Goal: Download file/media

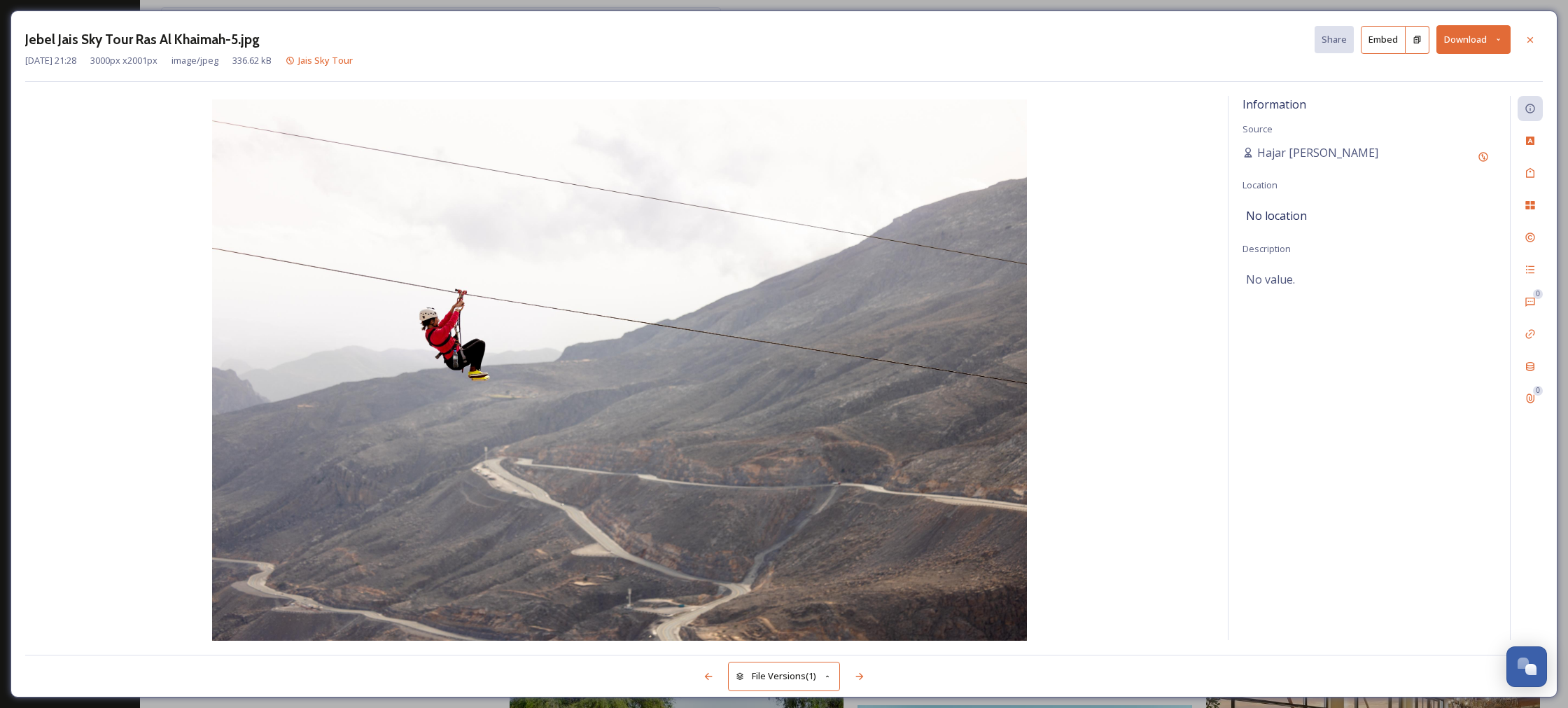
scroll to position [909, 0]
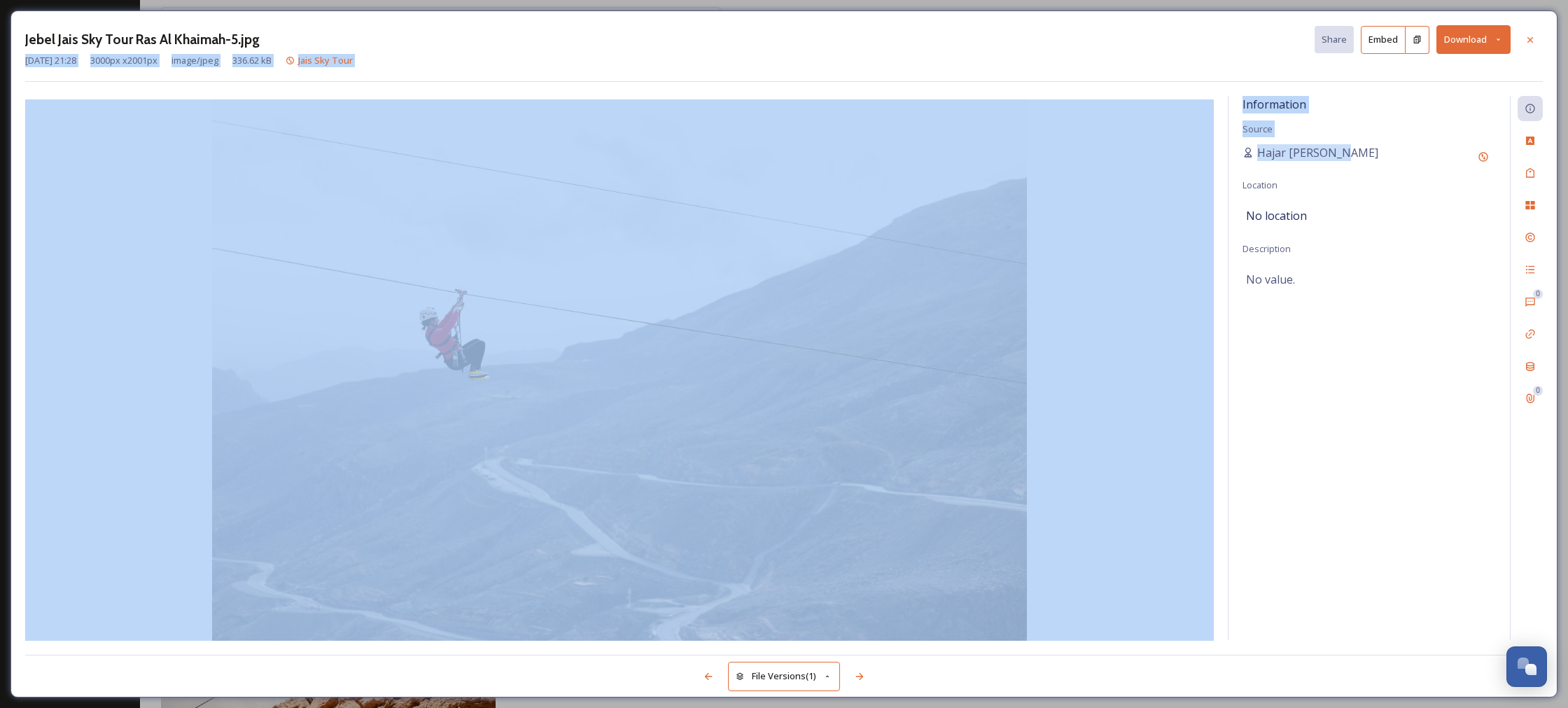
drag, startPoint x: 1539, startPoint y: 41, endPoint x: 1346, endPoint y: 153, distance: 223.1
click at [1346, 153] on div "Jebel Jais Sky Tour Ras Al Khaimah-5.jpg Share Embed Download [DATE] 21:28 3000…" at bounding box center [784, 354] width 1547 height 687
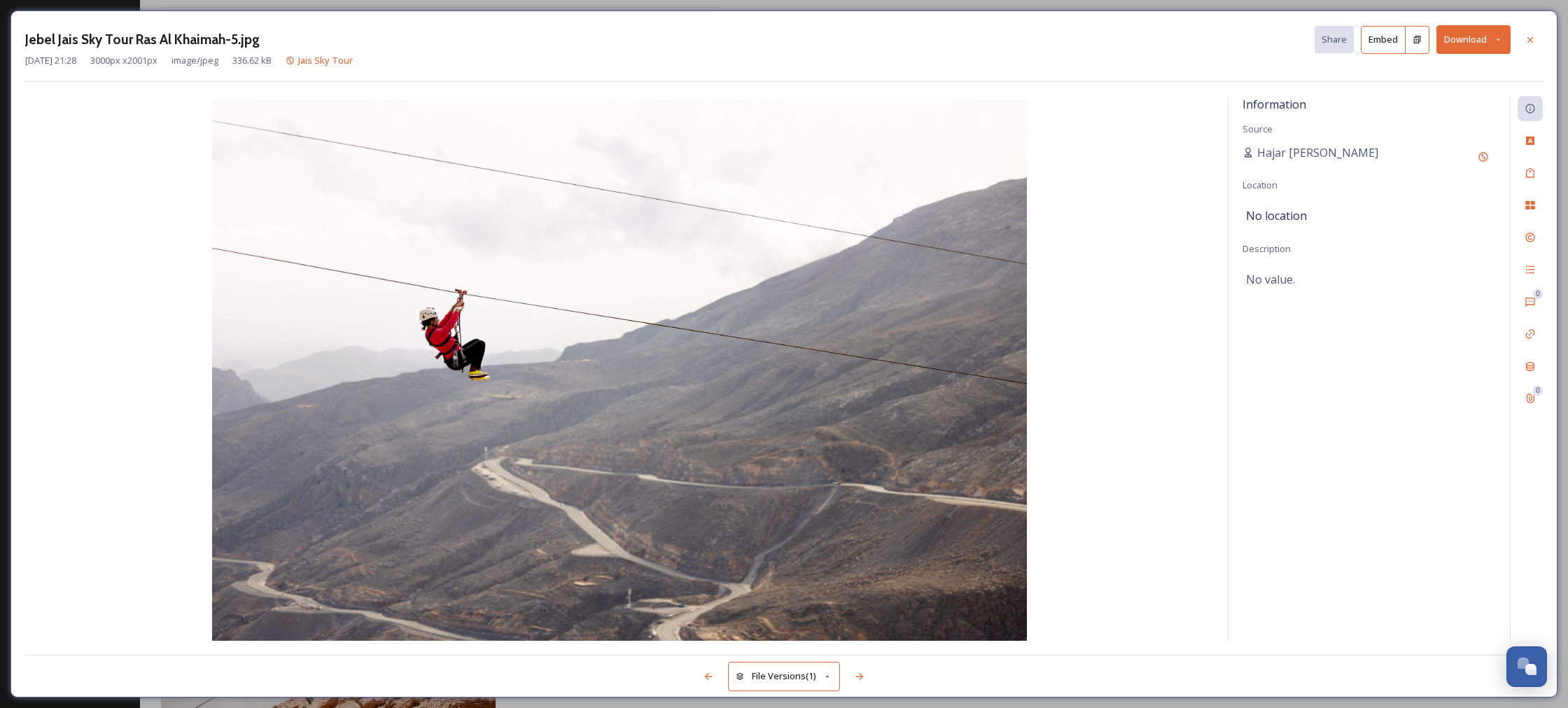
click at [1084, 36] on div "Jebel Jais Sky Tour Ras Al Khaimah-5.jpg Share Embed Download" at bounding box center [784, 39] width 1518 height 28
click at [1501, 47] on button "Download" at bounding box center [1473, 39] width 74 height 28
click at [1427, 76] on span "Download Original (3000 x 2001)" at bounding box center [1437, 71] width 132 height 13
click at [1535, 39] on icon at bounding box center [1530, 40] width 11 height 11
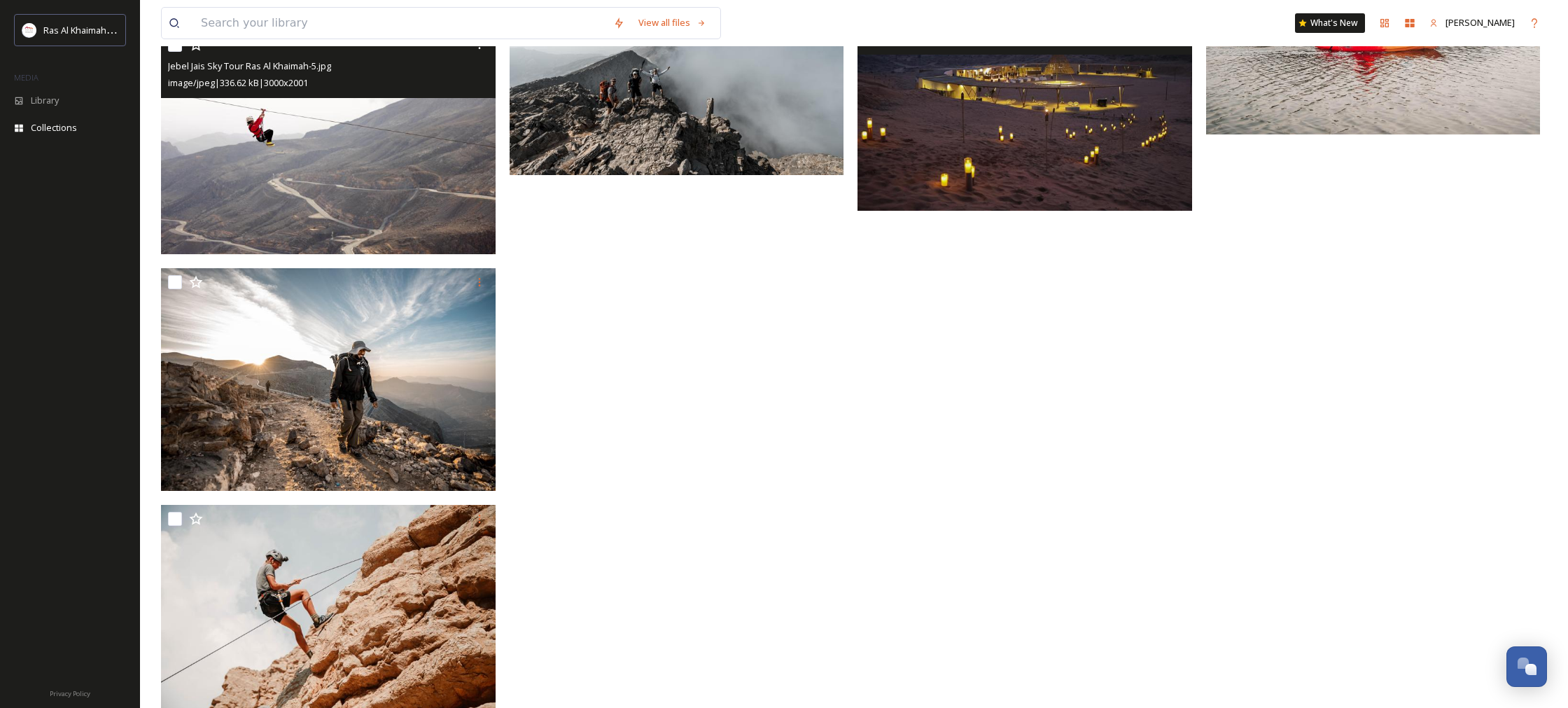
scroll to position [1206, 0]
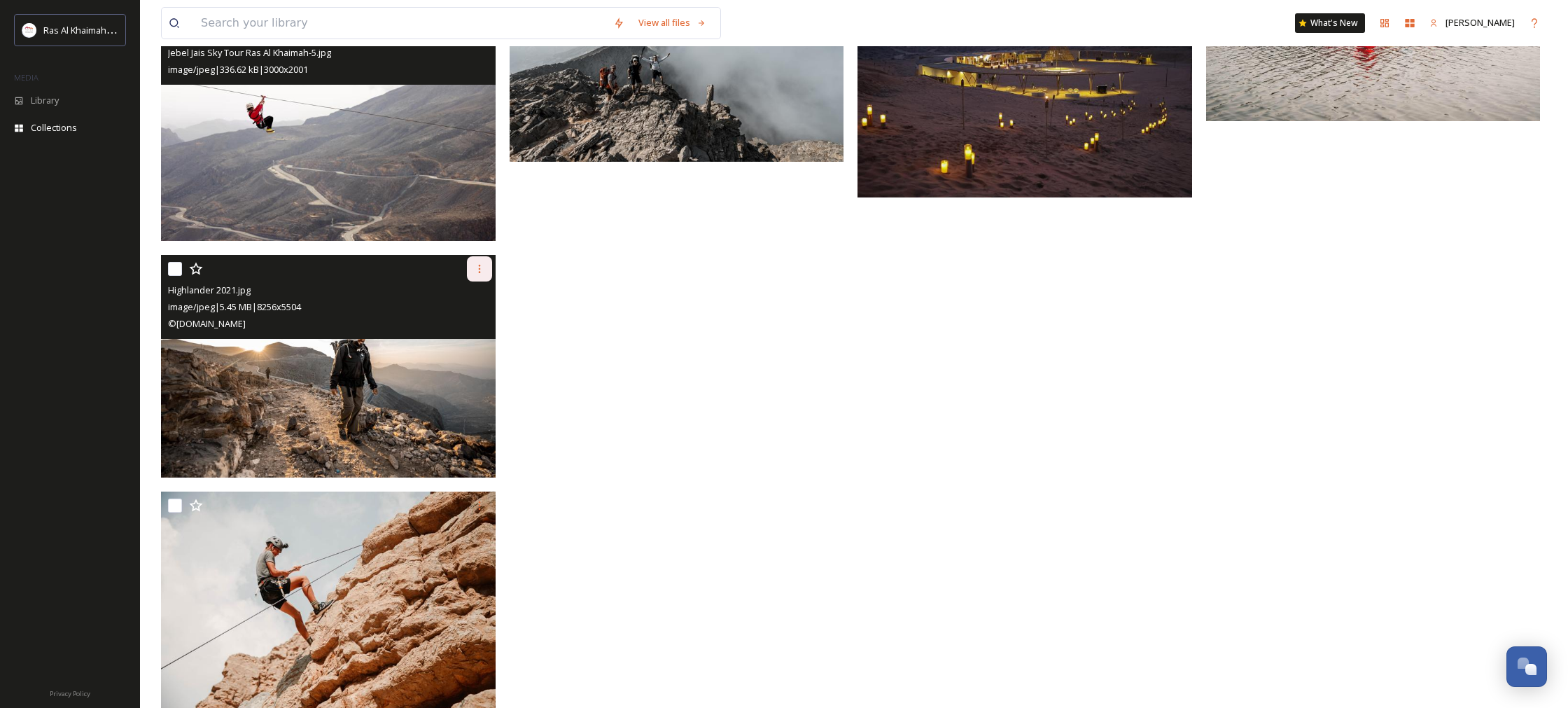
click at [480, 272] on icon at bounding box center [480, 269] width 11 height 11
click at [447, 334] on div "Download" at bounding box center [463, 326] width 57 height 28
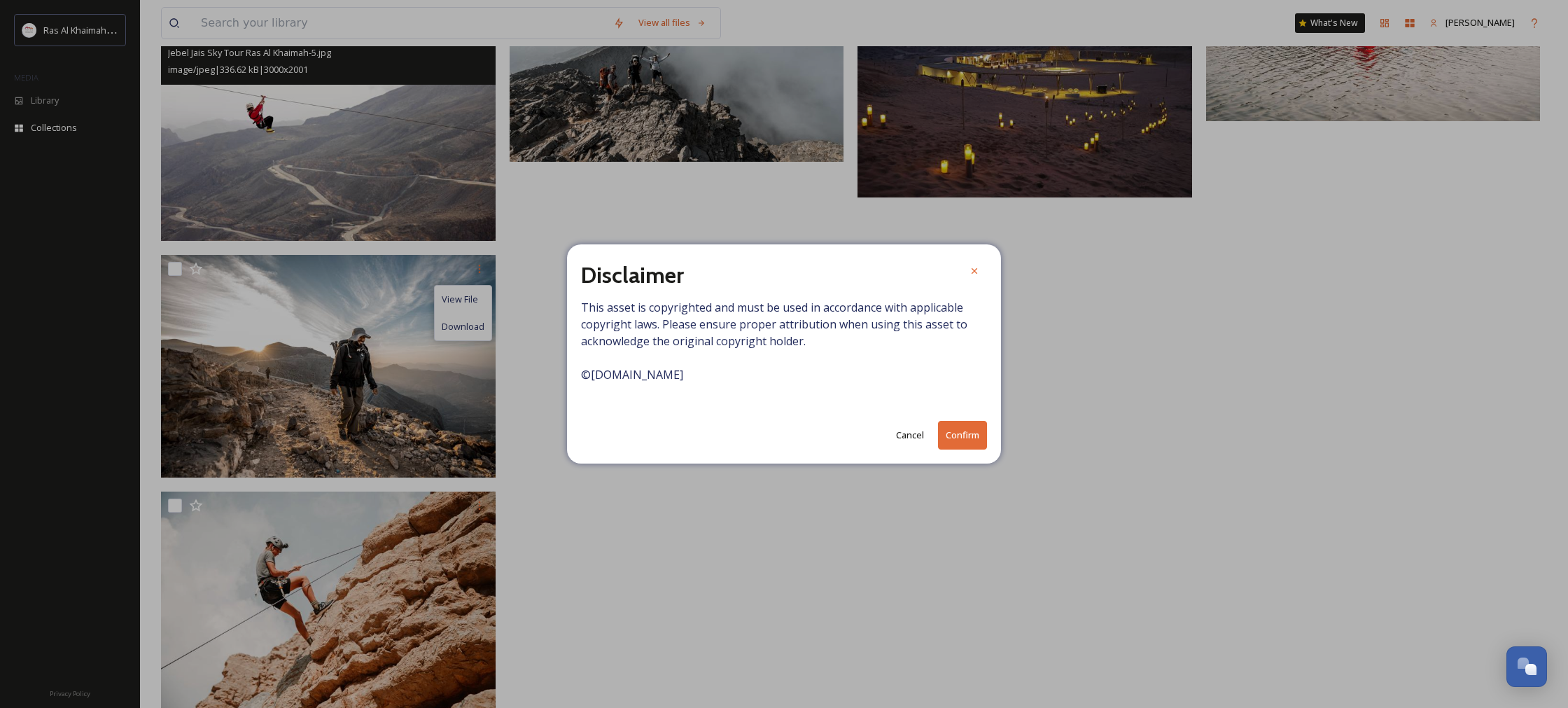
click at [949, 431] on button "Confirm" at bounding box center [963, 434] width 49 height 28
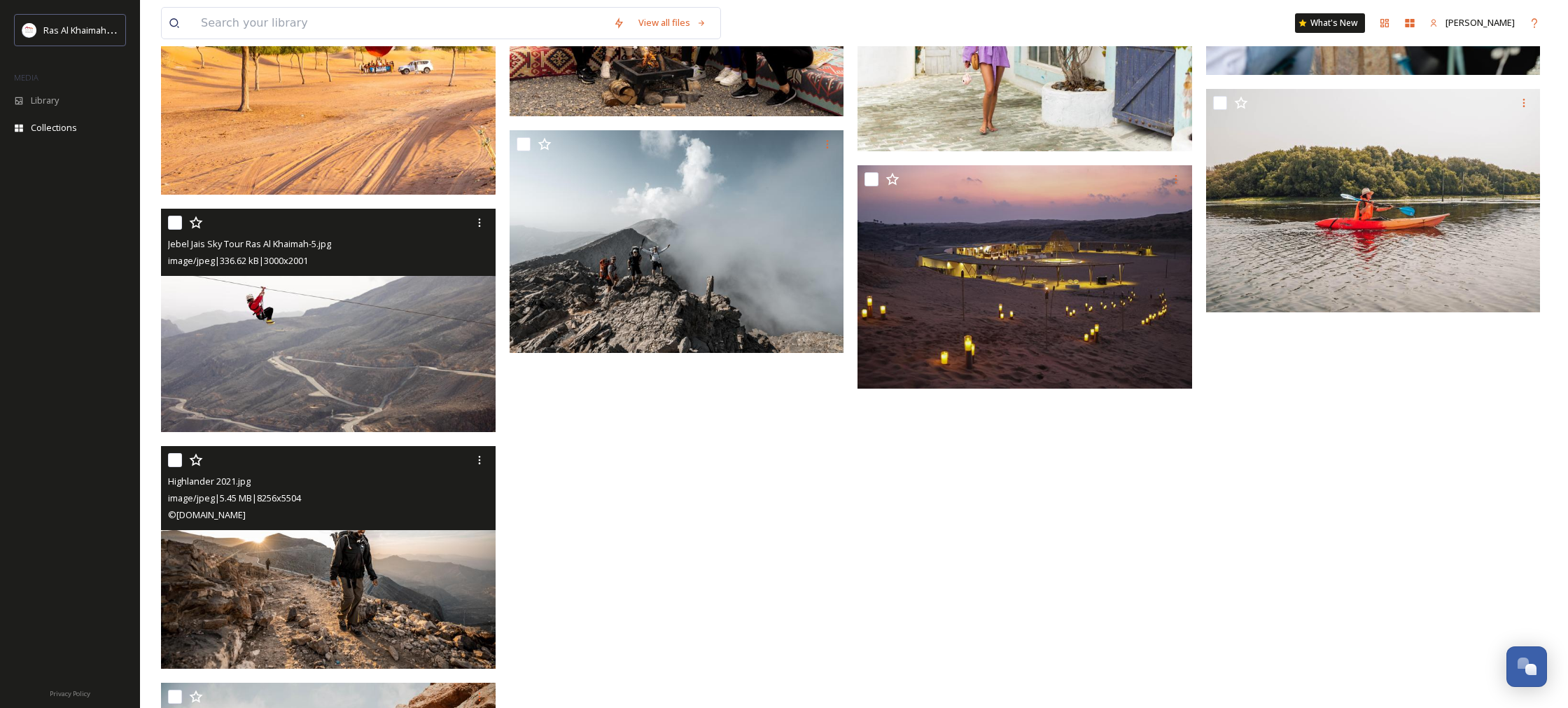
scroll to position [1219, 0]
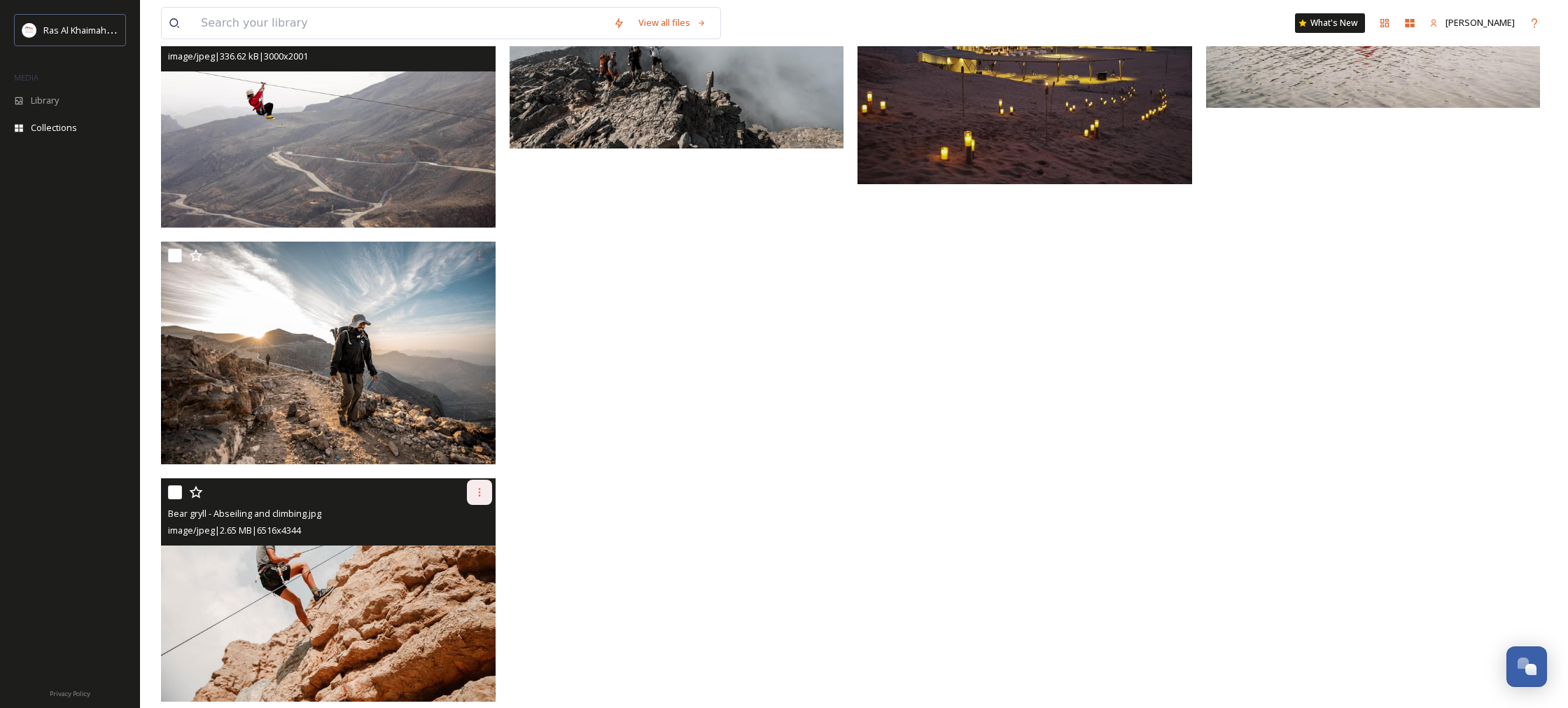
click at [482, 490] on icon at bounding box center [480, 492] width 11 height 11
click at [476, 544] on span "Download" at bounding box center [463, 550] width 43 height 13
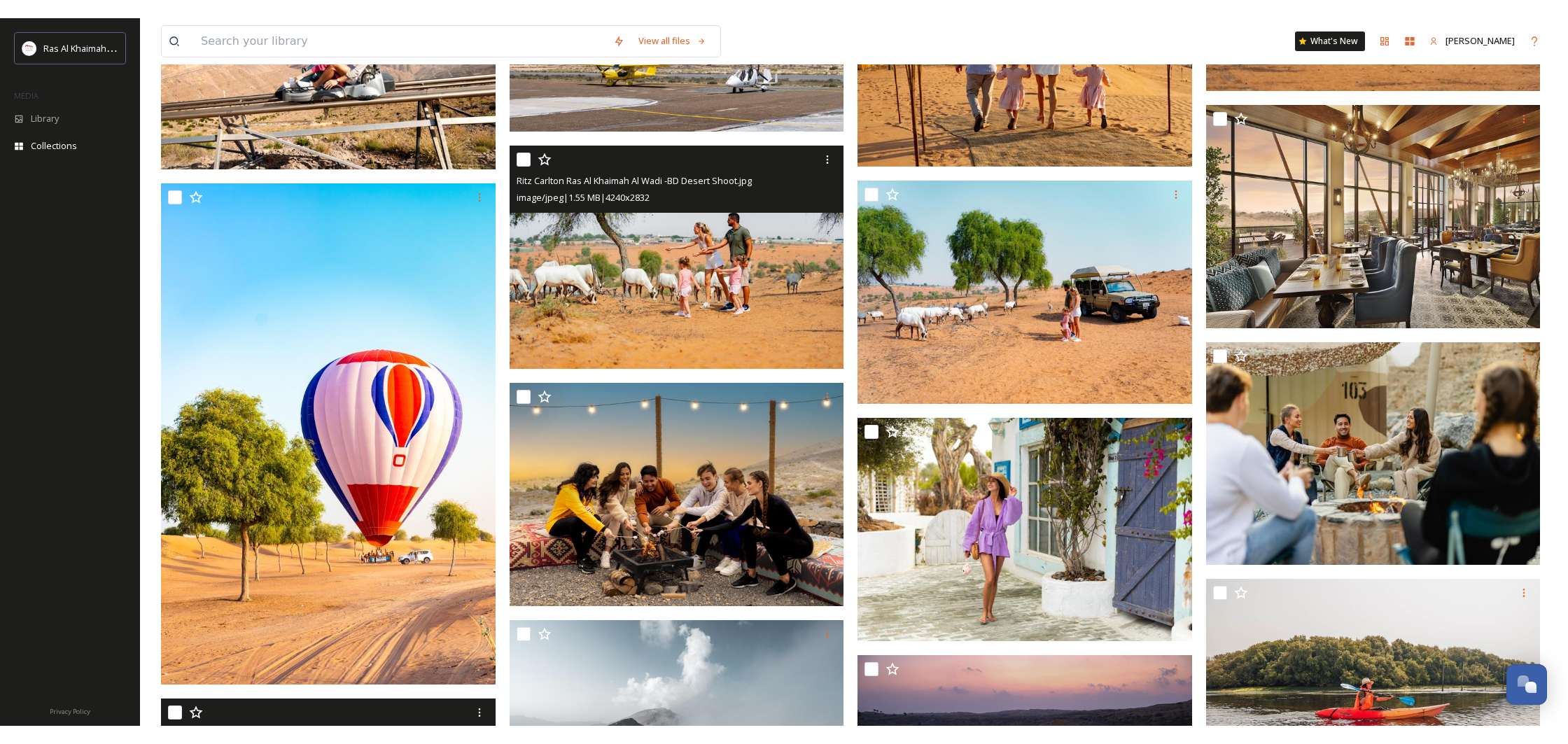
scroll to position [510, 0]
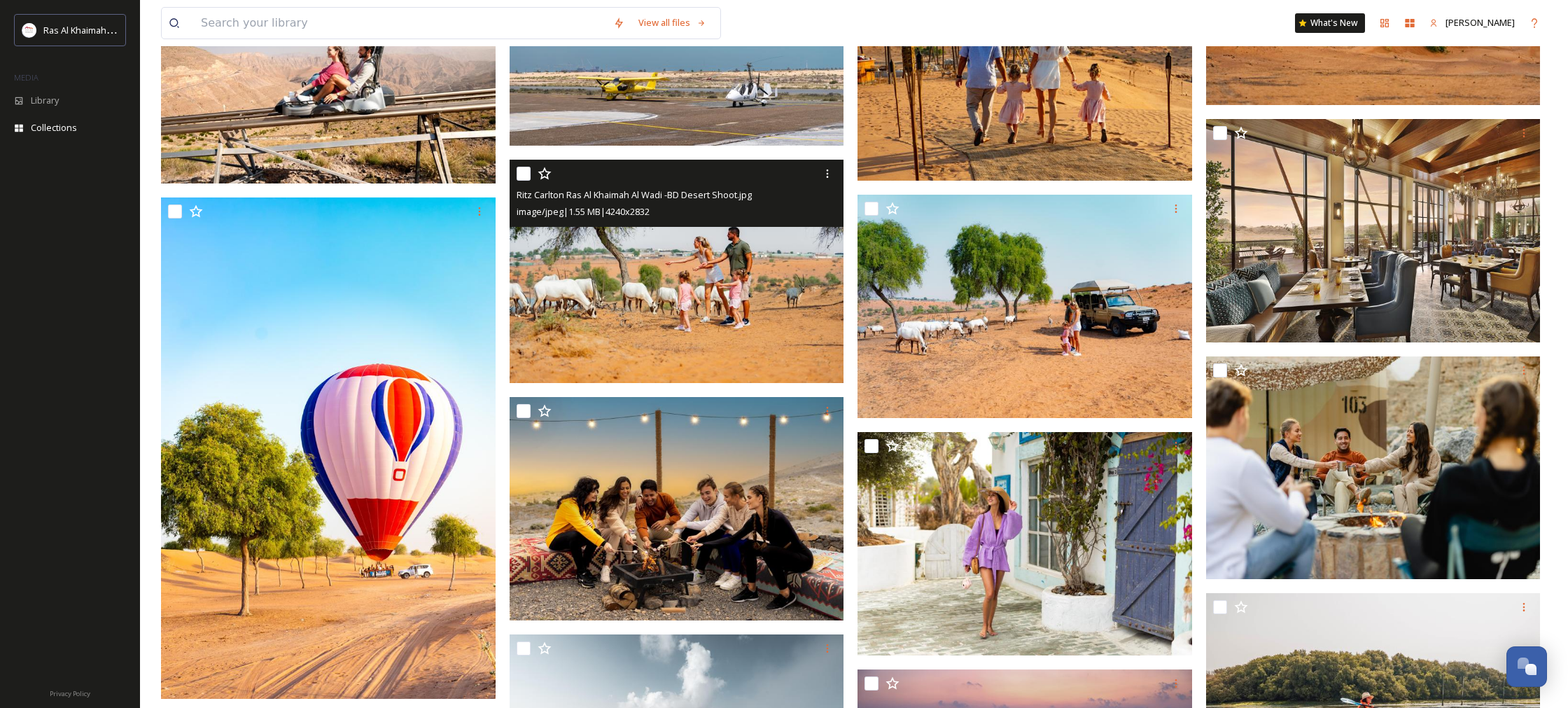
click at [762, 283] on img at bounding box center [677, 271] width 334 height 224
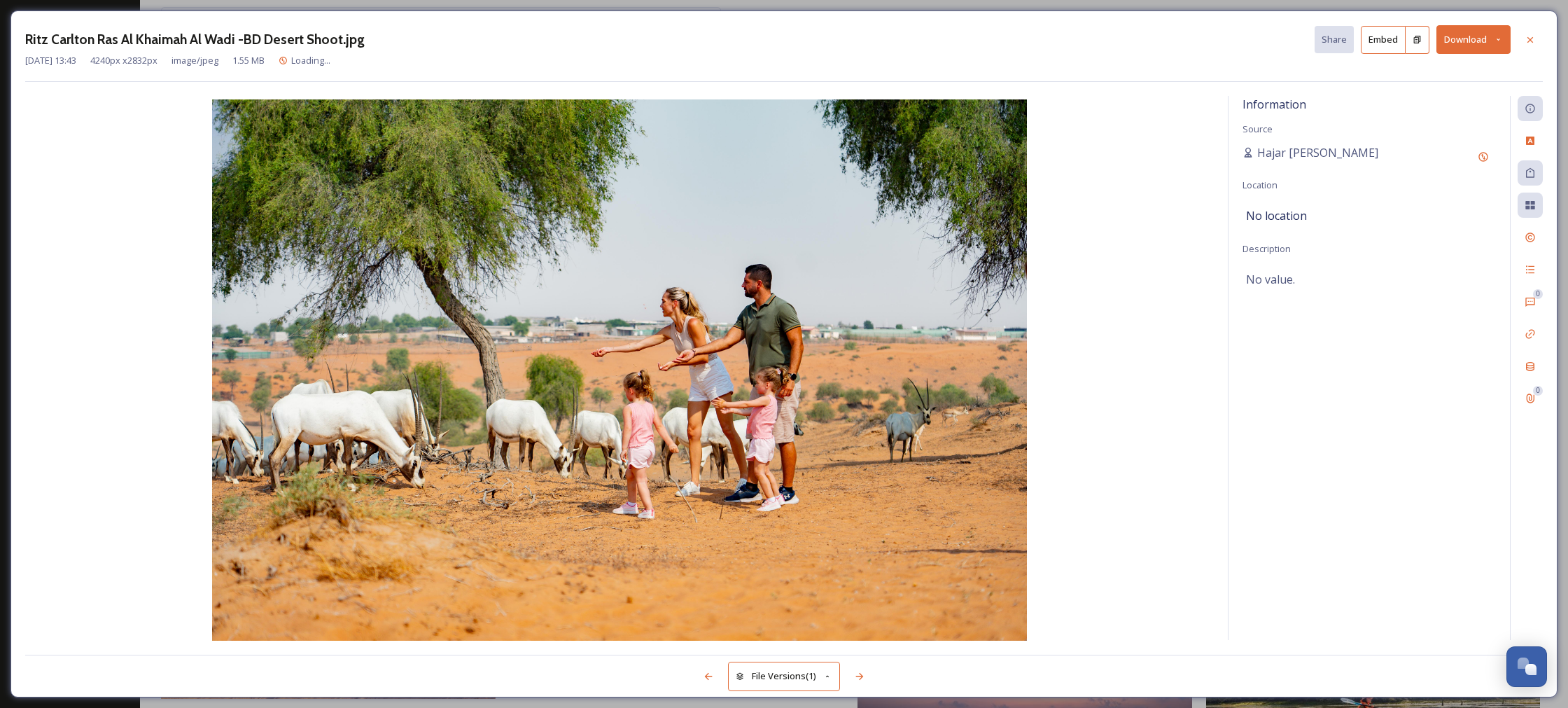
click at [1452, 44] on button "Download" at bounding box center [1473, 39] width 74 height 28
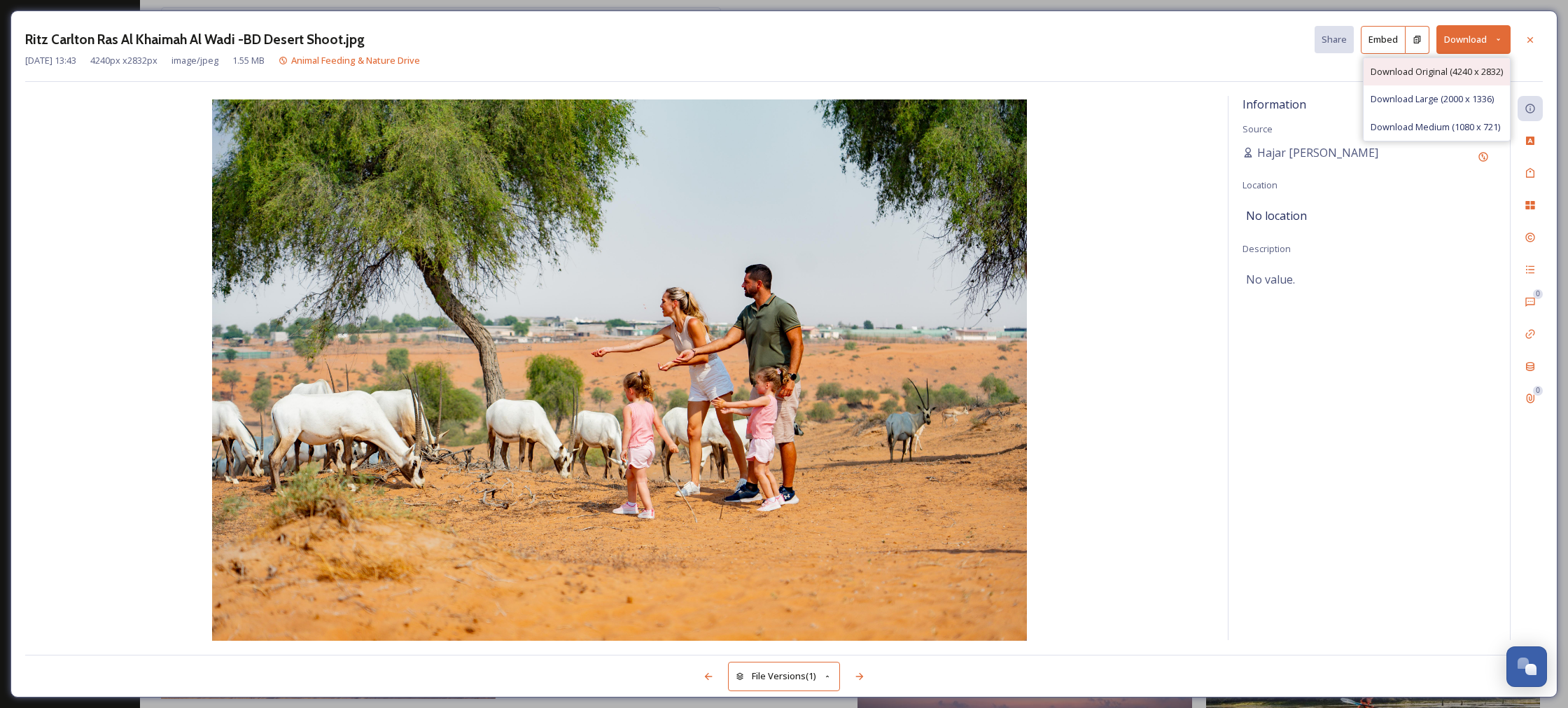
click at [1428, 62] on div "Download Original (4240 x 2832)" at bounding box center [1437, 72] width 146 height 28
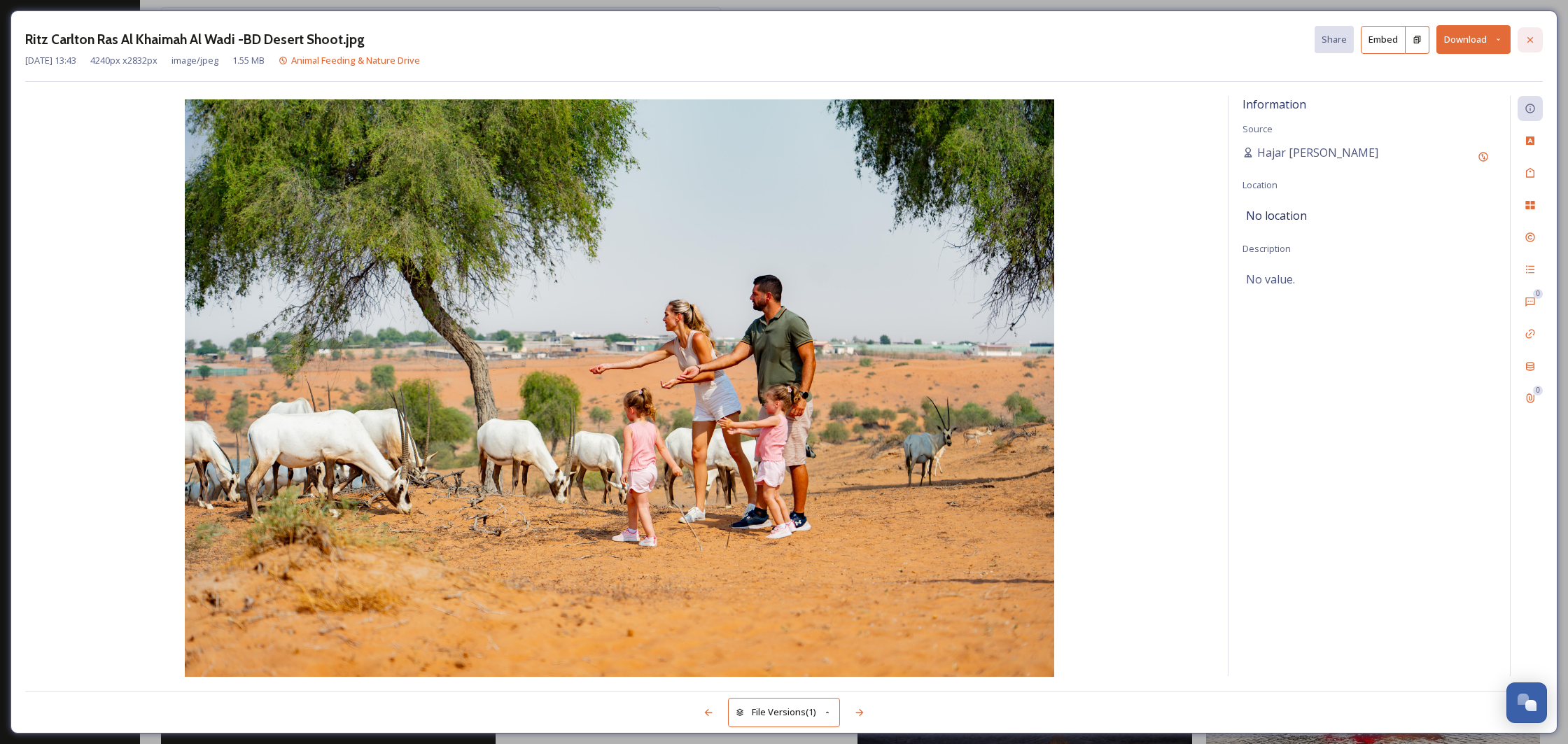
click at [1531, 39] on icon at bounding box center [1530, 39] width 6 height 6
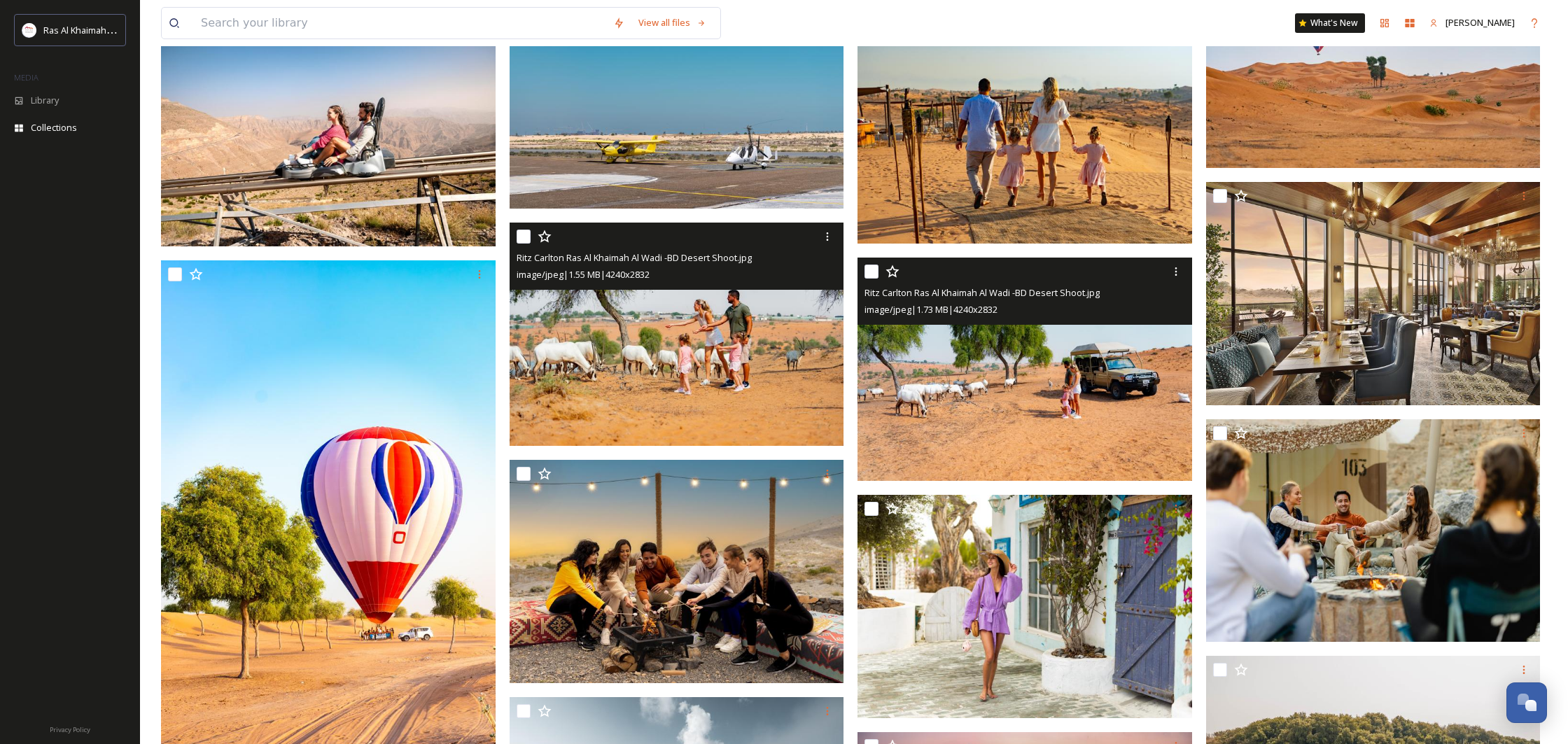
scroll to position [449, 0]
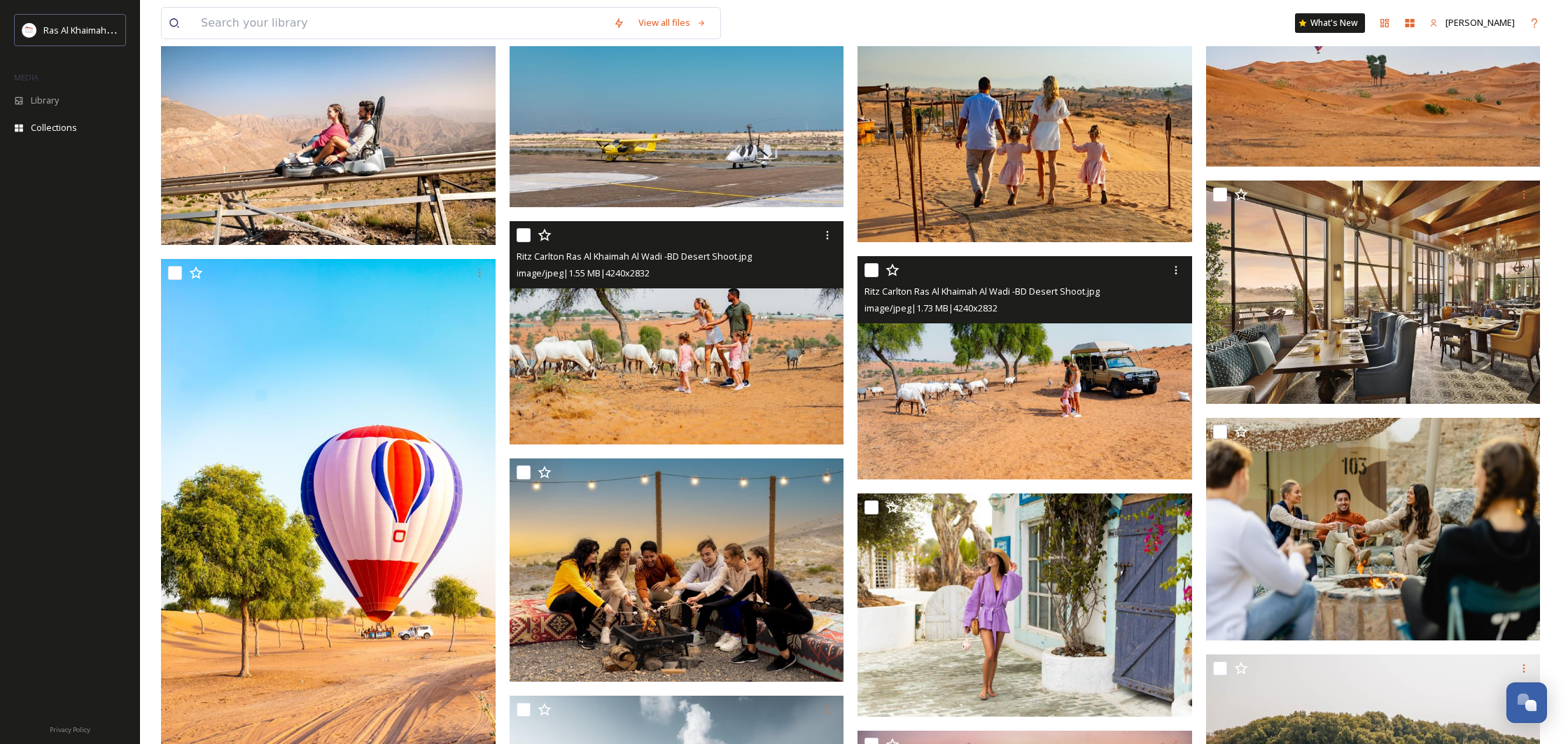
click at [869, 271] on input "checkbox" at bounding box center [871, 269] width 14 height 14
checkbox input "true"
click at [1174, 275] on div at bounding box center [1175, 269] width 25 height 25
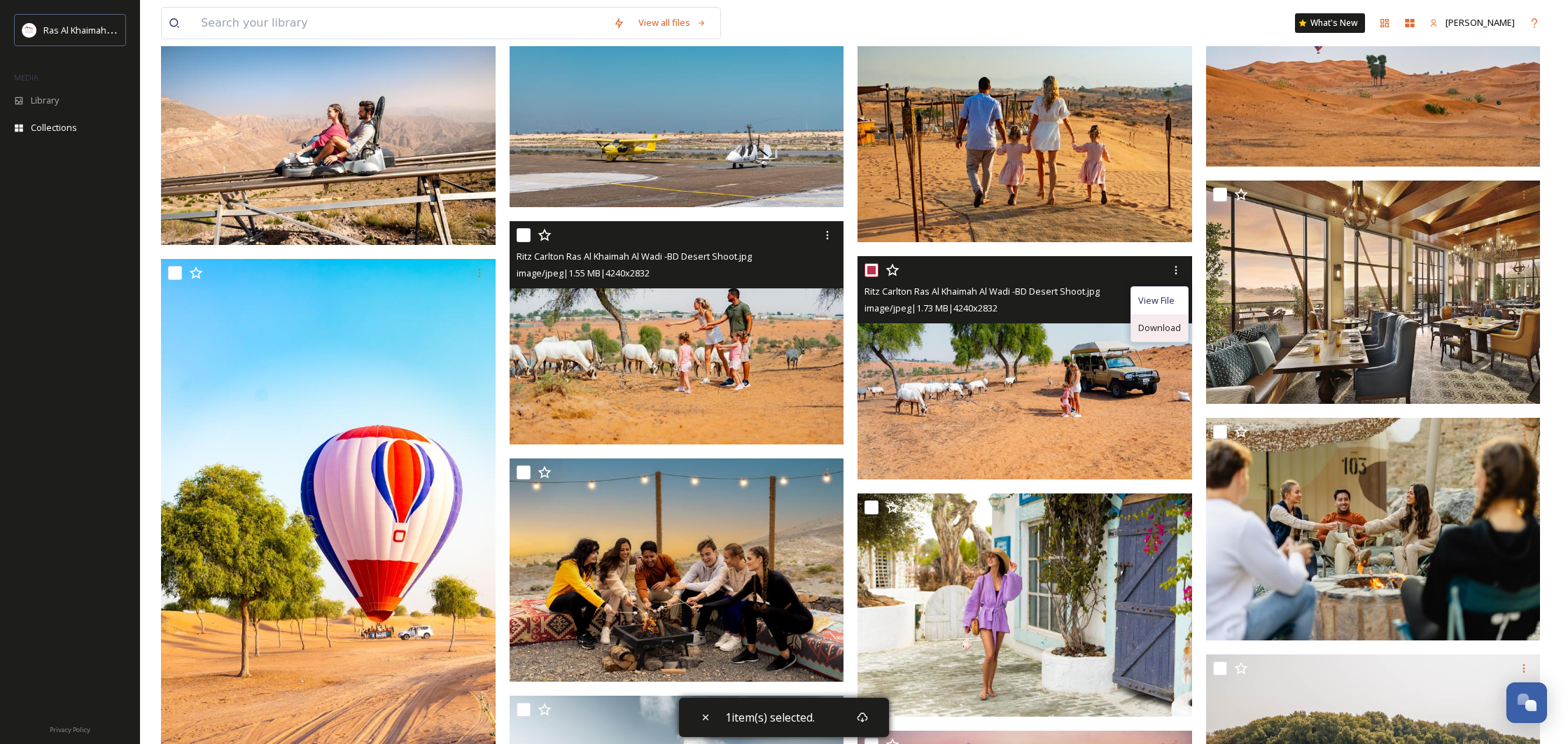
click at [1144, 321] on span "Download" at bounding box center [1159, 328] width 43 height 13
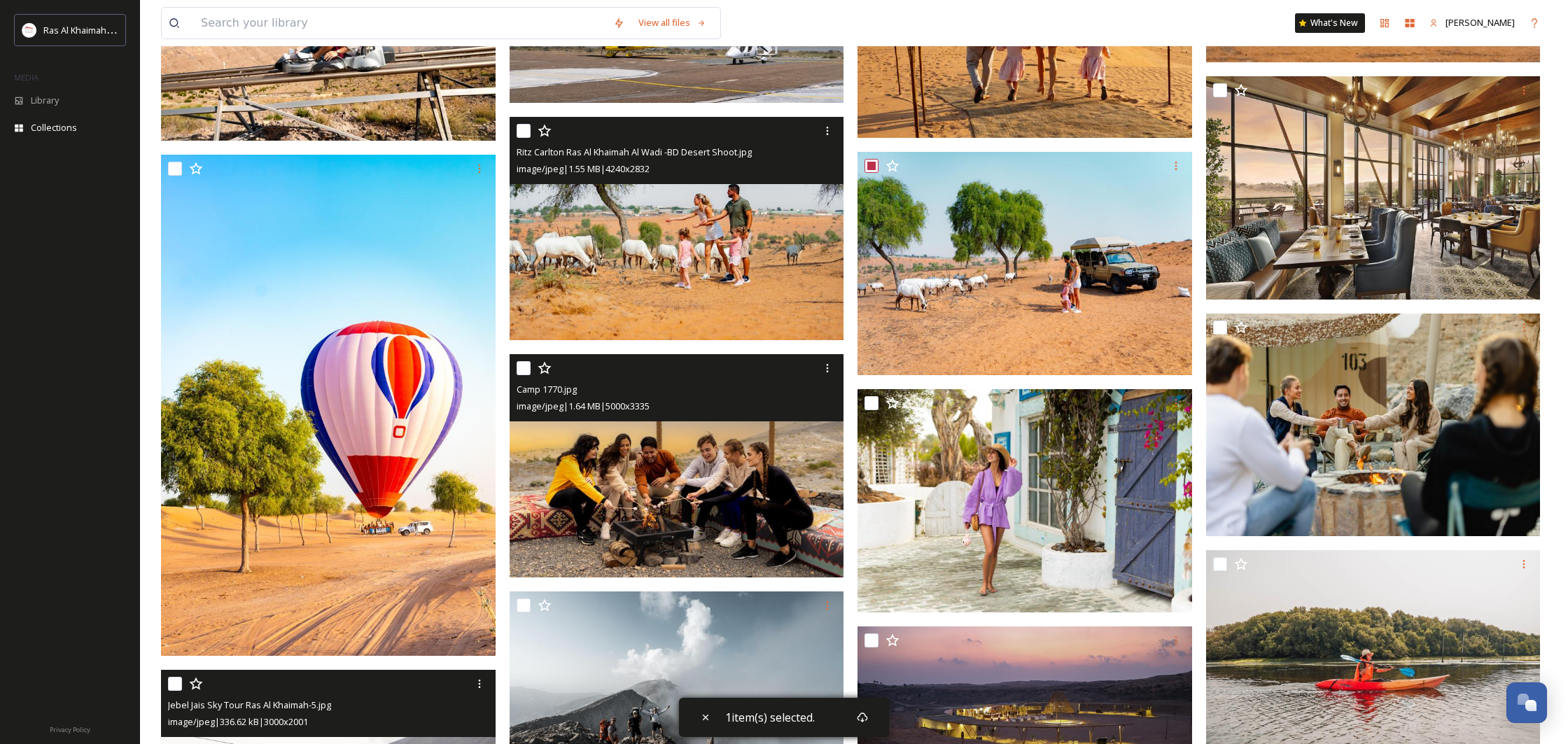
scroll to position [551, 0]
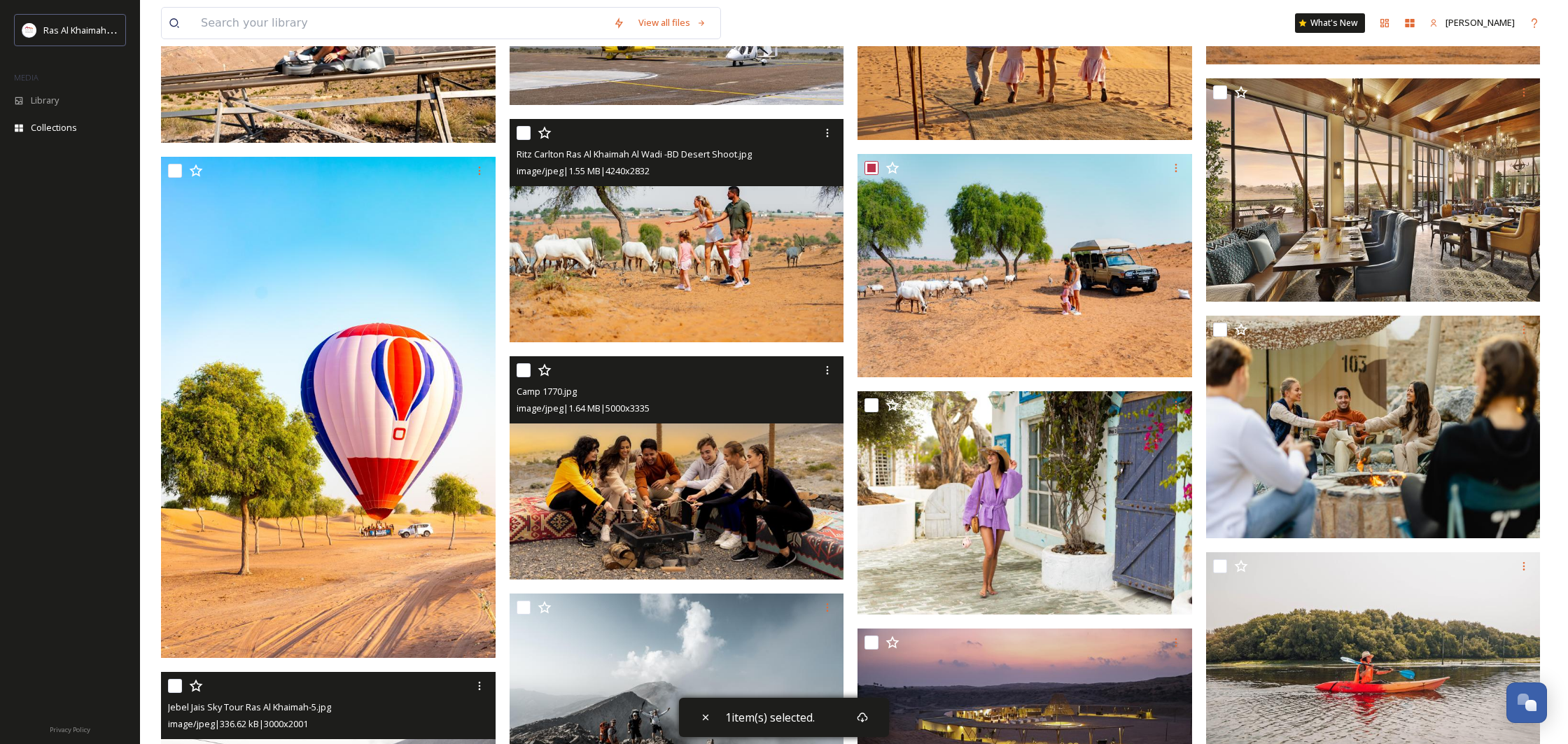
click at [526, 369] on input "checkbox" at bounding box center [523, 370] width 14 height 14
checkbox input "true"
click at [829, 368] on icon at bounding box center [827, 370] width 11 height 11
click at [823, 421] on span "Download" at bounding box center [811, 428] width 43 height 13
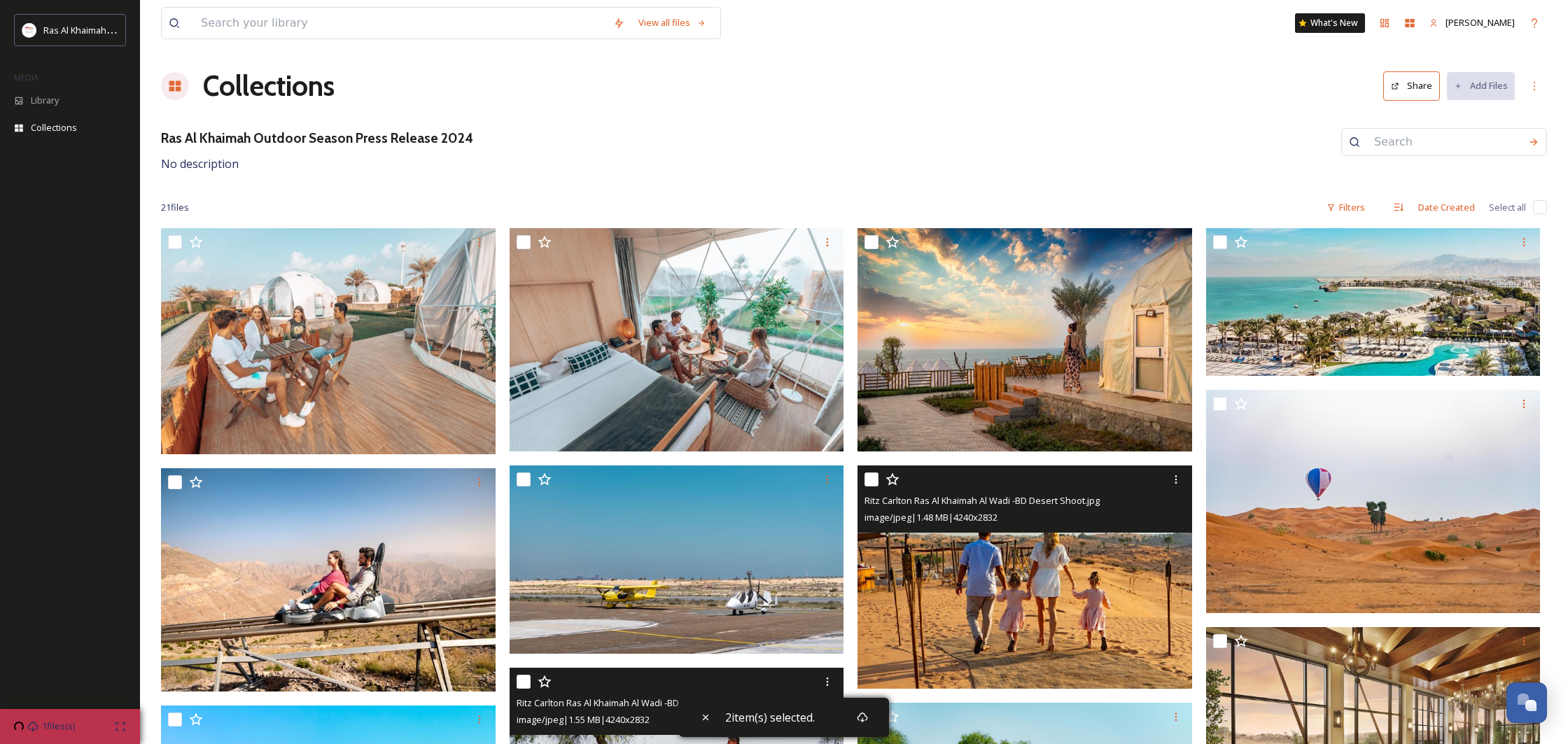
scroll to position [96, 0]
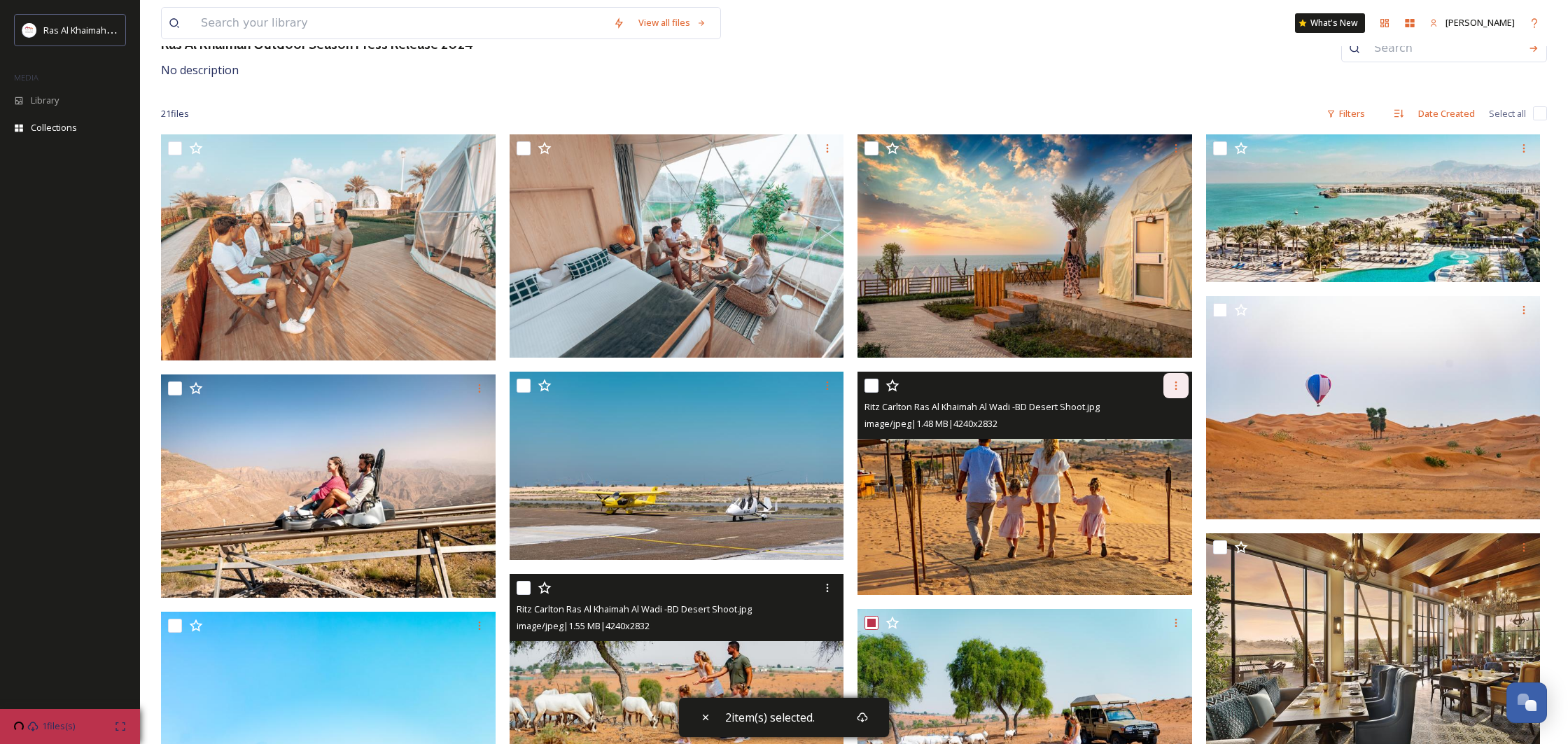
click at [1172, 387] on icon at bounding box center [1176, 385] width 11 height 11
click at [1156, 435] on div "Download" at bounding box center [1160, 444] width 57 height 28
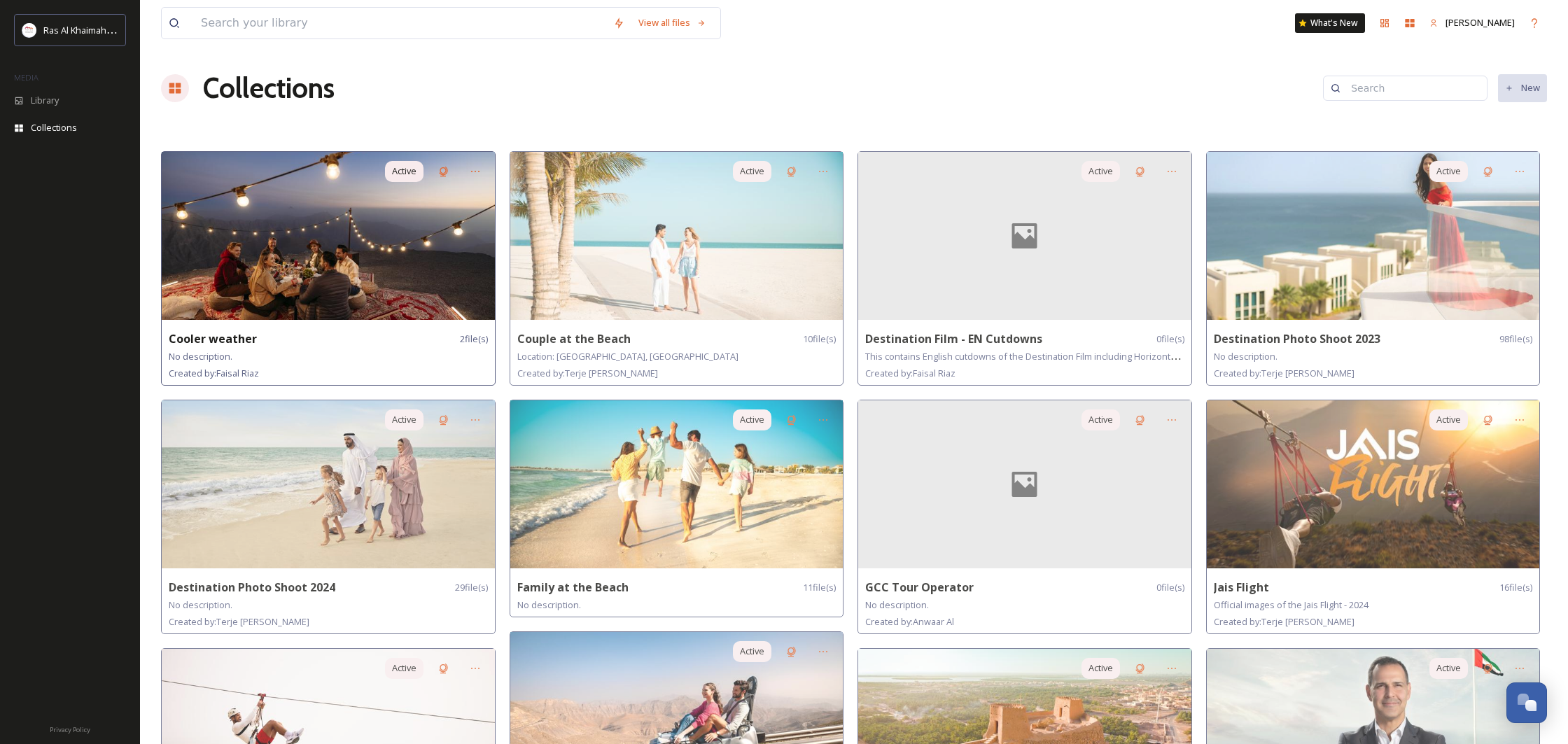
click at [200, 196] on img at bounding box center [328, 235] width 334 height 168
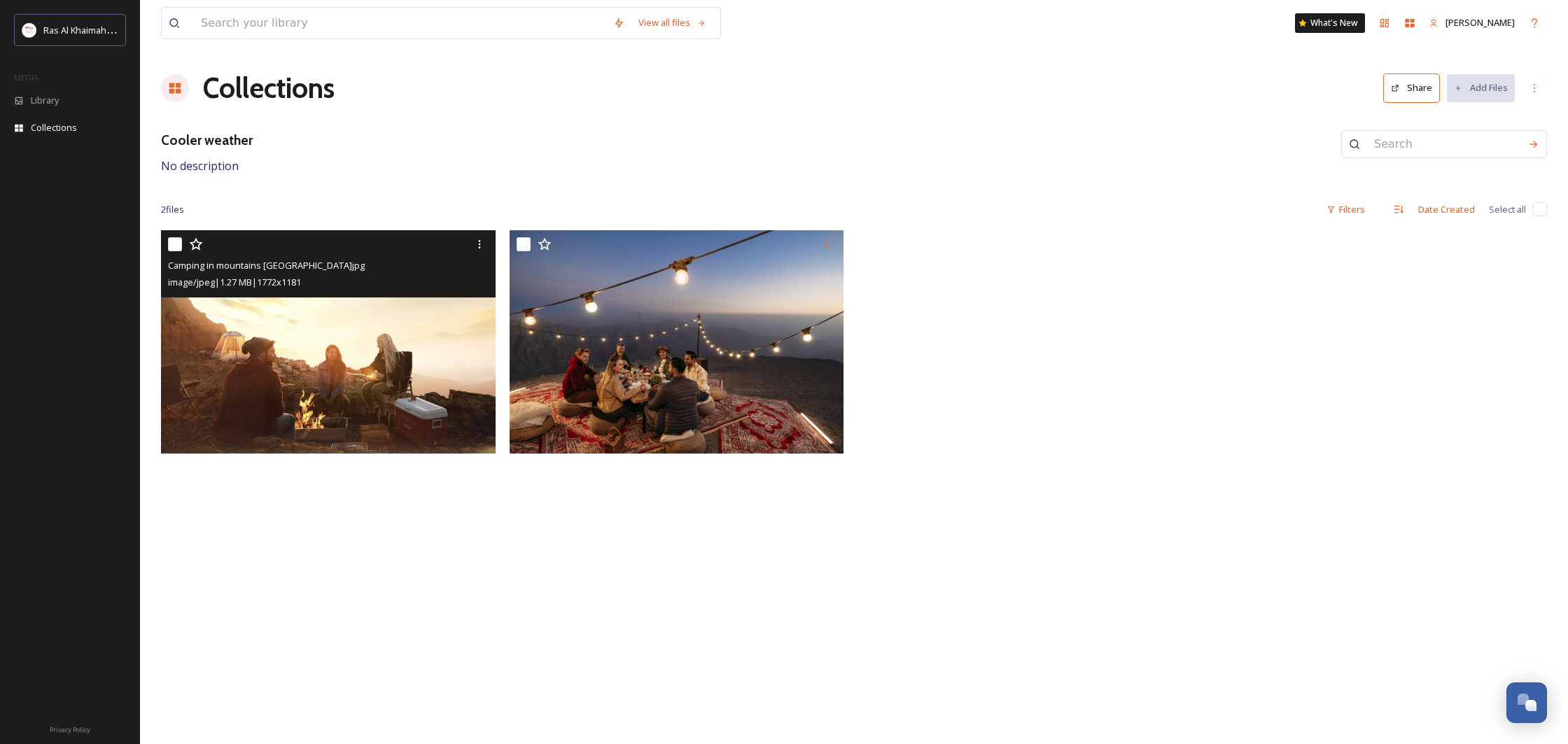
click at [355, 362] on img at bounding box center [328, 342] width 334 height 223
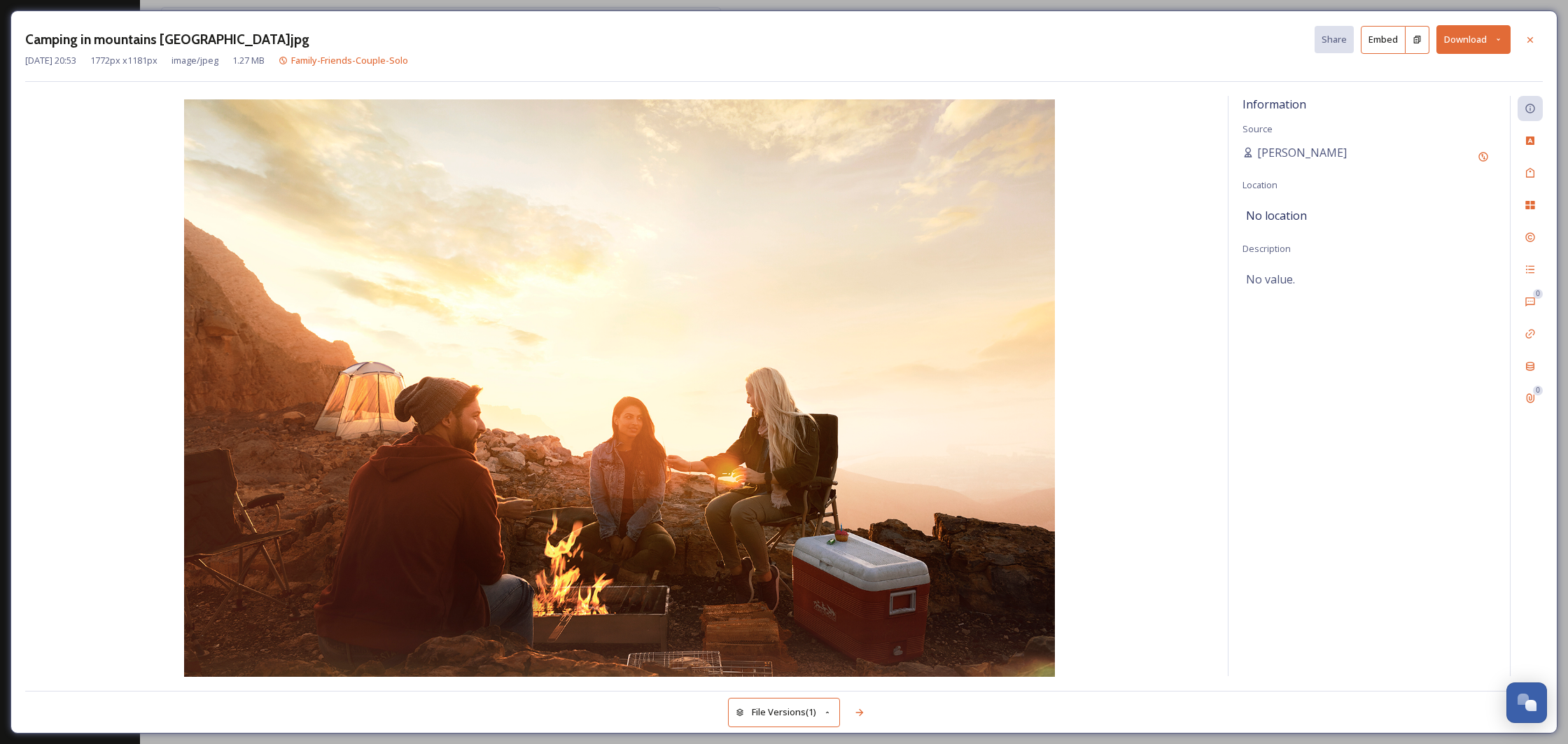
click at [1459, 45] on button "Download" at bounding box center [1473, 39] width 74 height 28
click at [1437, 67] on span "Download Original (1772 x 1181)" at bounding box center [1437, 71] width 132 height 13
click at [1536, 41] on div at bounding box center [1530, 40] width 25 height 25
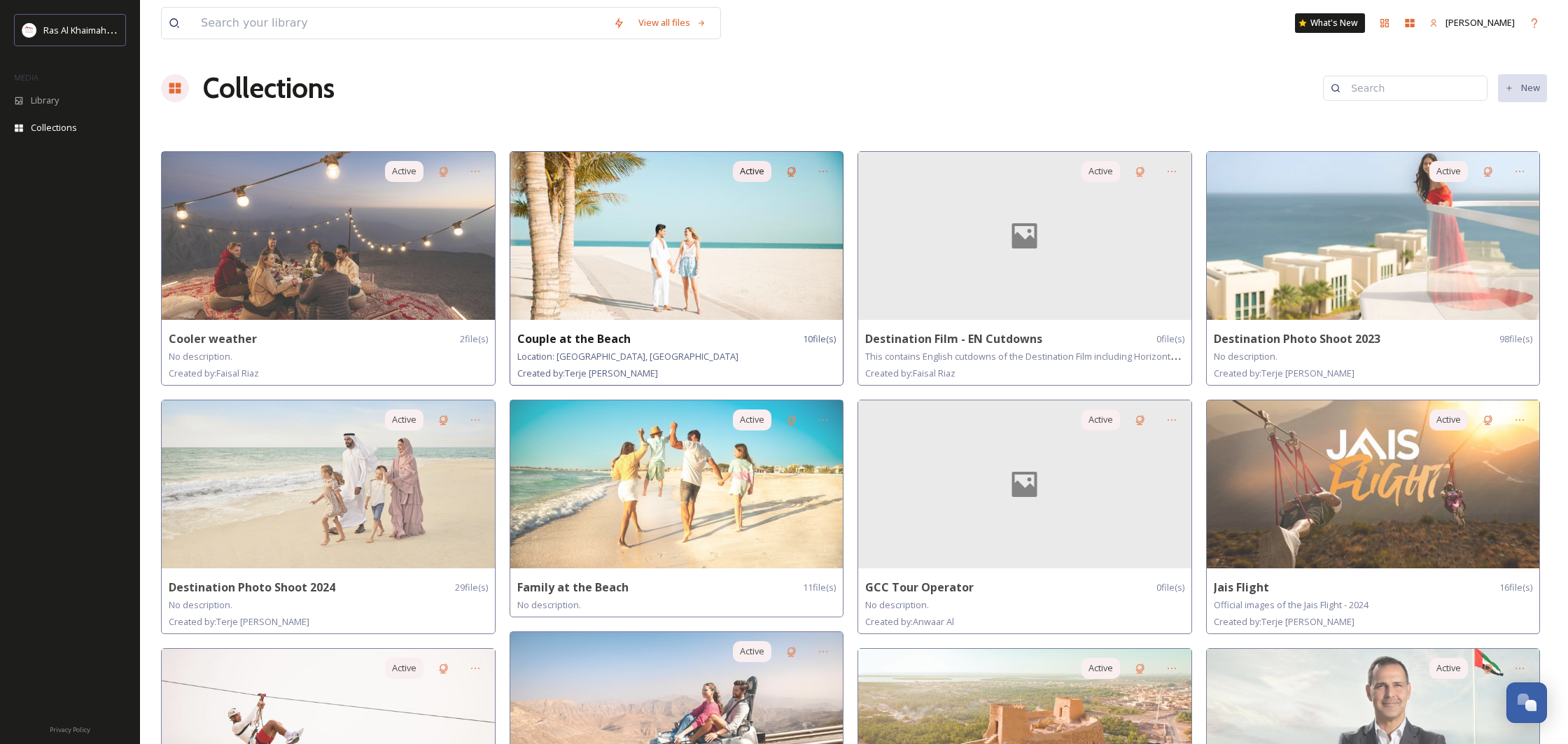
click at [653, 204] on img at bounding box center [677, 235] width 334 height 168
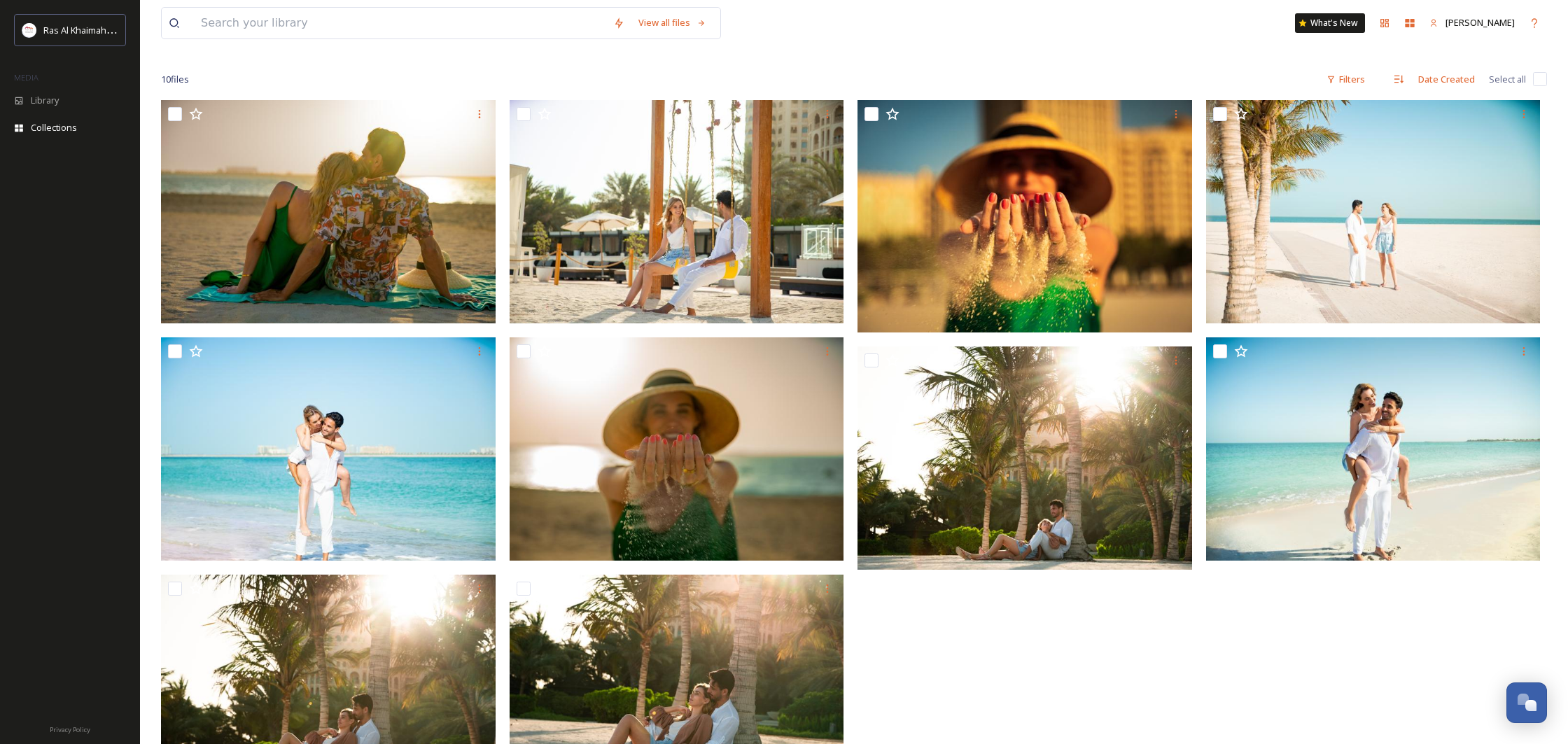
scroll to position [190, 0]
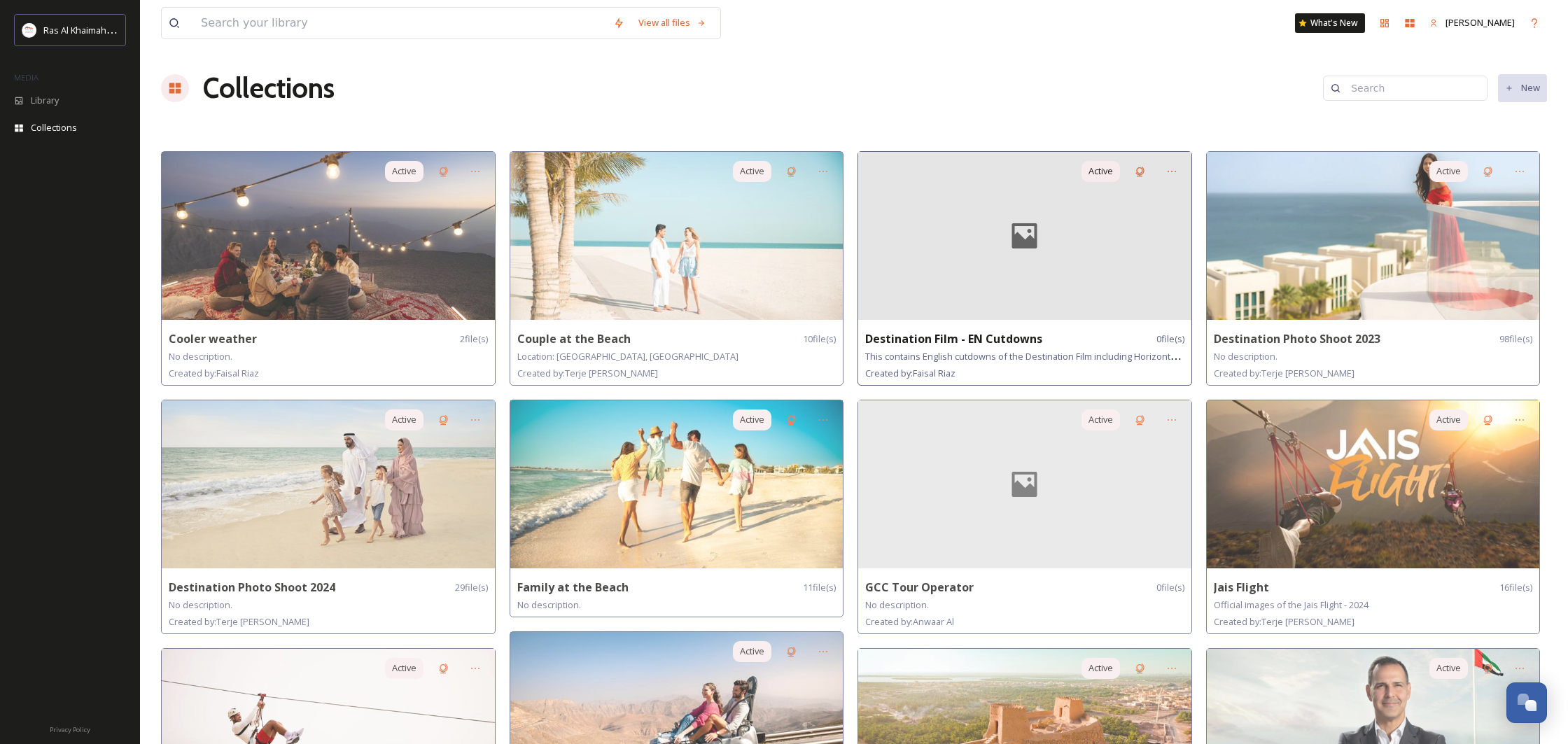
click at [1126, 224] on div at bounding box center [1024, 235] width 334 height 168
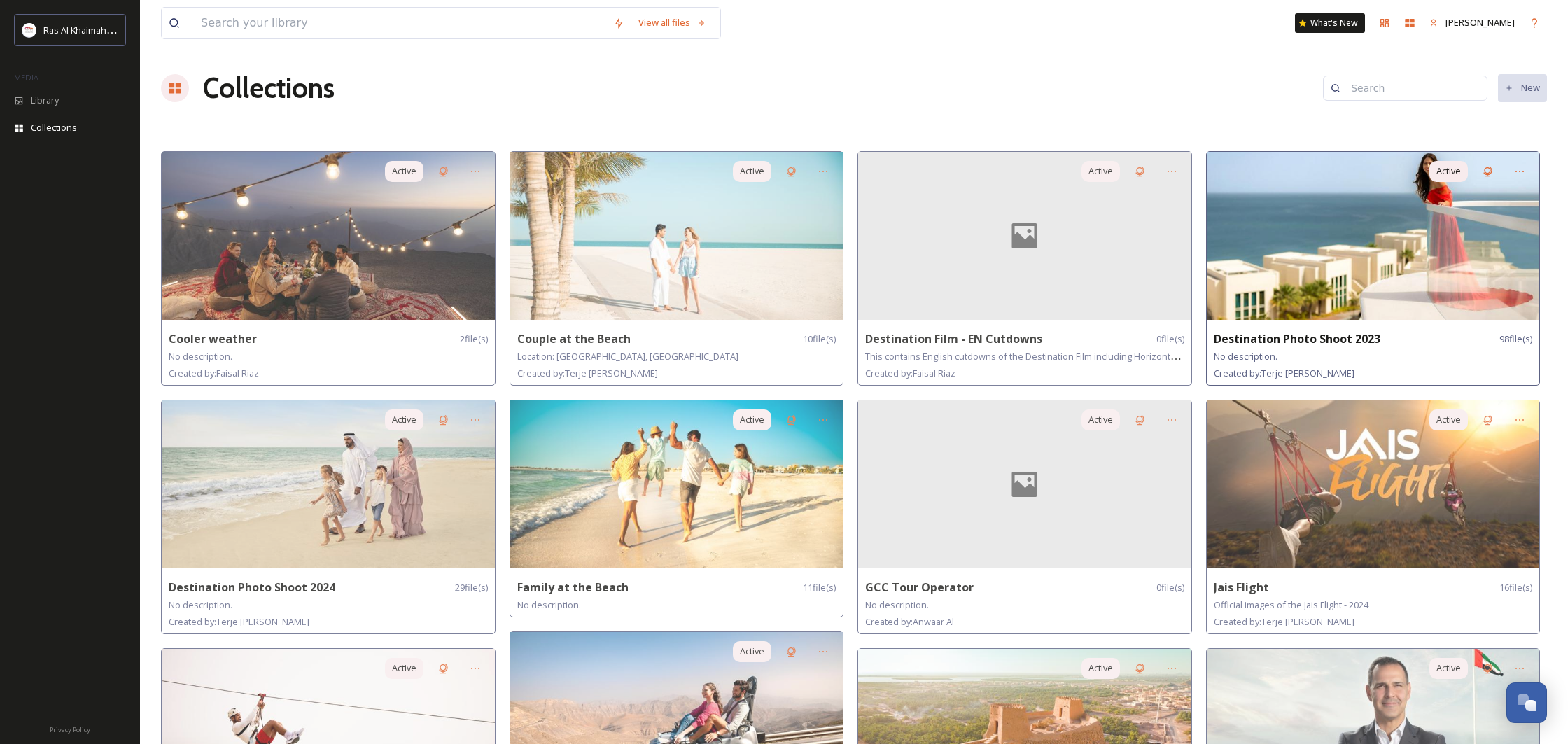
click at [1398, 260] on img at bounding box center [1373, 235] width 334 height 168
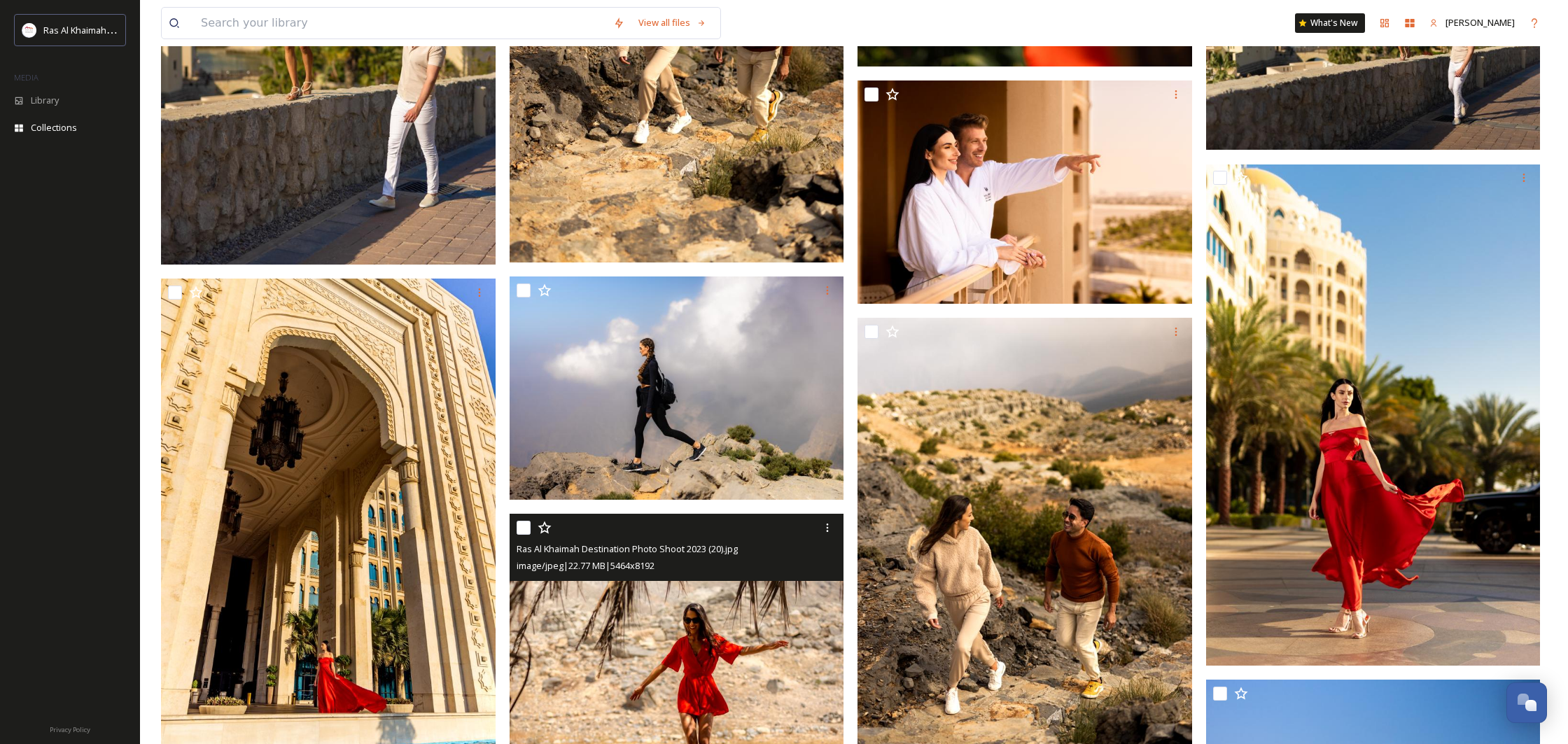
scroll to position [4774, 0]
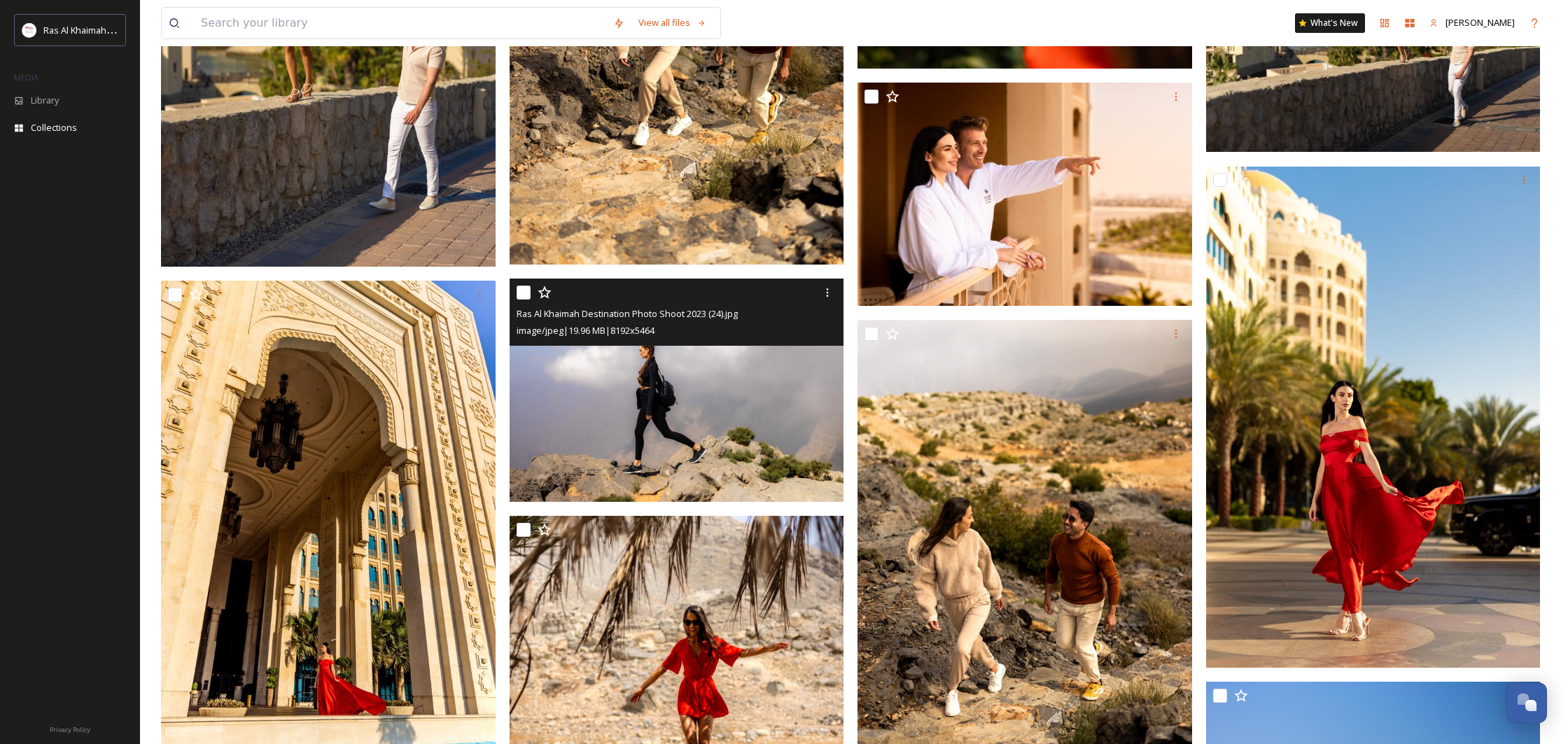
click at [779, 384] on img at bounding box center [677, 389] width 334 height 223
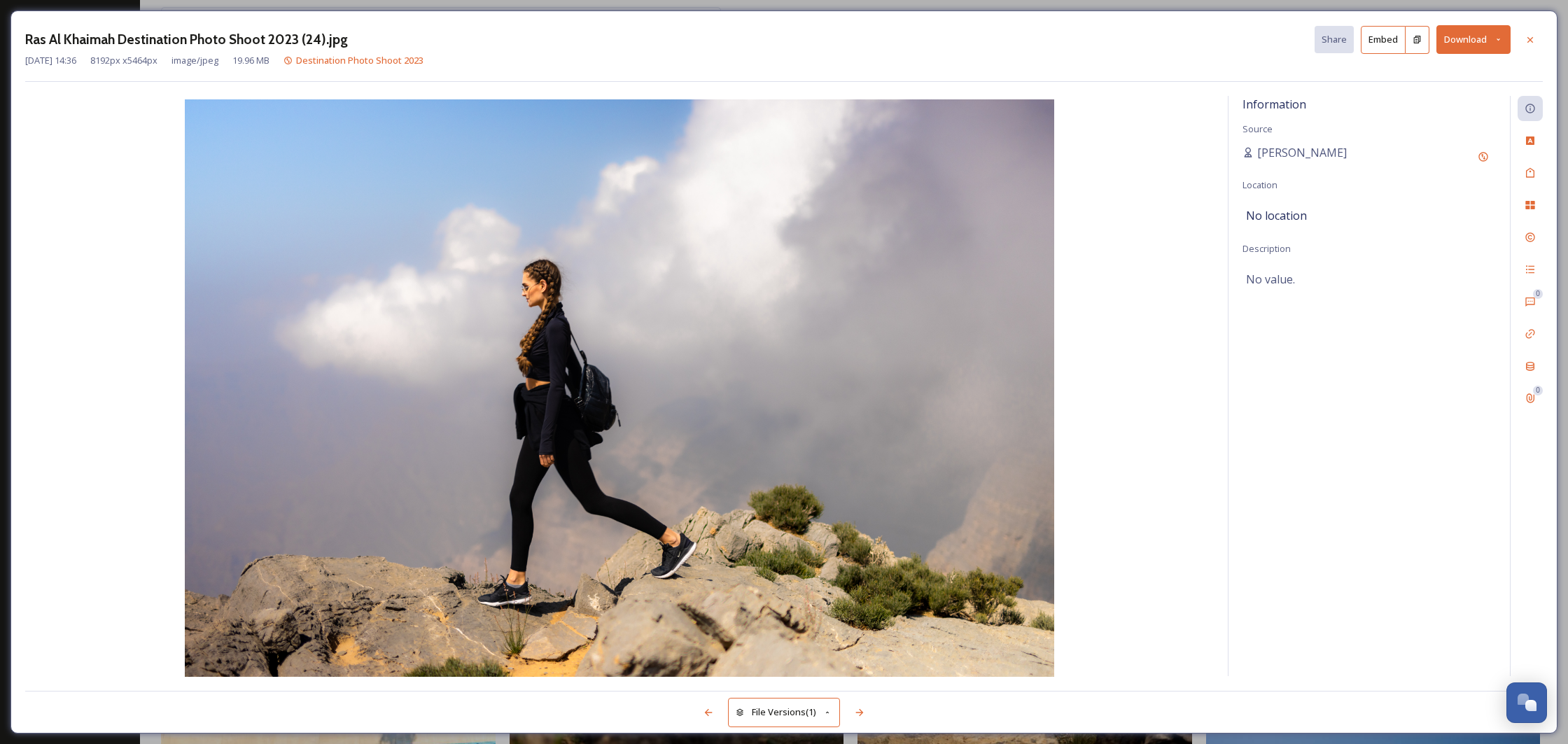
click at [1493, 39] on icon at bounding box center [1497, 39] width 9 height 9
click at [1454, 72] on span "Download Original (8192 x 5464)" at bounding box center [1437, 71] width 132 height 13
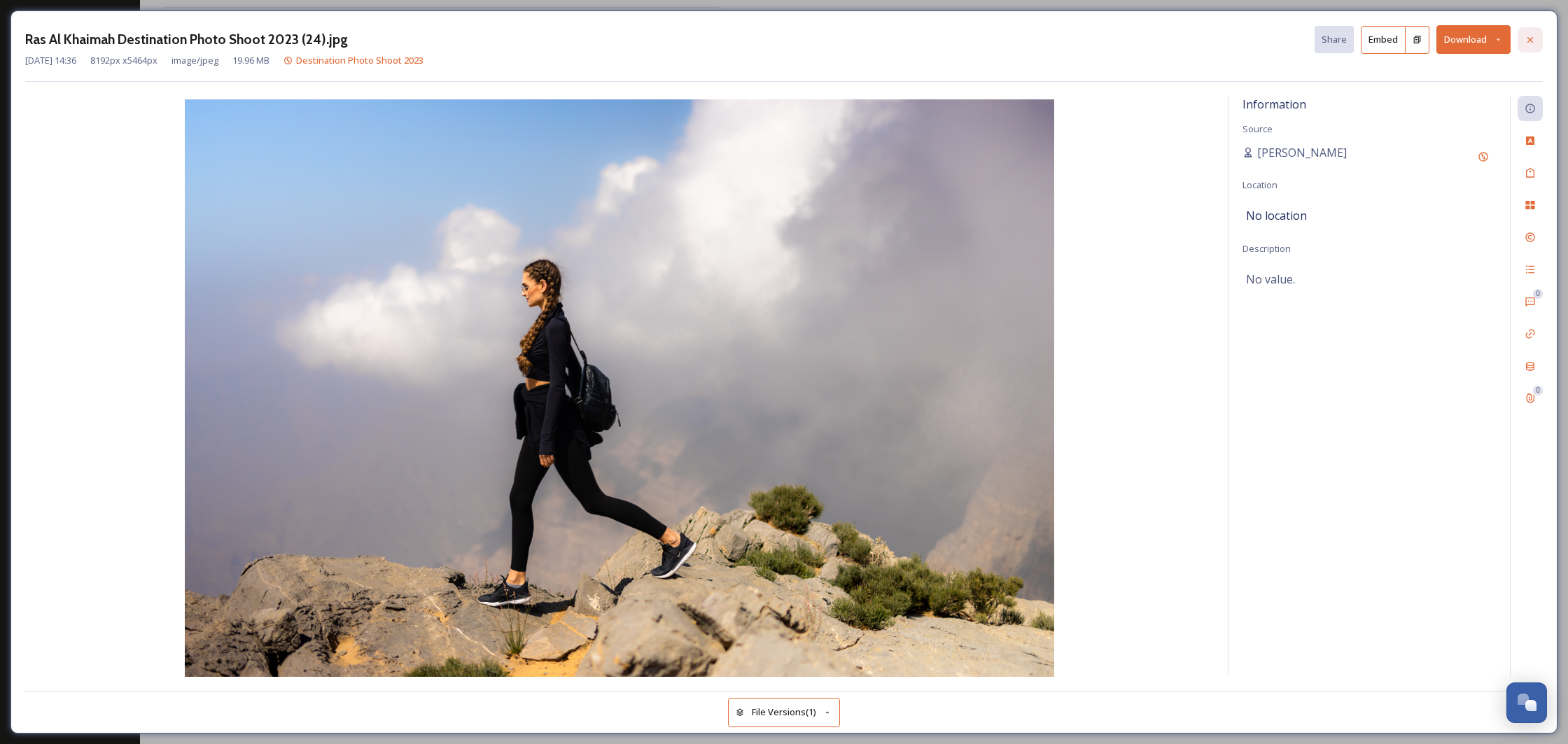
click at [1529, 43] on icon at bounding box center [1530, 40] width 11 height 11
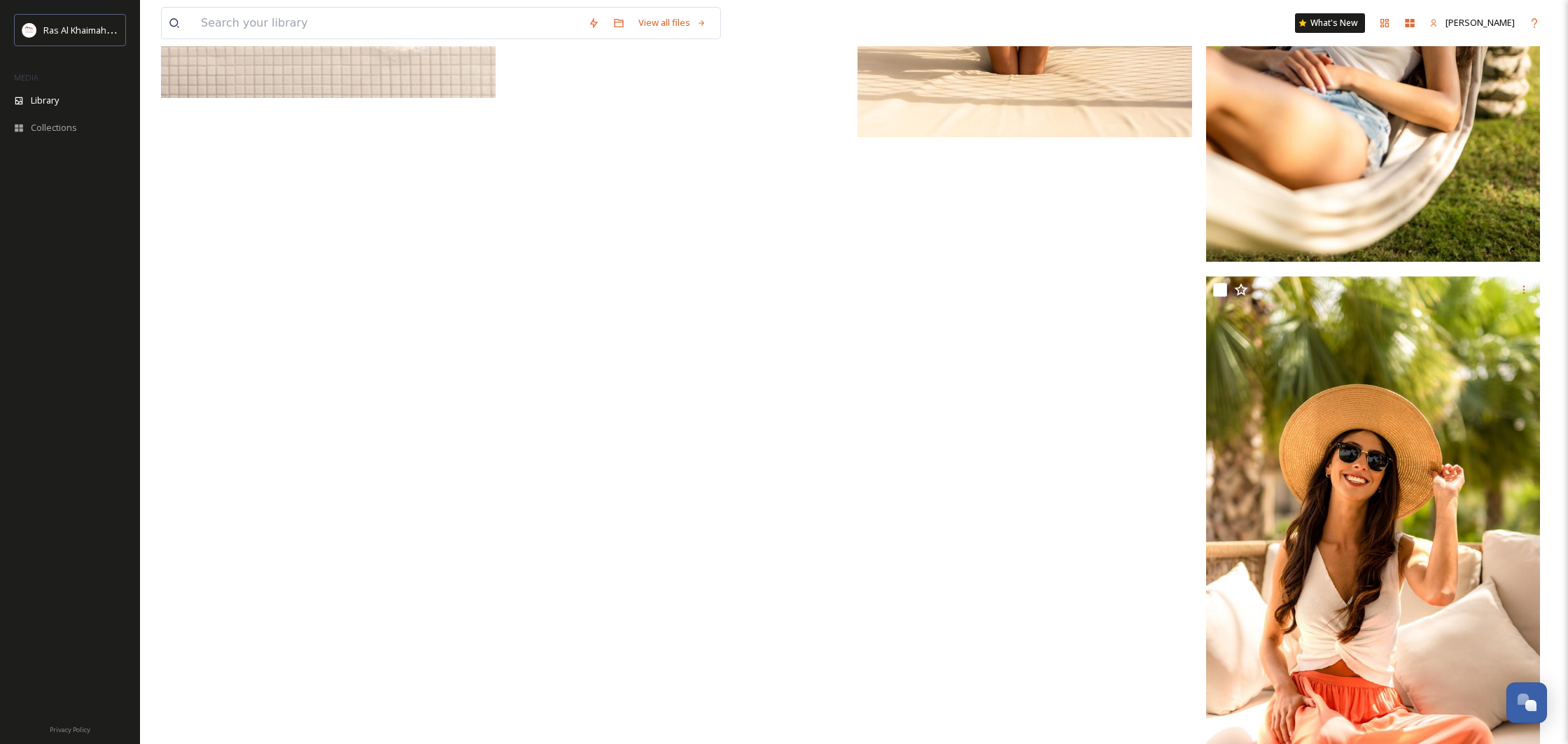
scroll to position [8012, 0]
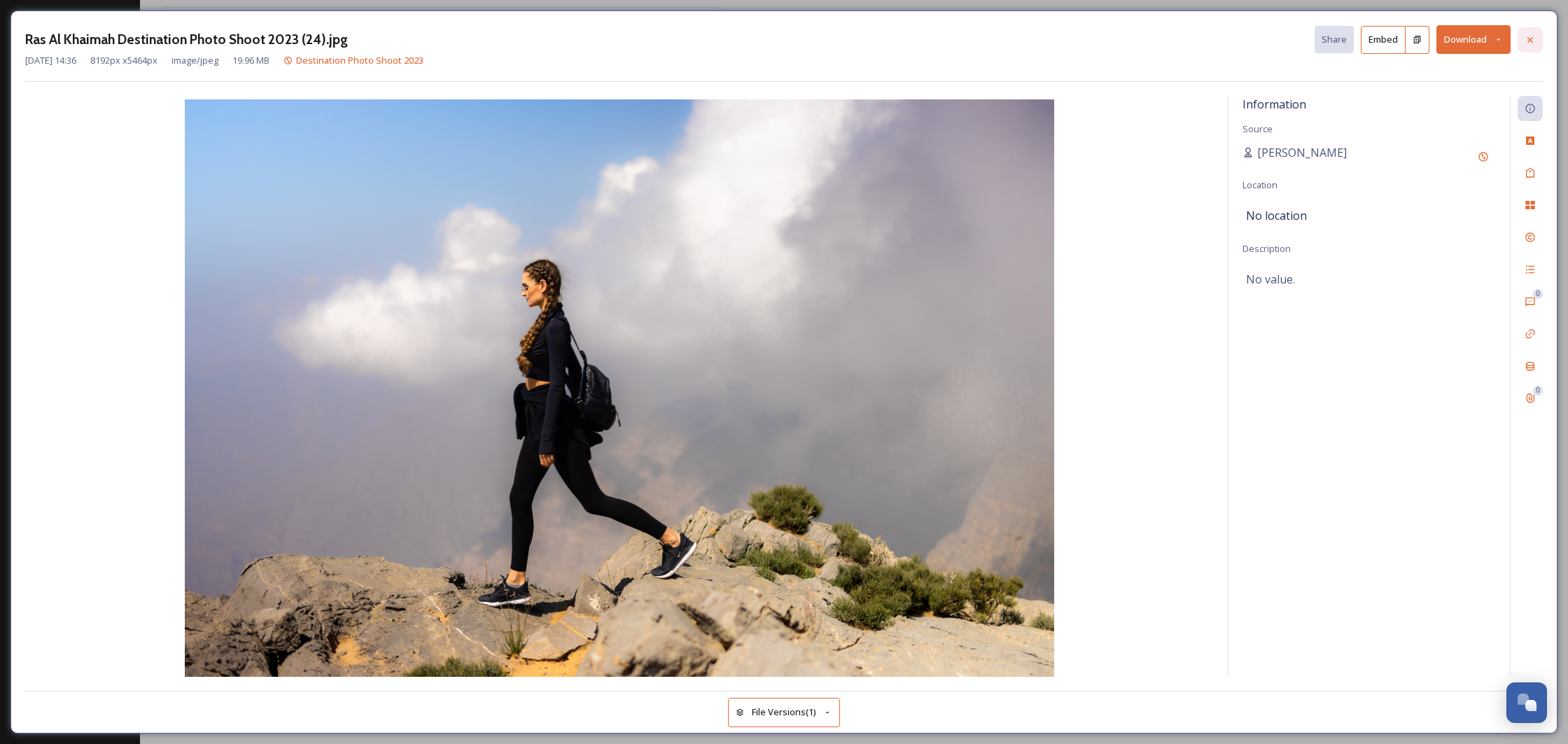
click at [1528, 44] on icon at bounding box center [1530, 40] width 11 height 11
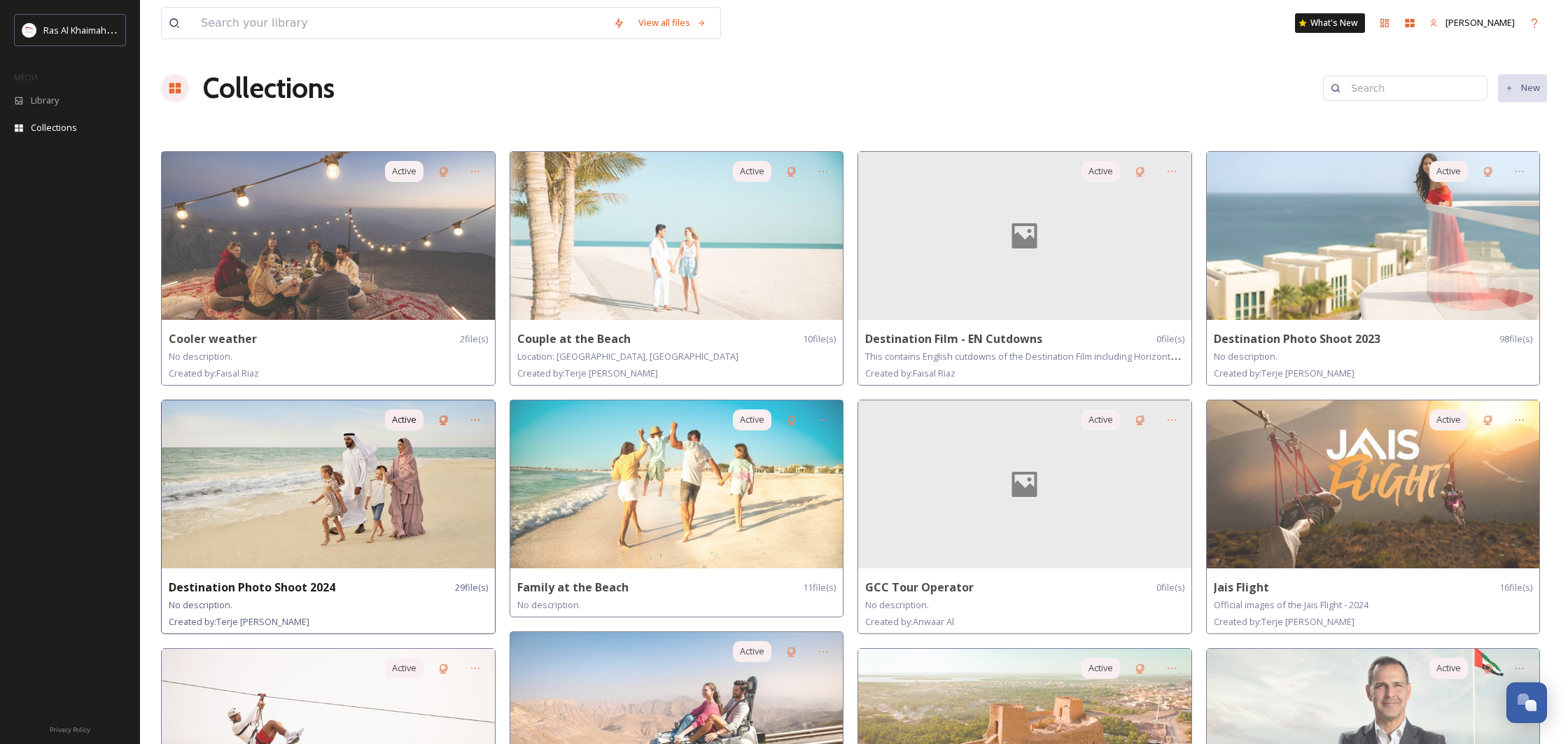
click at [338, 513] on img at bounding box center [328, 484] width 334 height 168
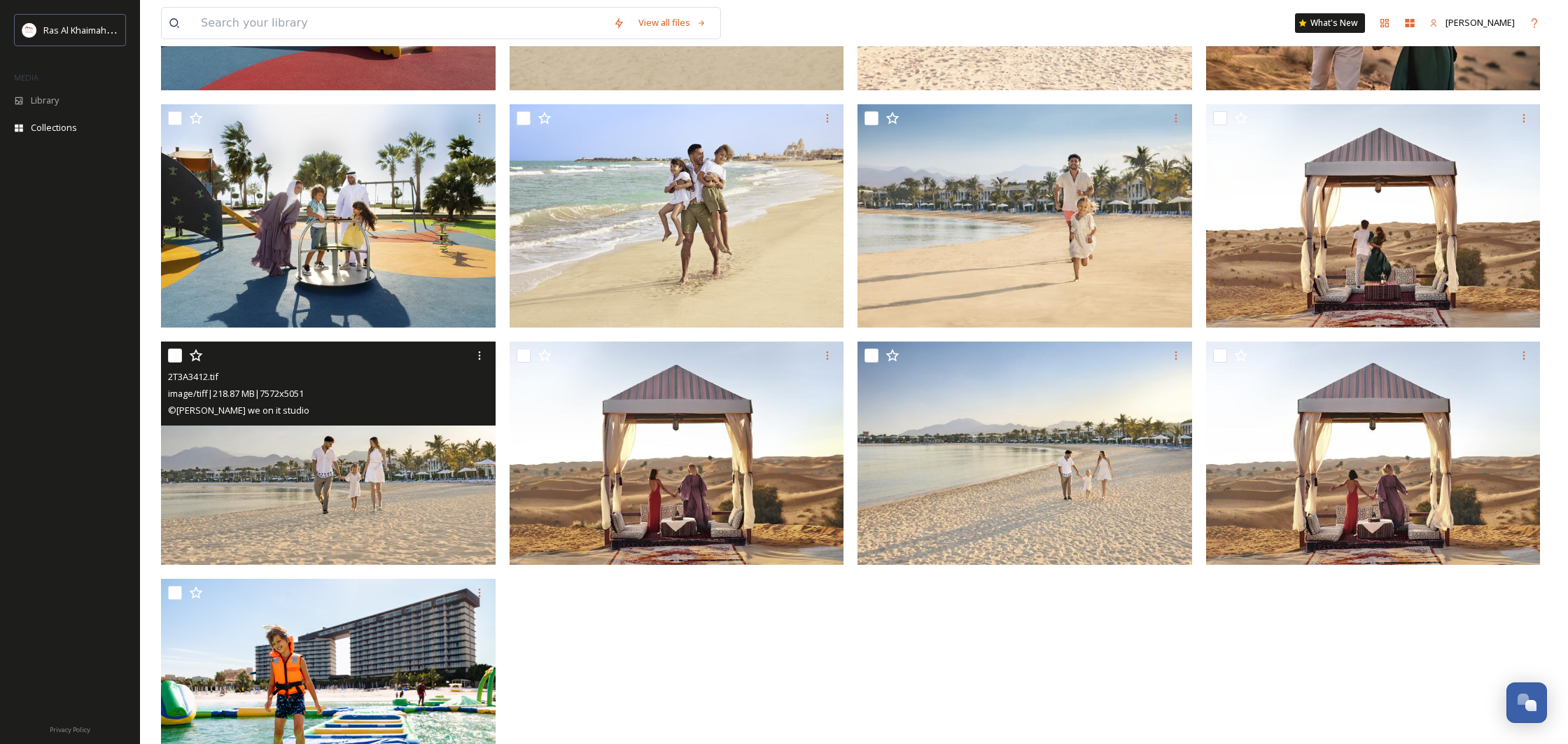
scroll to position [1375, 0]
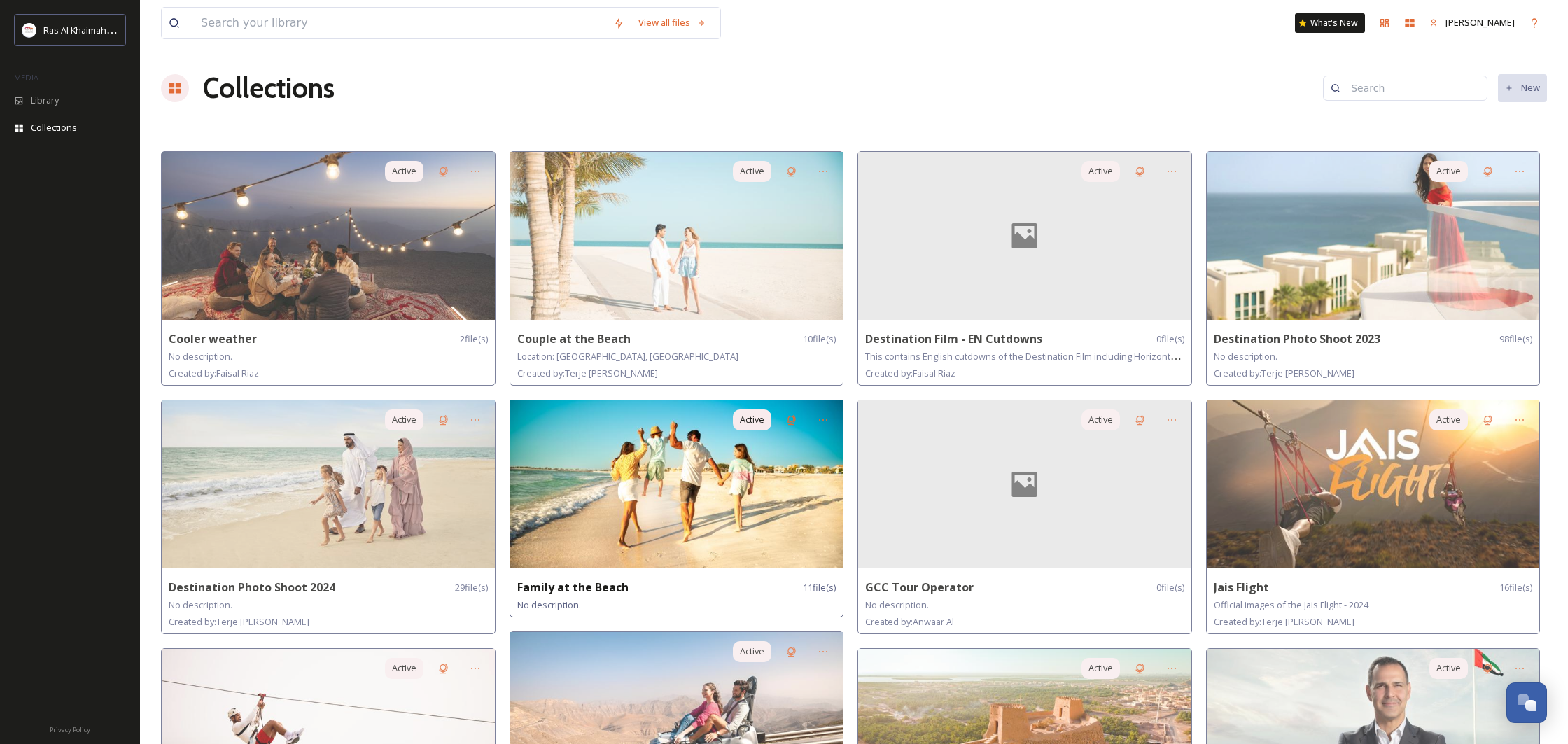
click at [579, 443] on img at bounding box center [677, 484] width 334 height 168
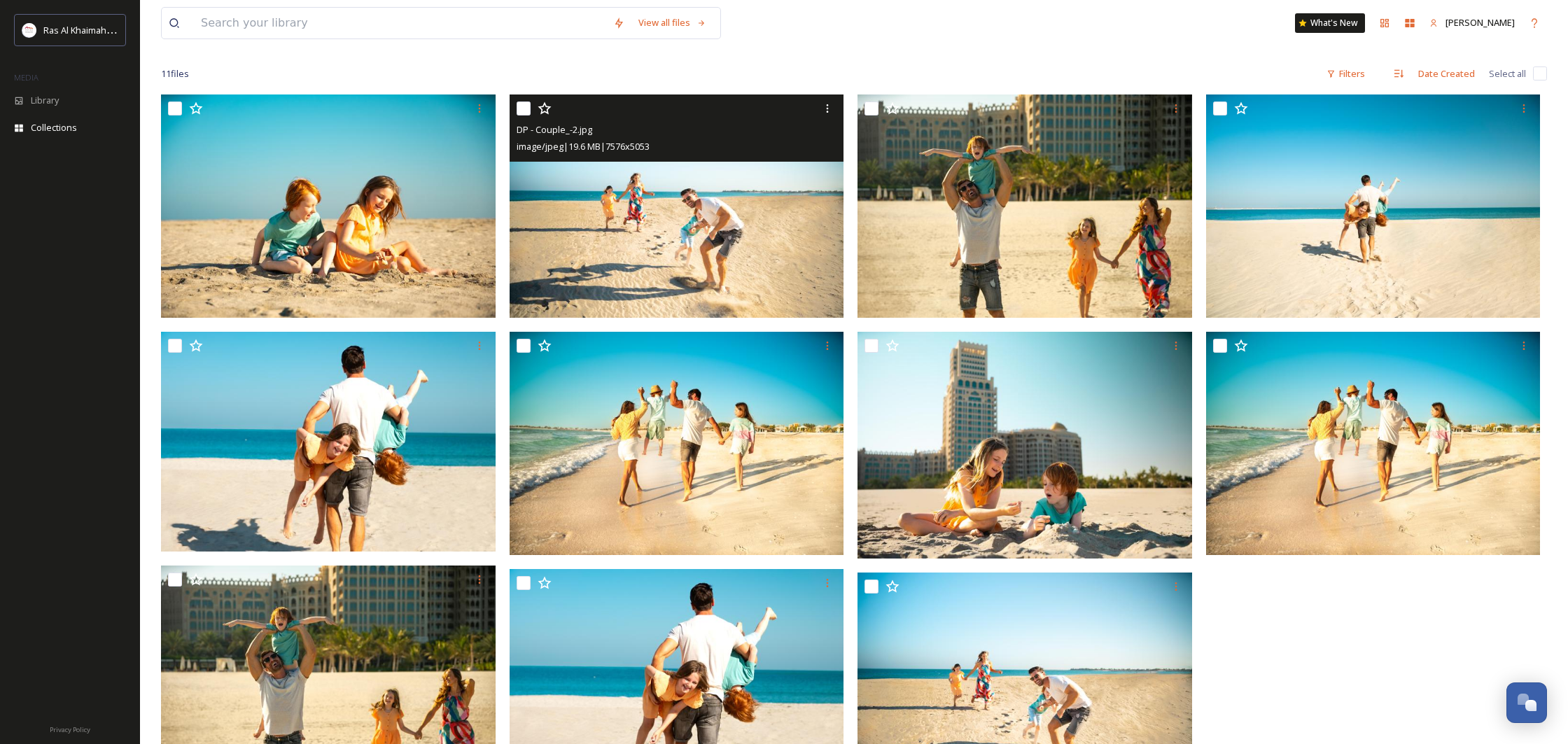
scroll to position [194, 0]
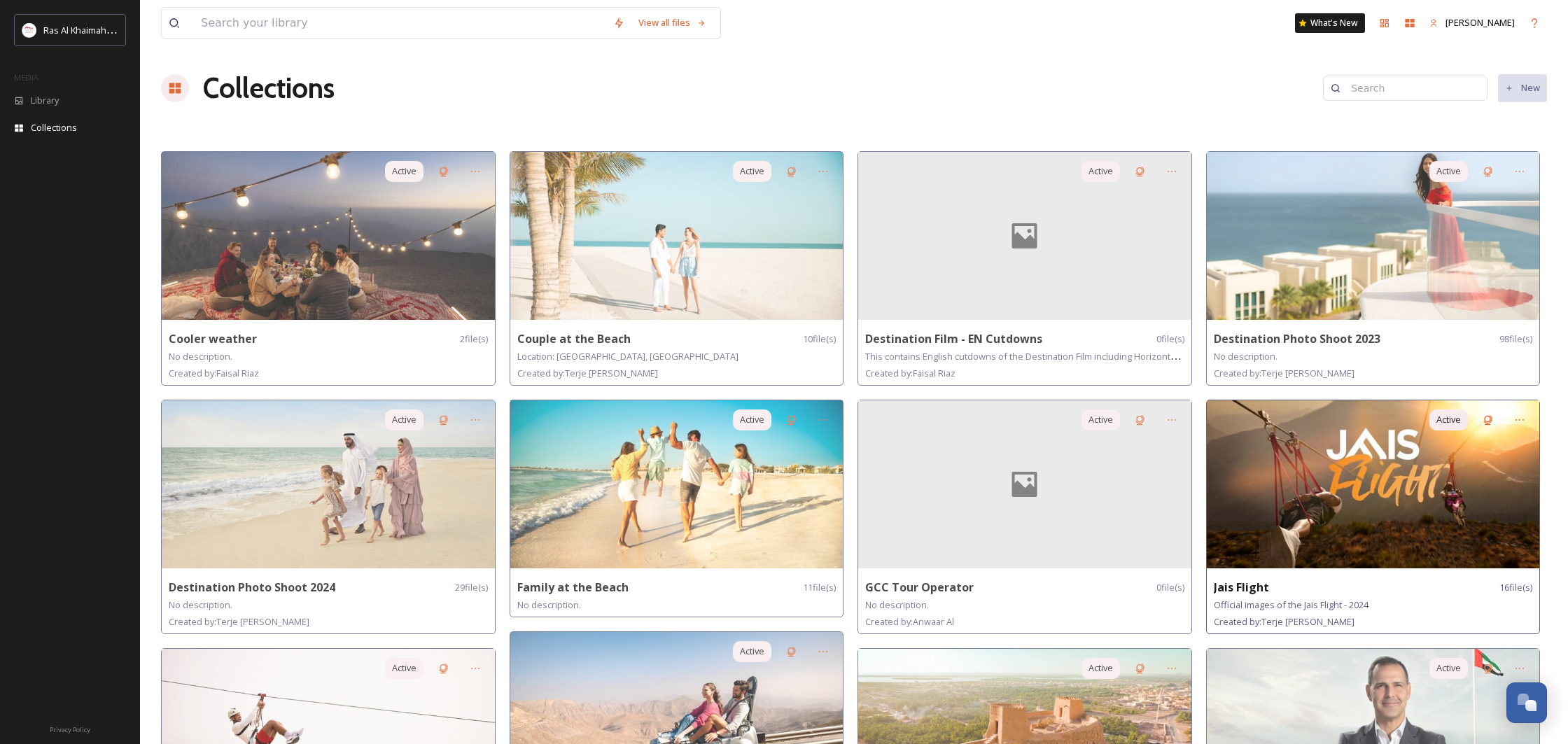
click at [1313, 495] on img at bounding box center [1373, 484] width 334 height 168
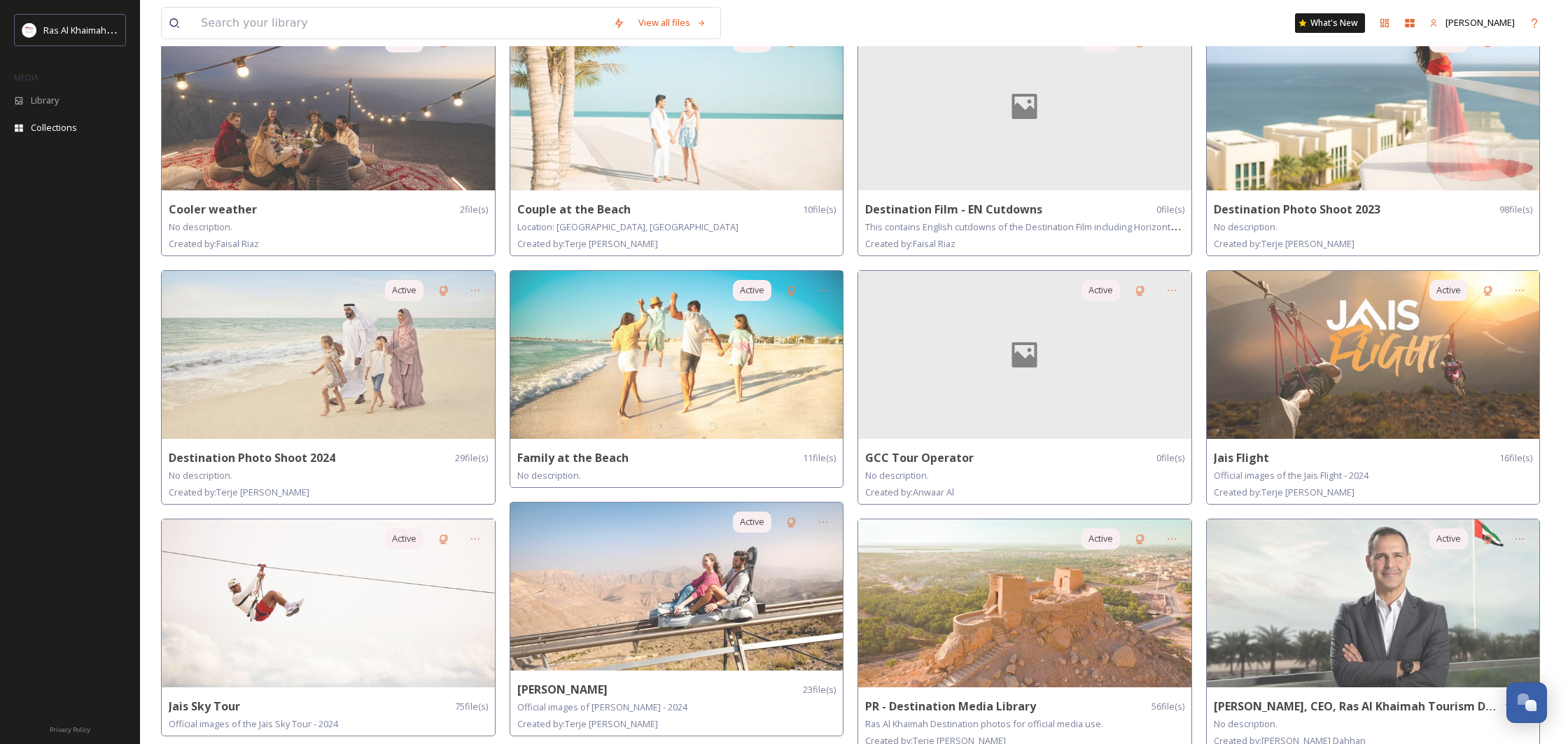
scroll to position [200, 0]
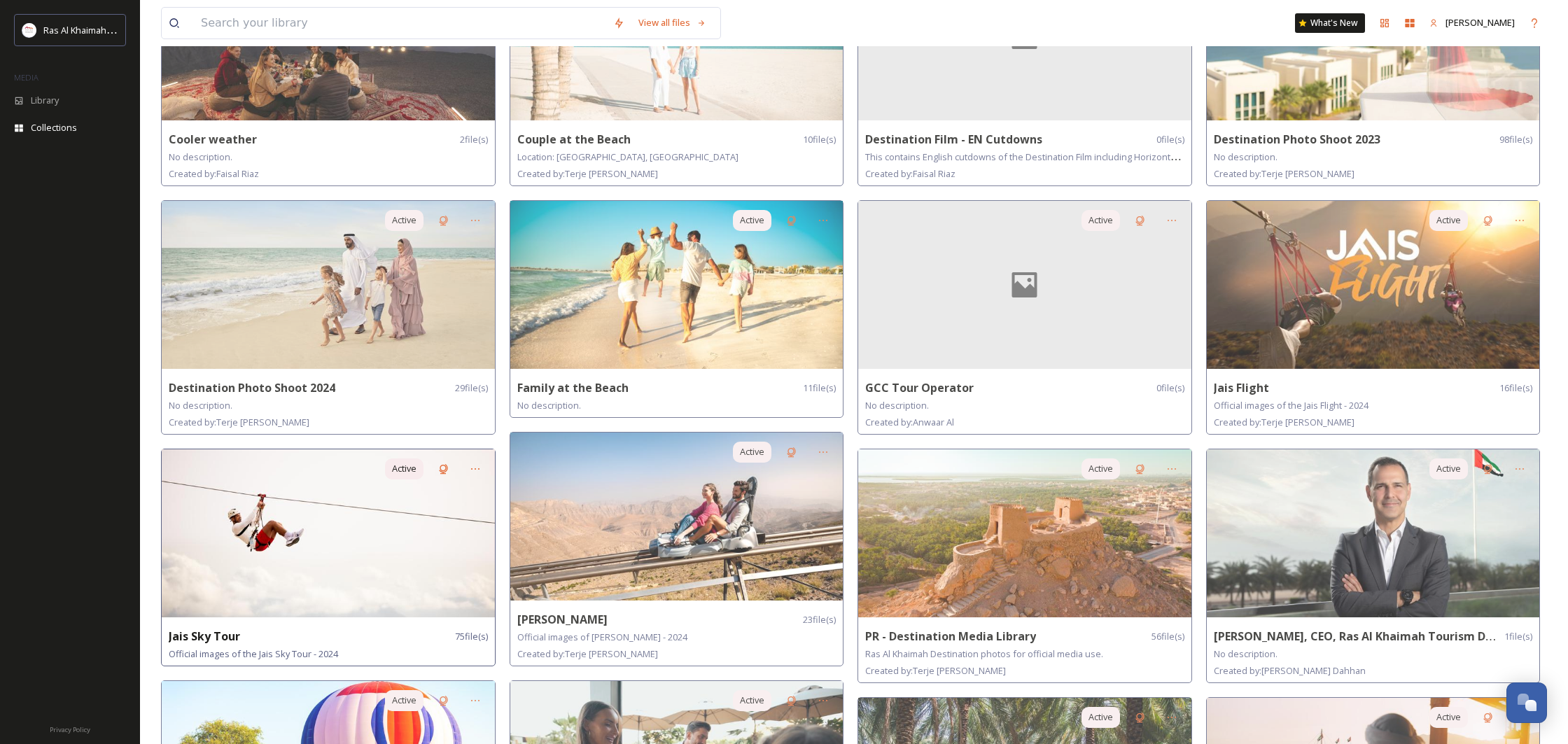
click at [352, 557] on img at bounding box center [328, 533] width 334 height 168
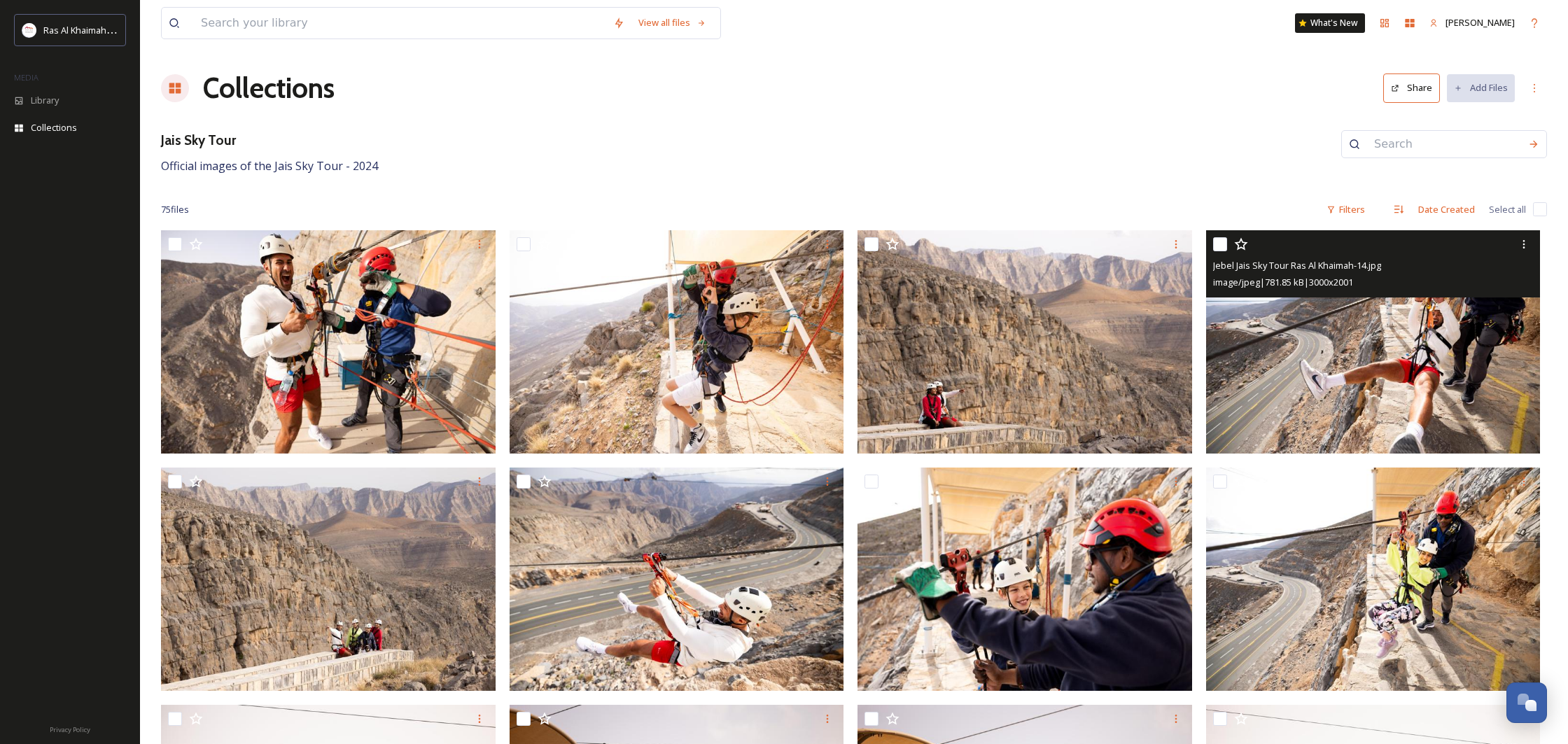
click at [1389, 375] on img at bounding box center [1373, 342] width 334 height 223
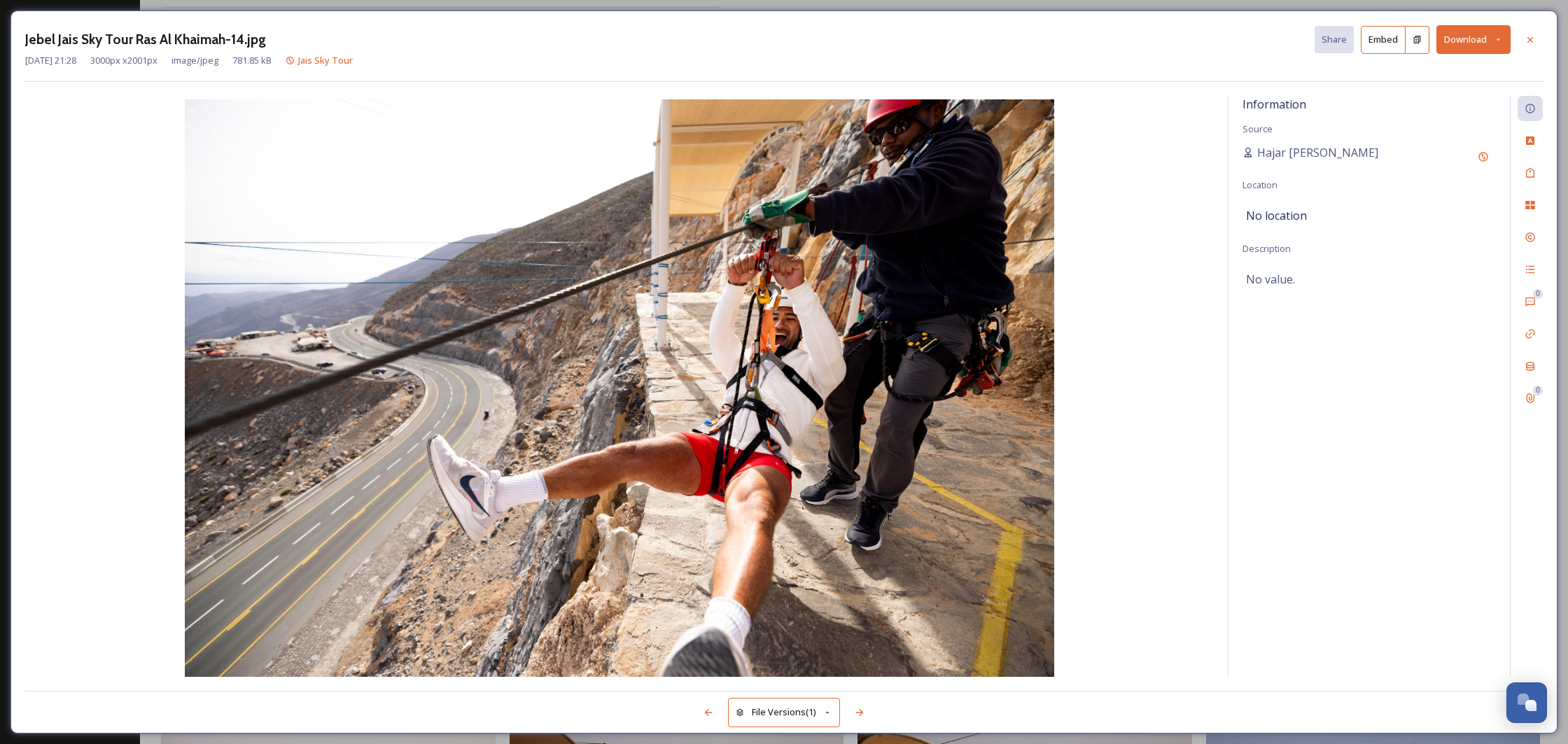
click at [1479, 43] on button "Download" at bounding box center [1473, 39] width 74 height 28
click at [1437, 81] on div "Download Original (3000 x 2001)" at bounding box center [1437, 72] width 146 height 28
click at [75, 103] on img at bounding box center [619, 389] width 1188 height 580
click at [1524, 41] on icon at bounding box center [1530, 40] width 11 height 11
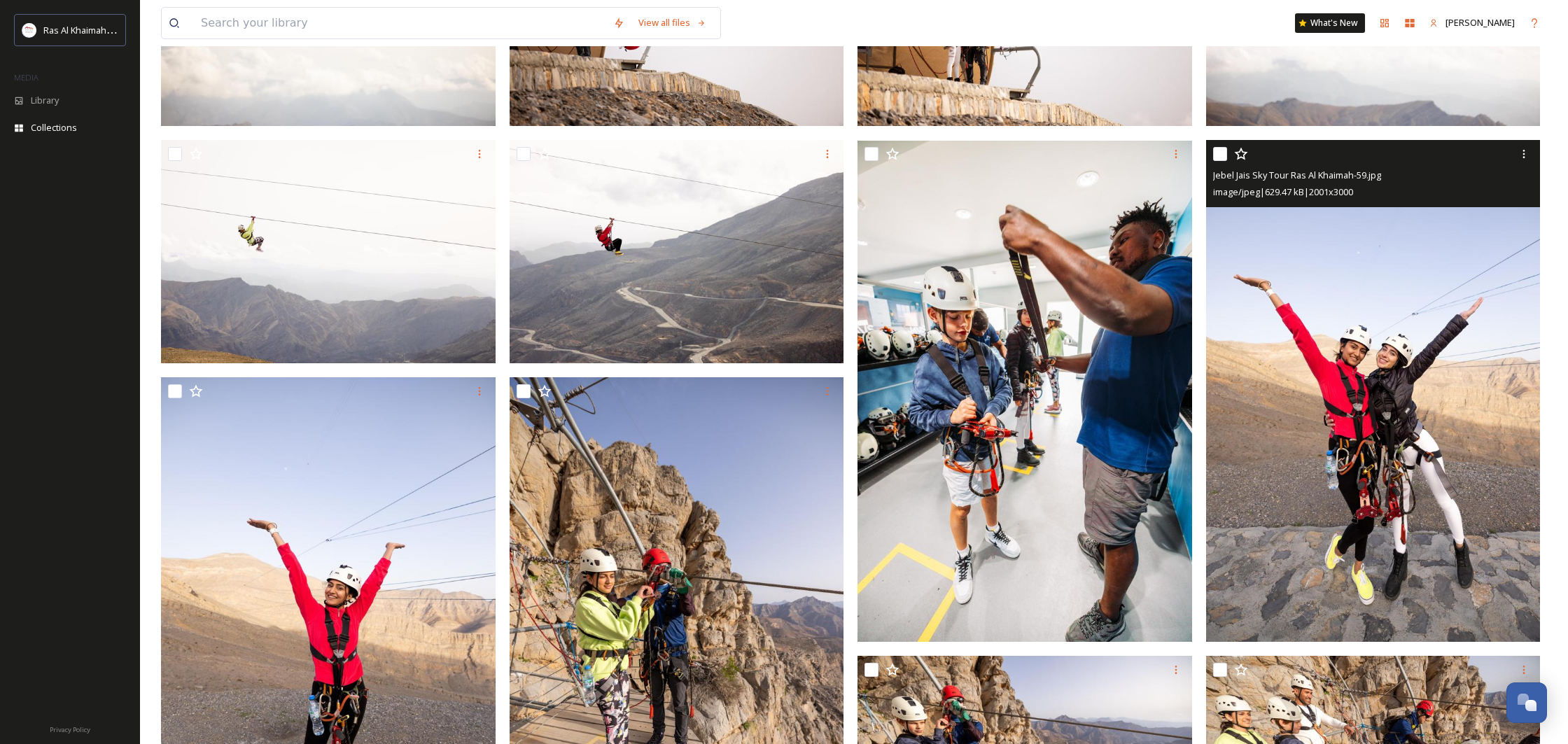
scroll to position [801, 0]
click at [1220, 155] on input "checkbox" at bounding box center [1220, 153] width 14 height 14
checkbox input "true"
click at [1526, 153] on icon at bounding box center [1524, 154] width 11 height 11
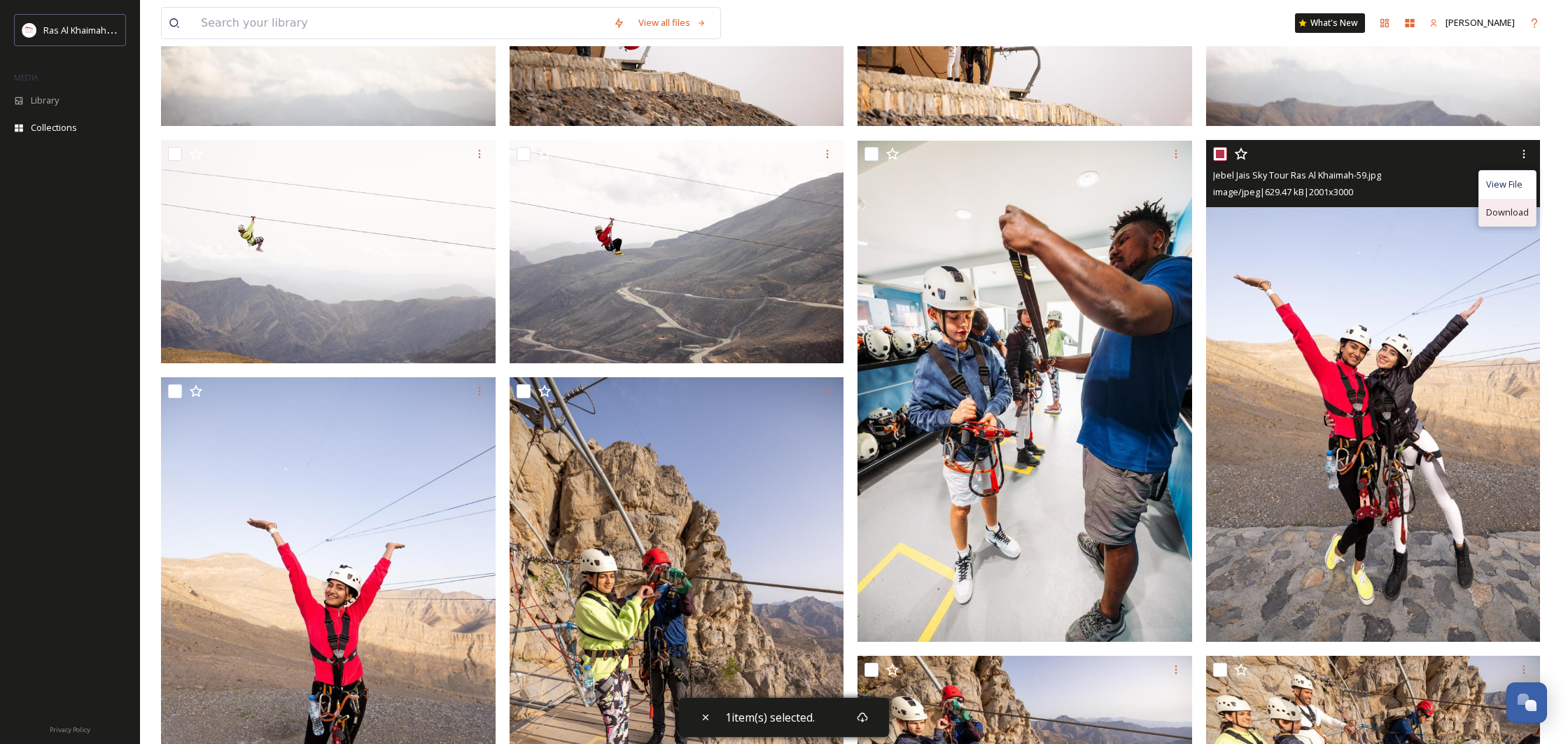
click at [1519, 206] on span "Download" at bounding box center [1507, 213] width 43 height 13
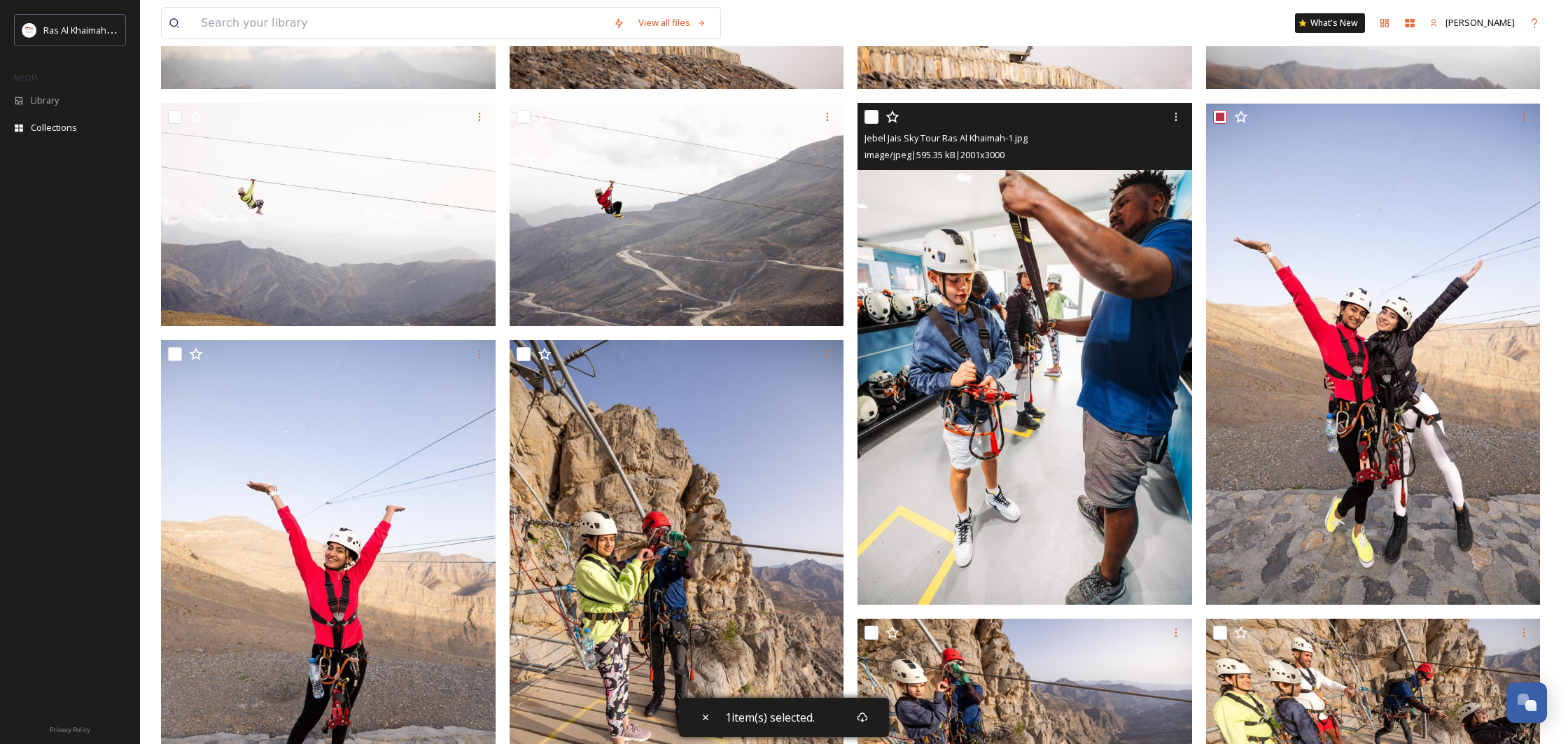
scroll to position [840, 0]
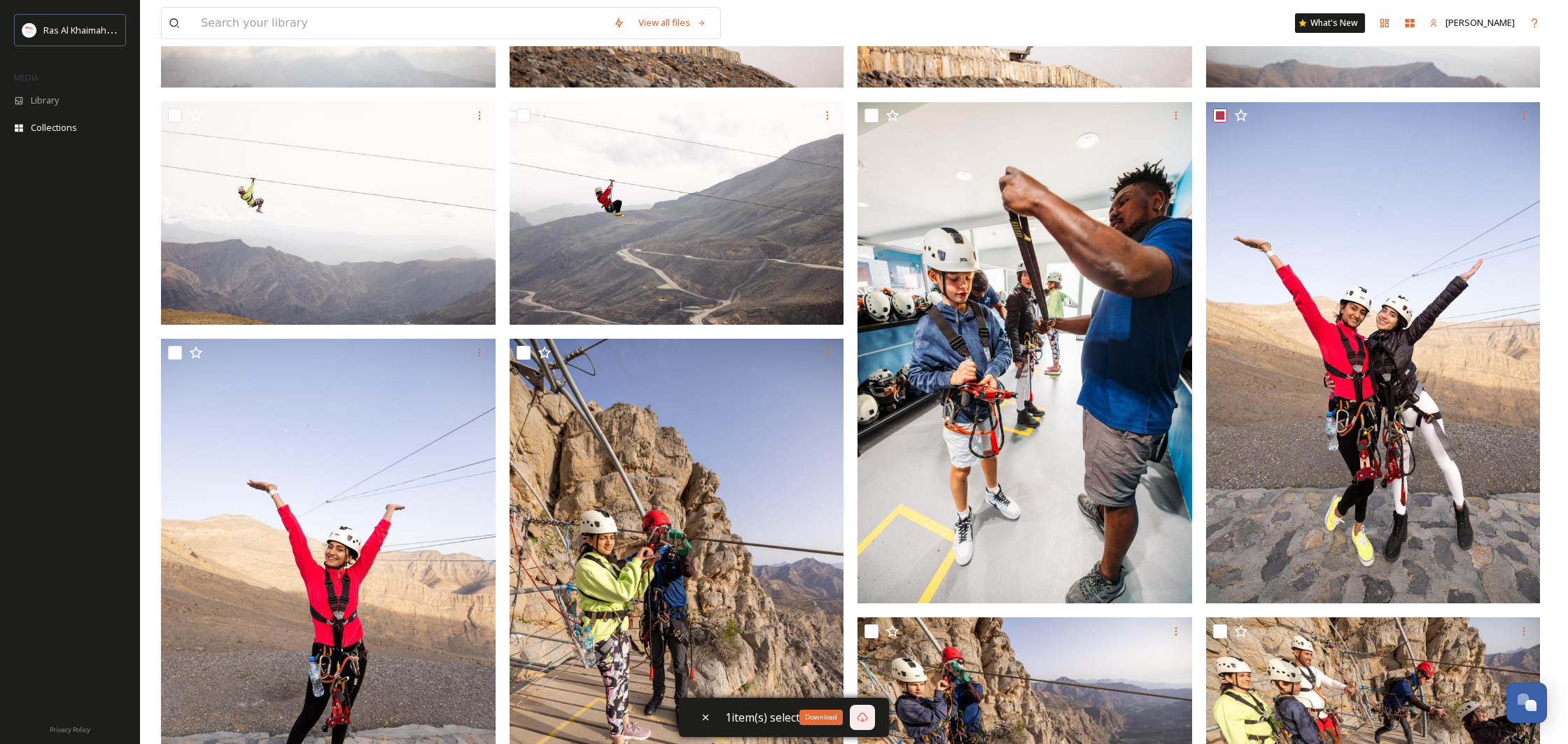
click at [868, 715] on icon at bounding box center [863, 717] width 11 height 11
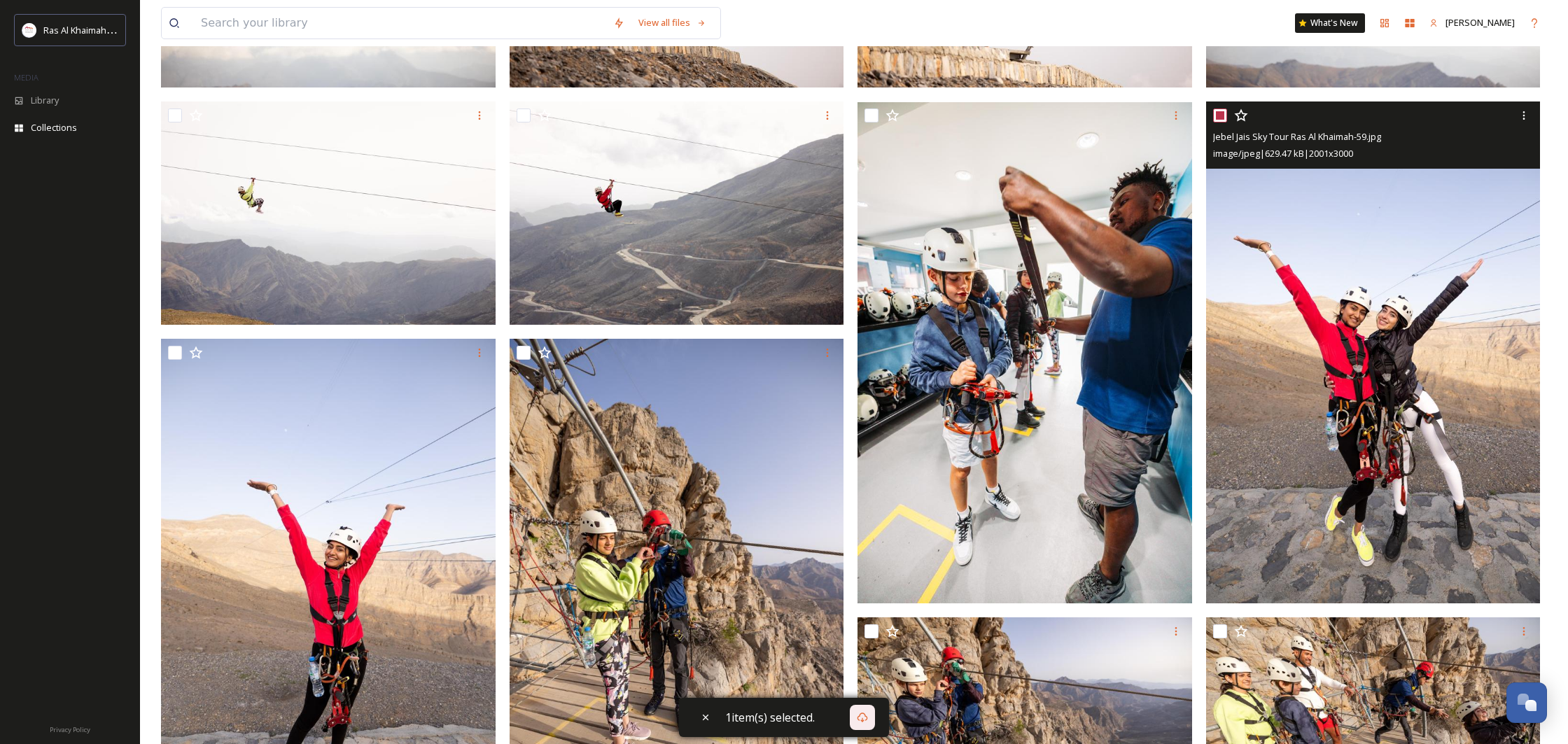
click at [1444, 292] on img at bounding box center [1373, 352] width 334 height 501
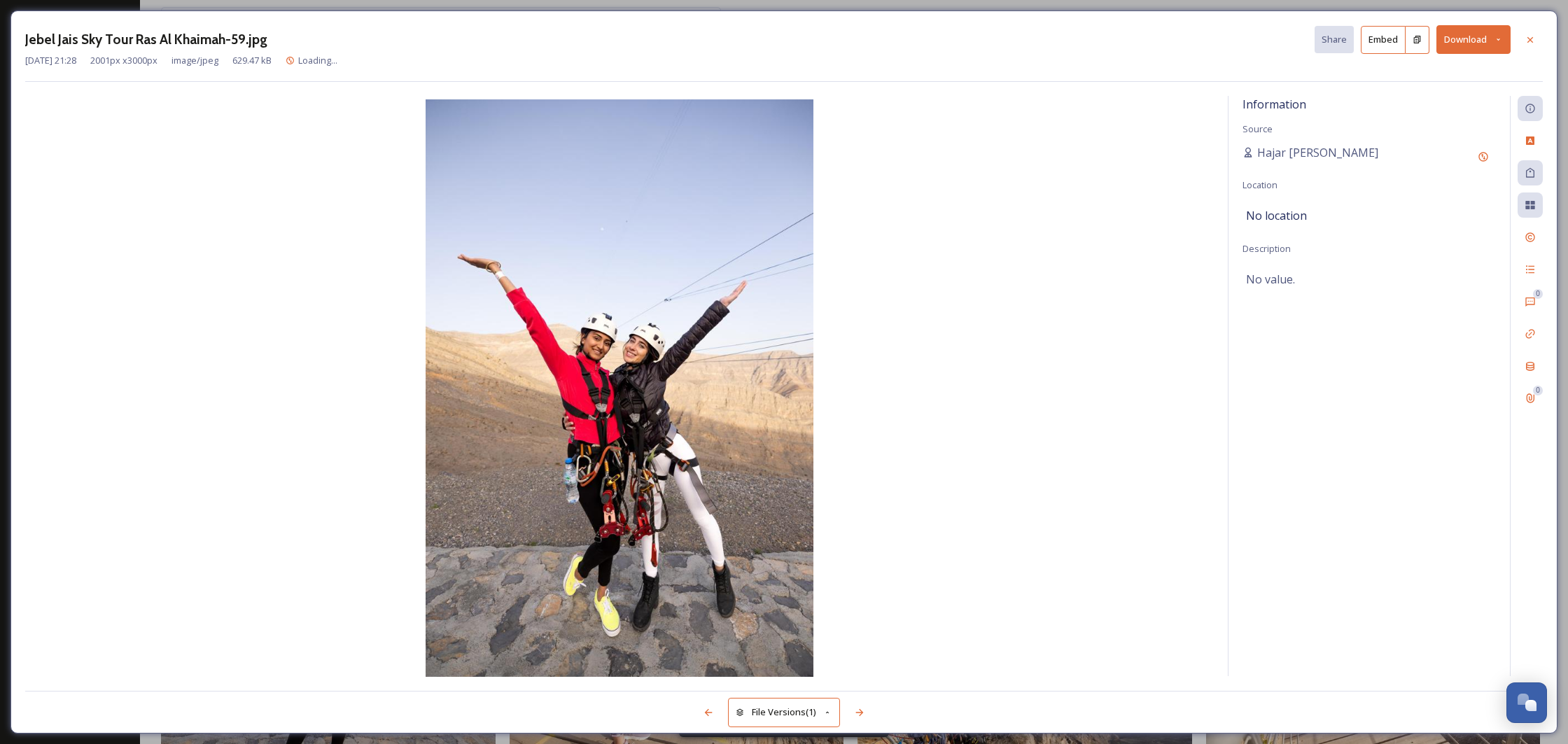
click at [1449, 32] on button "Download" at bounding box center [1473, 39] width 74 height 28
click at [1448, 61] on div "Download Original (2001 x 3000)" at bounding box center [1437, 72] width 146 height 28
click at [1527, 43] on icon at bounding box center [1530, 40] width 11 height 11
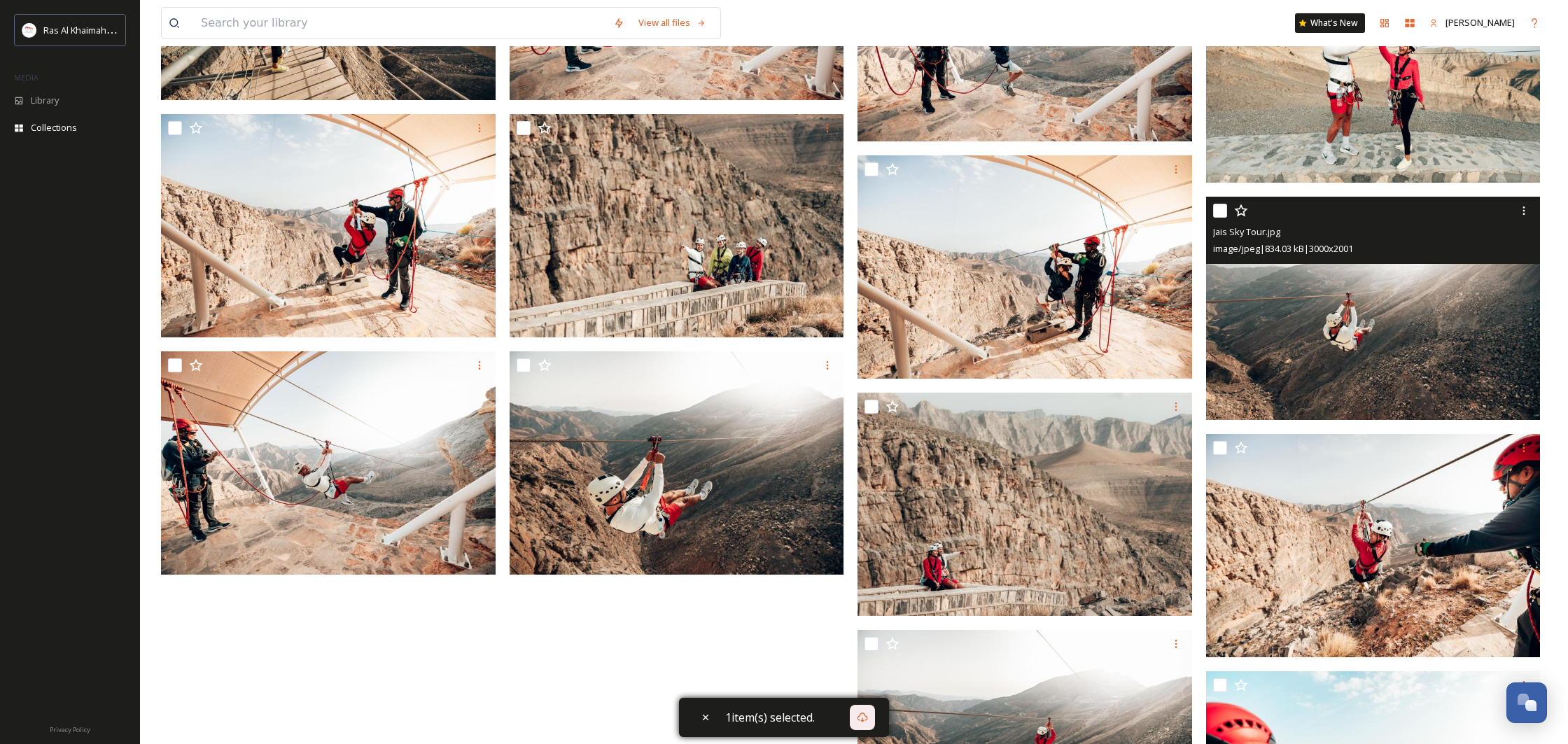
scroll to position [4982, 0]
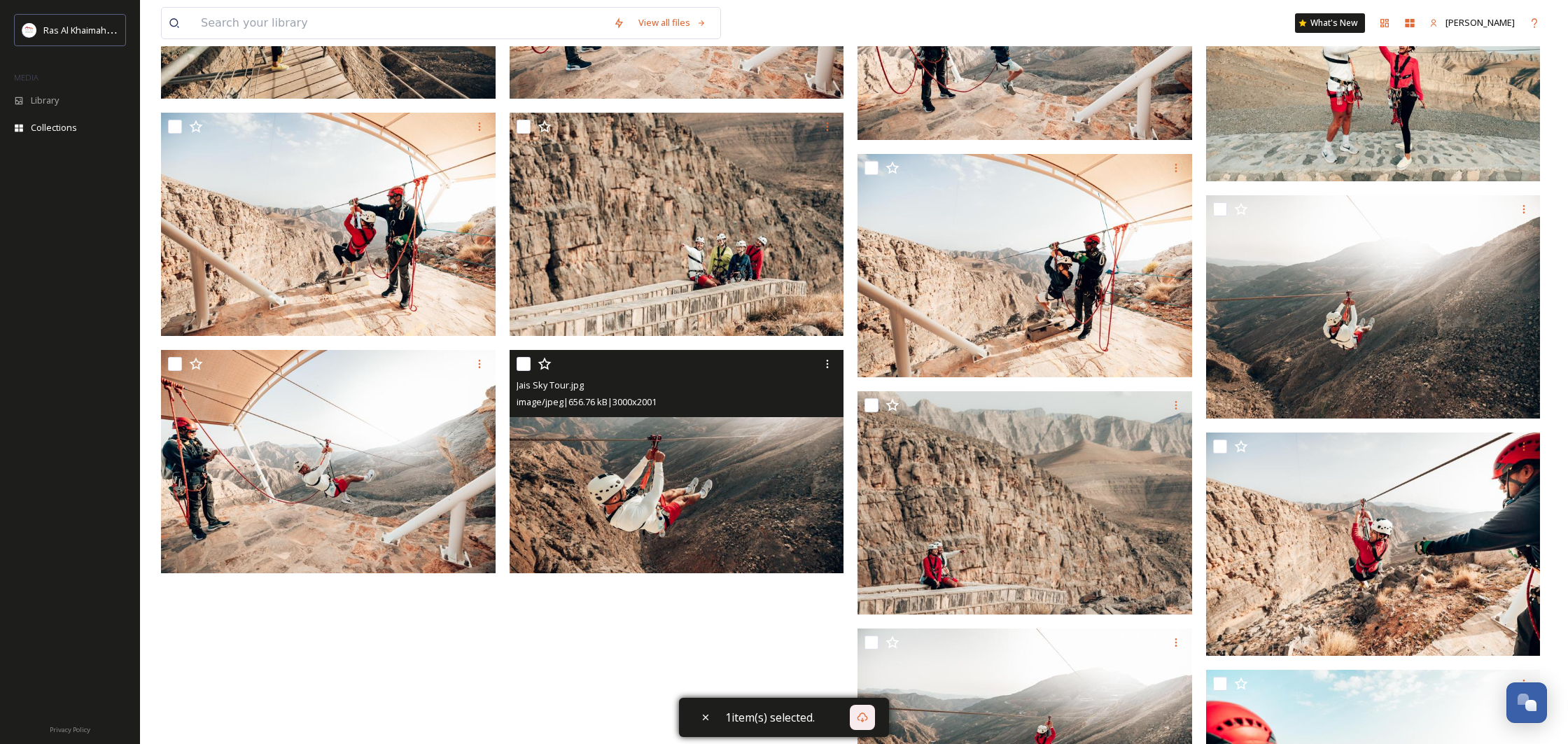
click at [534, 365] on div at bounding box center [678, 363] width 324 height 25
click at [523, 363] on input "checkbox" at bounding box center [523, 363] width 14 height 14
checkbox input "true"
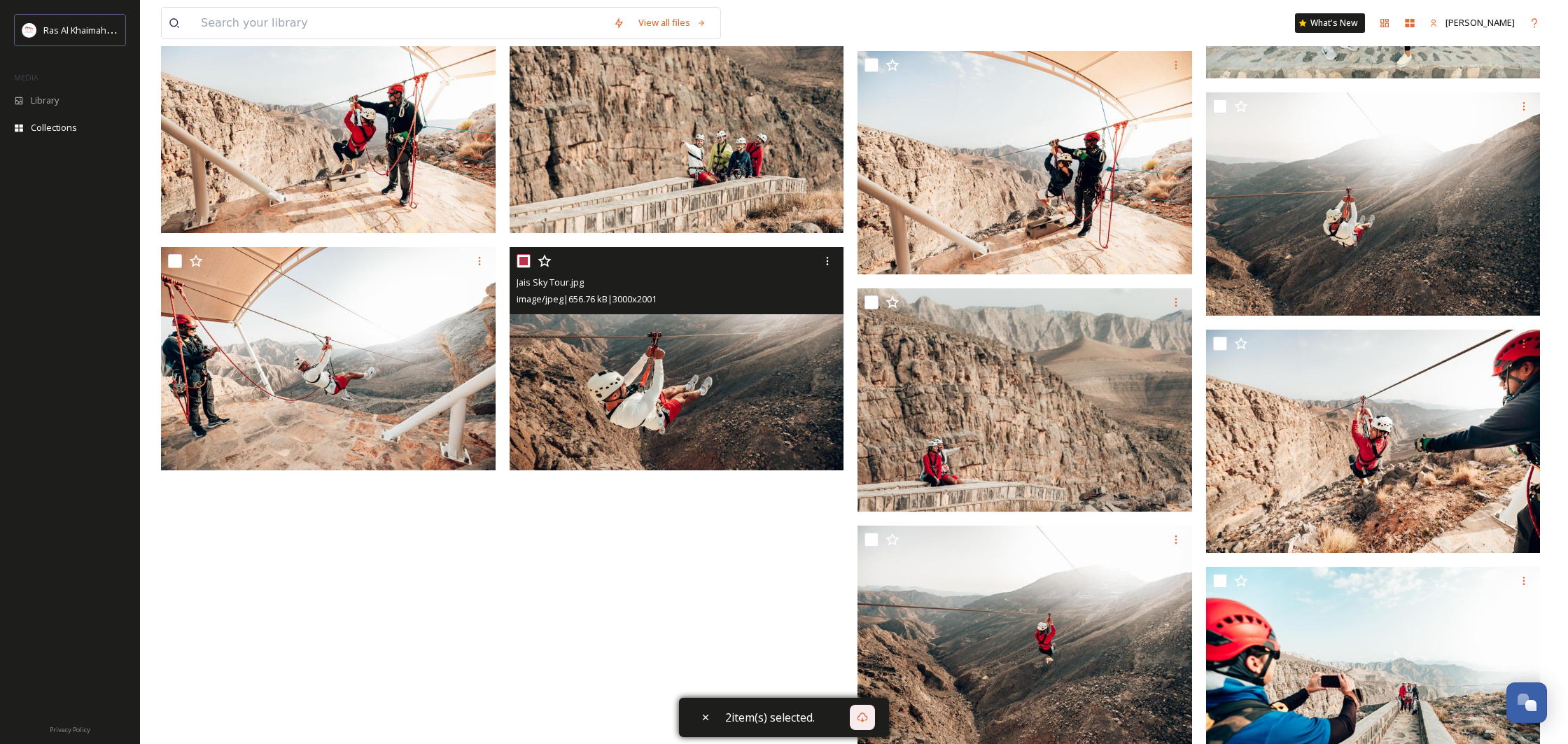
scroll to position [5138, 0]
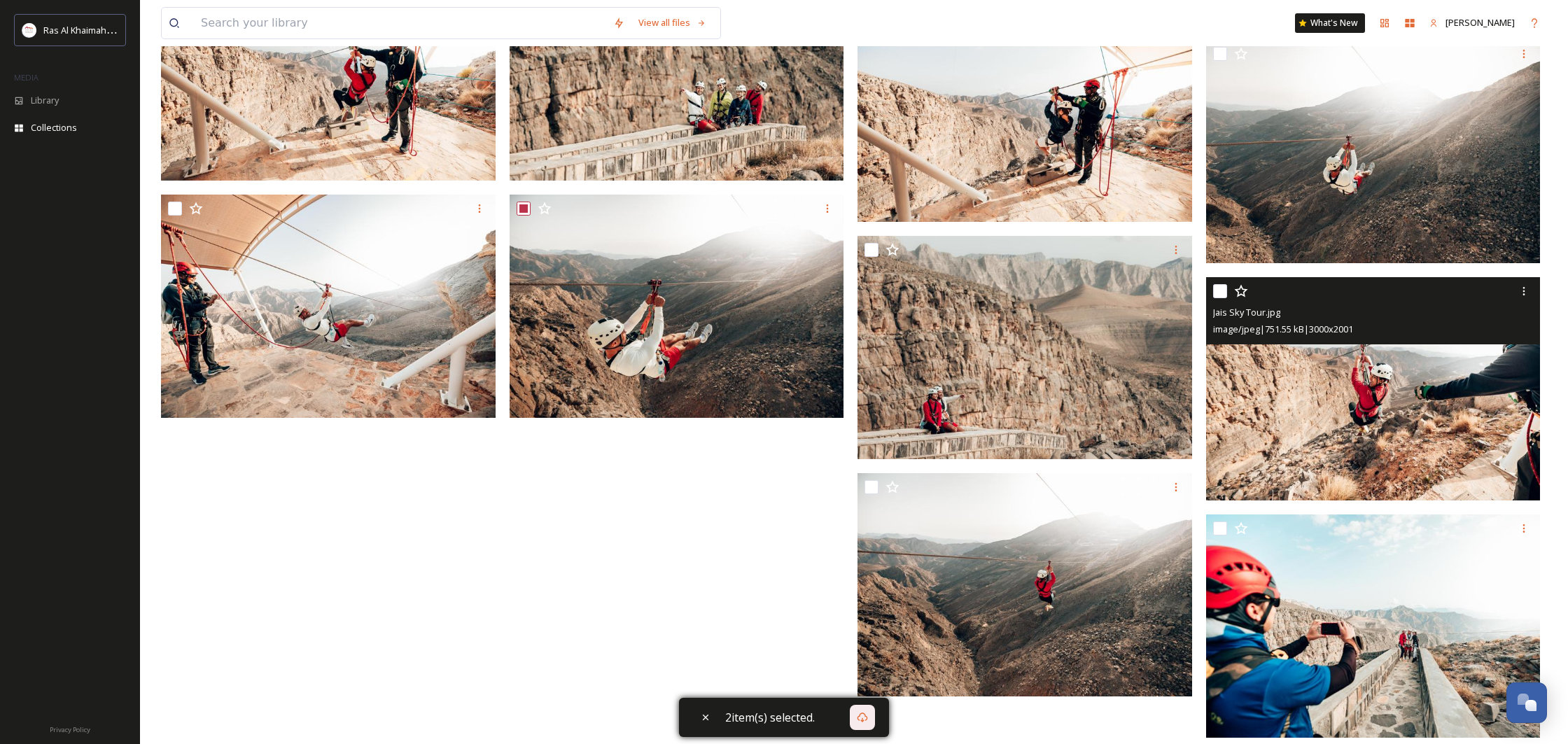
click at [1225, 297] on input "checkbox" at bounding box center [1220, 290] width 14 height 14
checkbox input "true"
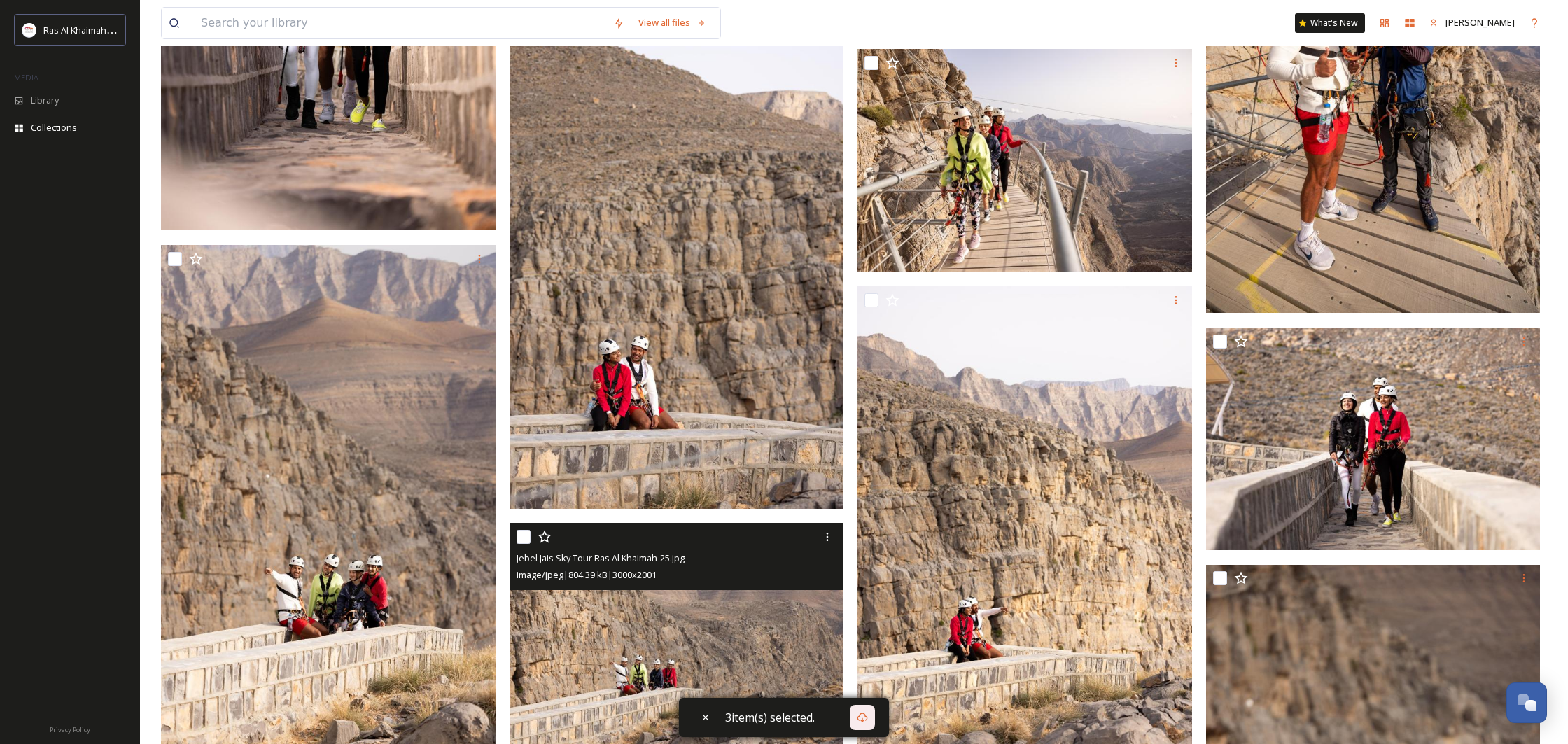
scroll to position [3138, 0]
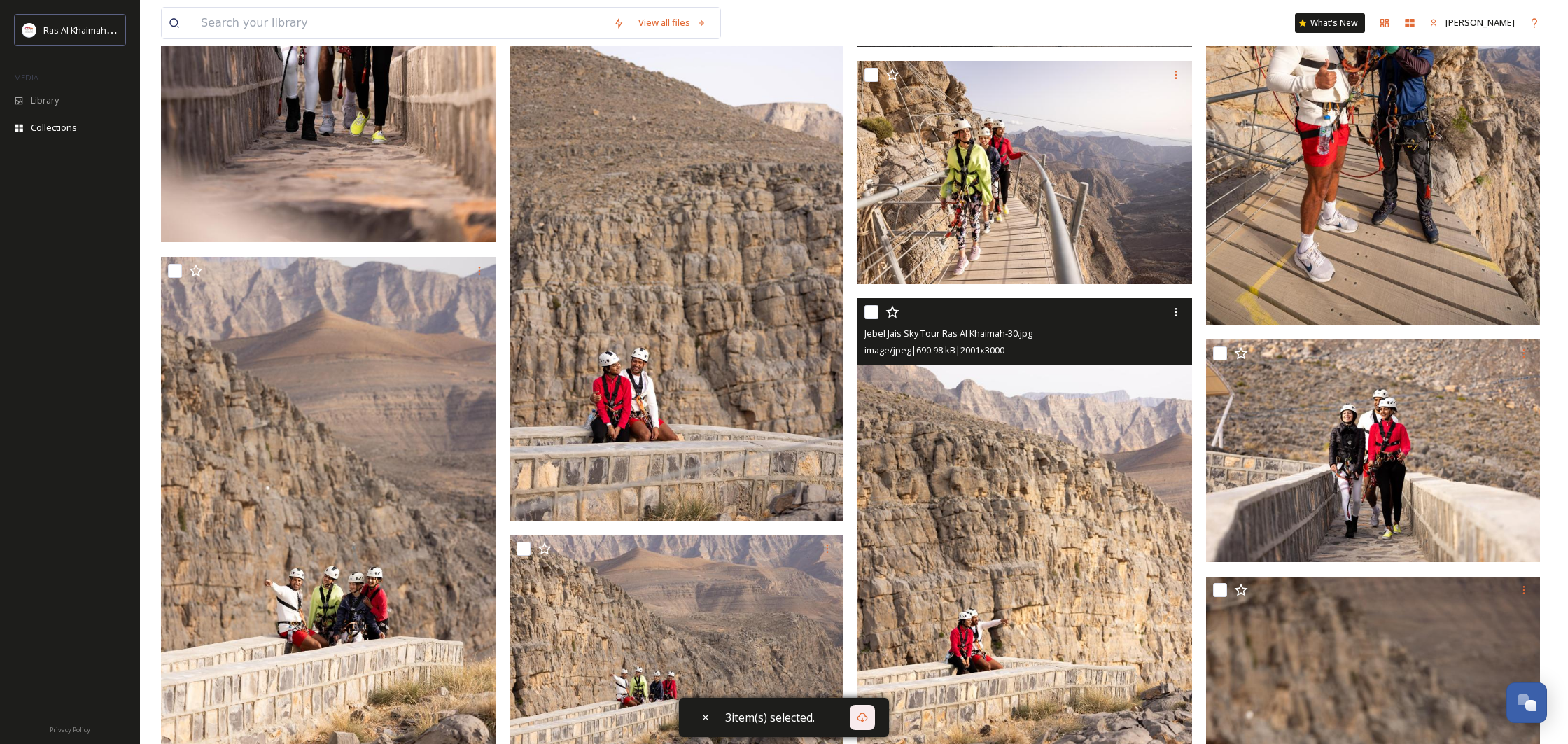
click at [873, 310] on input "checkbox" at bounding box center [871, 312] width 14 height 14
checkbox input "true"
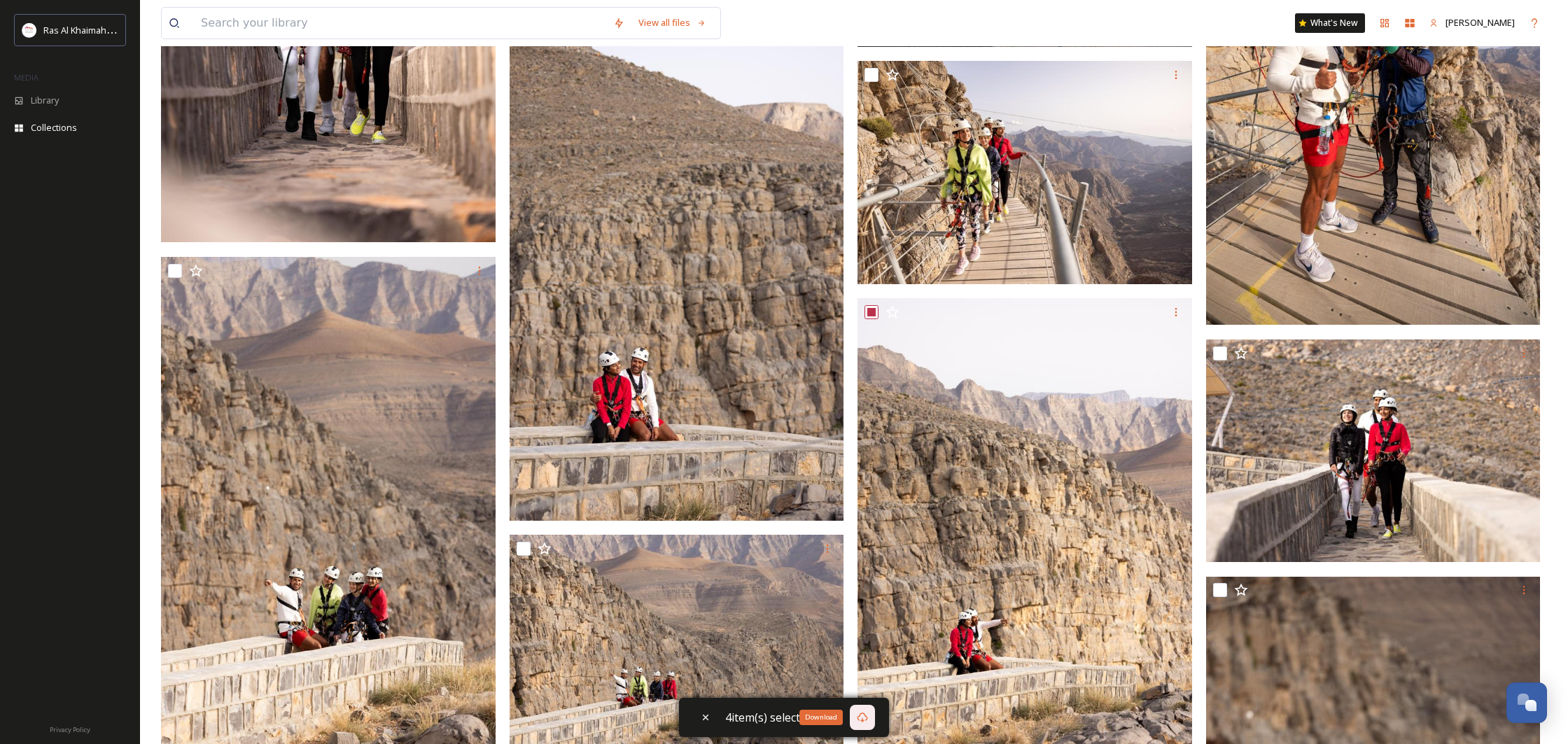
click at [857, 712] on icon at bounding box center [863, 717] width 11 height 11
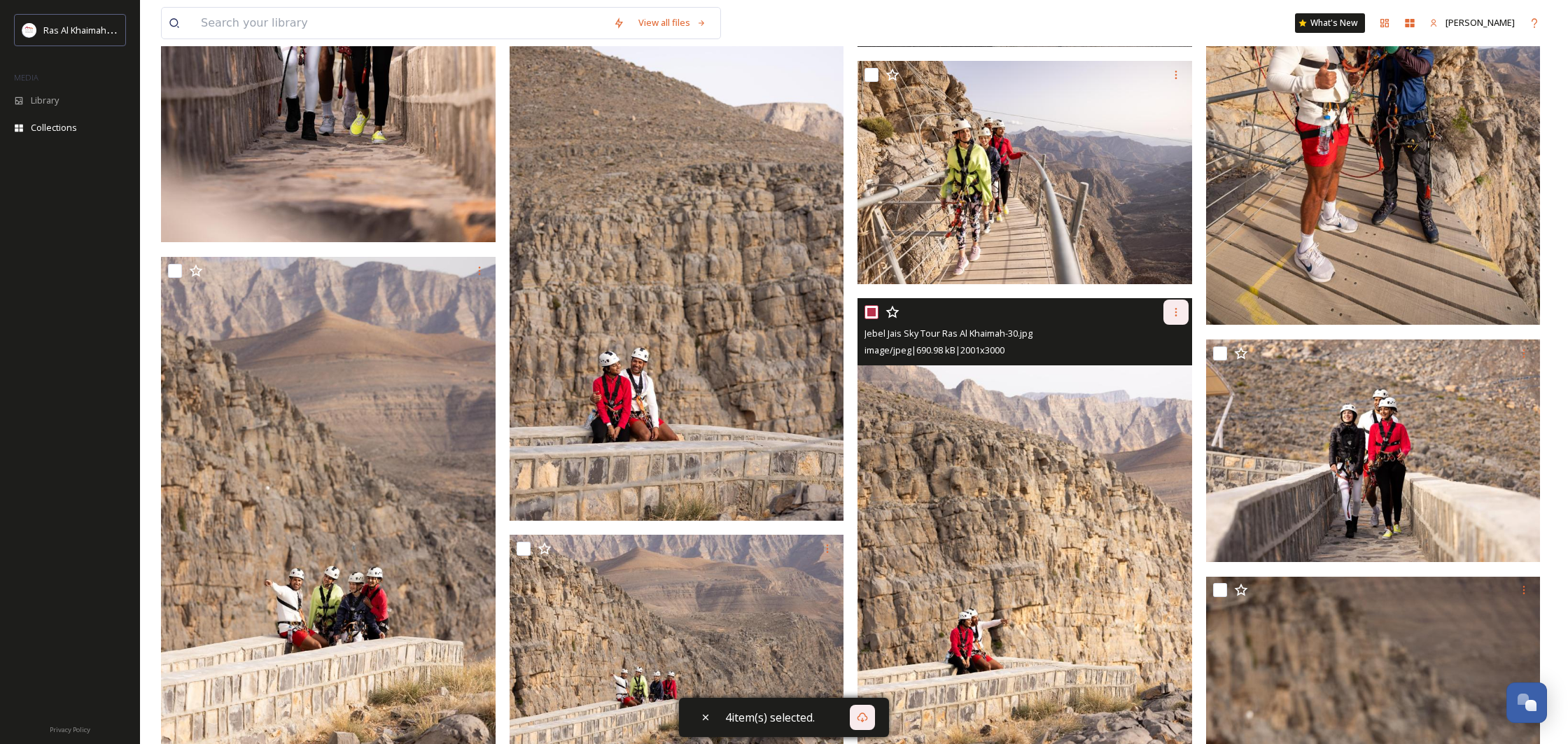
click at [1178, 315] on icon at bounding box center [1176, 312] width 11 height 11
click at [1162, 338] on span "View File" at bounding box center [1156, 342] width 37 height 13
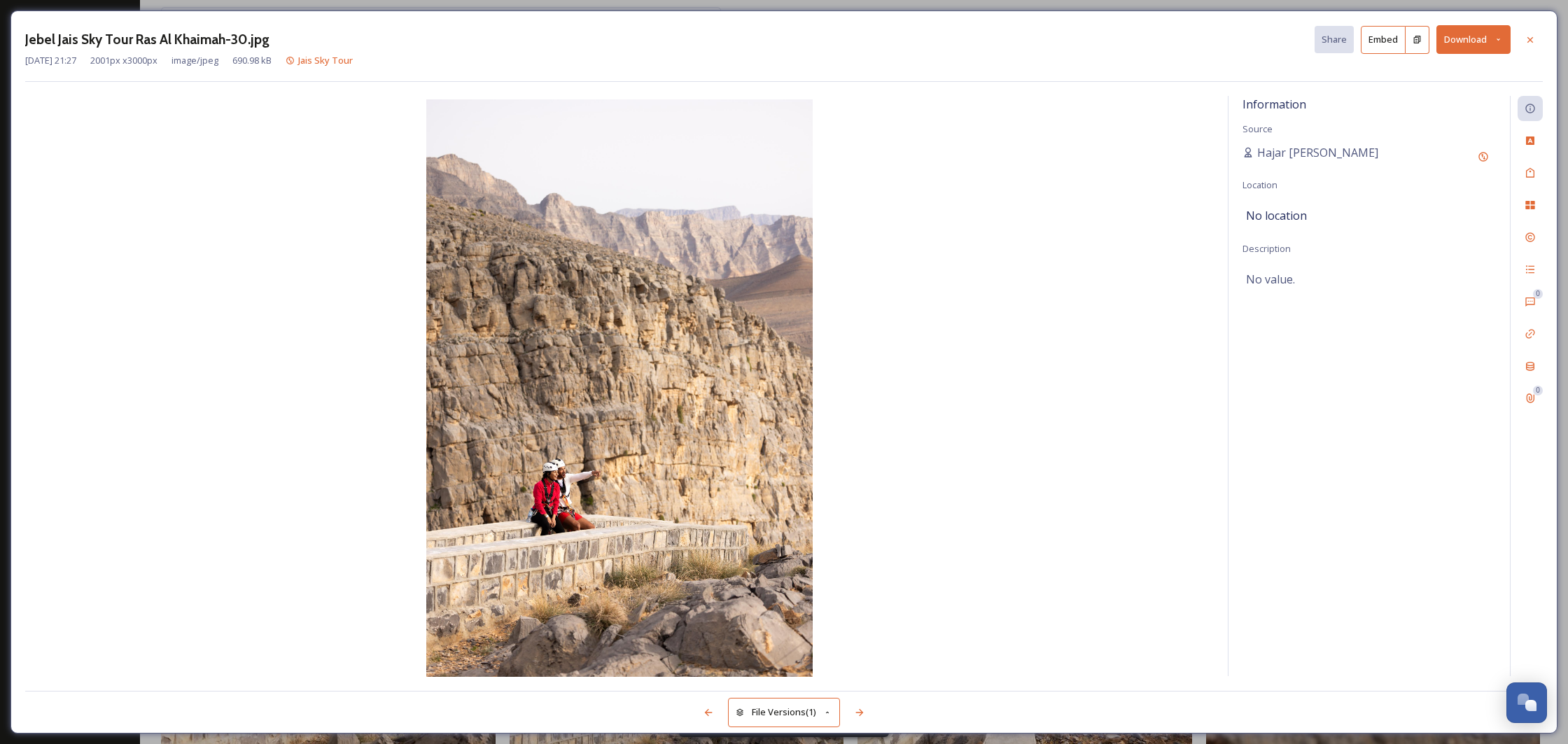
click at [1477, 43] on button "Download" at bounding box center [1473, 39] width 74 height 28
click at [1462, 69] on span "Download Original (2001 x 3000)" at bounding box center [1437, 71] width 132 height 13
click at [1462, 34] on button "Download" at bounding box center [1473, 39] width 74 height 28
click at [1433, 75] on span "Download Original (2001 x 3000)" at bounding box center [1437, 71] width 132 height 13
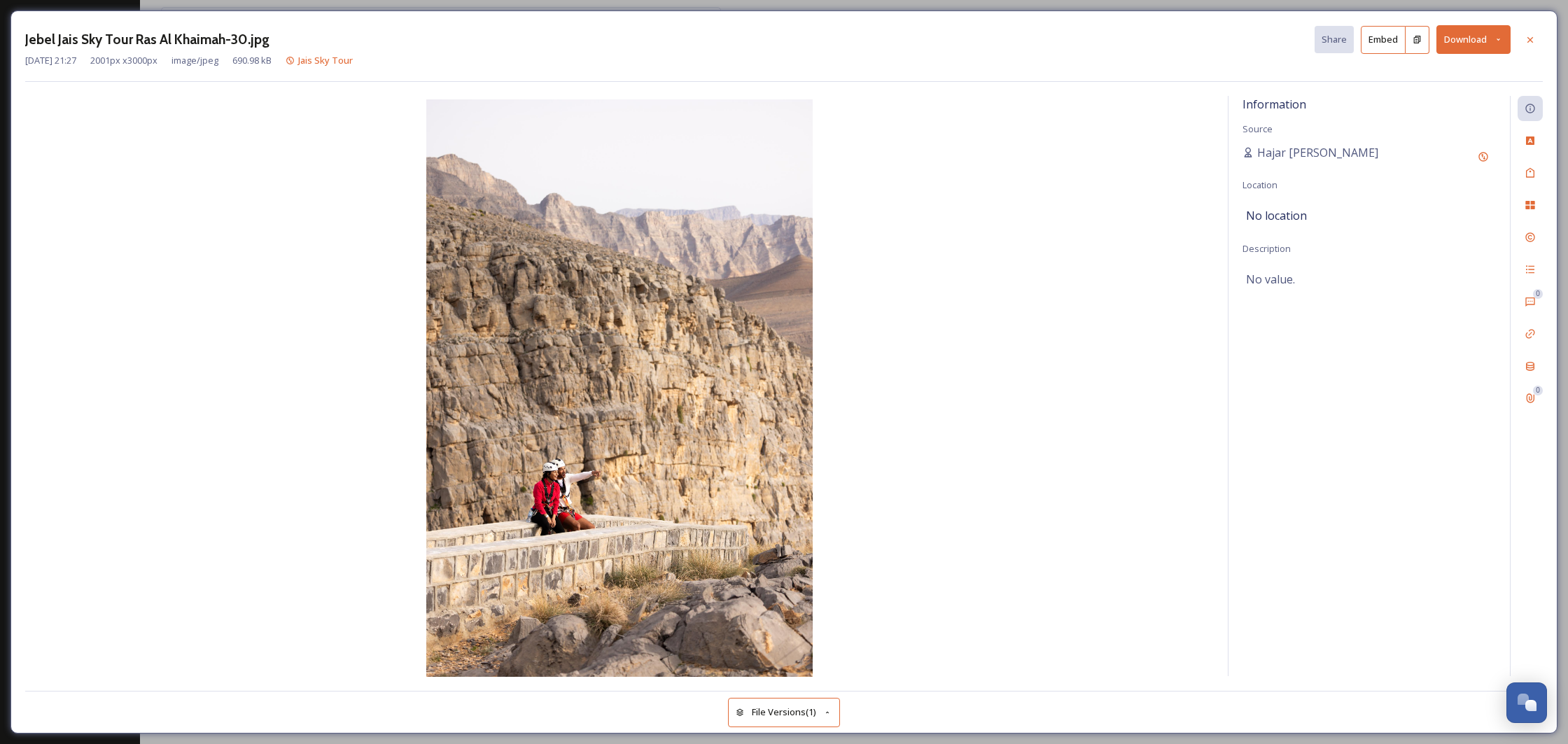
click at [1478, 45] on button "Download" at bounding box center [1473, 39] width 74 height 28
click at [1472, 63] on div "Download Original (2001 x 3000)" at bounding box center [1437, 72] width 146 height 28
click at [993, 160] on img at bounding box center [619, 389] width 1188 height 580
click at [1531, 36] on icon at bounding box center [1530, 40] width 11 height 11
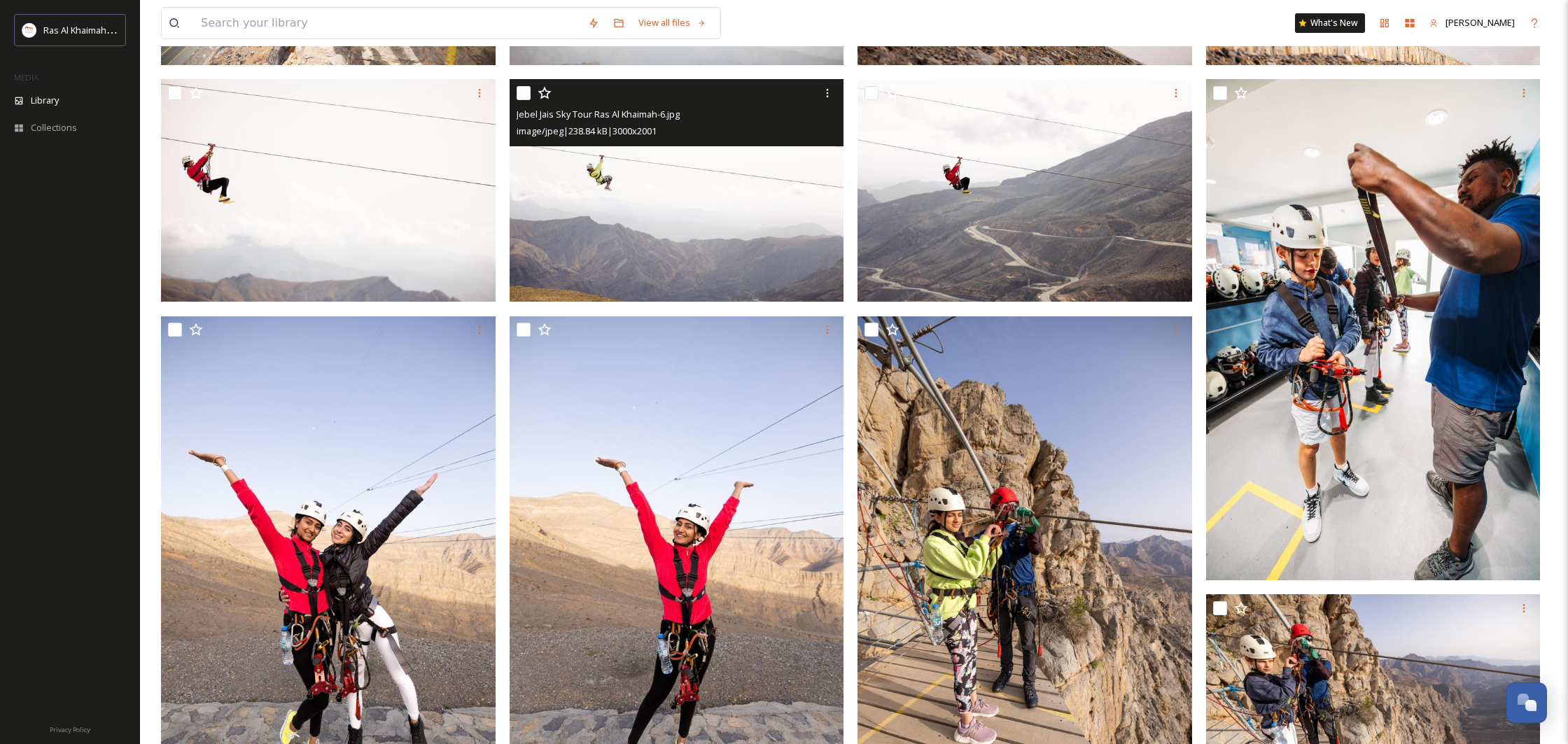
scroll to position [750, 0]
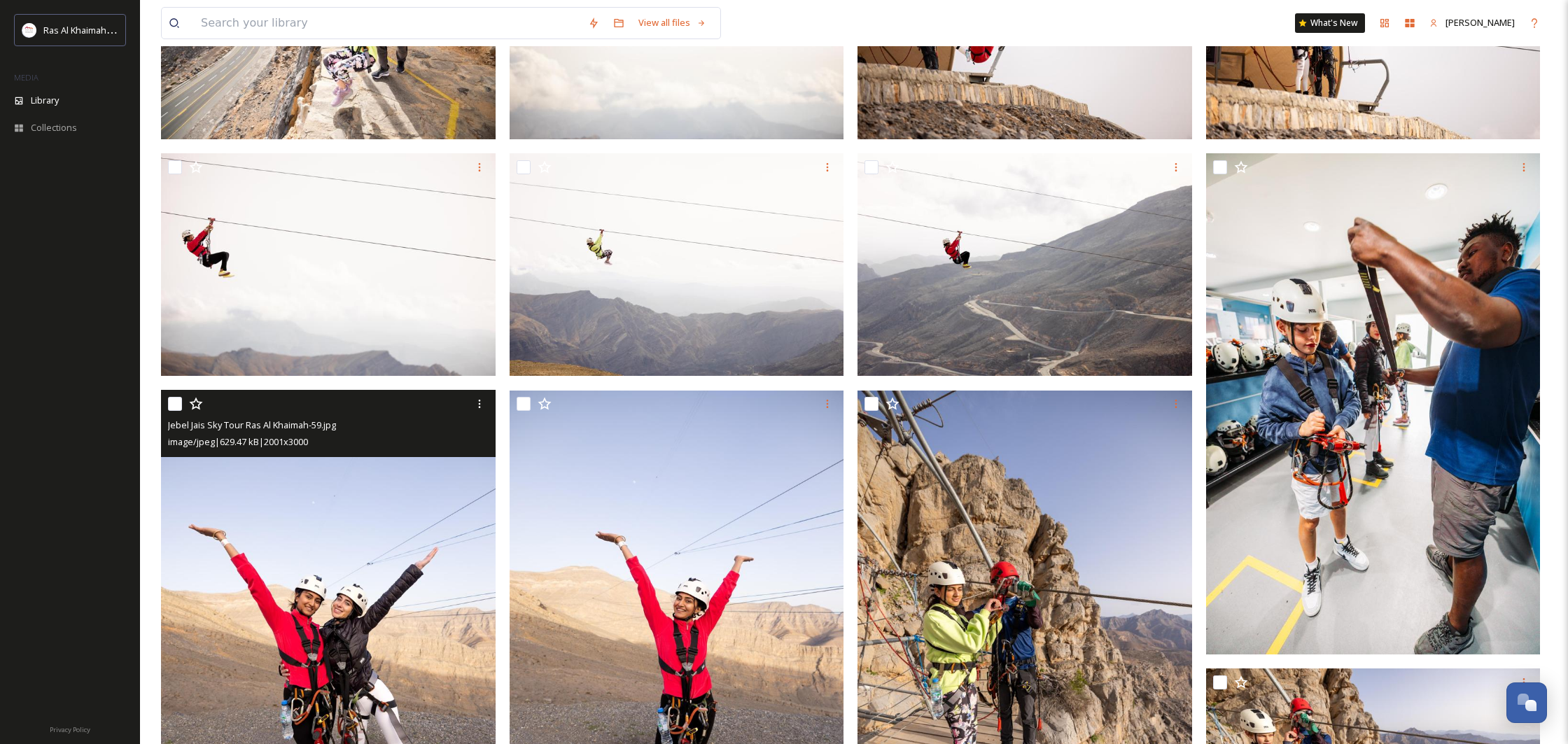
click at [171, 404] on input "checkbox" at bounding box center [174, 403] width 14 height 14
checkbox input "true"
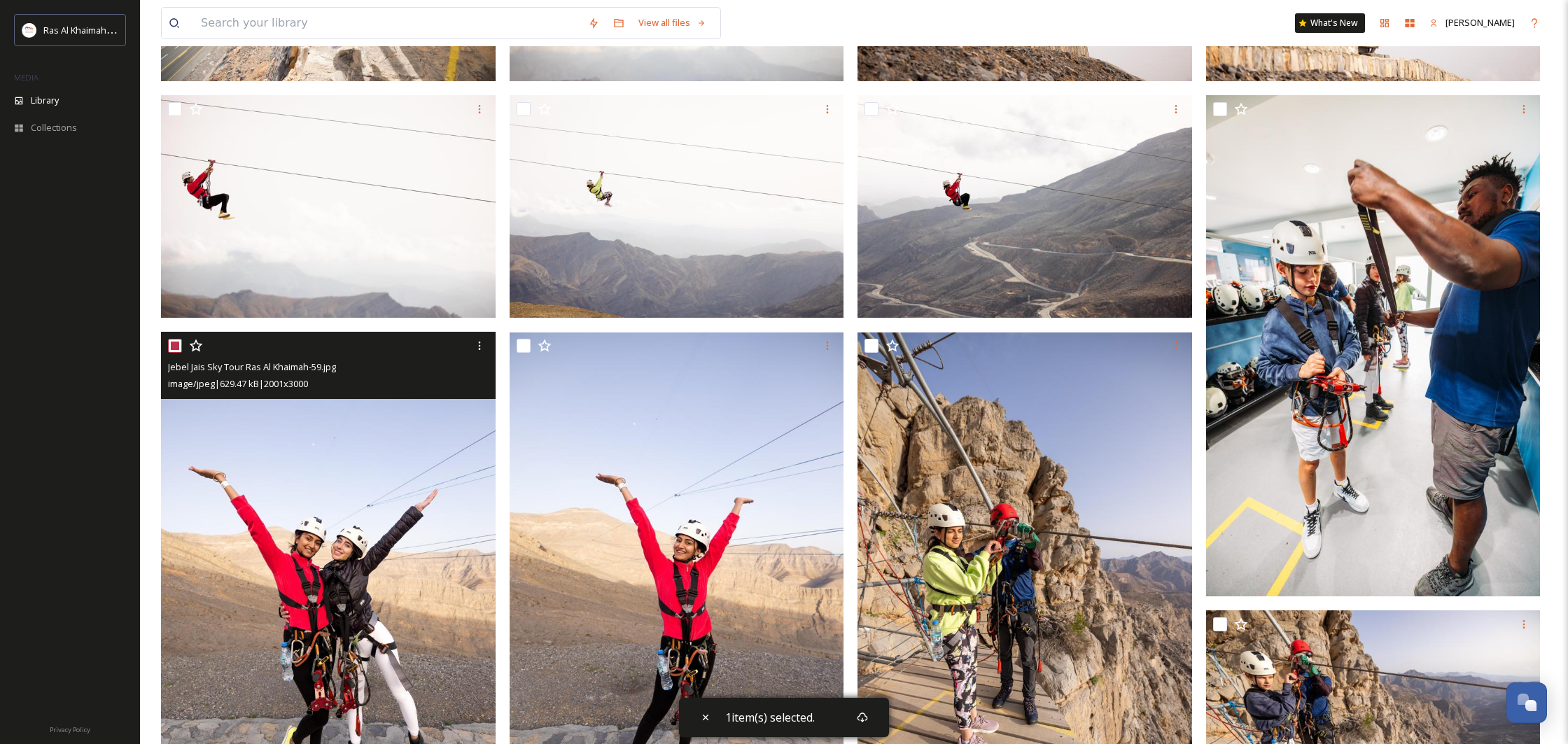
scroll to position [811, 0]
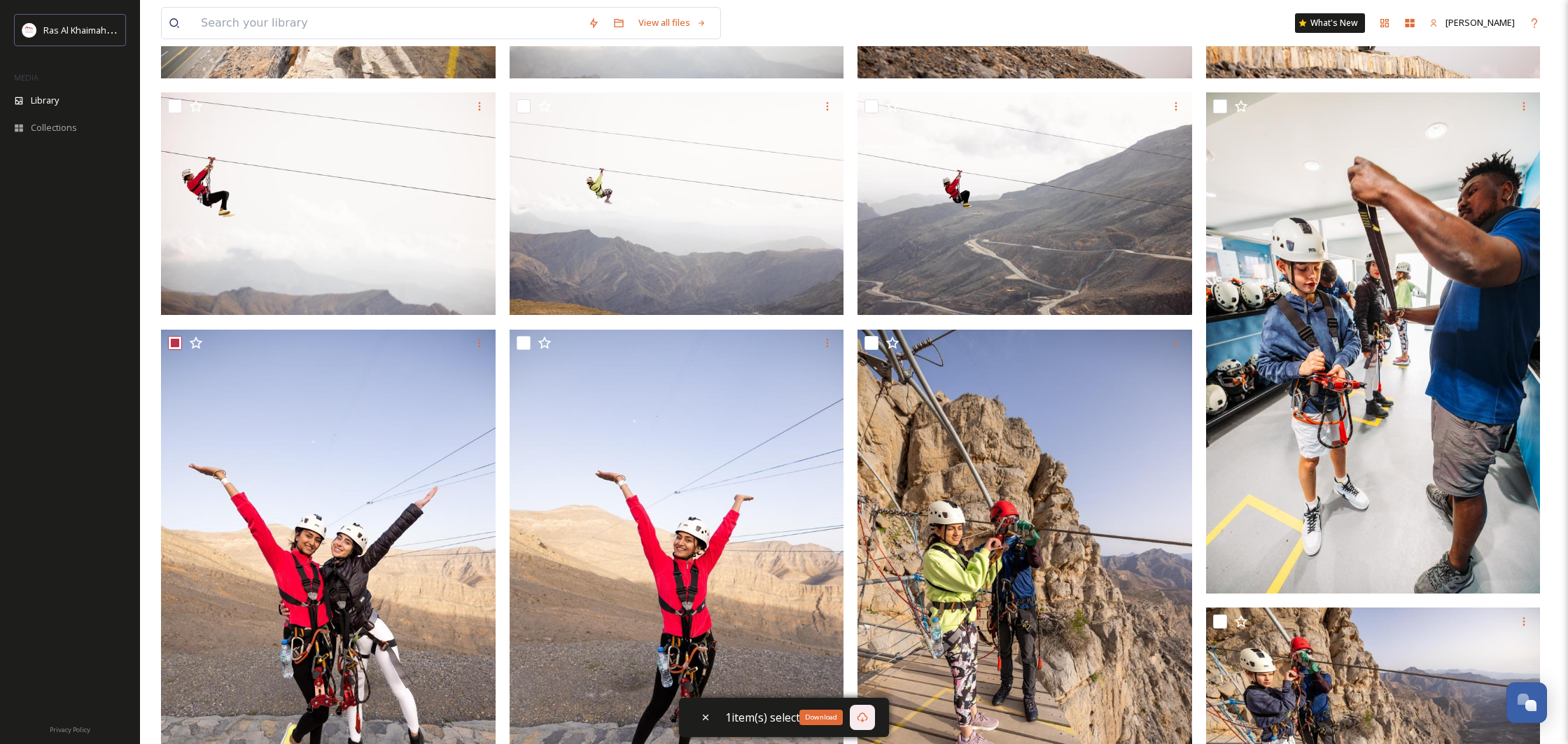
click at [864, 723] on div "Download" at bounding box center [862, 716] width 25 height 25
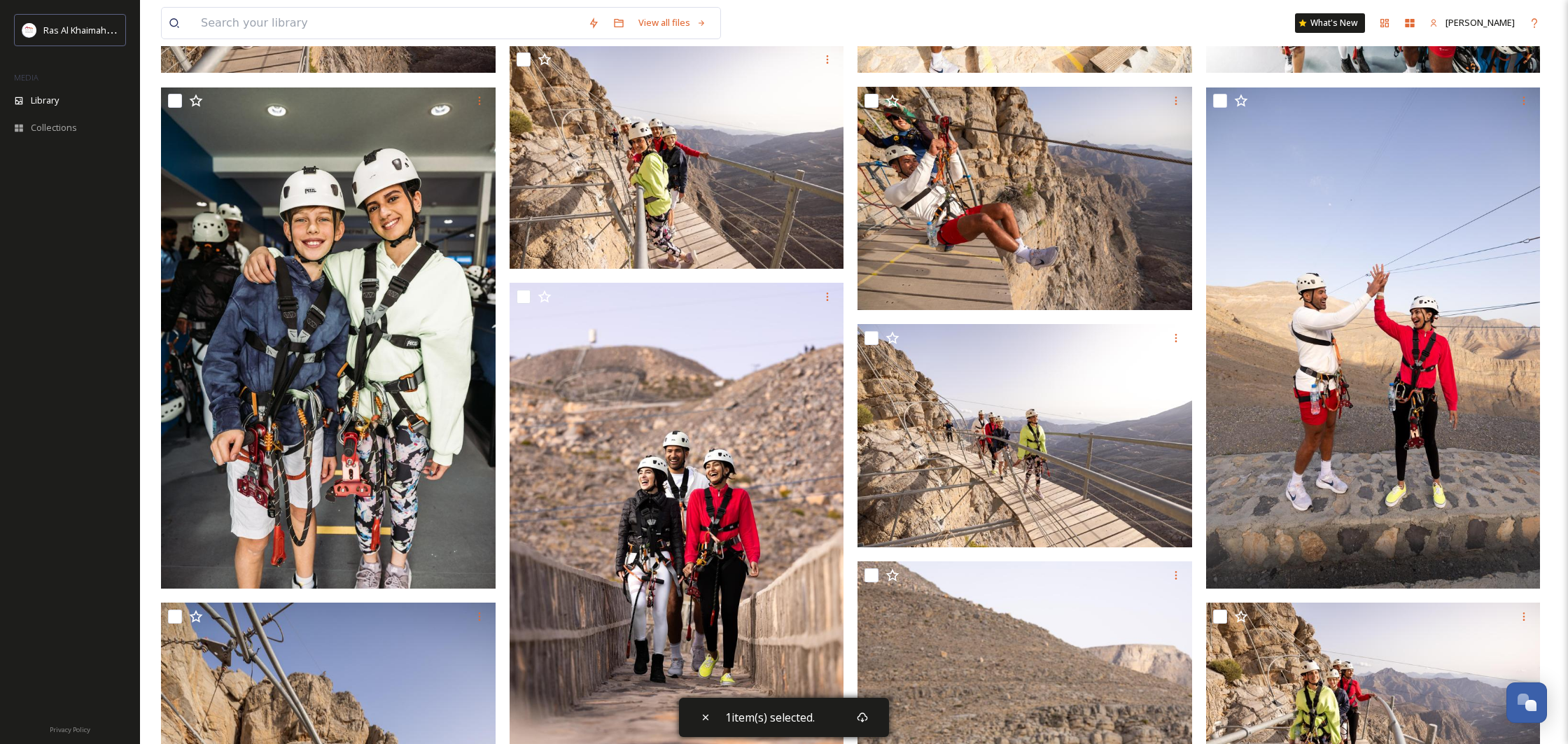
scroll to position [2556, 0]
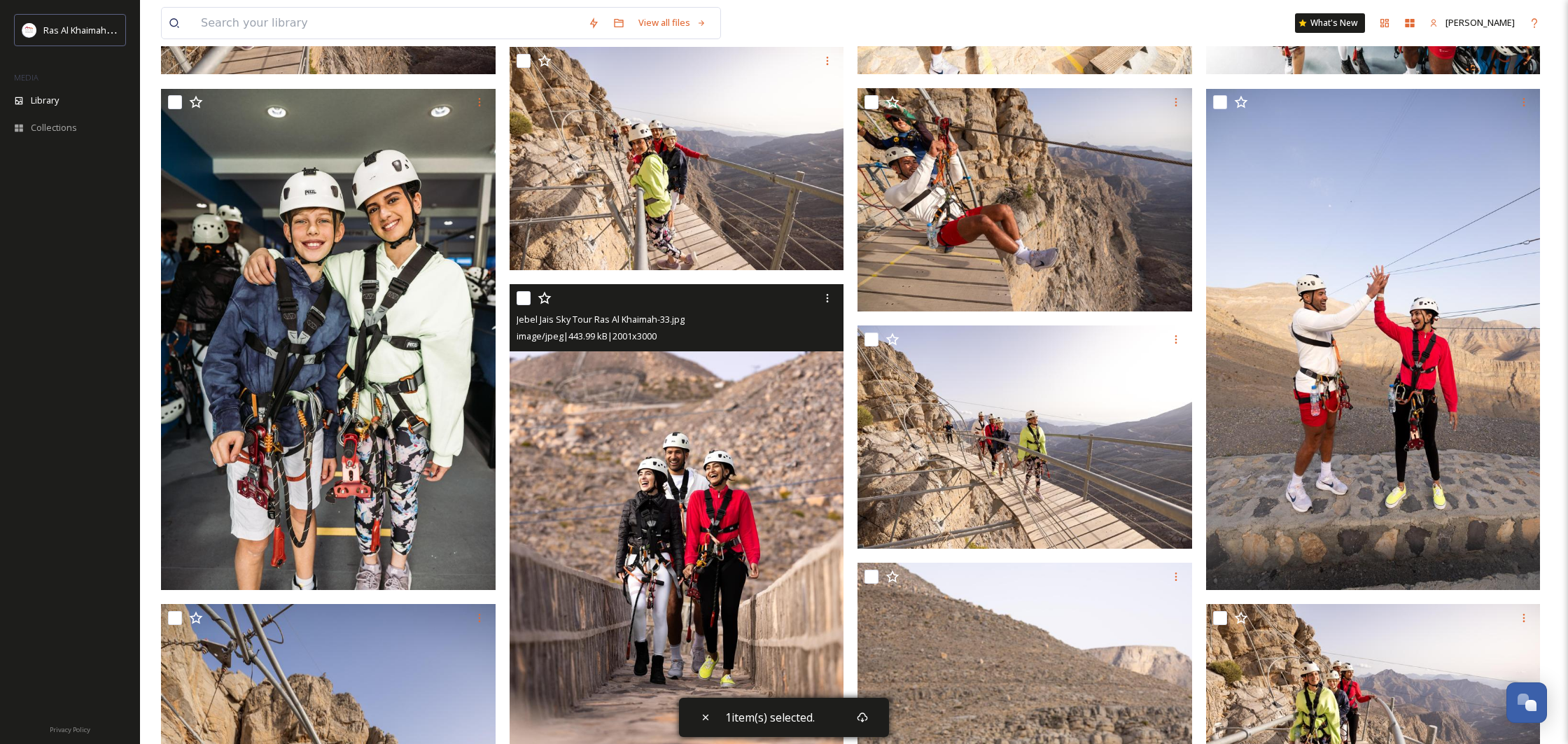
click at [528, 296] on input "checkbox" at bounding box center [523, 298] width 14 height 14
checkbox input "true"
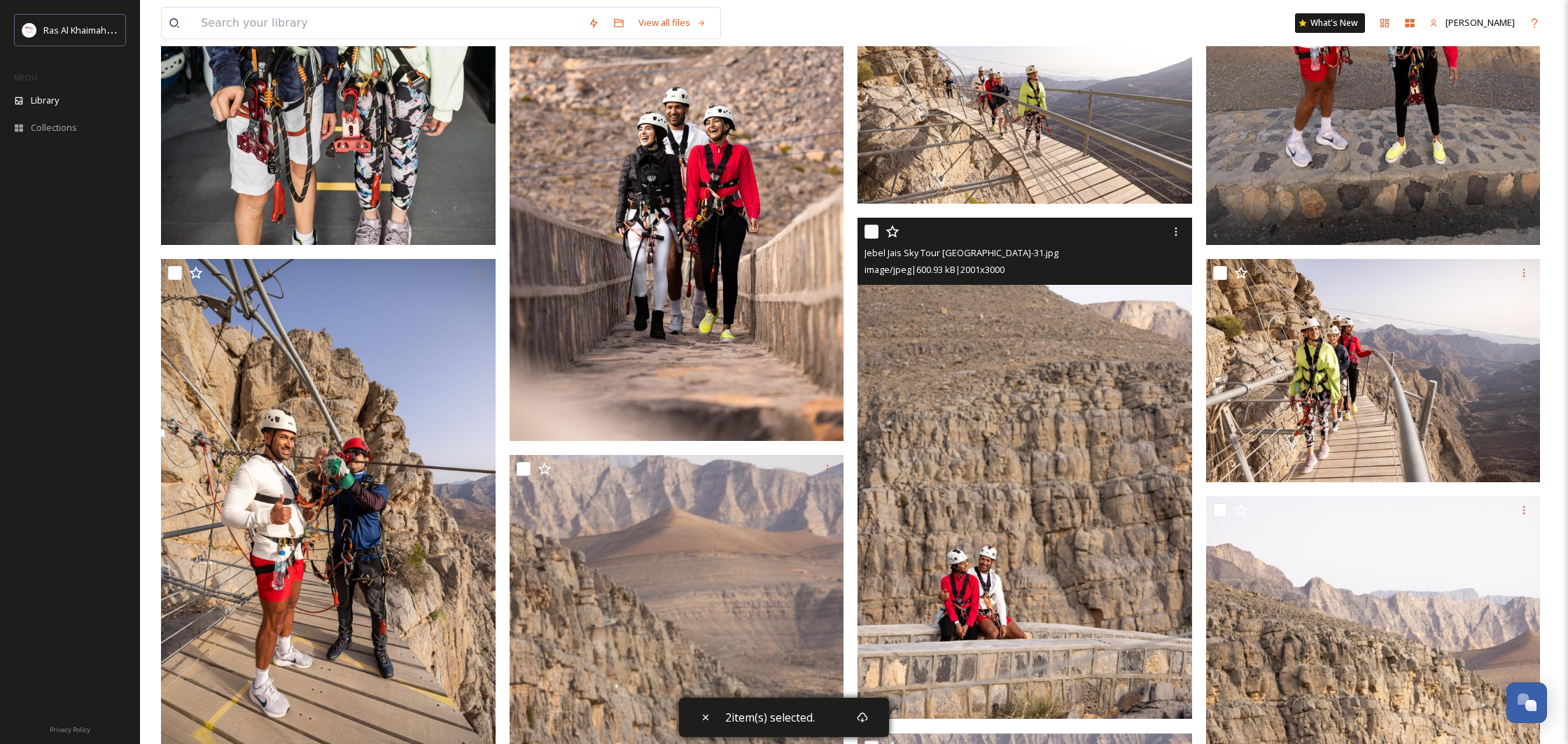
scroll to position [2884, 0]
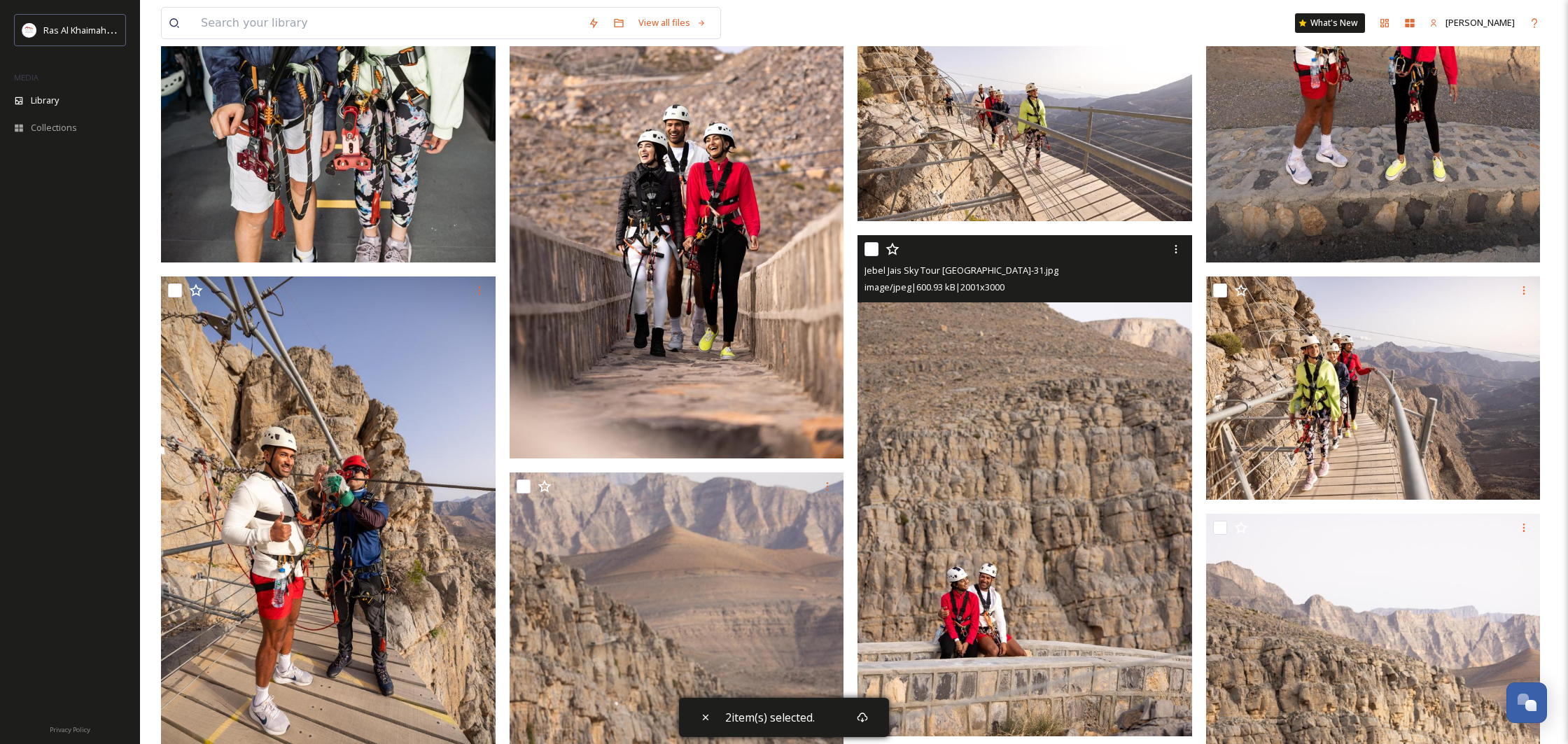
click at [877, 253] on input "checkbox" at bounding box center [871, 248] width 14 height 14
checkbox input "true"
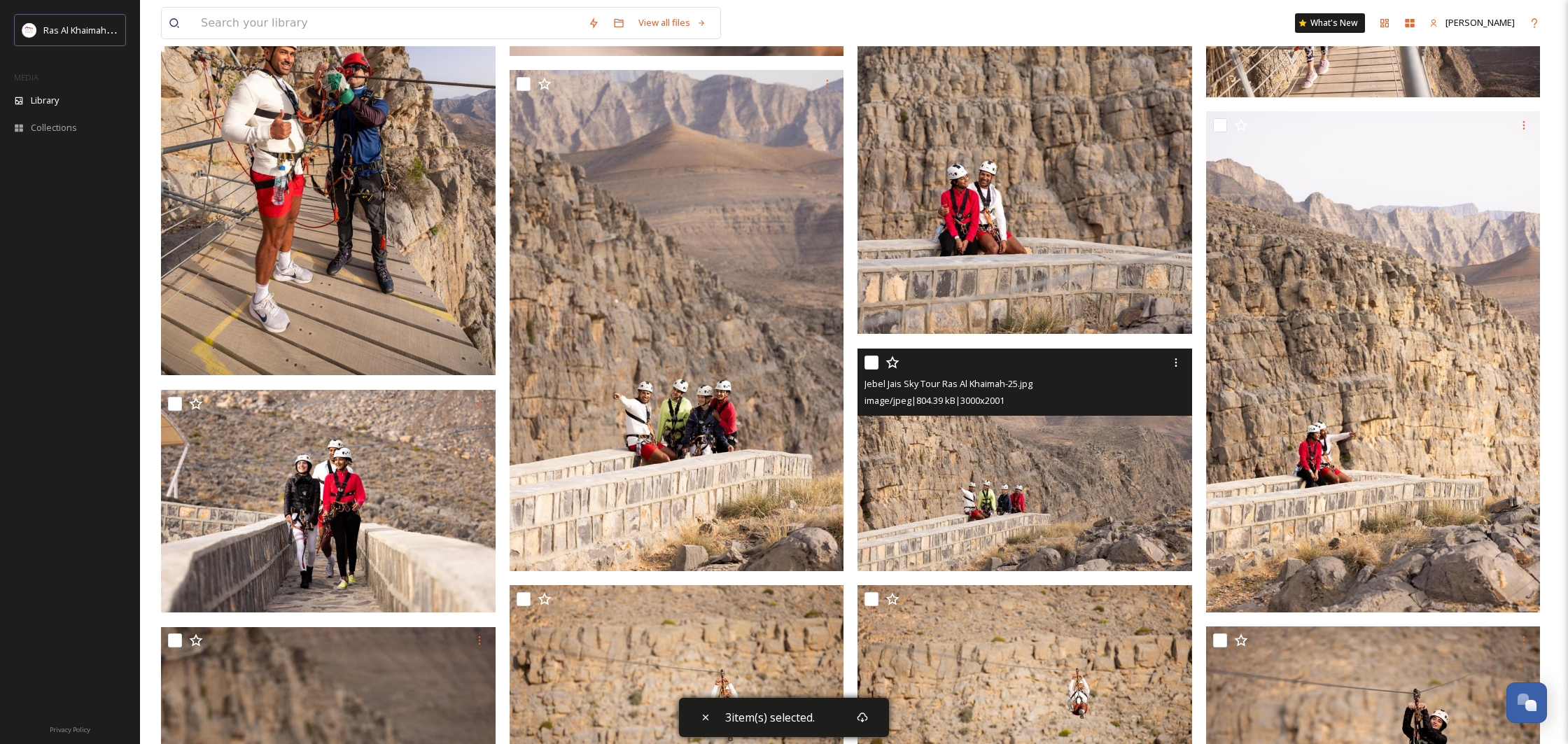
scroll to position [3289, 0]
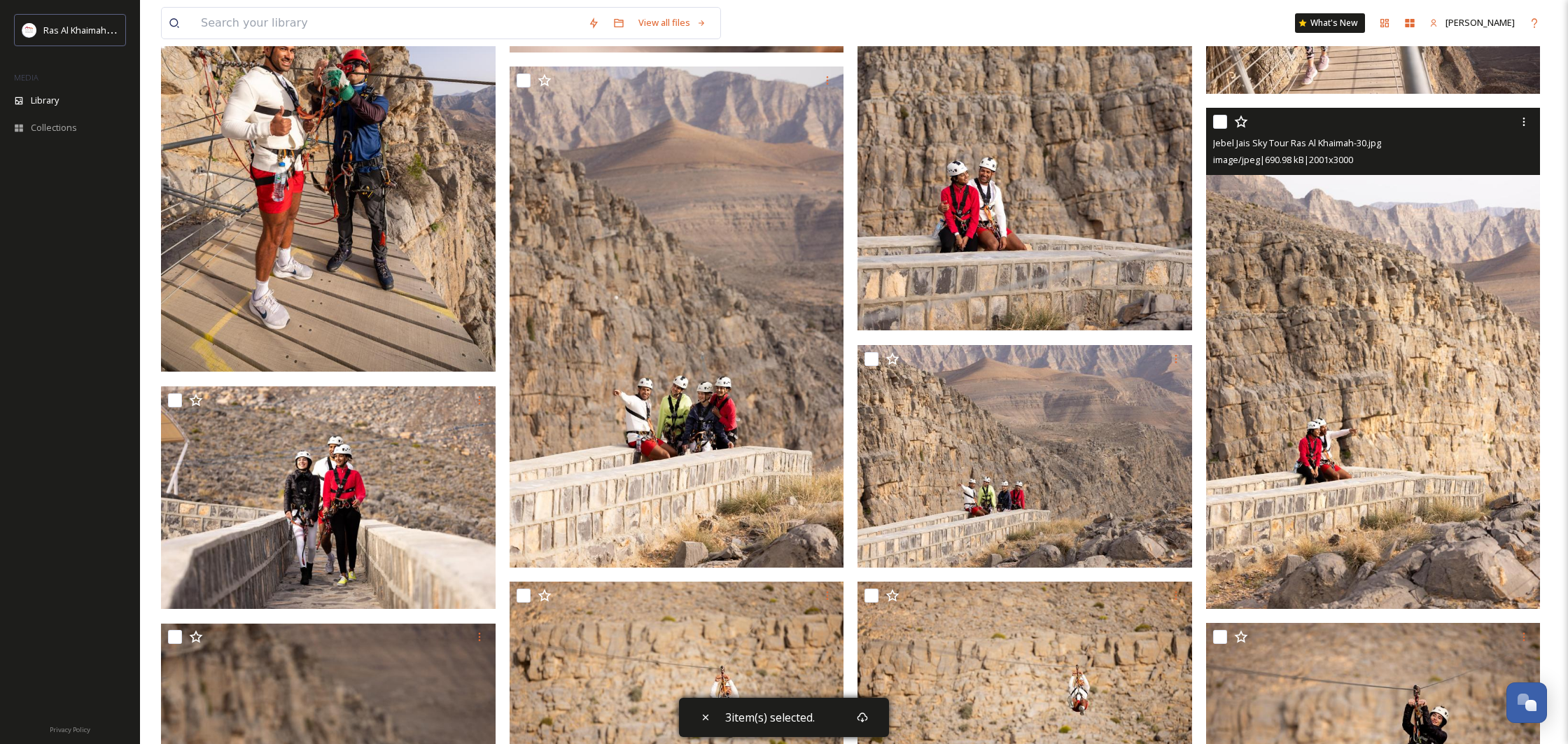
click at [1223, 123] on input "checkbox" at bounding box center [1220, 121] width 14 height 14
checkbox input "true"
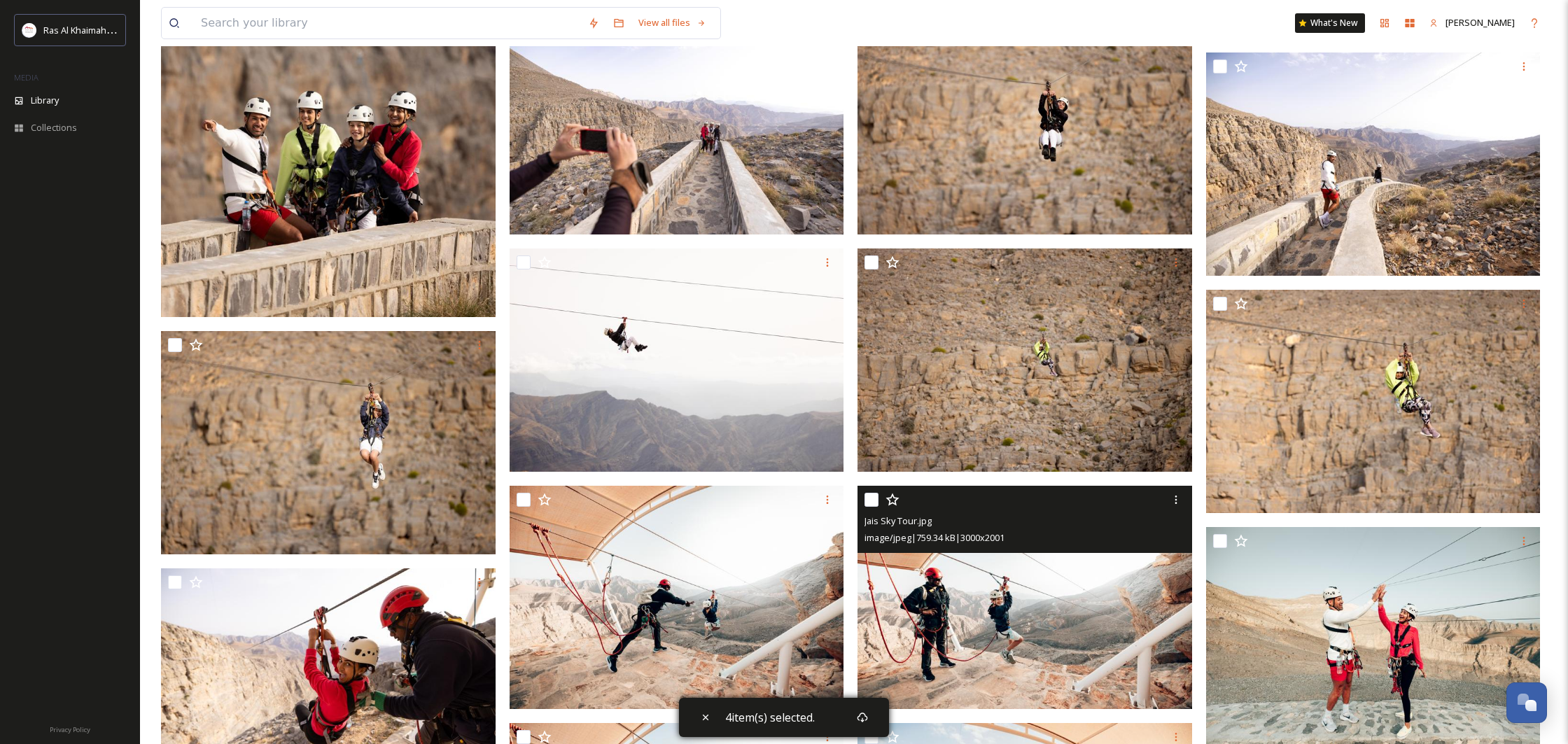
scroll to position [4099, 0]
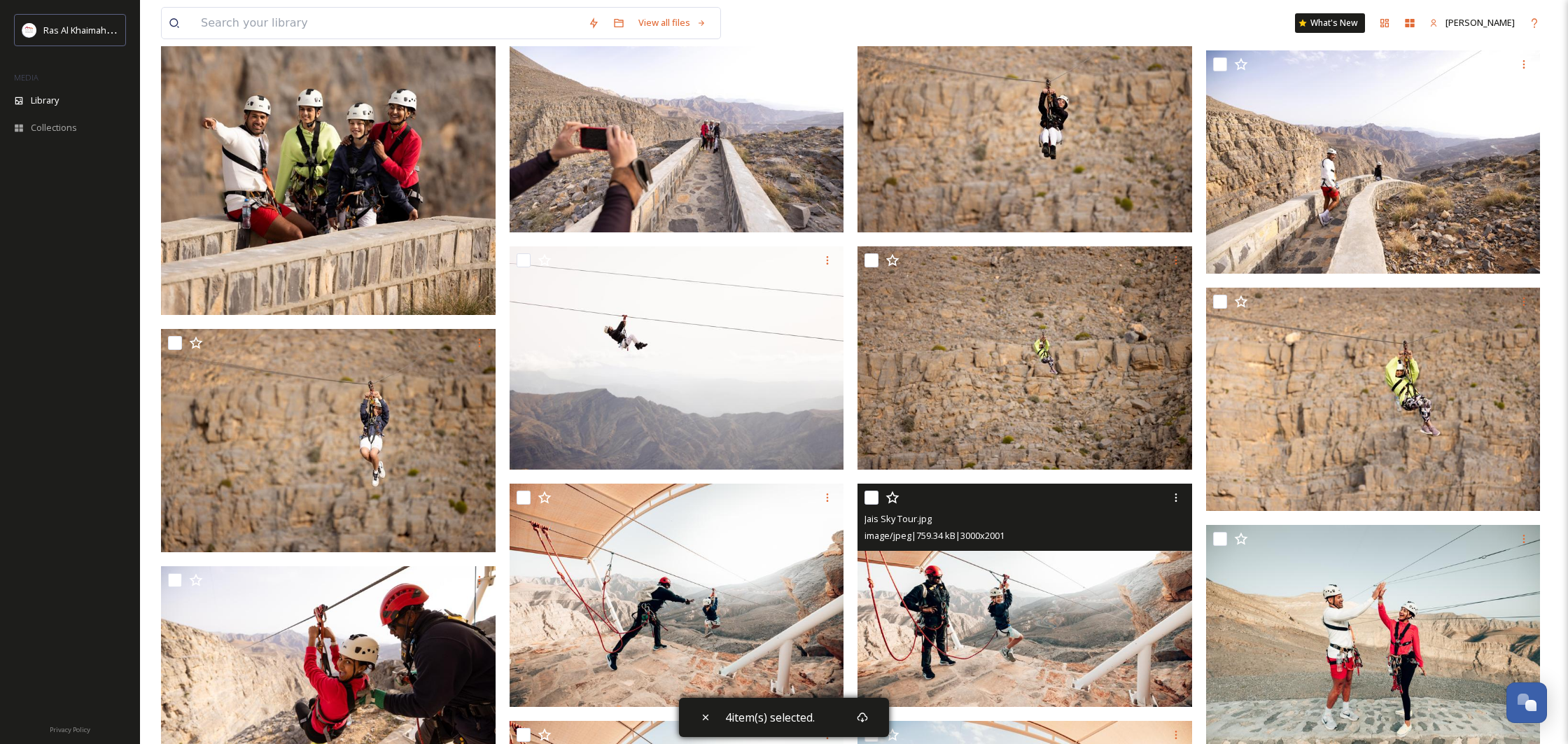
click at [879, 505] on div at bounding box center [1026, 497] width 324 height 25
click at [876, 501] on input "checkbox" at bounding box center [871, 497] width 14 height 14
checkbox input "true"
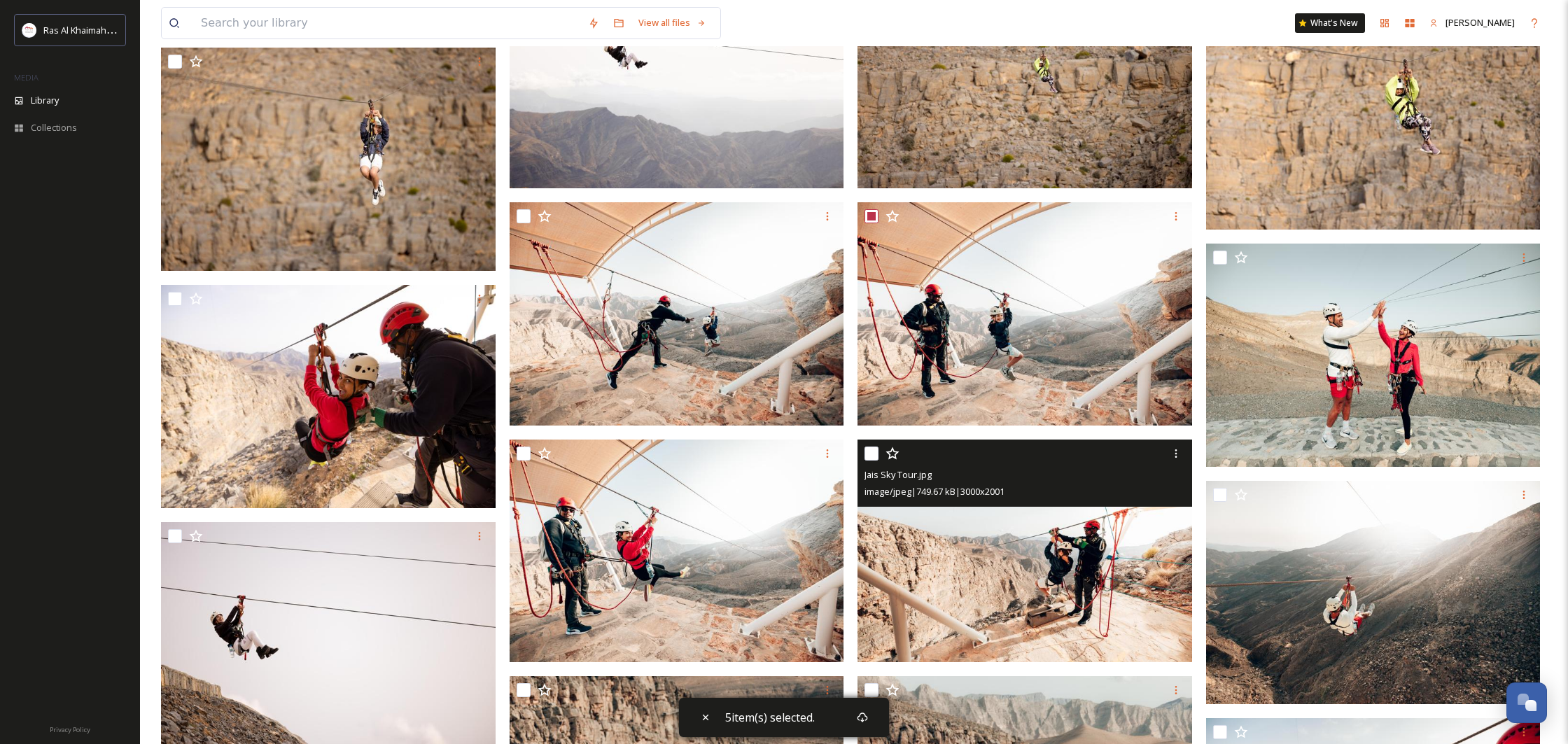
scroll to position [4382, 0]
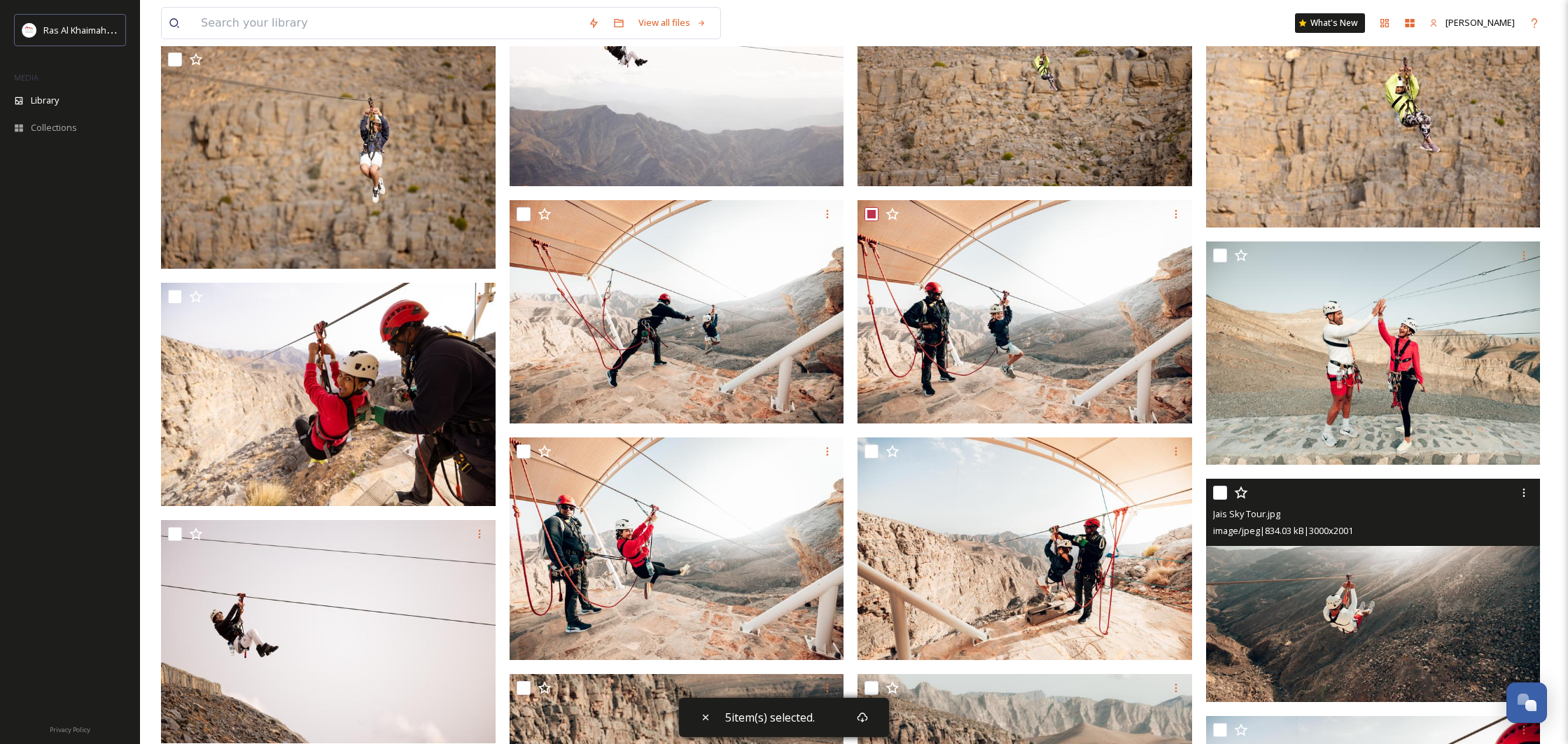
click at [1215, 499] on input "checkbox" at bounding box center [1220, 492] width 14 height 14
checkbox input "true"
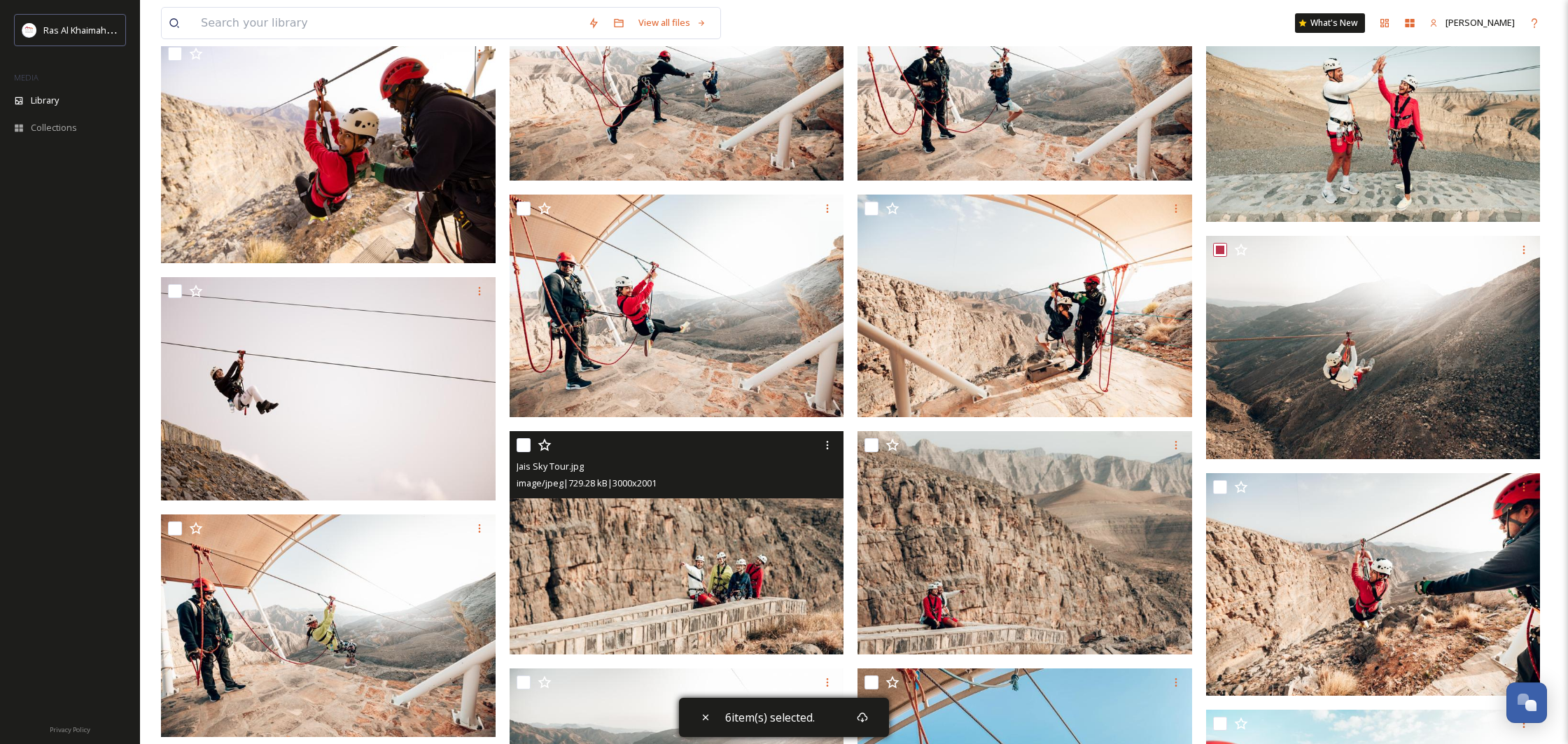
scroll to position [4625, 0]
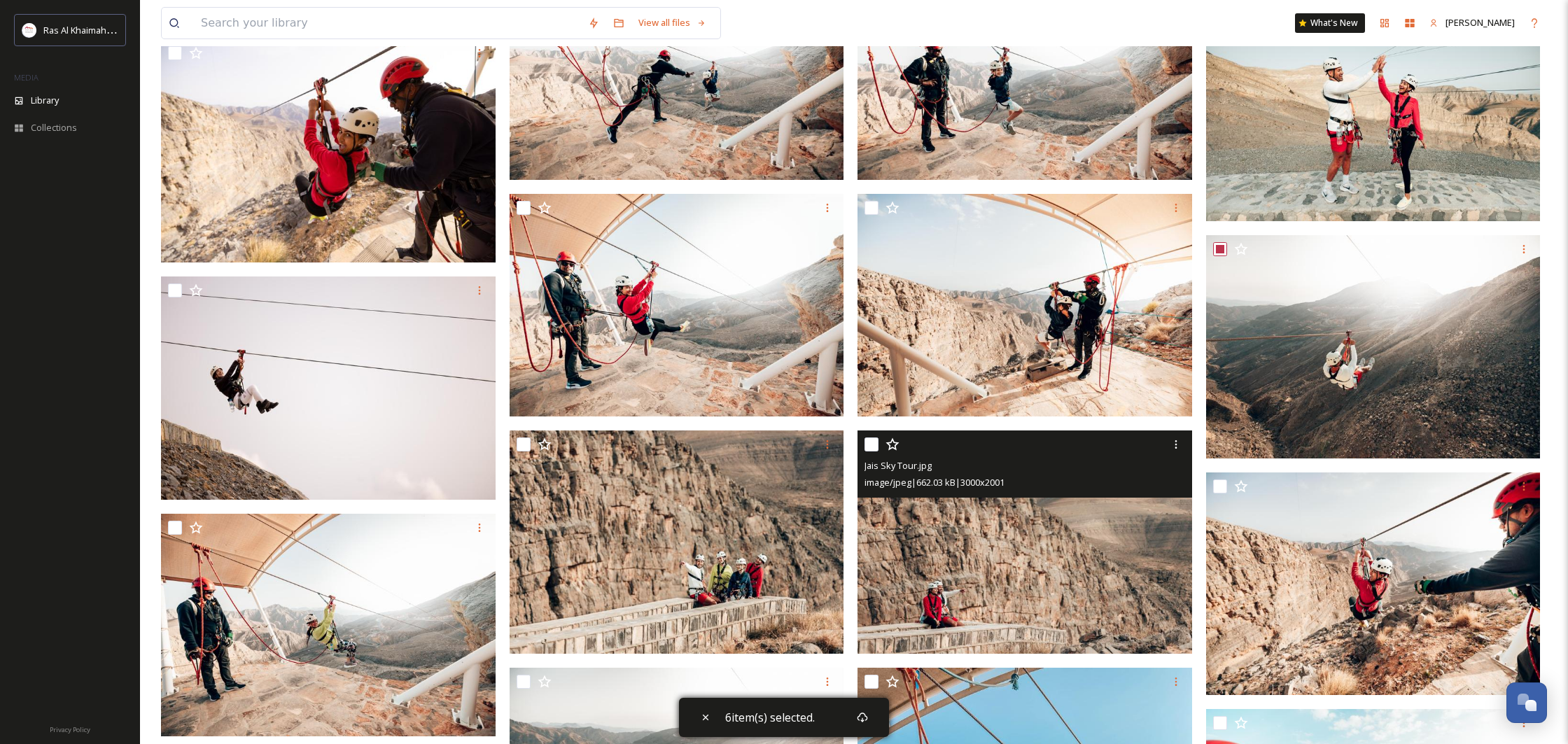
click at [871, 449] on input "checkbox" at bounding box center [871, 444] width 14 height 14
checkbox input "true"
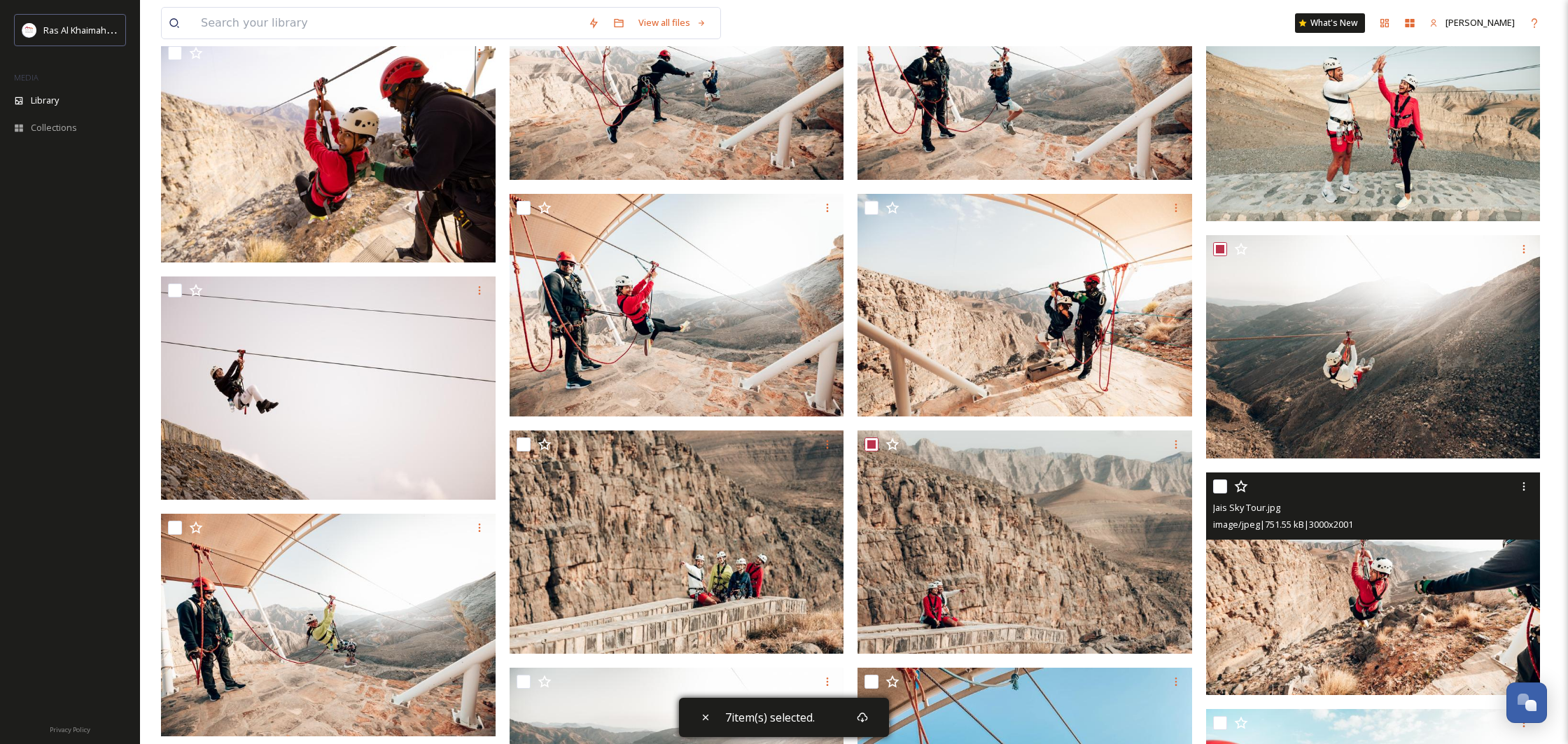
click at [1222, 490] on input "checkbox" at bounding box center [1220, 486] width 14 height 14
checkbox input "true"
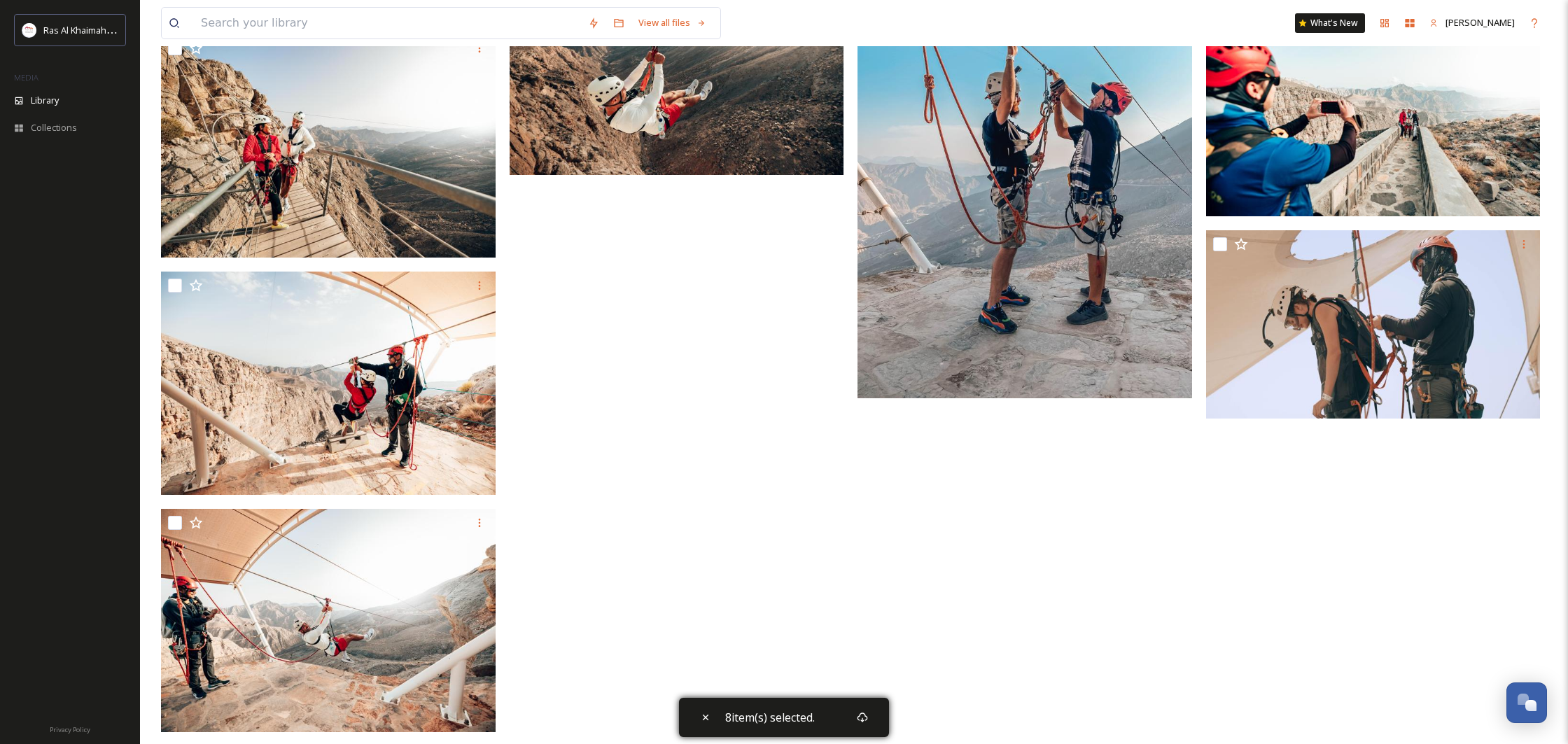
scroll to position [5353, 0]
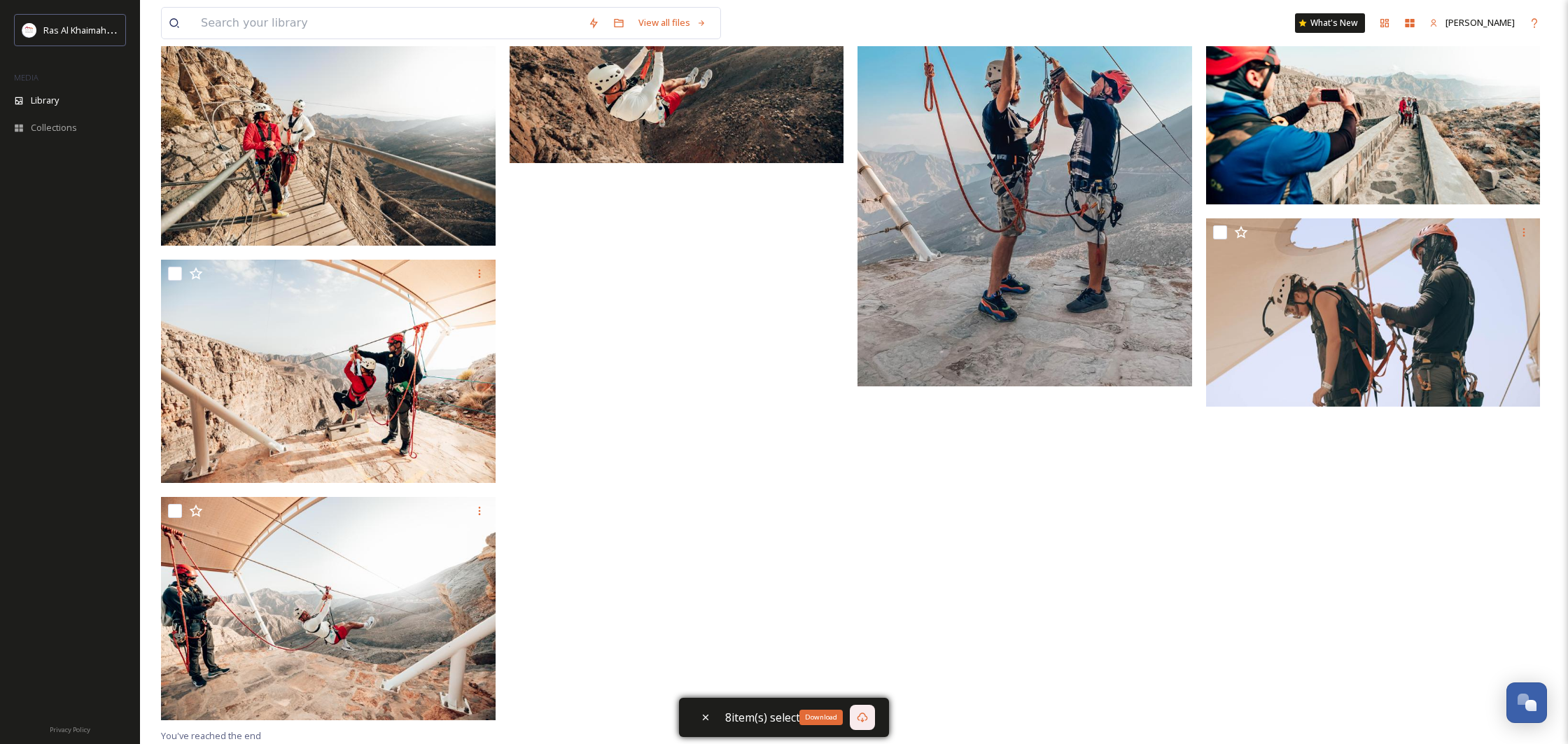
click at [864, 711] on div "Download" at bounding box center [862, 716] width 25 height 25
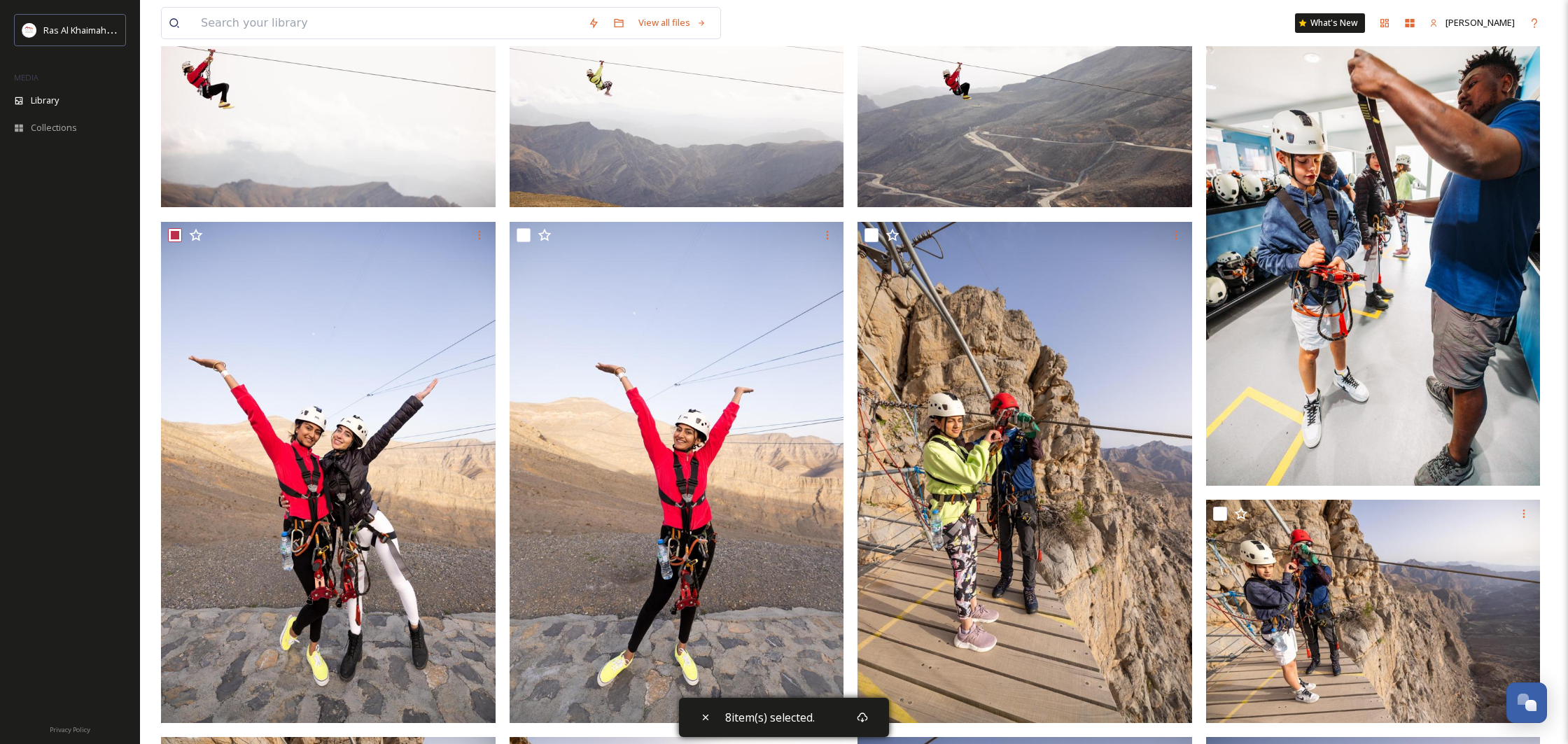
scroll to position [917, 0]
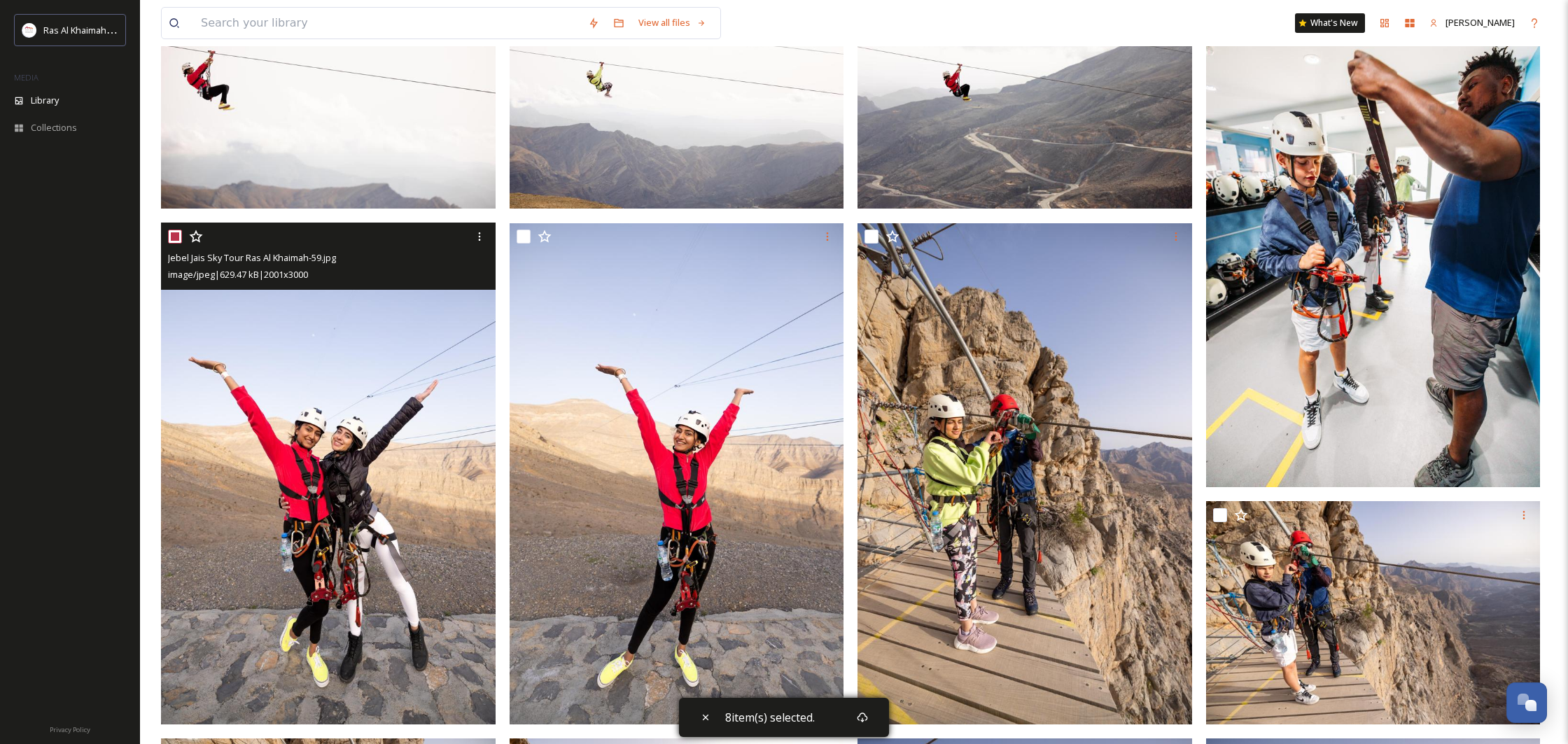
click at [169, 239] on input "checkbox" at bounding box center [174, 236] width 14 height 14
checkbox input "false"
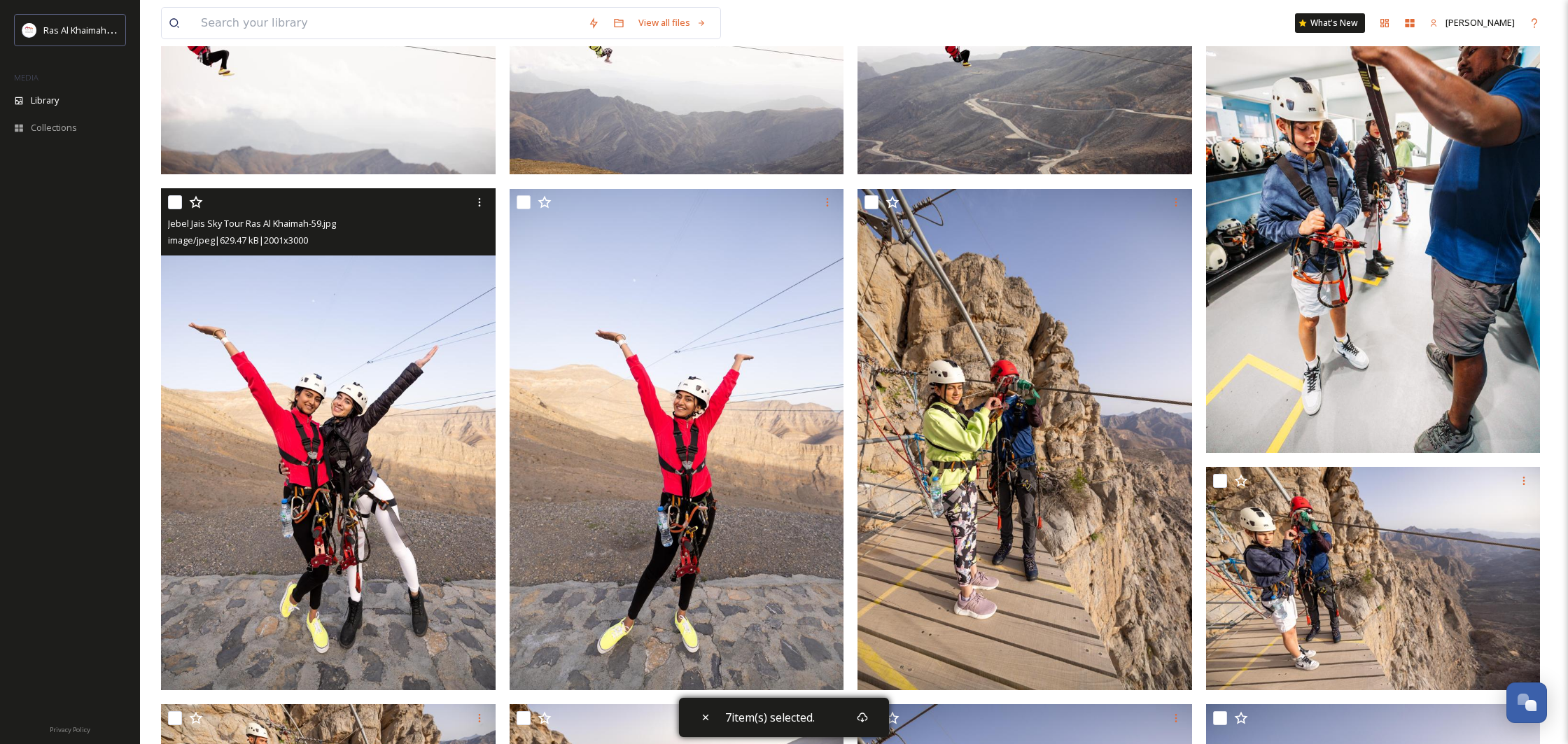
scroll to position [948, 0]
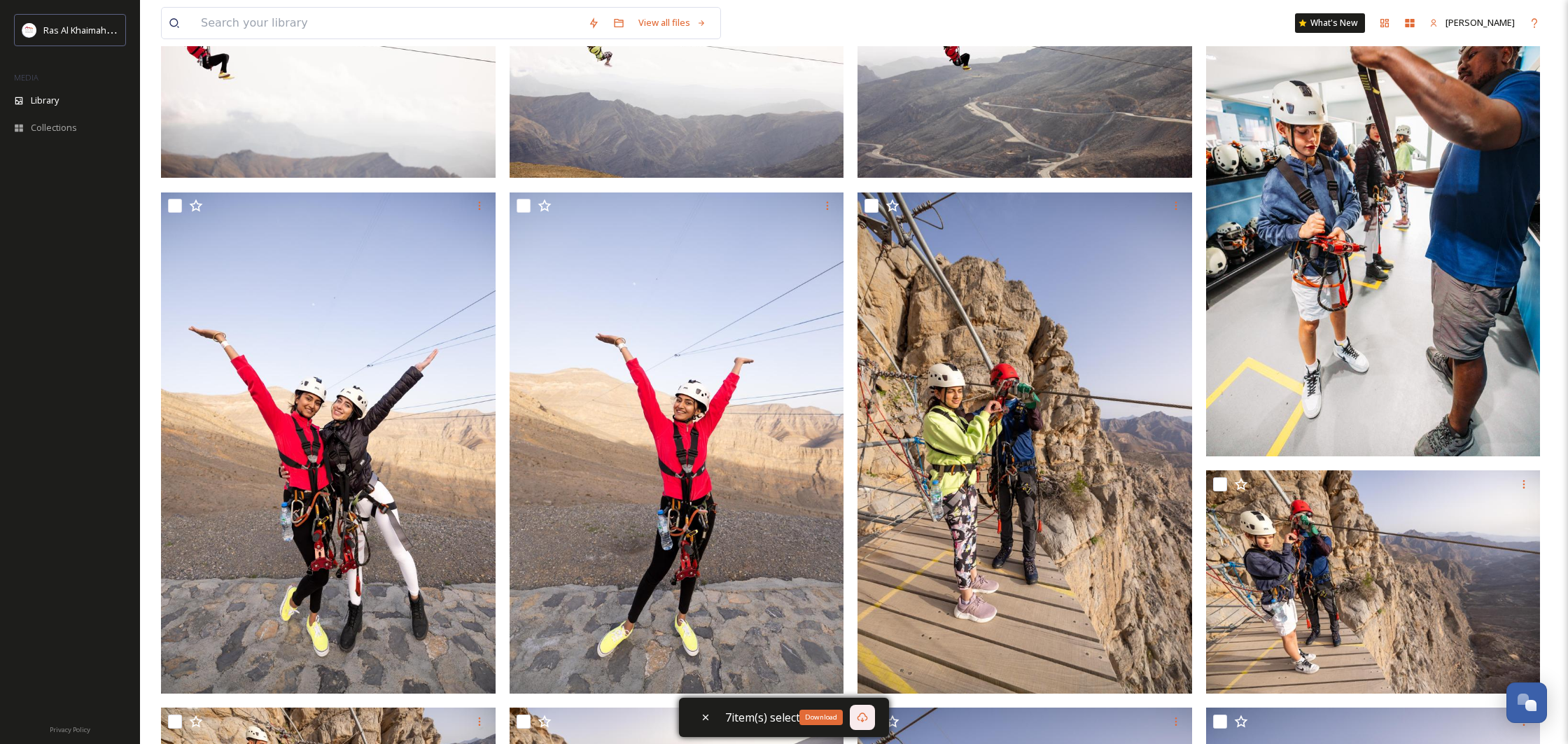
click at [868, 712] on icon at bounding box center [863, 717] width 11 height 11
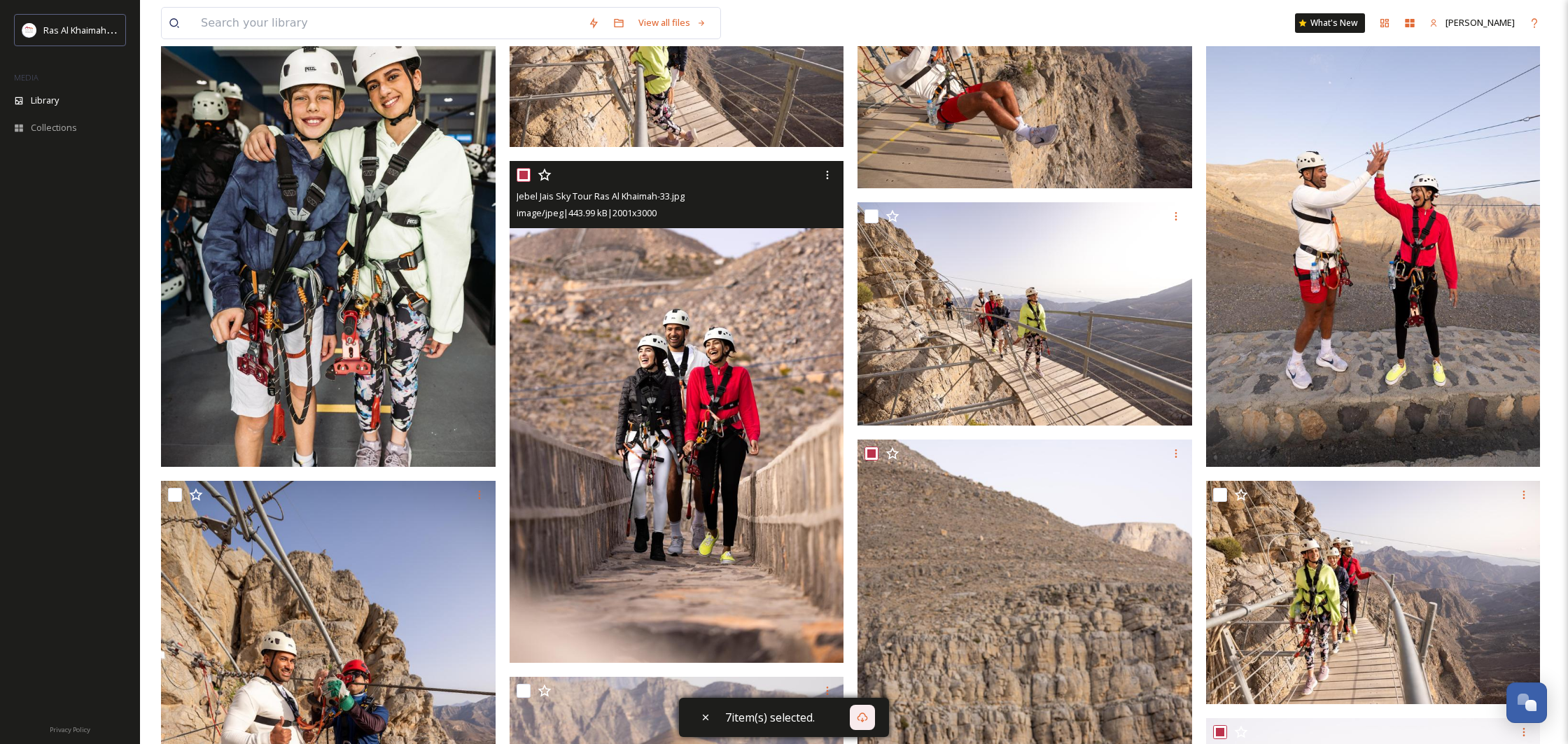
scroll to position [2694, 0]
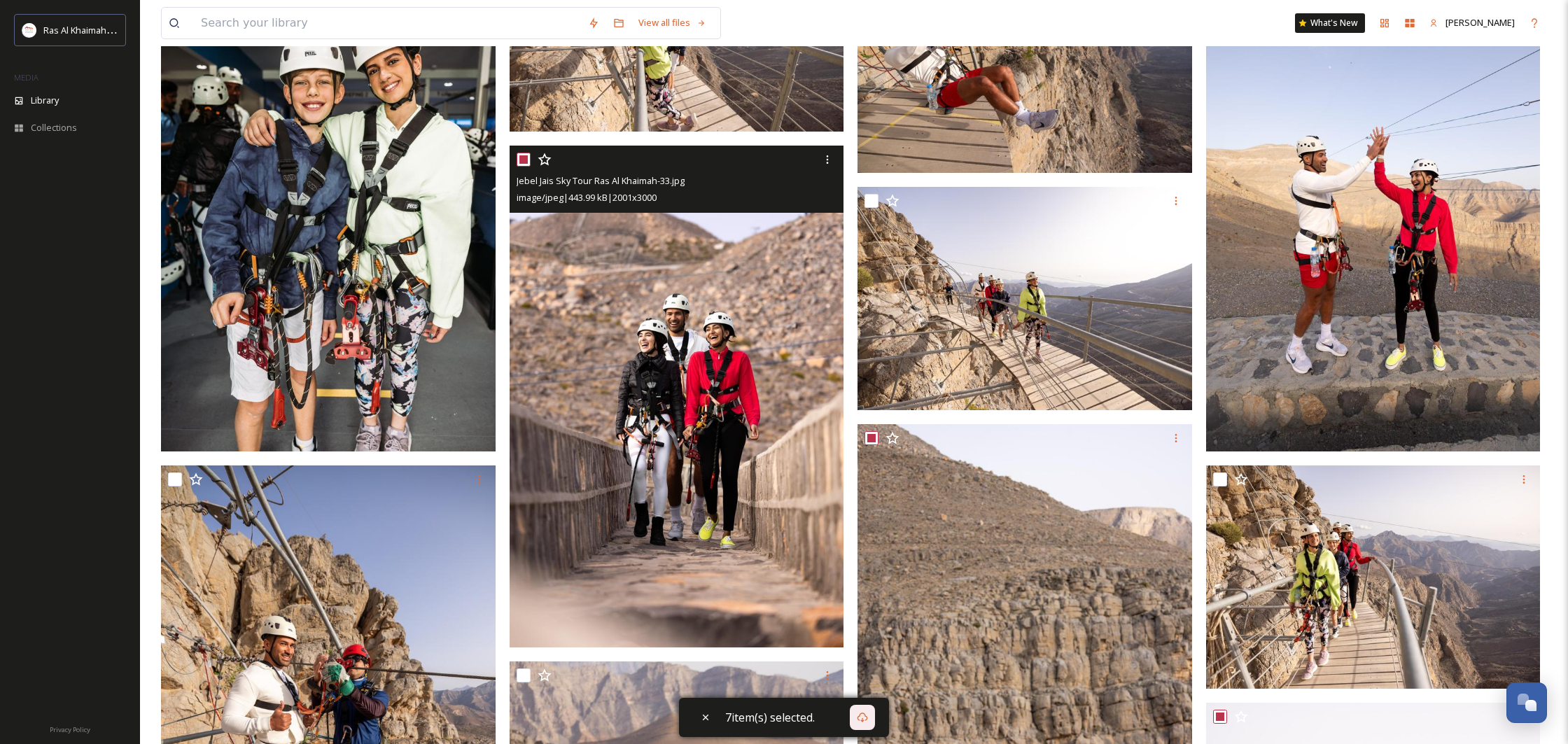
click at [654, 433] on img at bounding box center [677, 395] width 334 height 501
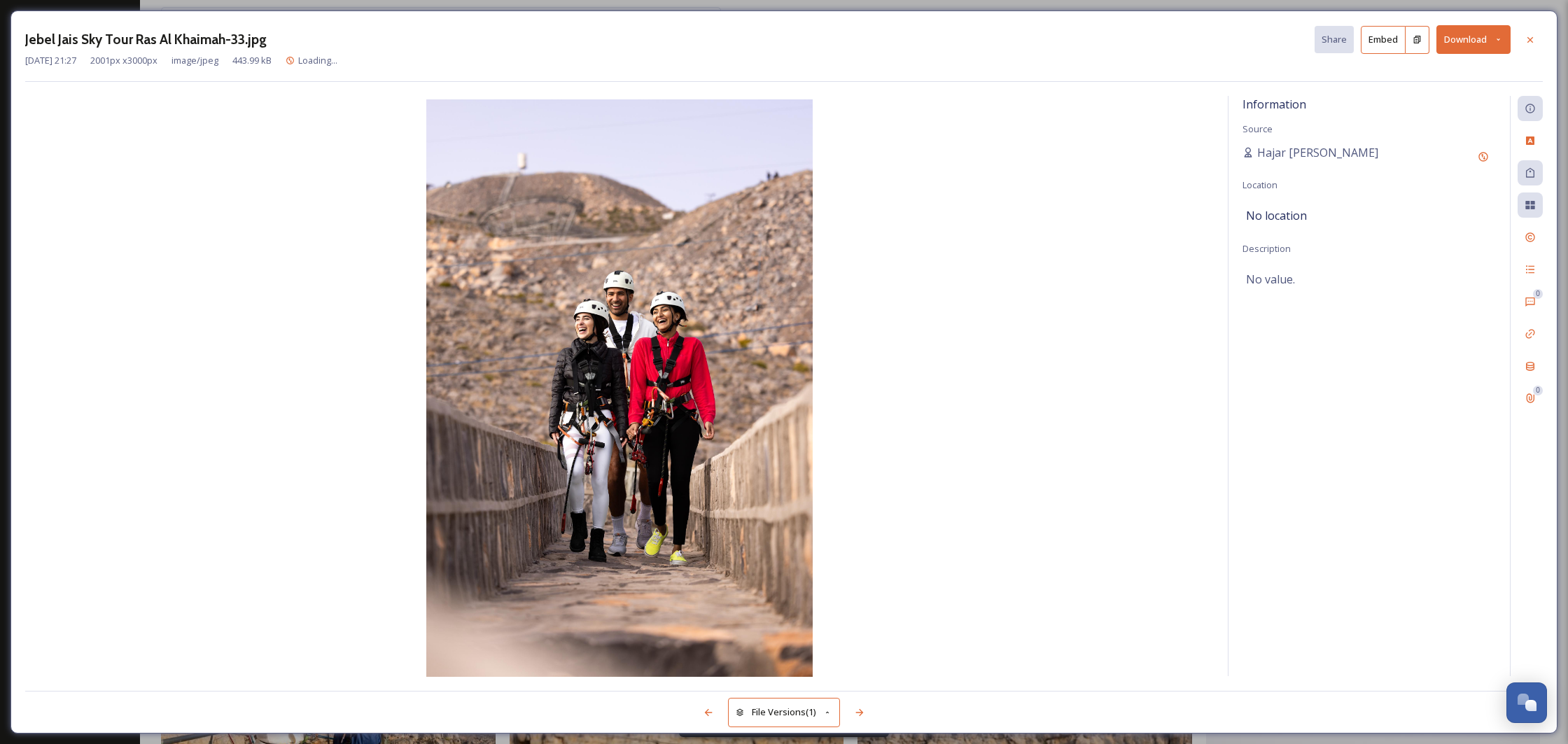
click at [1456, 31] on button "Download" at bounding box center [1473, 39] width 74 height 28
click at [1437, 65] on span "Download Original (2001 x 3000)" at bounding box center [1437, 71] width 132 height 13
click at [1536, 29] on div at bounding box center [1530, 40] width 25 height 25
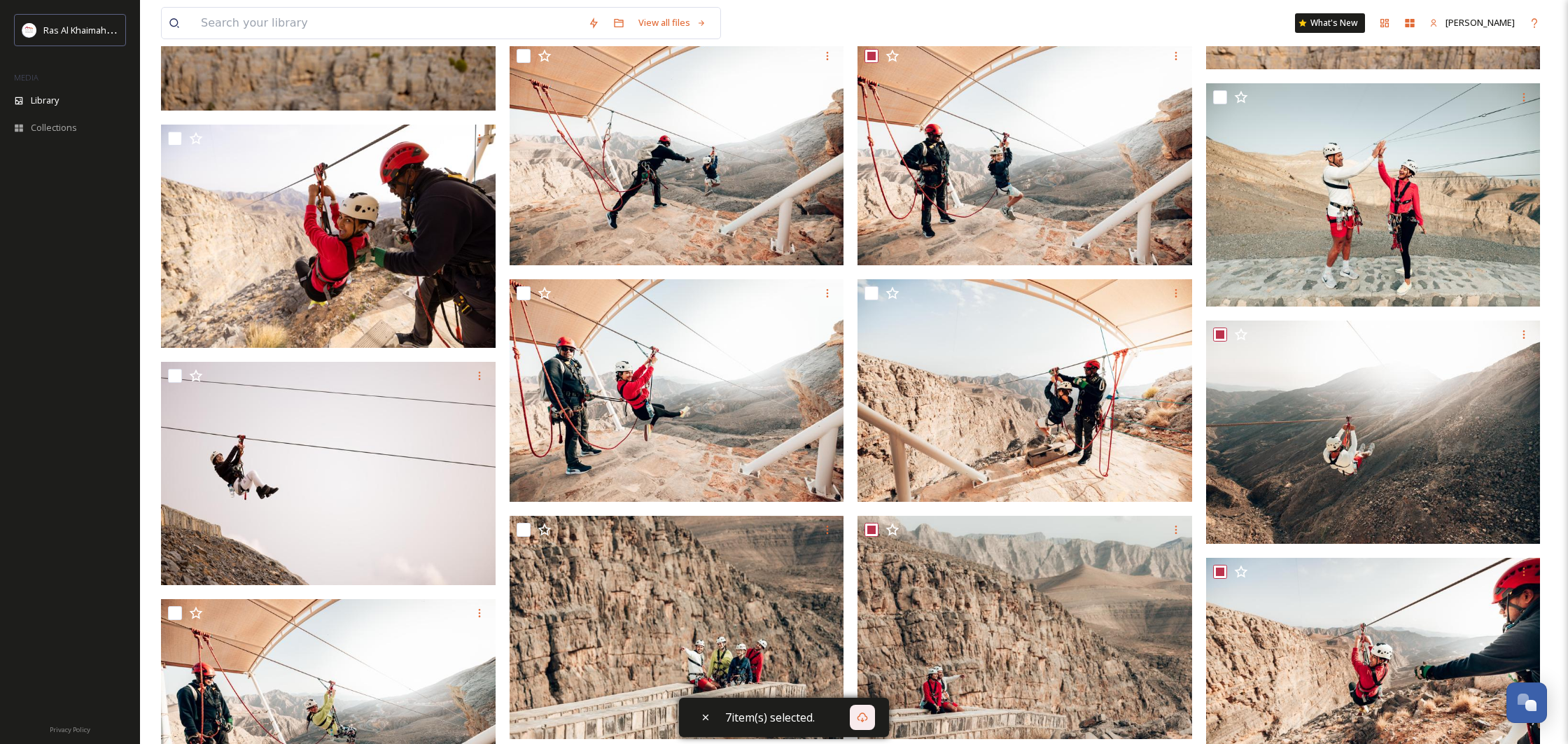
scroll to position [4647, 0]
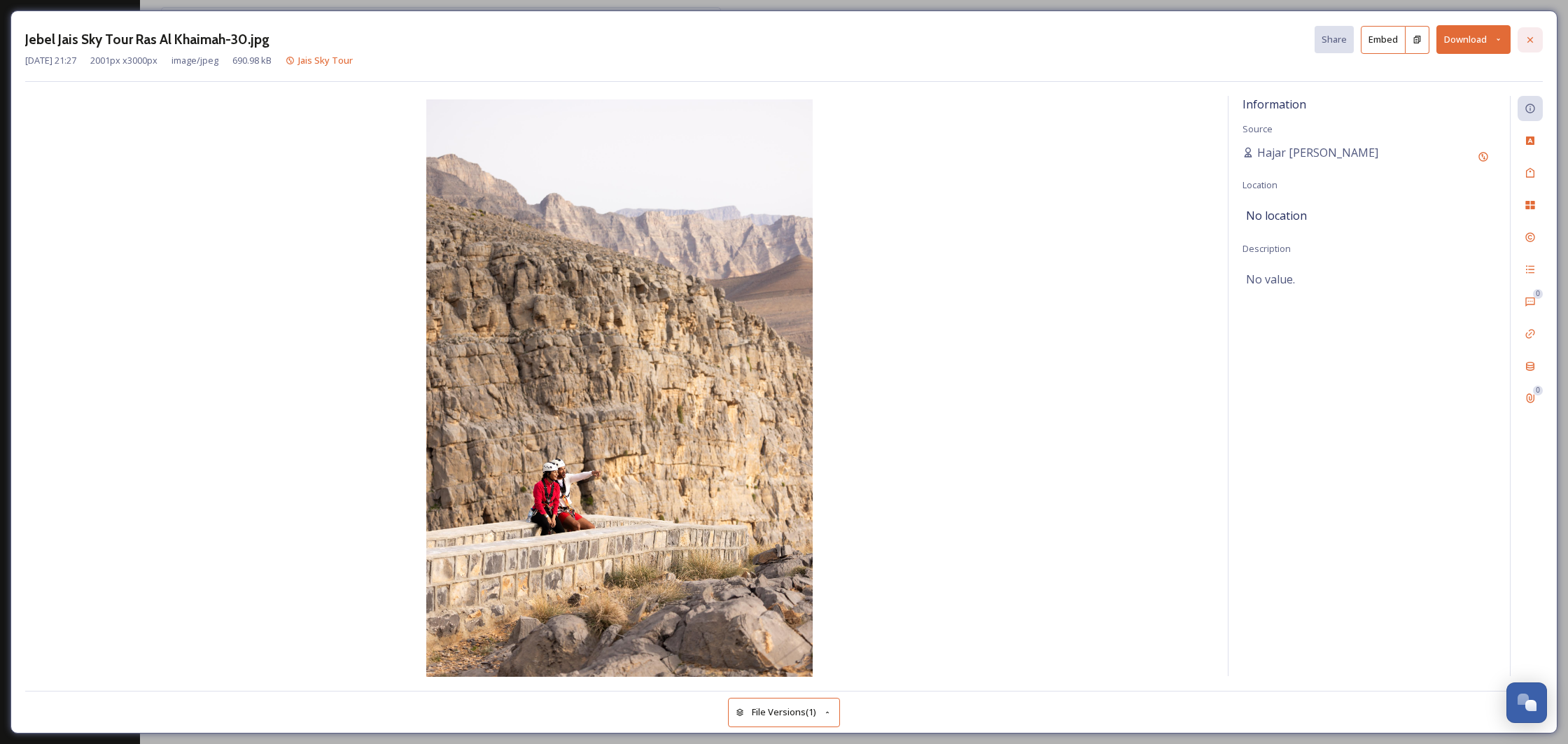
click at [1538, 40] on div at bounding box center [1530, 40] width 25 height 25
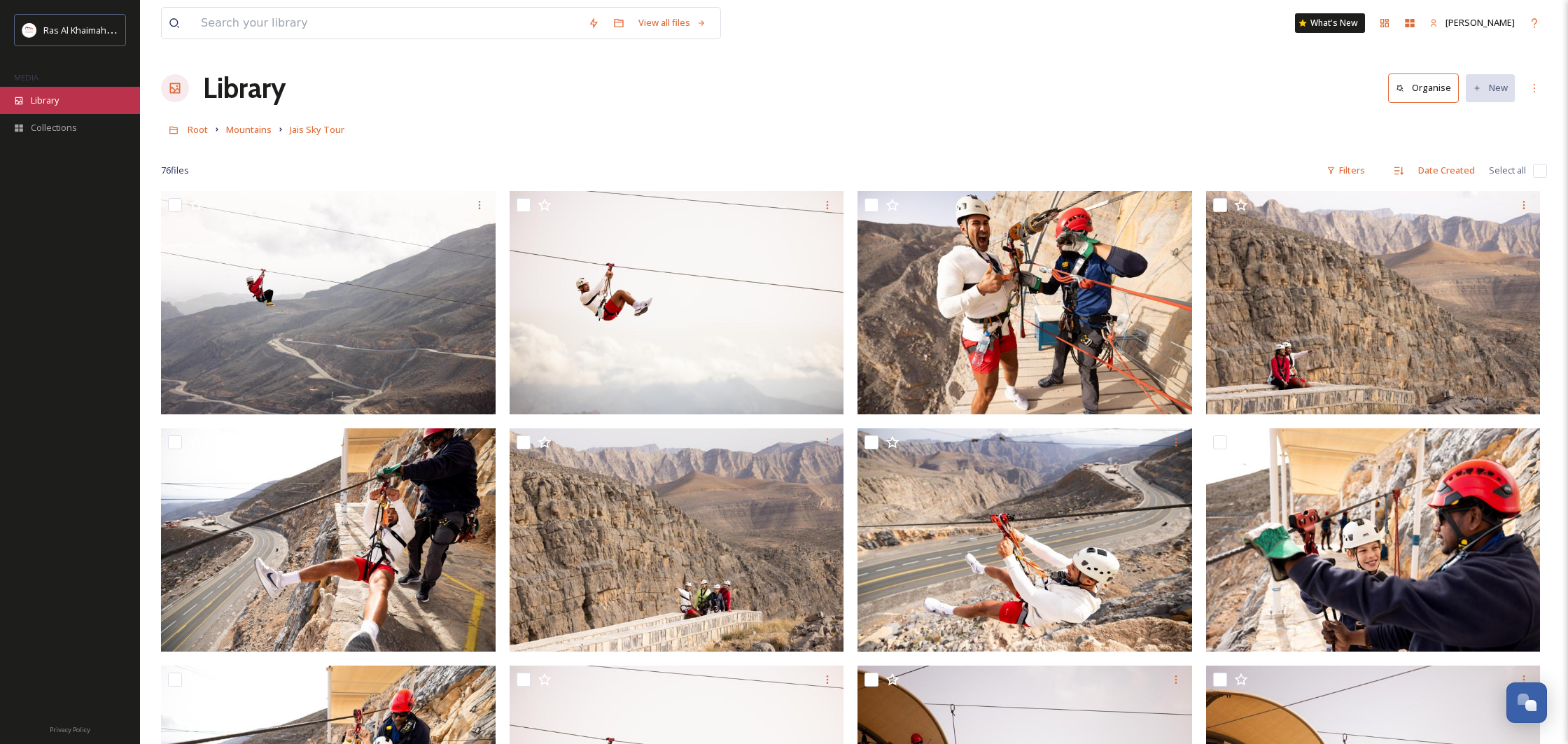
click at [79, 101] on div "Library" at bounding box center [70, 101] width 140 height 28
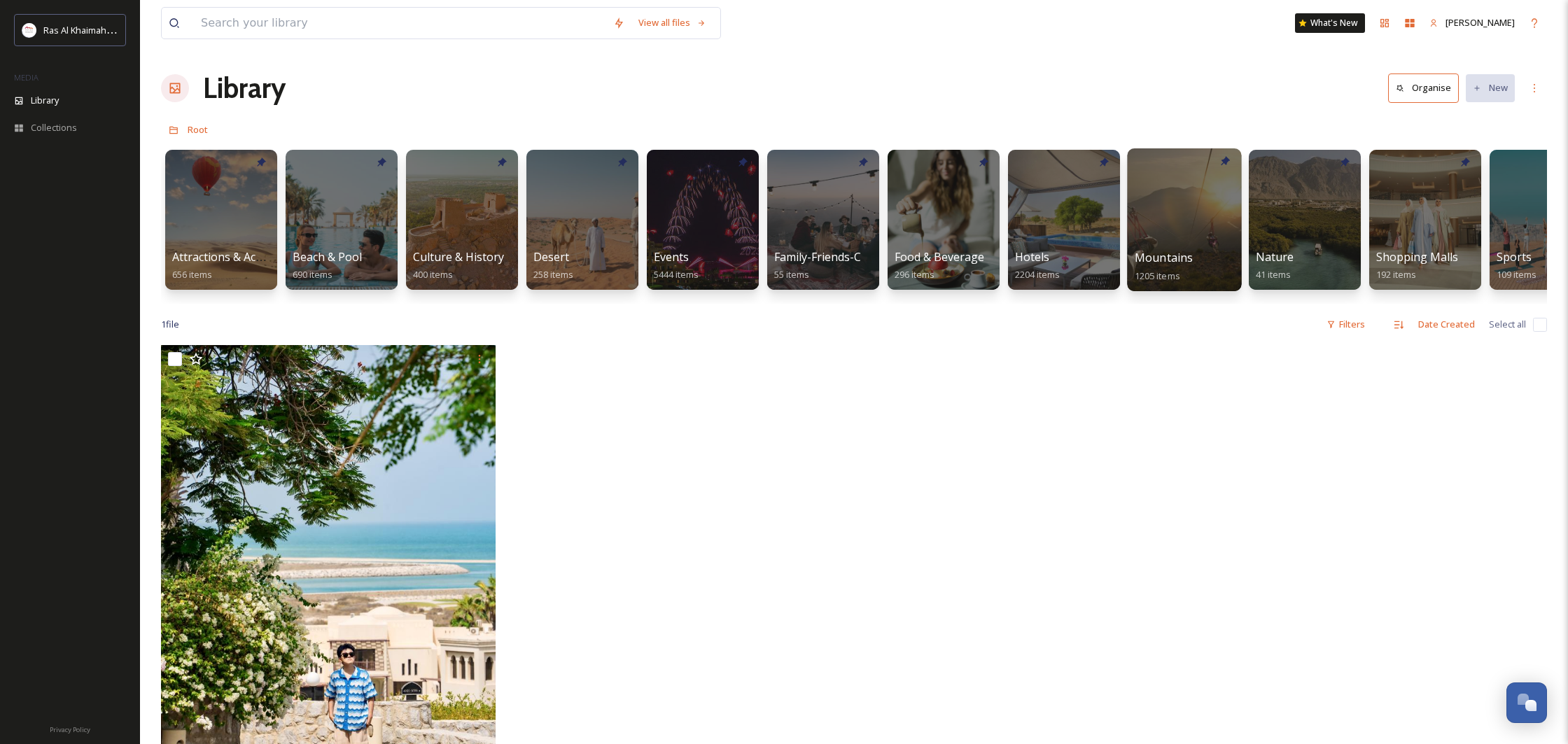
click at [1178, 247] on div at bounding box center [1183, 220] width 114 height 143
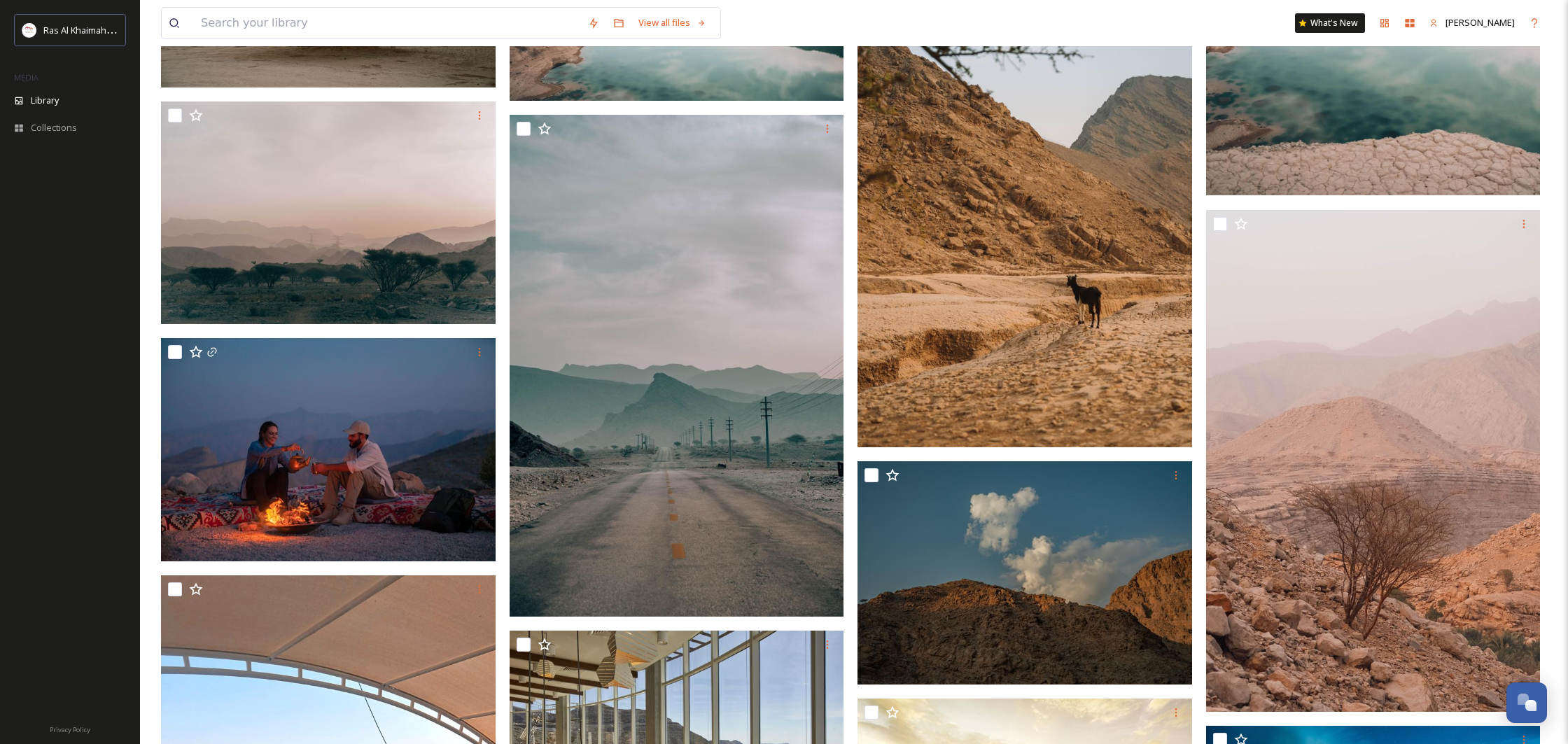
scroll to position [3832, 0]
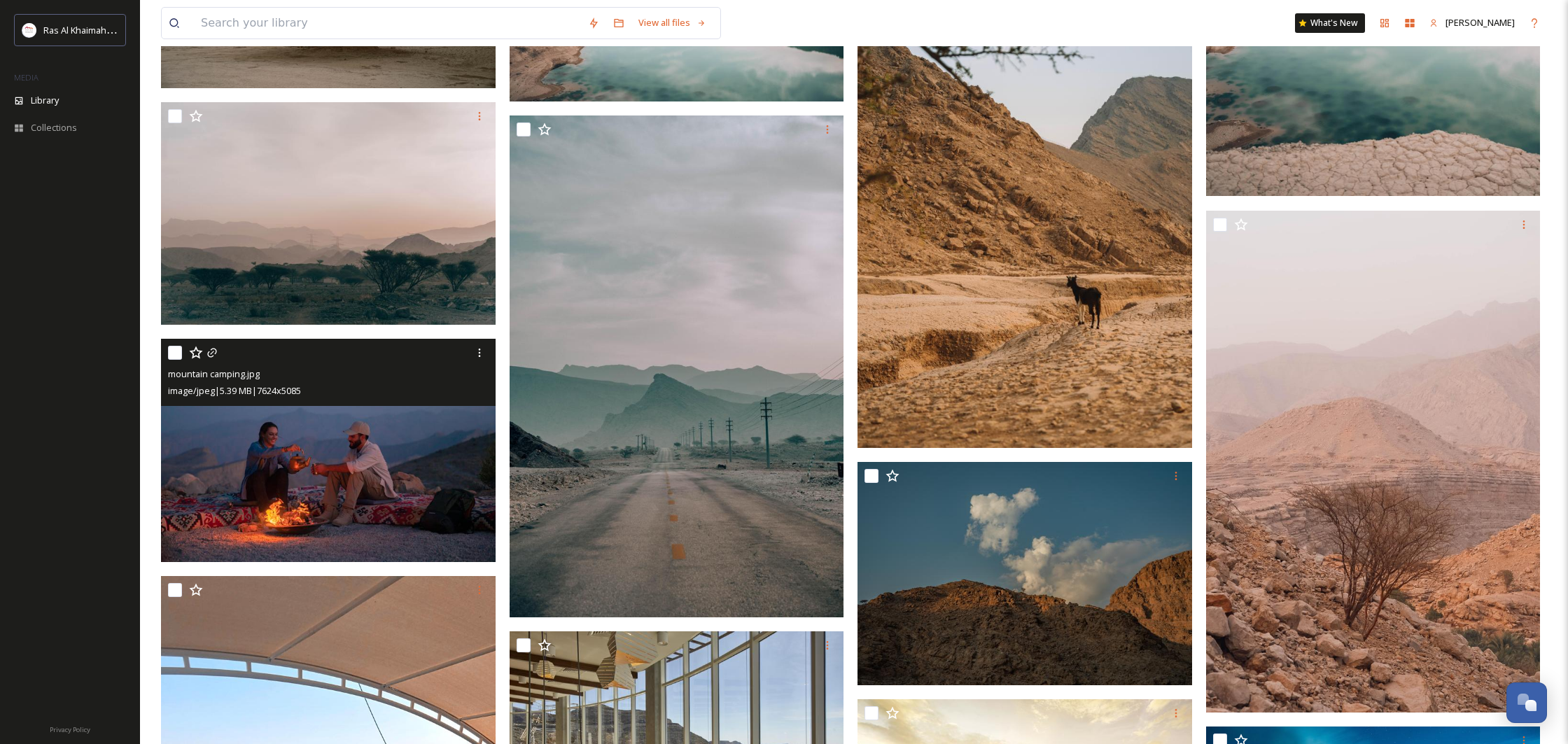
click at [179, 355] on input "checkbox" at bounding box center [174, 352] width 14 height 14
checkbox input "true"
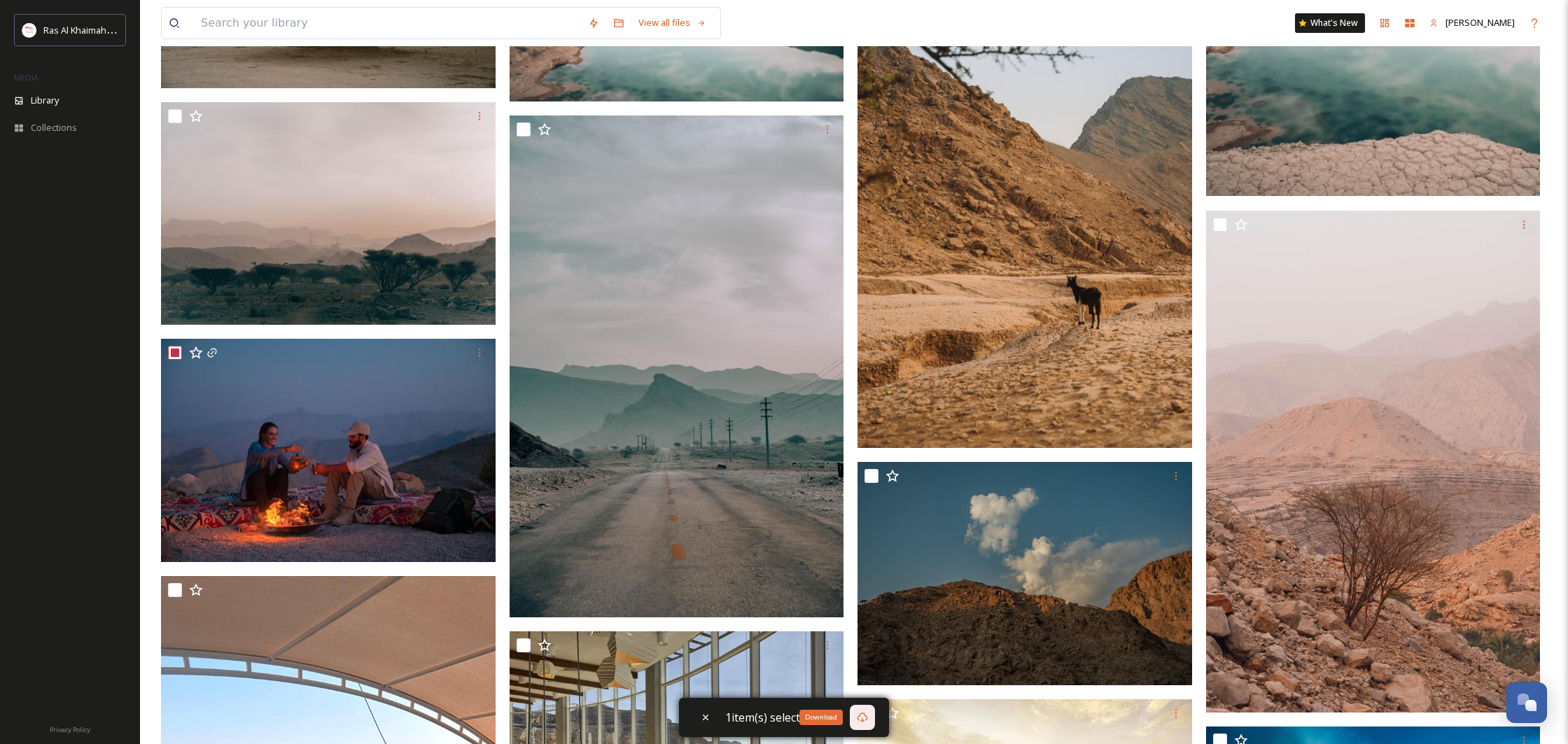
click at [867, 709] on div "Download" at bounding box center [862, 716] width 25 height 25
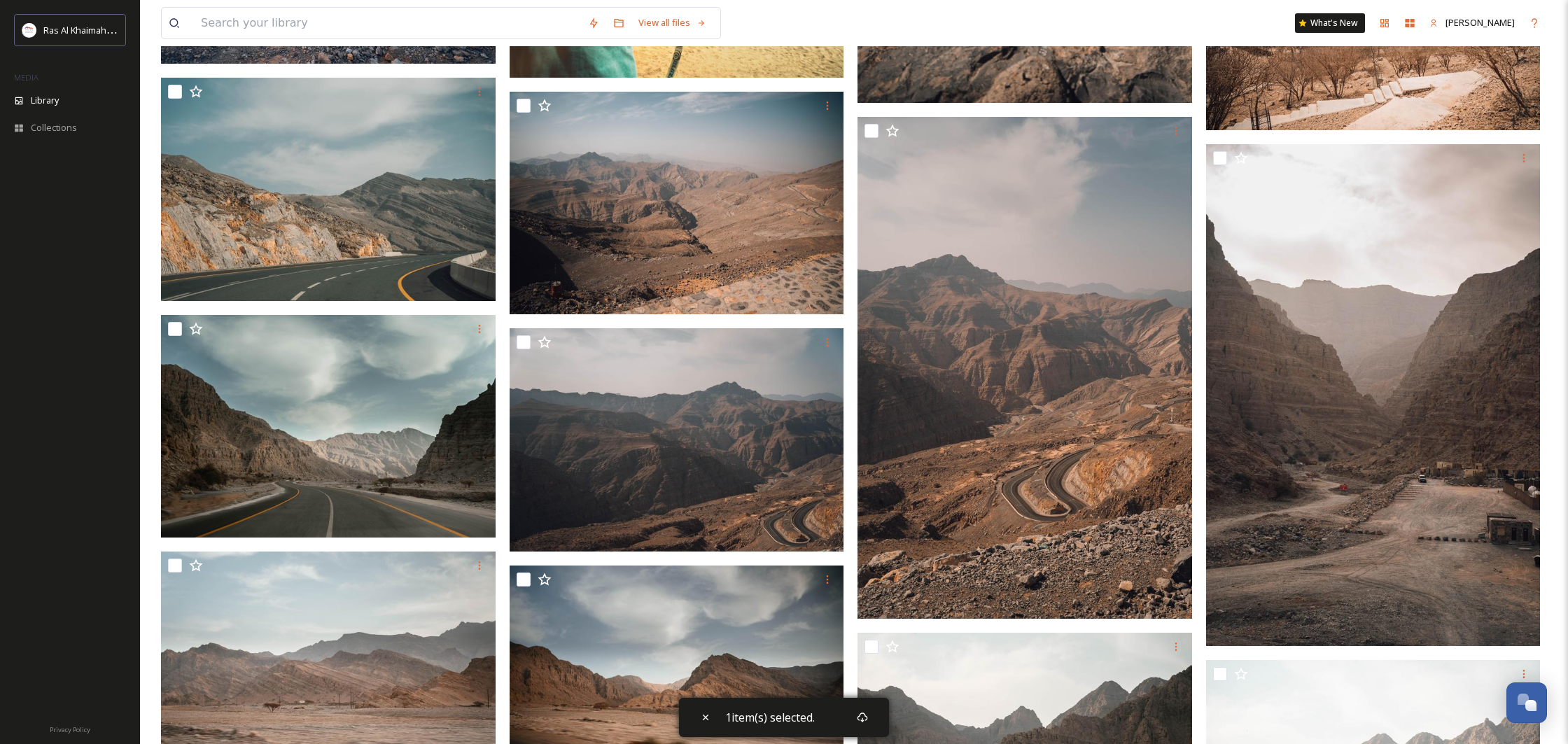
scroll to position [2391, 0]
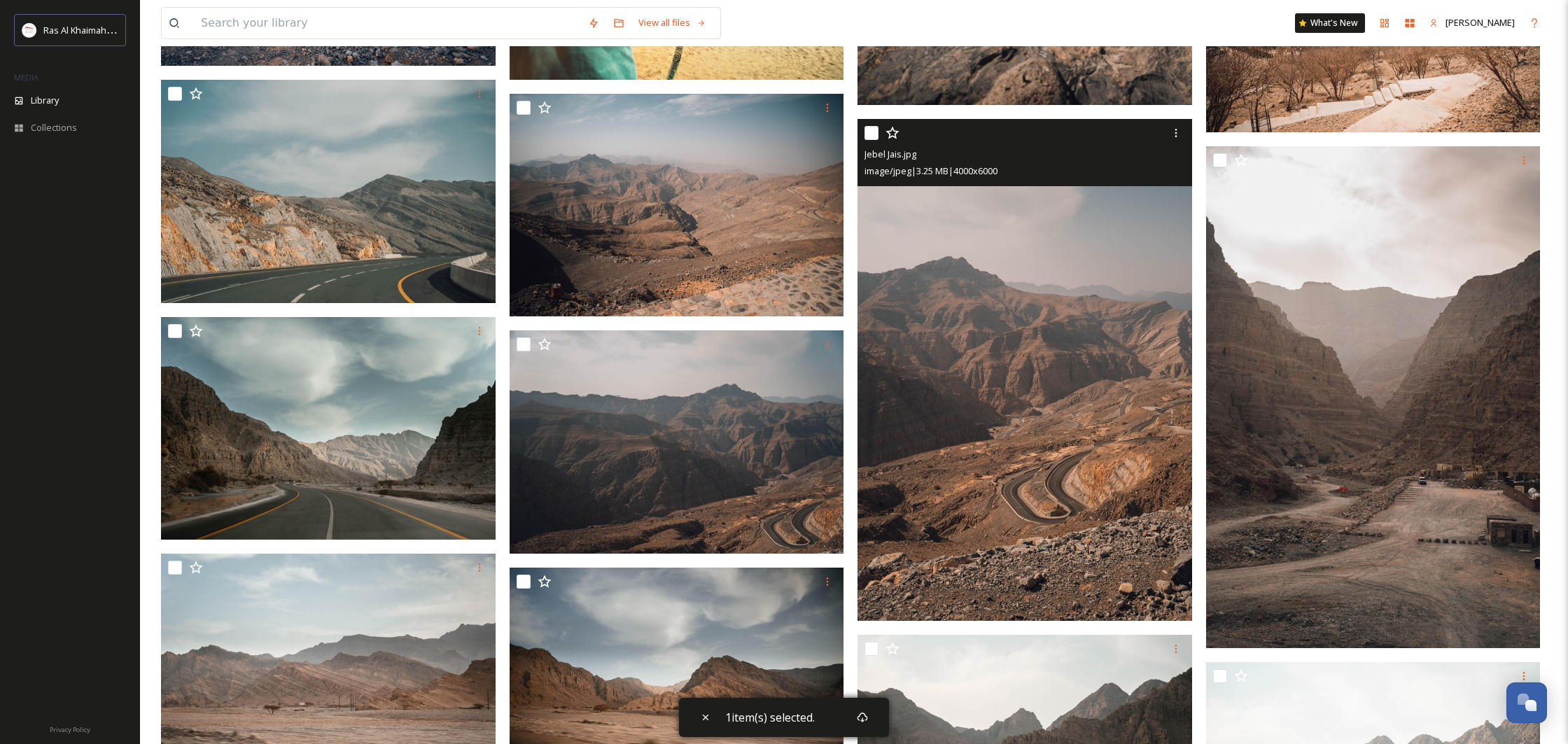
click at [867, 135] on input "checkbox" at bounding box center [871, 132] width 14 height 14
checkbox input "true"
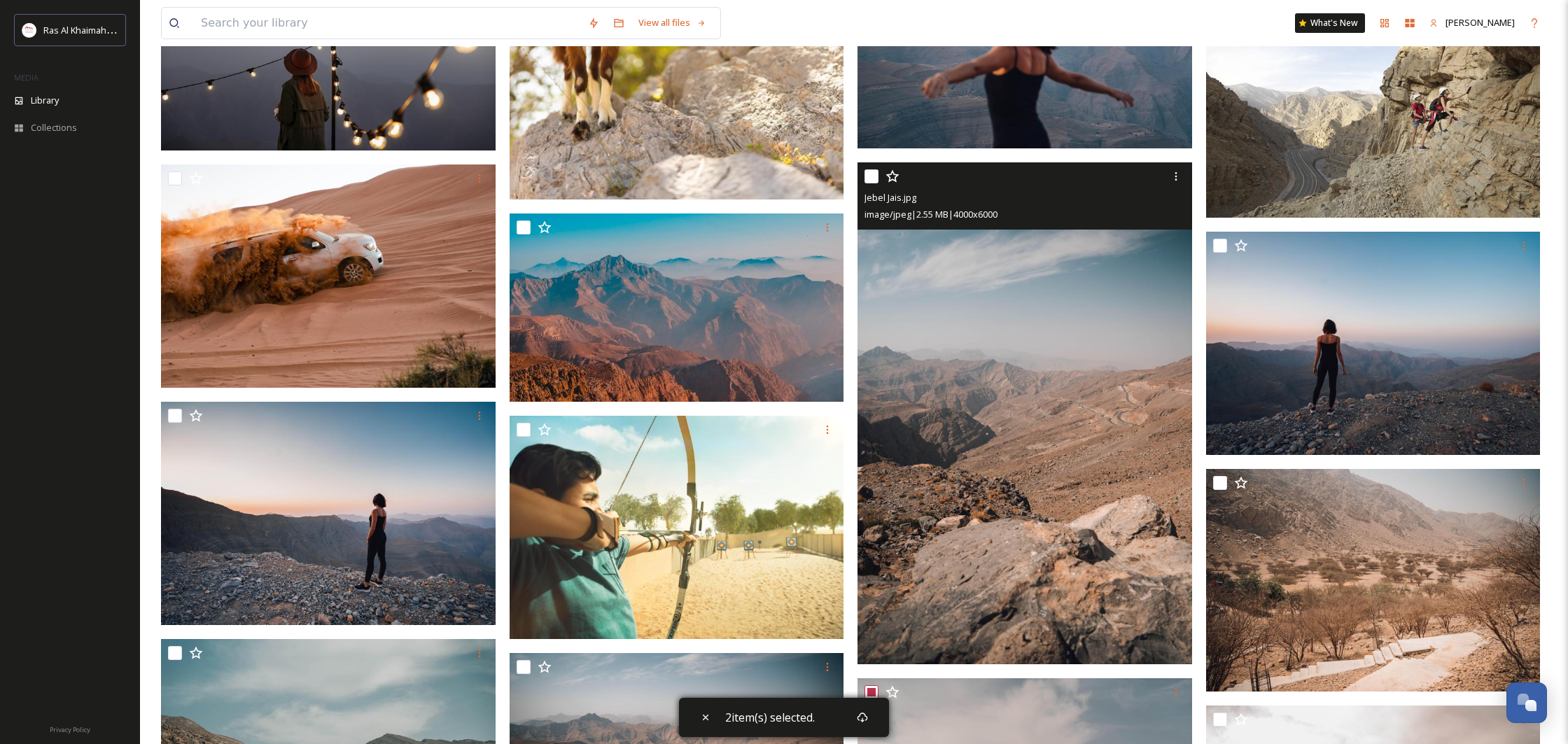
scroll to position [1829, 0]
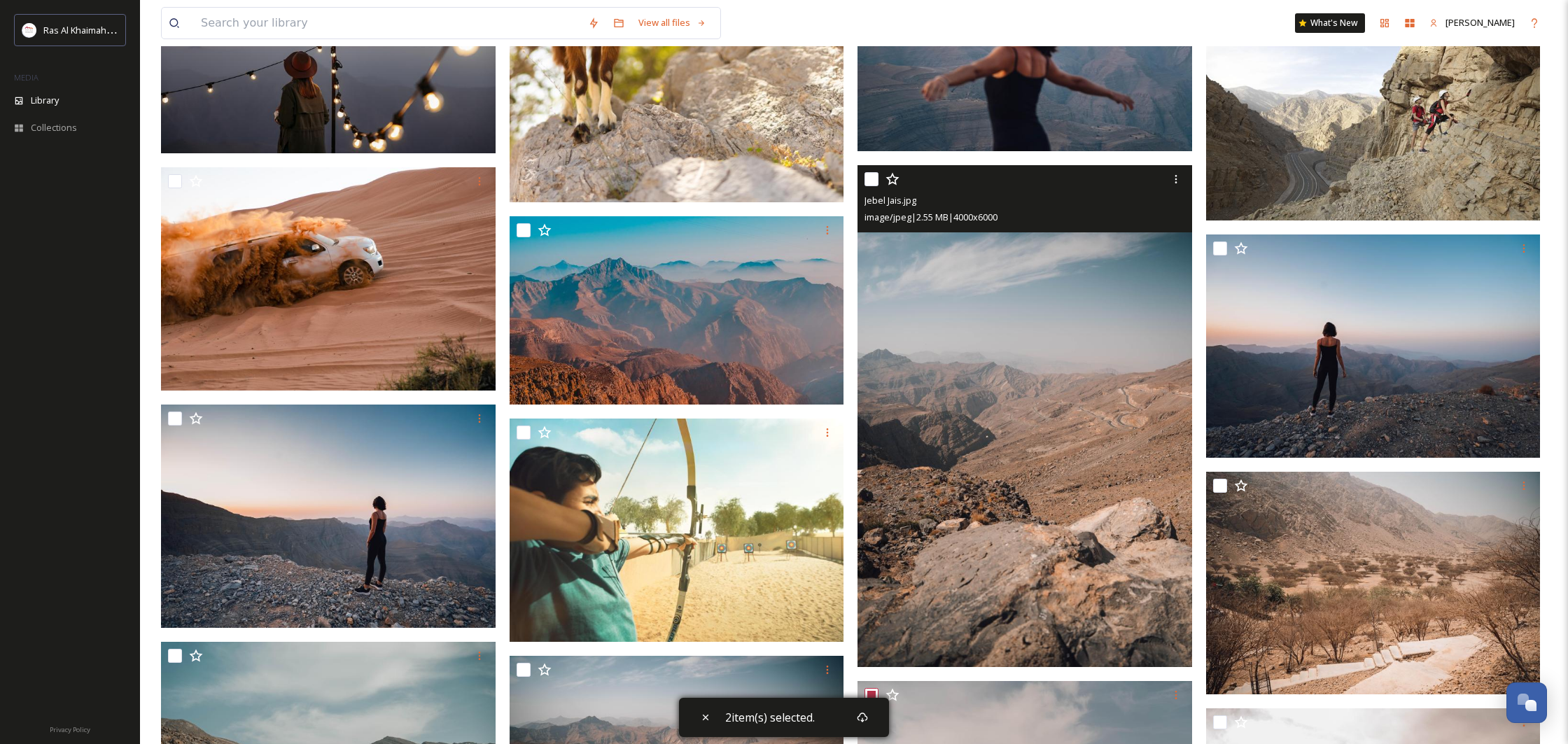
click at [869, 181] on input "checkbox" at bounding box center [871, 178] width 14 height 14
checkbox input "true"
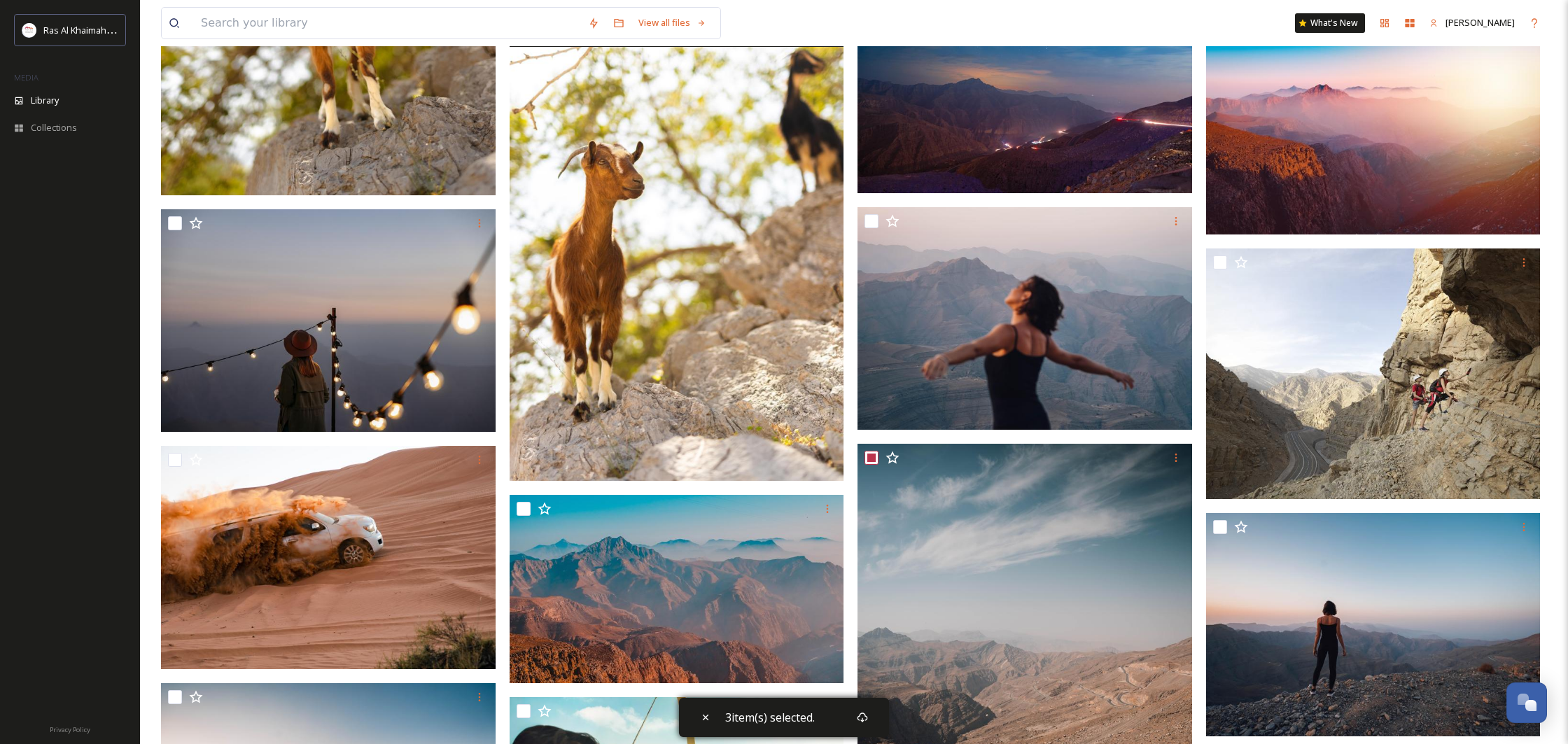
scroll to position [1541, 0]
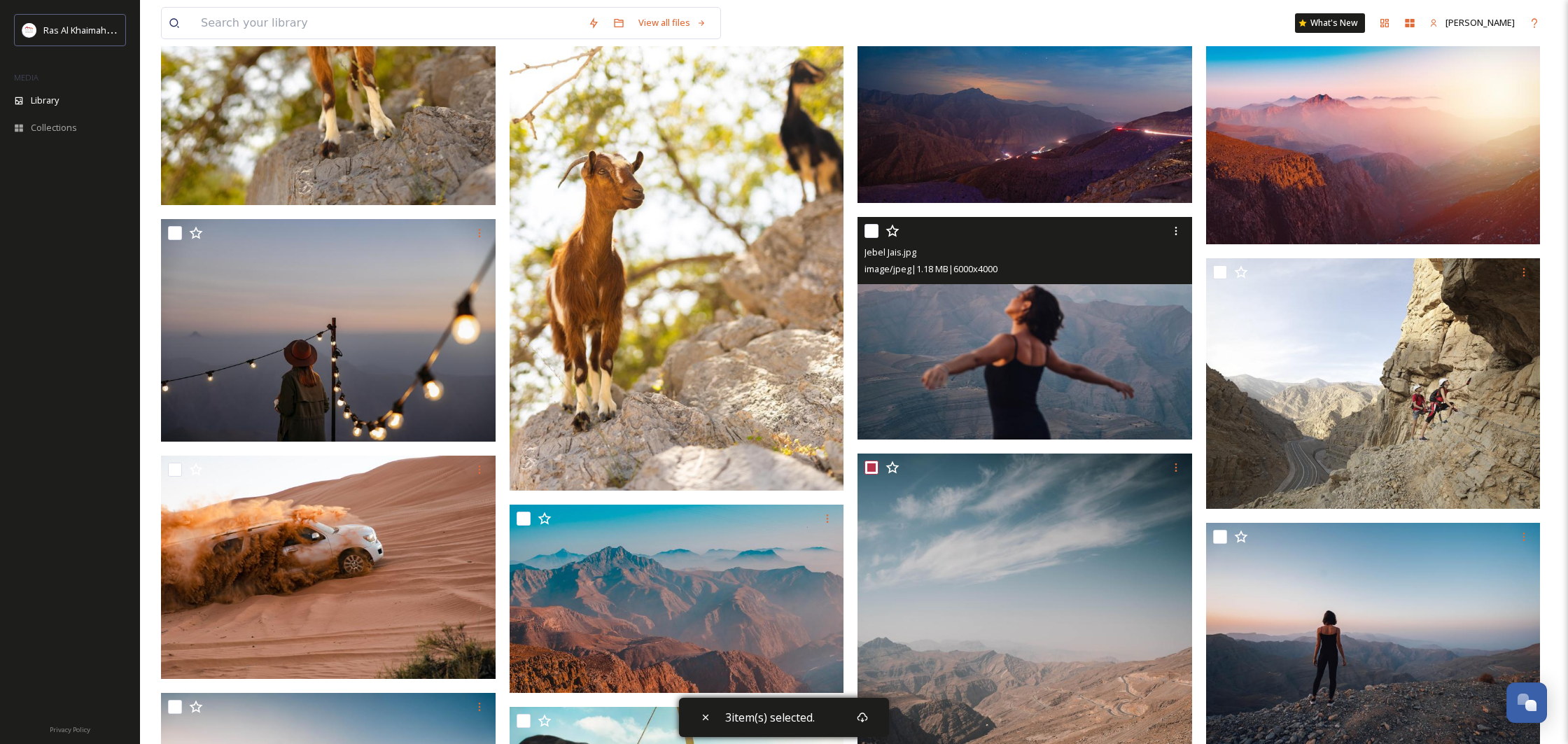
click at [864, 226] on div "Jebel Jais.jpg image/jpeg | 1.18 MB | 6000 x 4000" at bounding box center [1024, 250] width 334 height 67
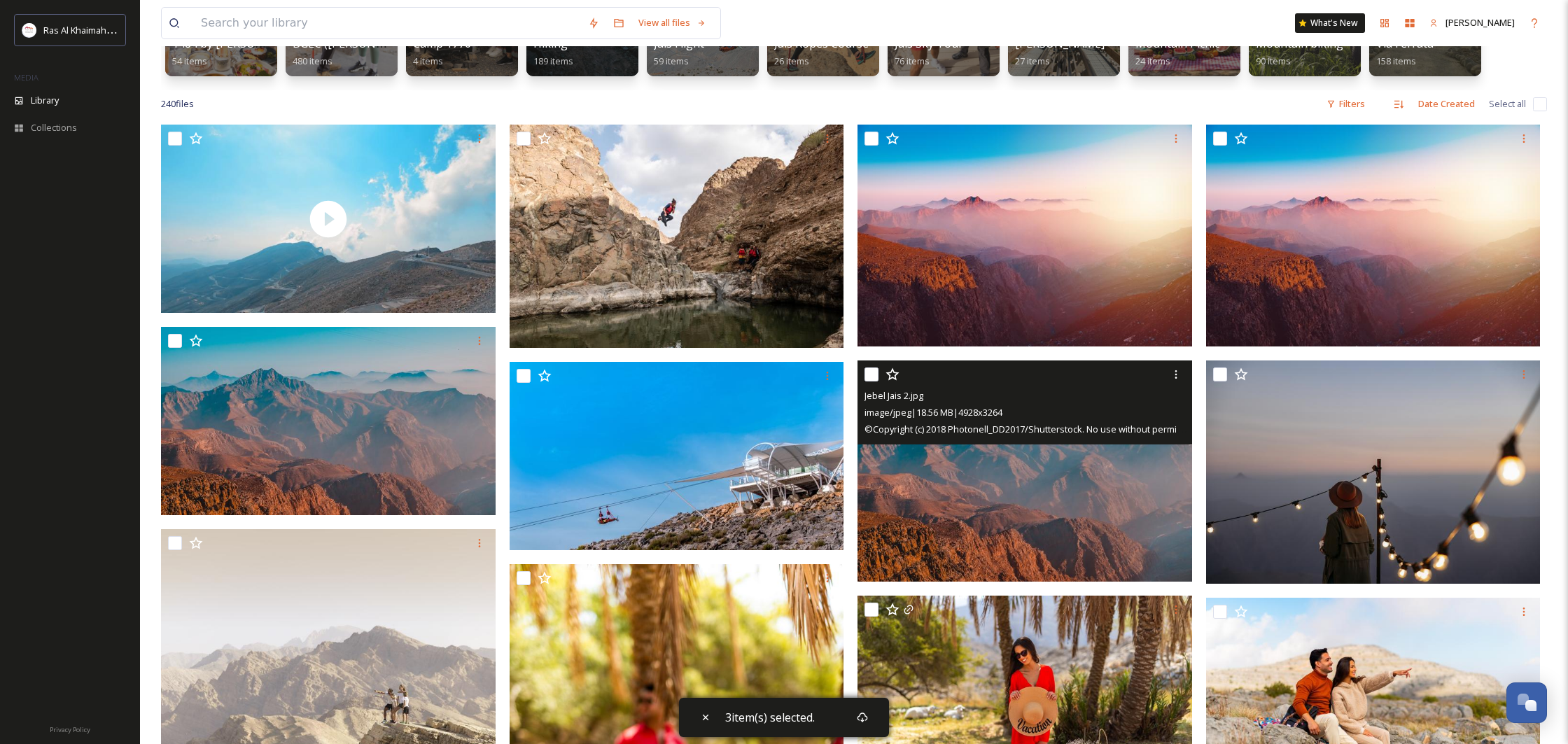
scroll to position [18, 0]
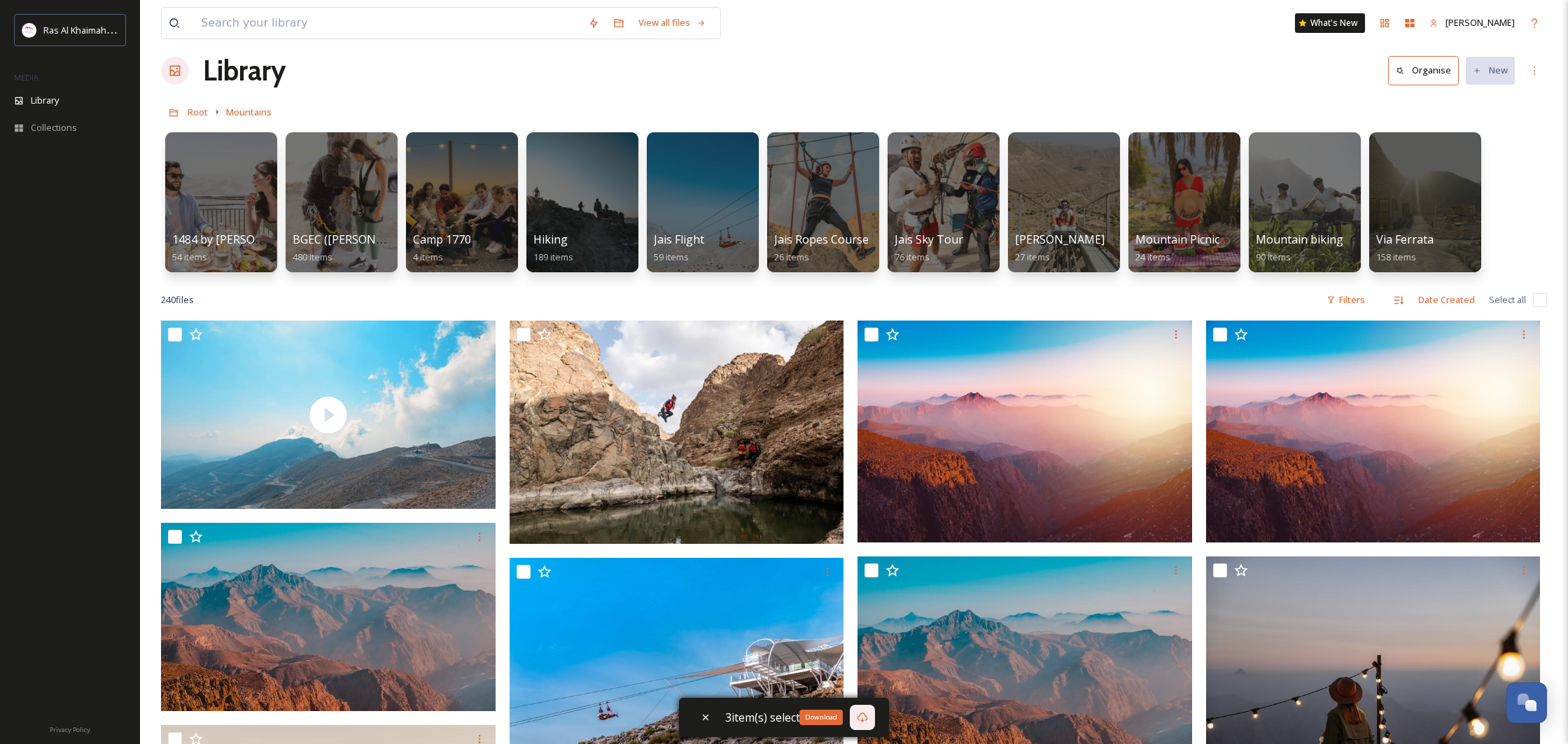
click at [854, 720] on div "Download" at bounding box center [862, 716] width 25 height 25
click at [1040, 282] on div "1484 by Puro 54 items BGEC ([PERSON_NAME] Explorers Camp) 480 items Camp 1770 4…" at bounding box center [854, 205] width 1386 height 161
click at [206, 209] on div at bounding box center [221, 202] width 114 height 143
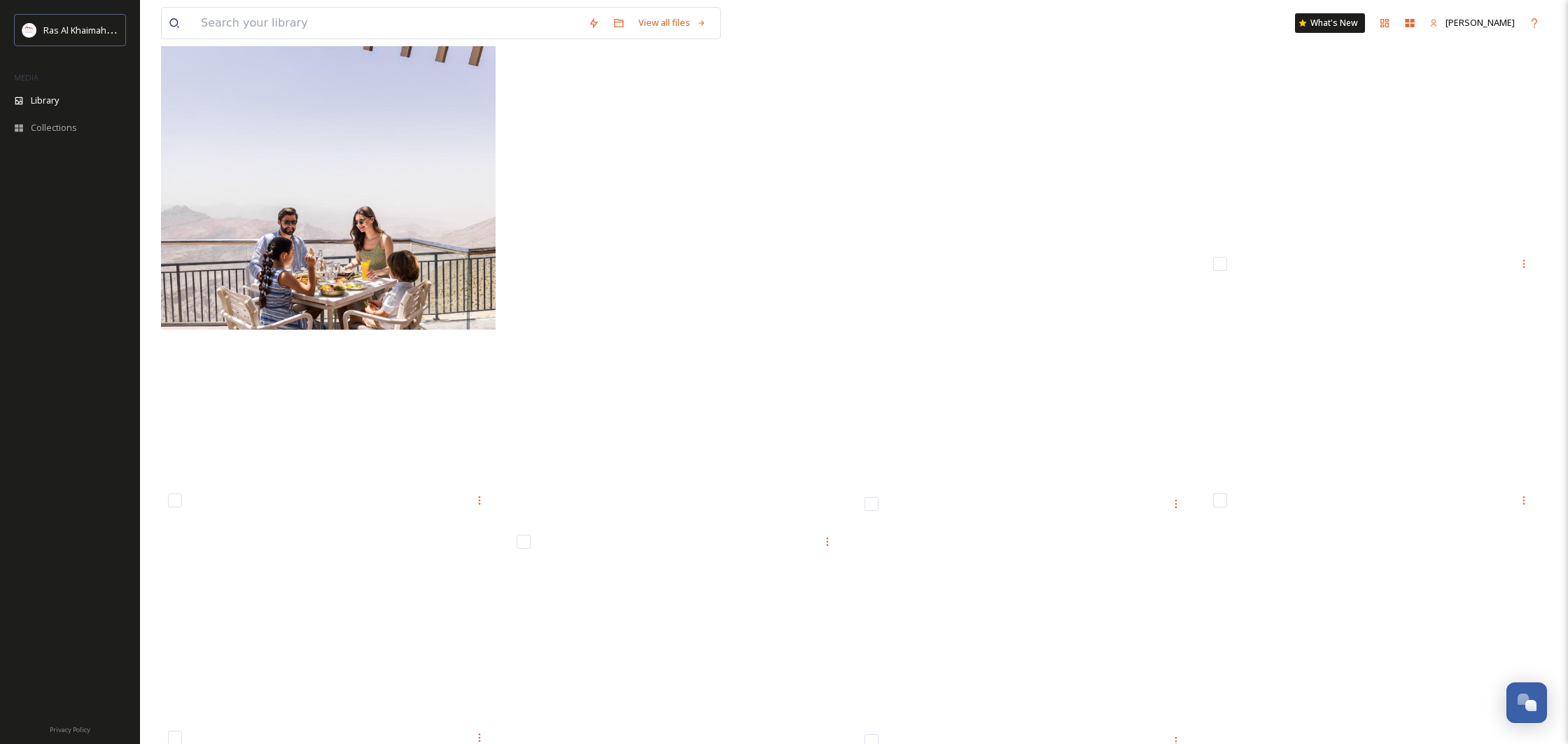
scroll to position [693, 0]
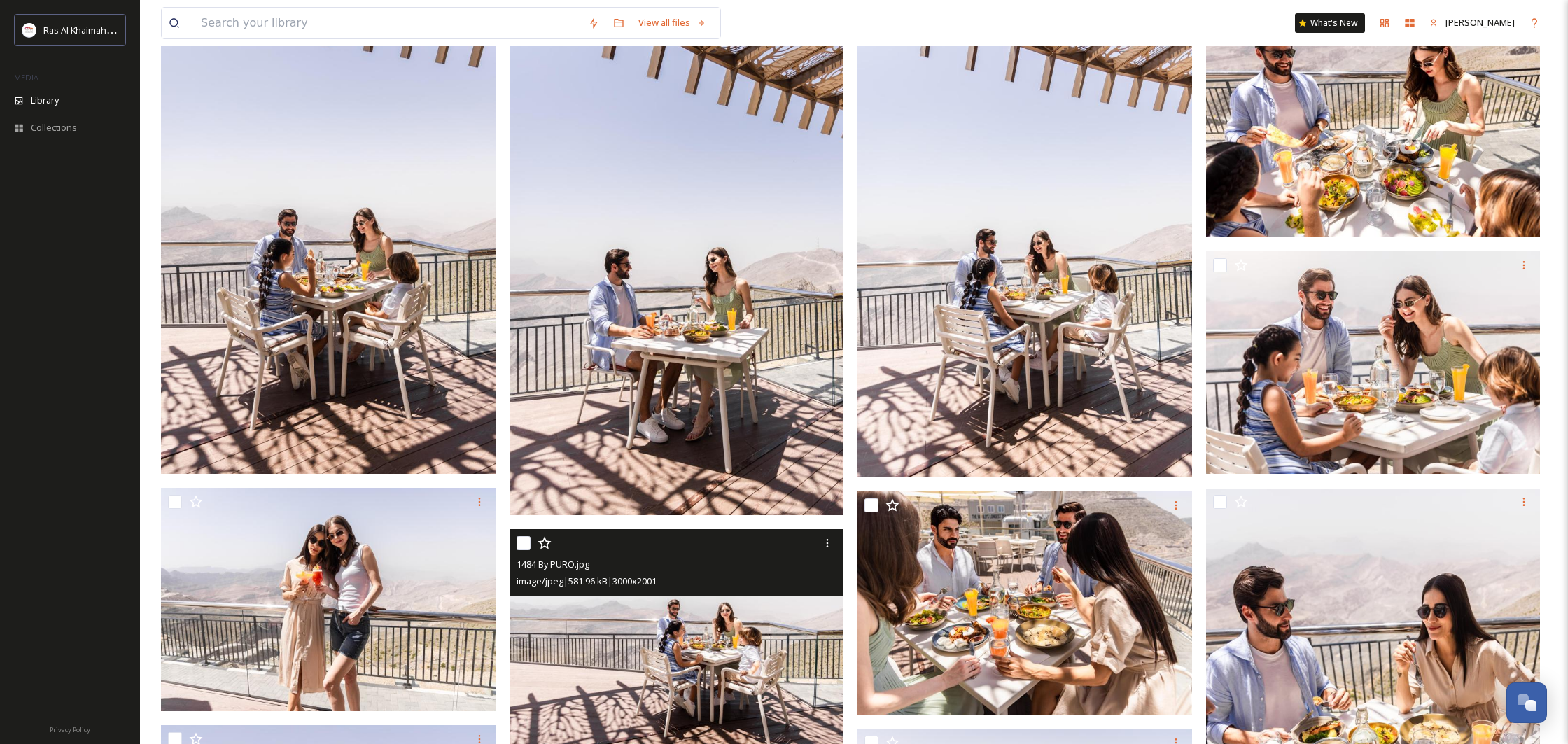
click at [747, 609] on img at bounding box center [677, 640] width 334 height 223
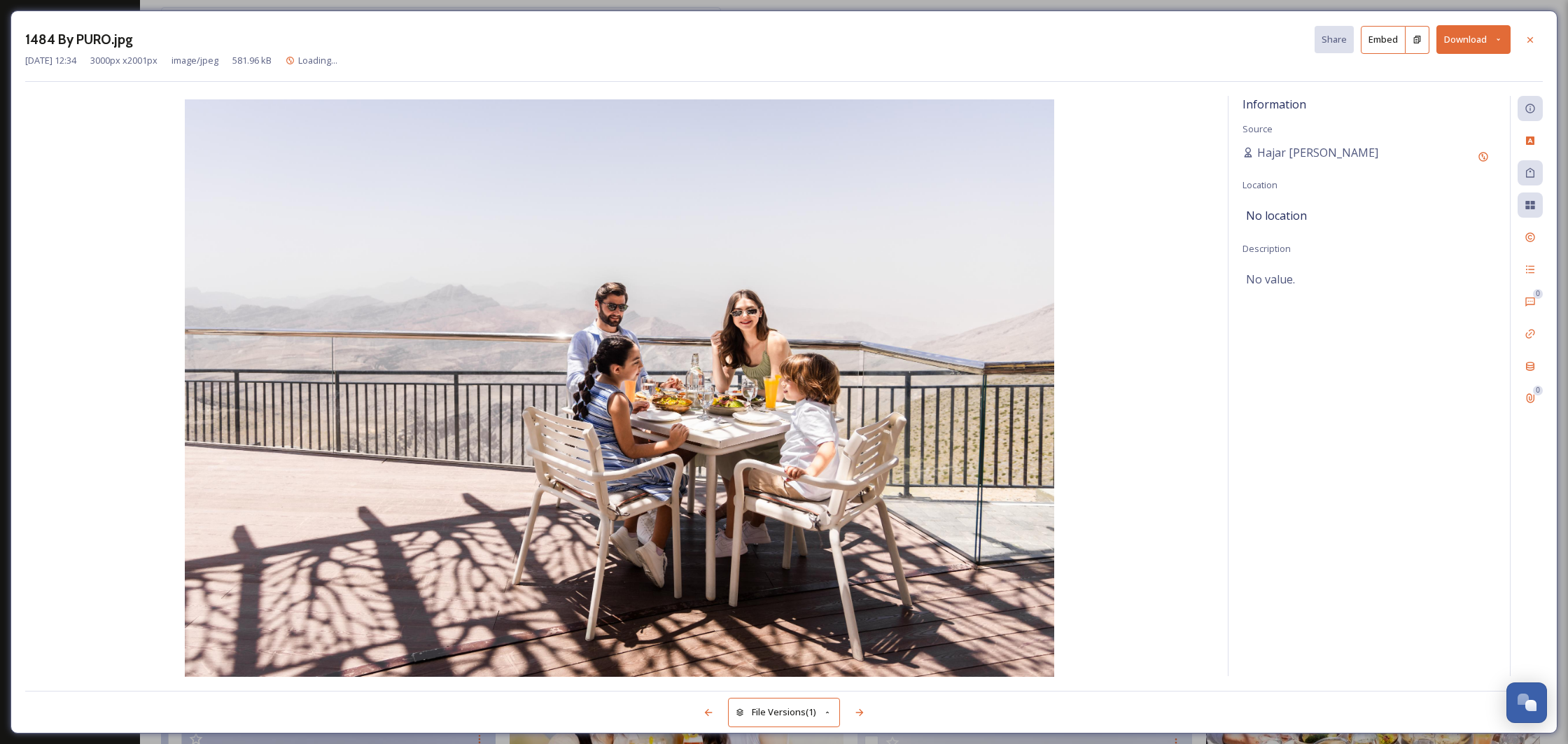
click at [1458, 49] on button "Download" at bounding box center [1473, 39] width 74 height 28
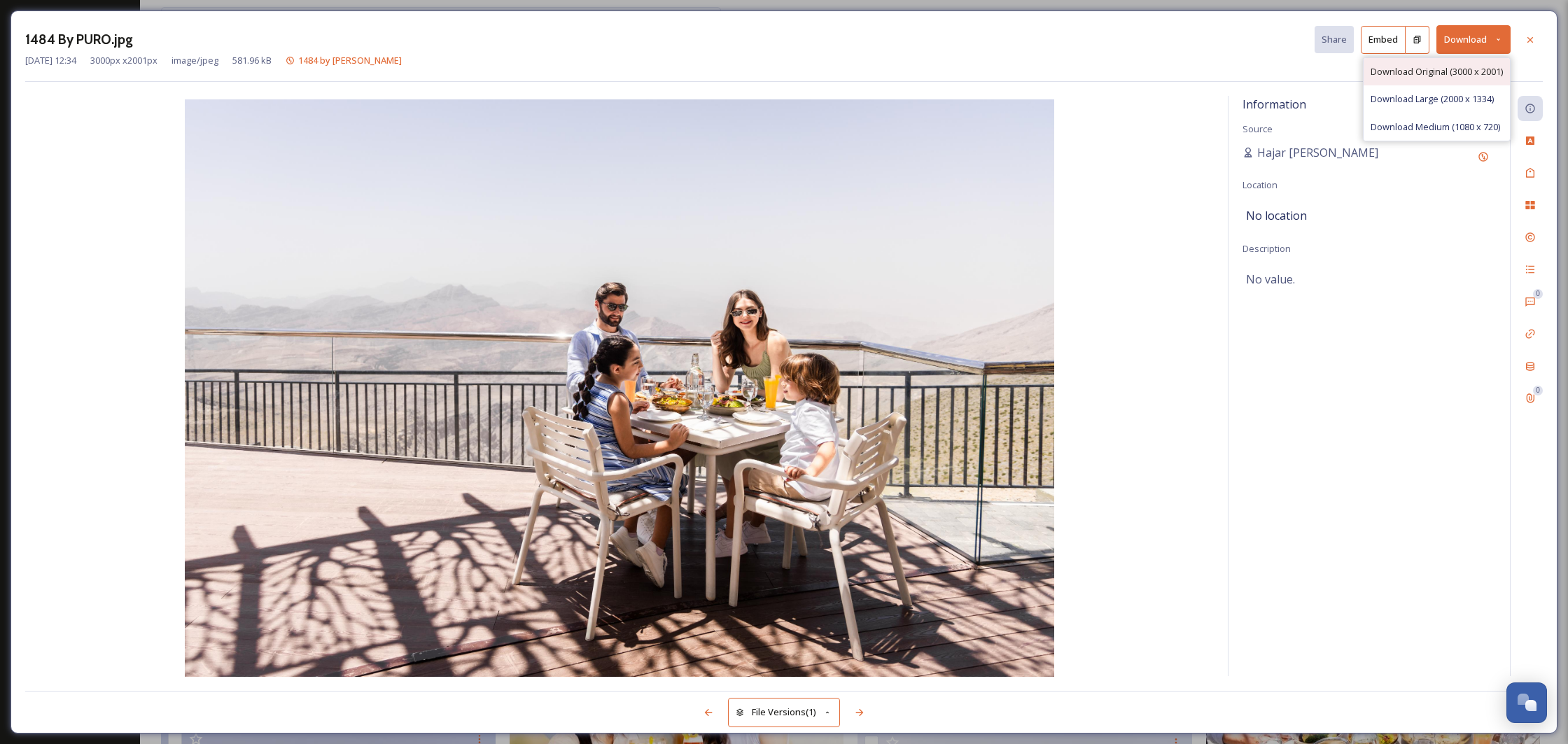
click at [1445, 67] on span "Download Original (3000 x 2001)" at bounding box center [1437, 71] width 132 height 13
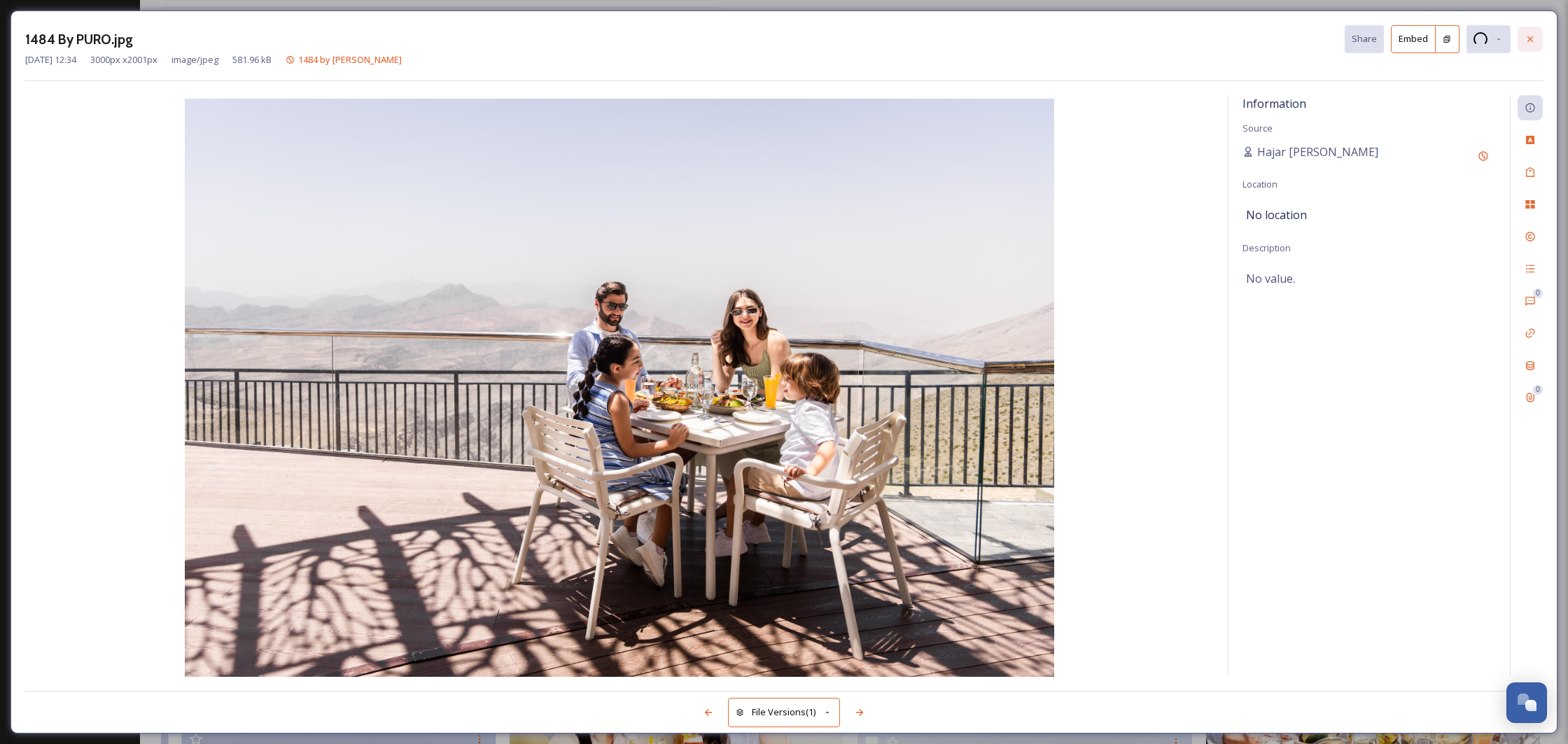
click at [1531, 39] on icon at bounding box center [1530, 39] width 11 height 11
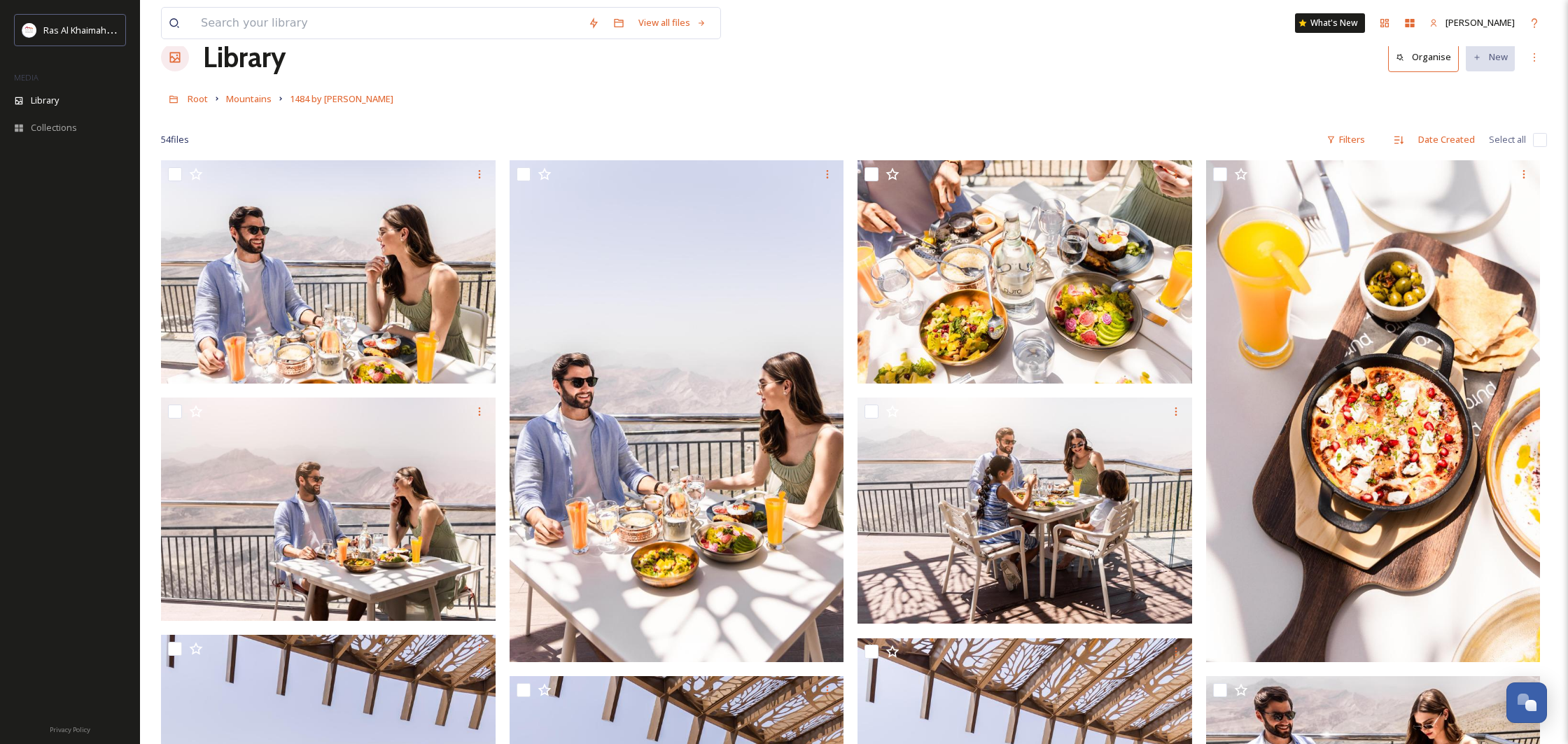
scroll to position [30, 0]
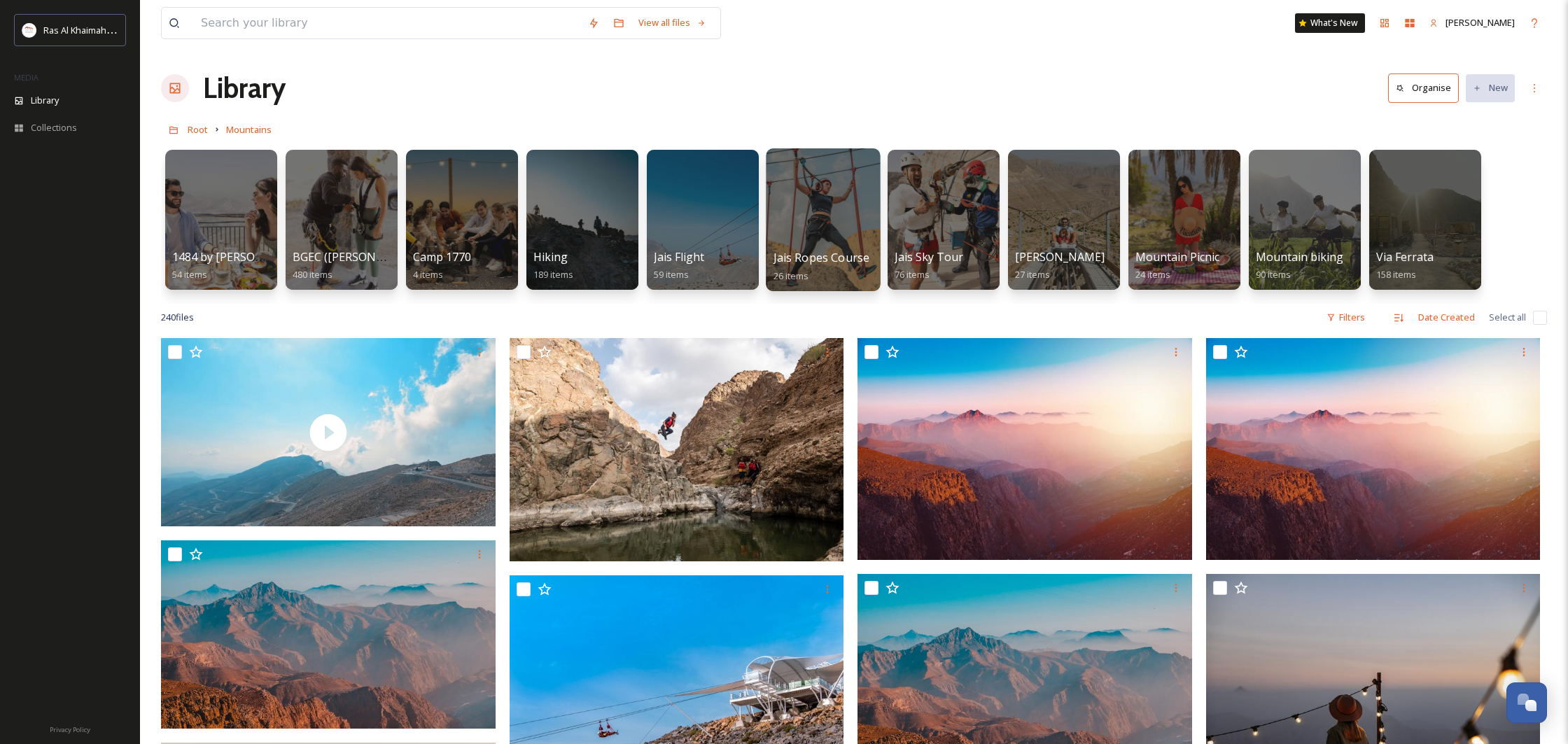
click at [842, 225] on div at bounding box center [822, 220] width 114 height 143
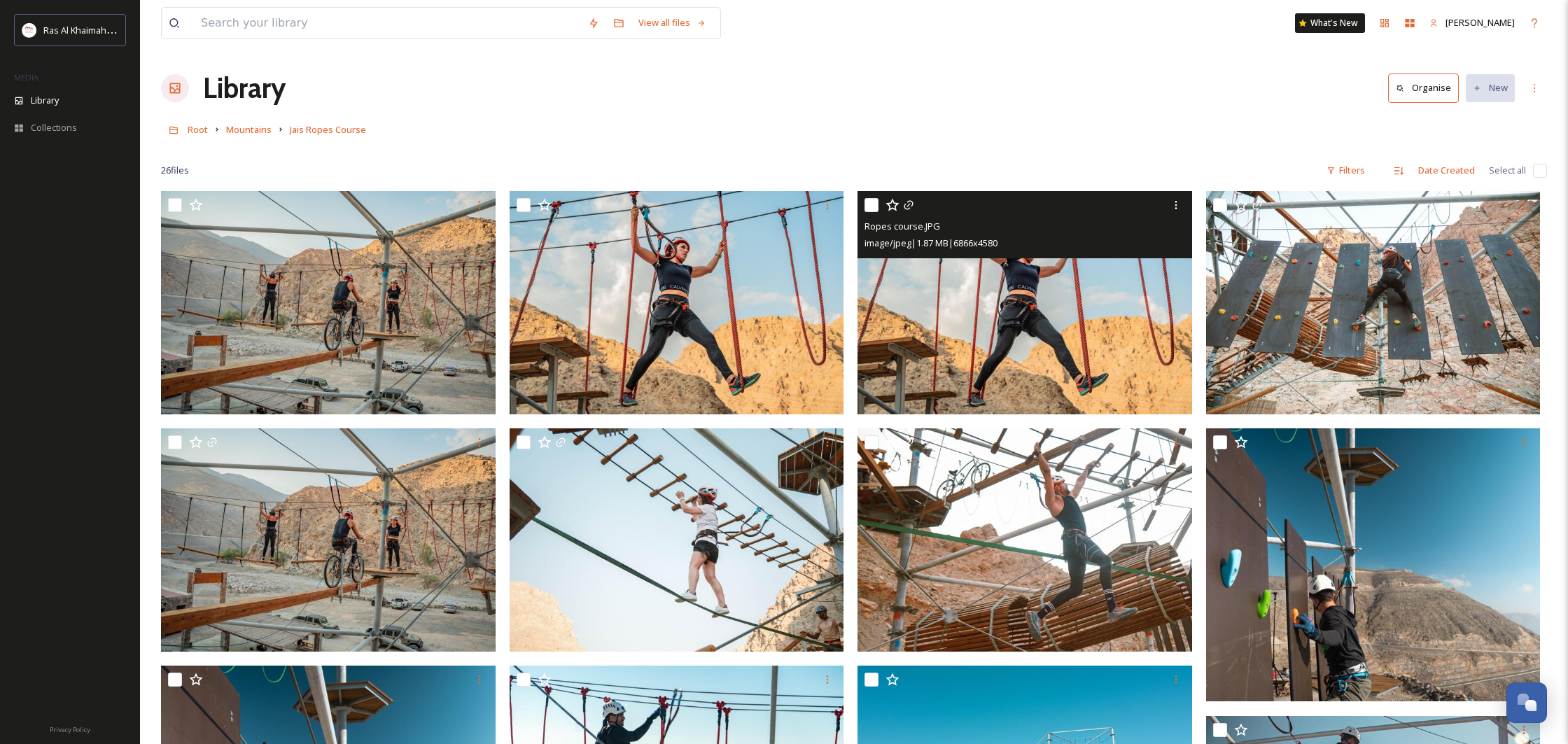
click at [878, 207] on div at bounding box center [1026, 204] width 324 height 25
click at [877, 207] on input "checkbox" at bounding box center [871, 204] width 14 height 14
checkbox input "true"
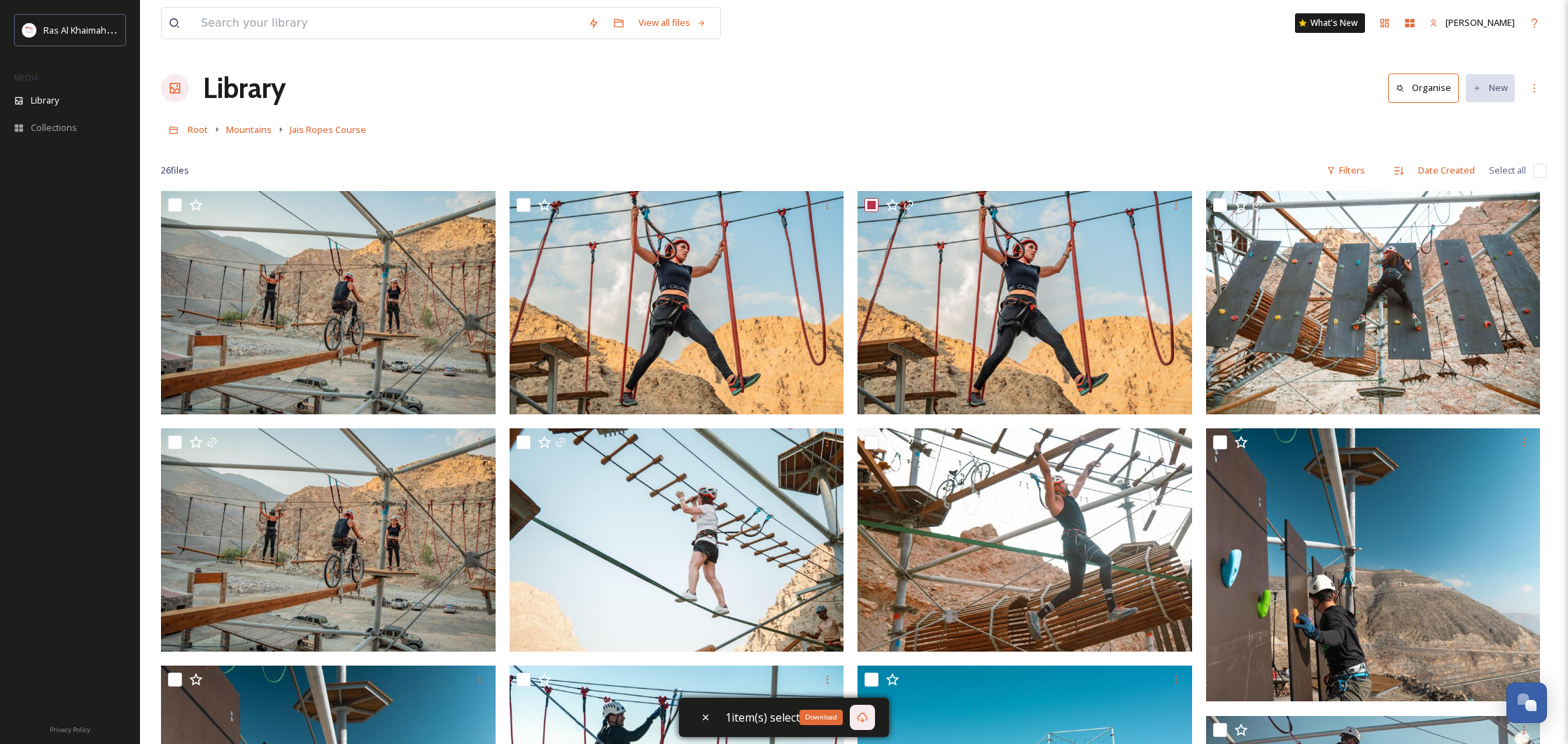
click at [868, 715] on div "Download" at bounding box center [862, 716] width 25 height 25
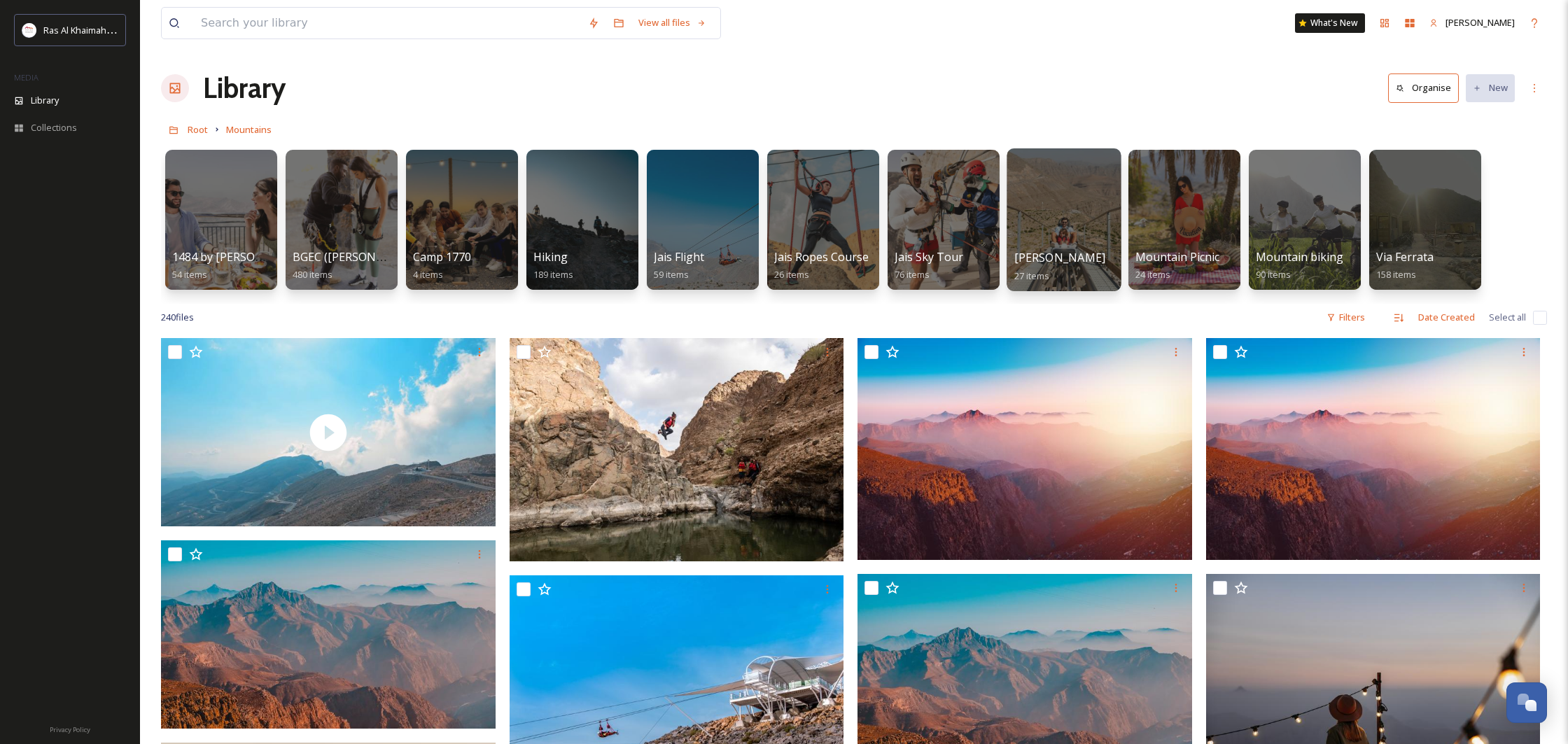
click at [1096, 234] on div at bounding box center [1063, 220] width 114 height 143
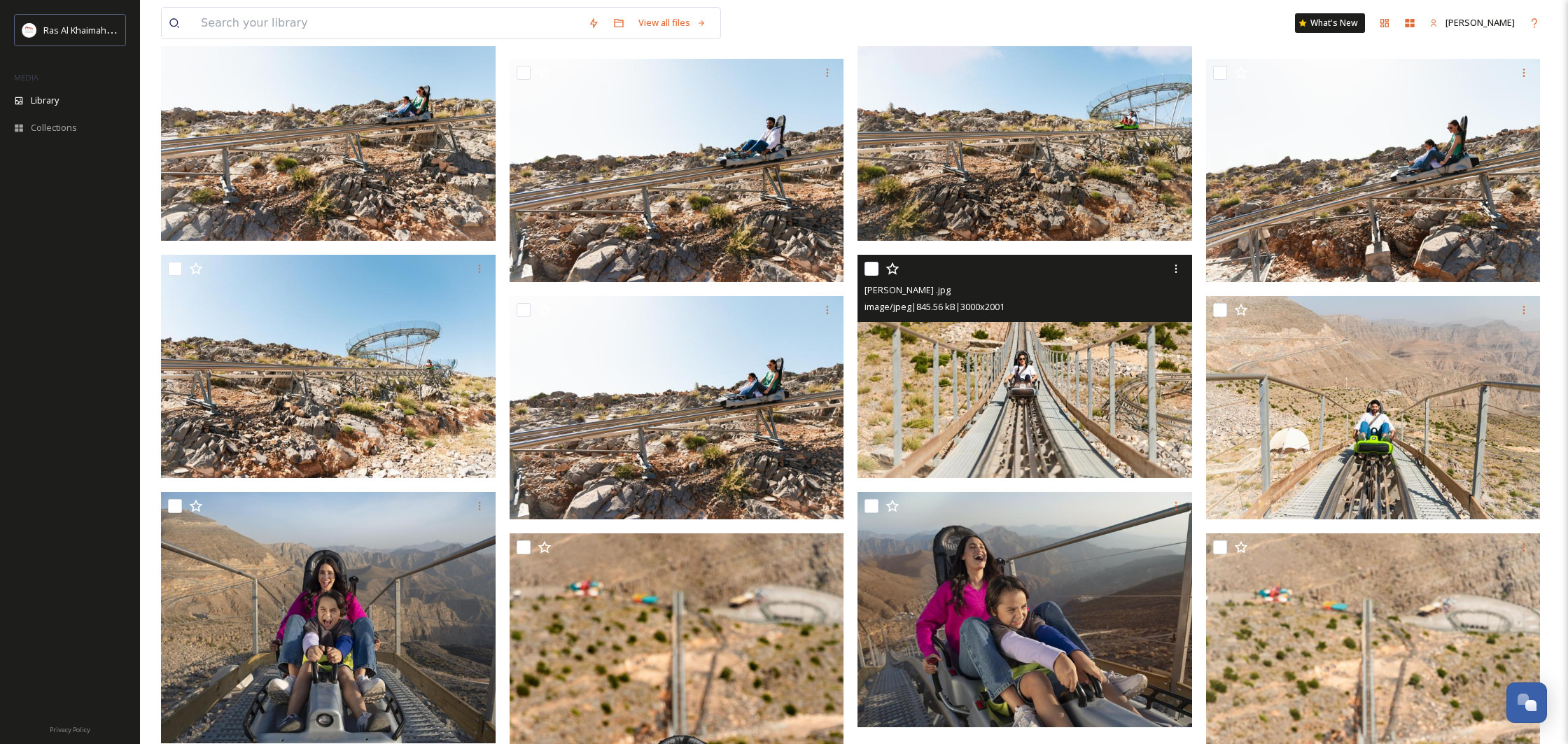
scroll to position [1123, 0]
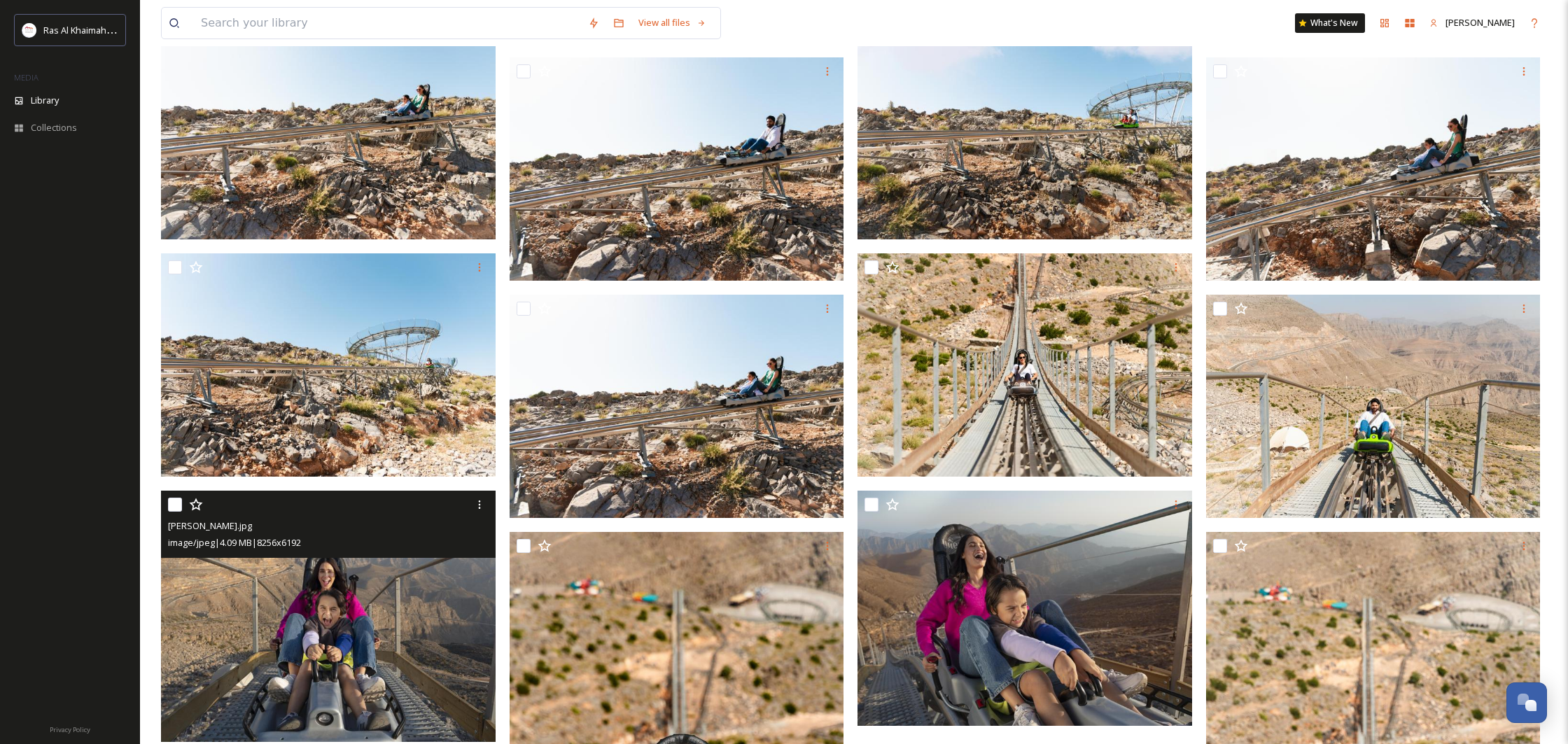
click at [179, 501] on input "checkbox" at bounding box center [174, 504] width 14 height 14
checkbox input "true"
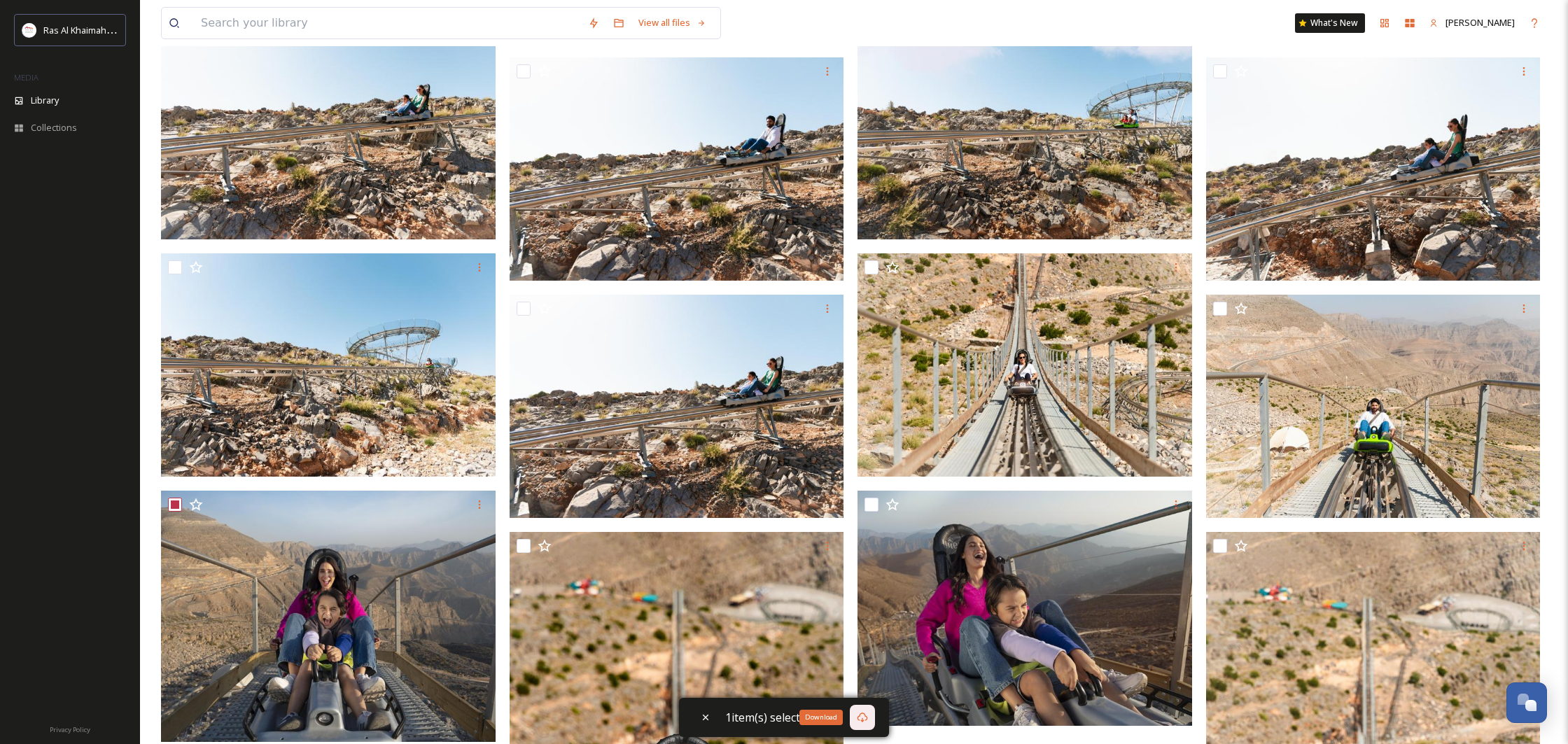
click at [867, 720] on icon at bounding box center [863, 717] width 11 height 11
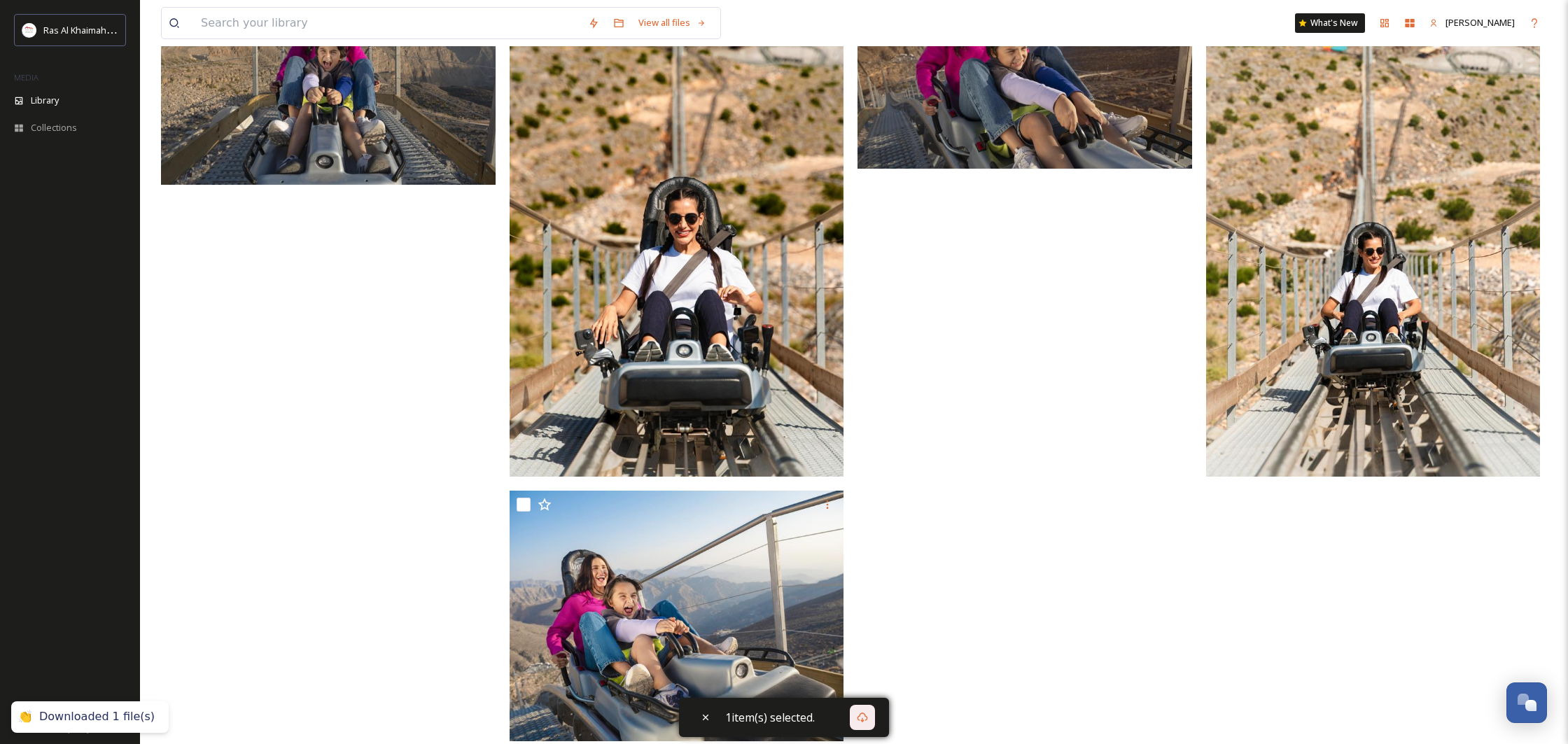
scroll to position [1701, 0]
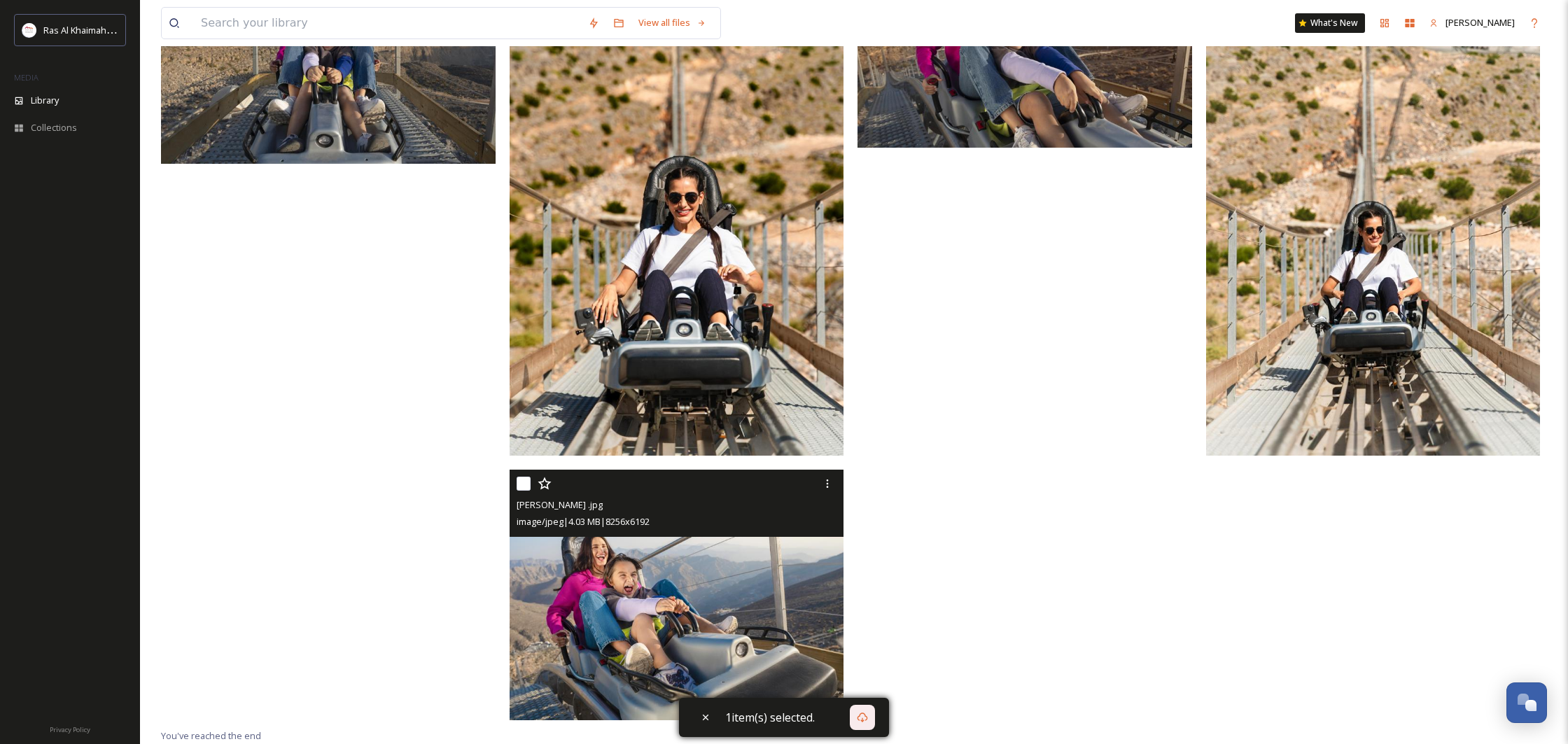
click at [516, 482] on input "checkbox" at bounding box center [523, 483] width 14 height 14
checkbox input "true"
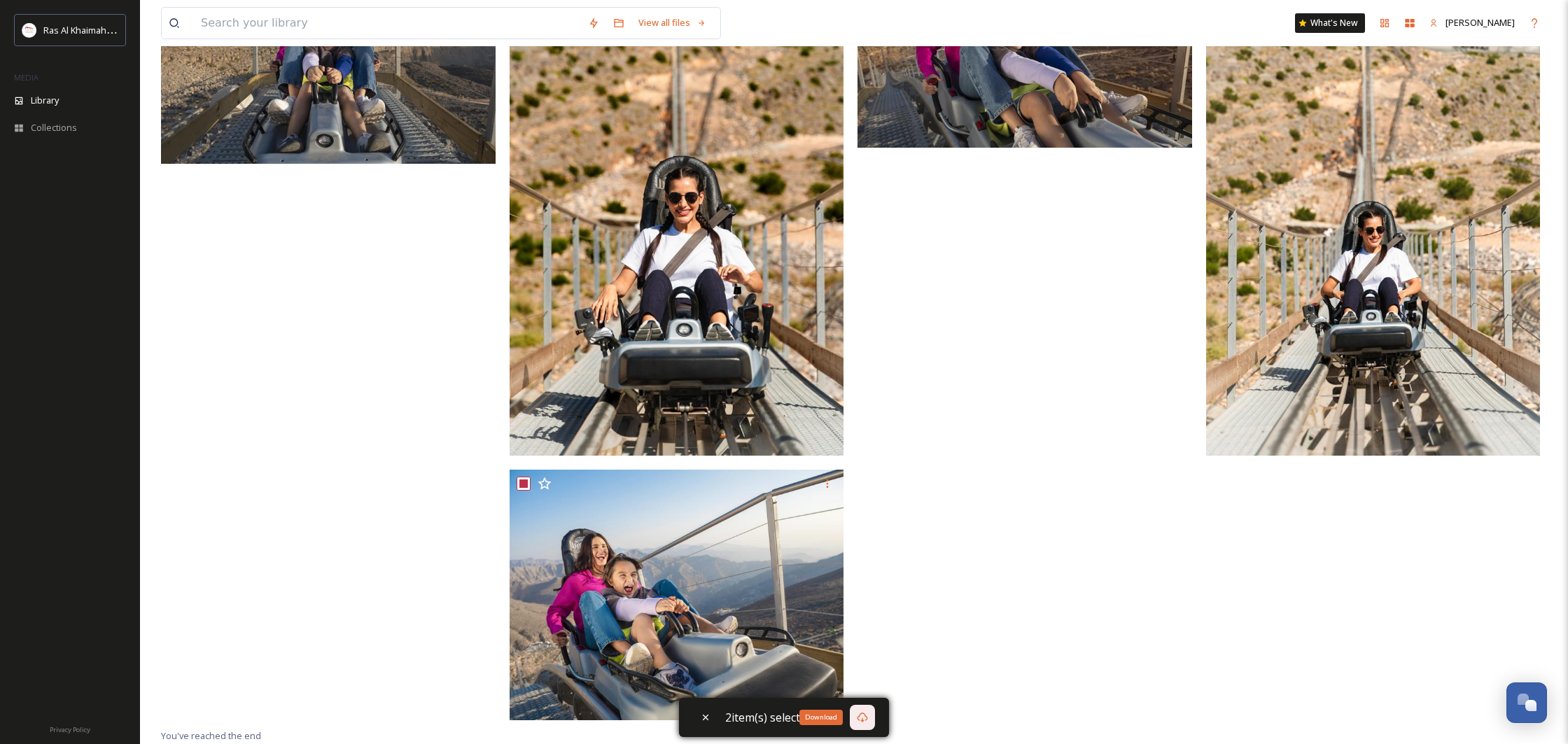
click at [858, 714] on icon at bounding box center [863, 717] width 11 height 11
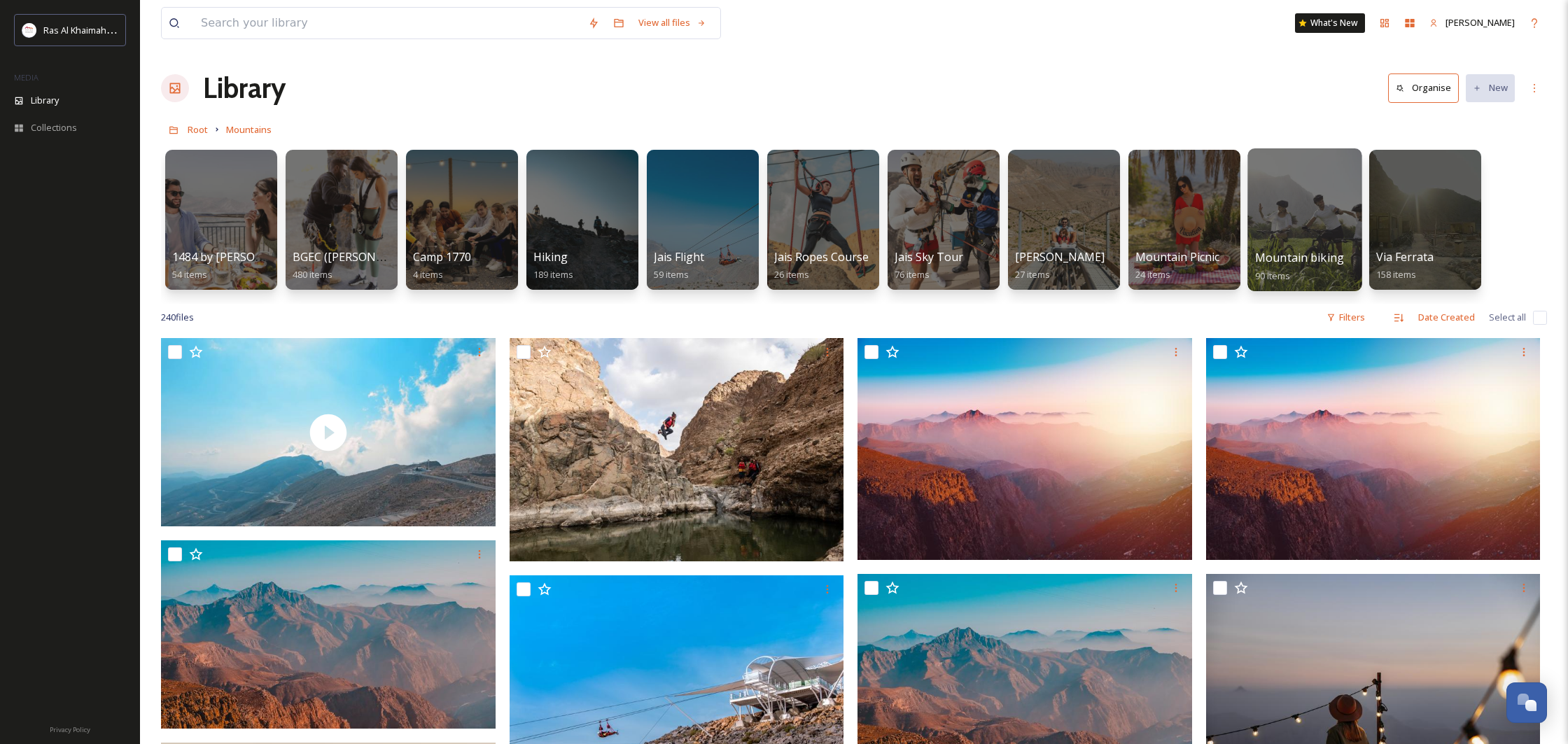
click at [1286, 184] on div at bounding box center [1304, 220] width 114 height 143
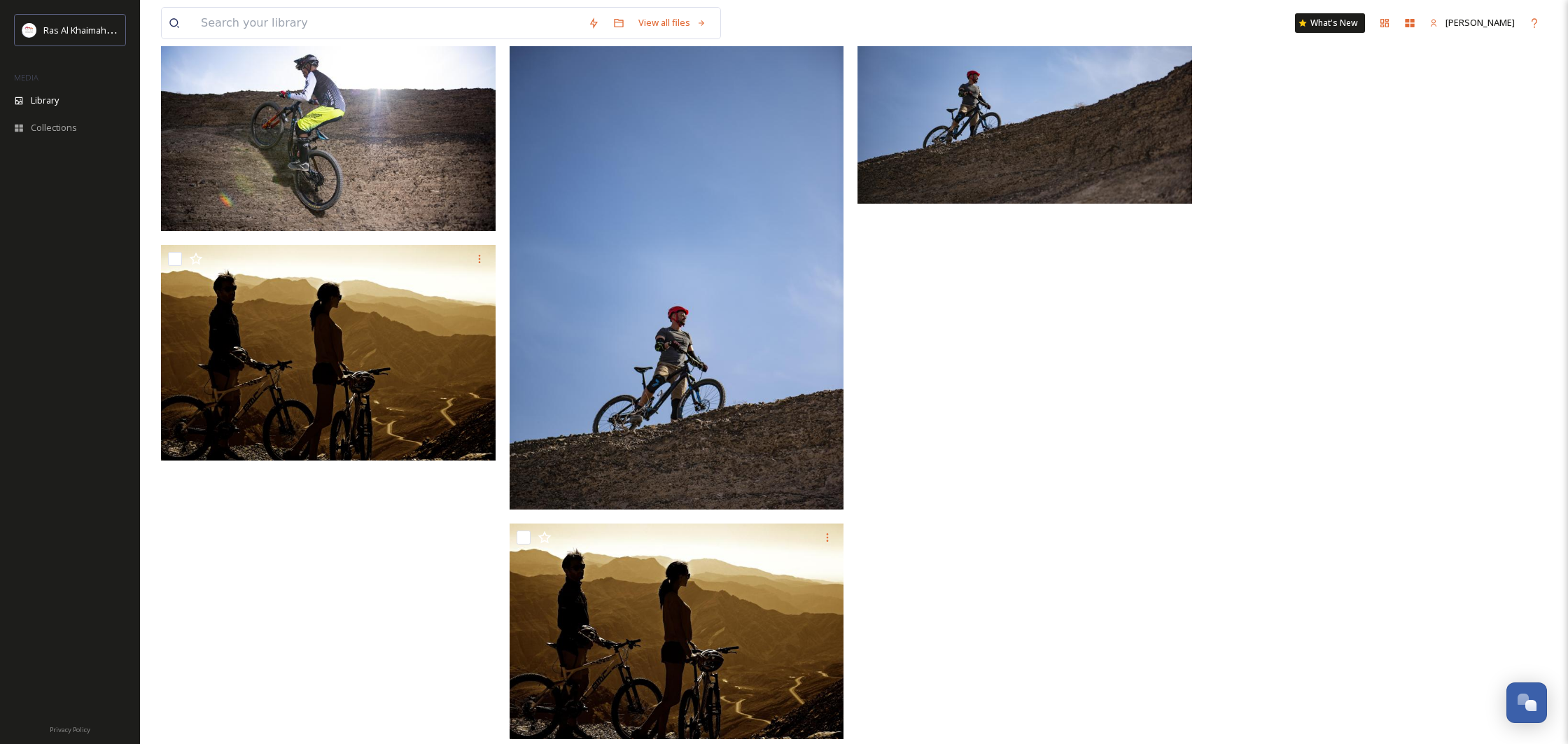
scroll to position [6322, 0]
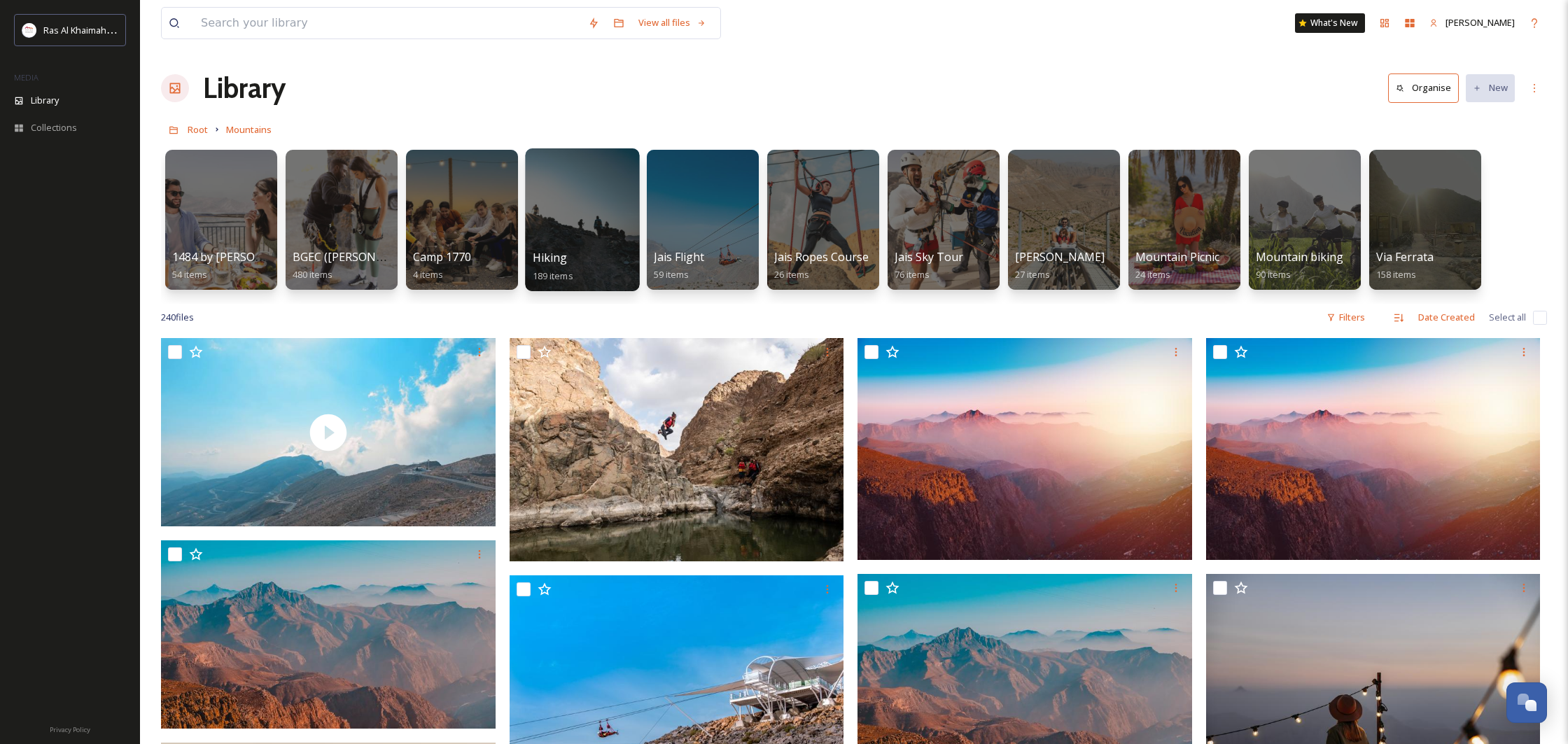
click at [581, 264] on div "Hiking 189 items" at bounding box center [582, 266] width 100 height 35
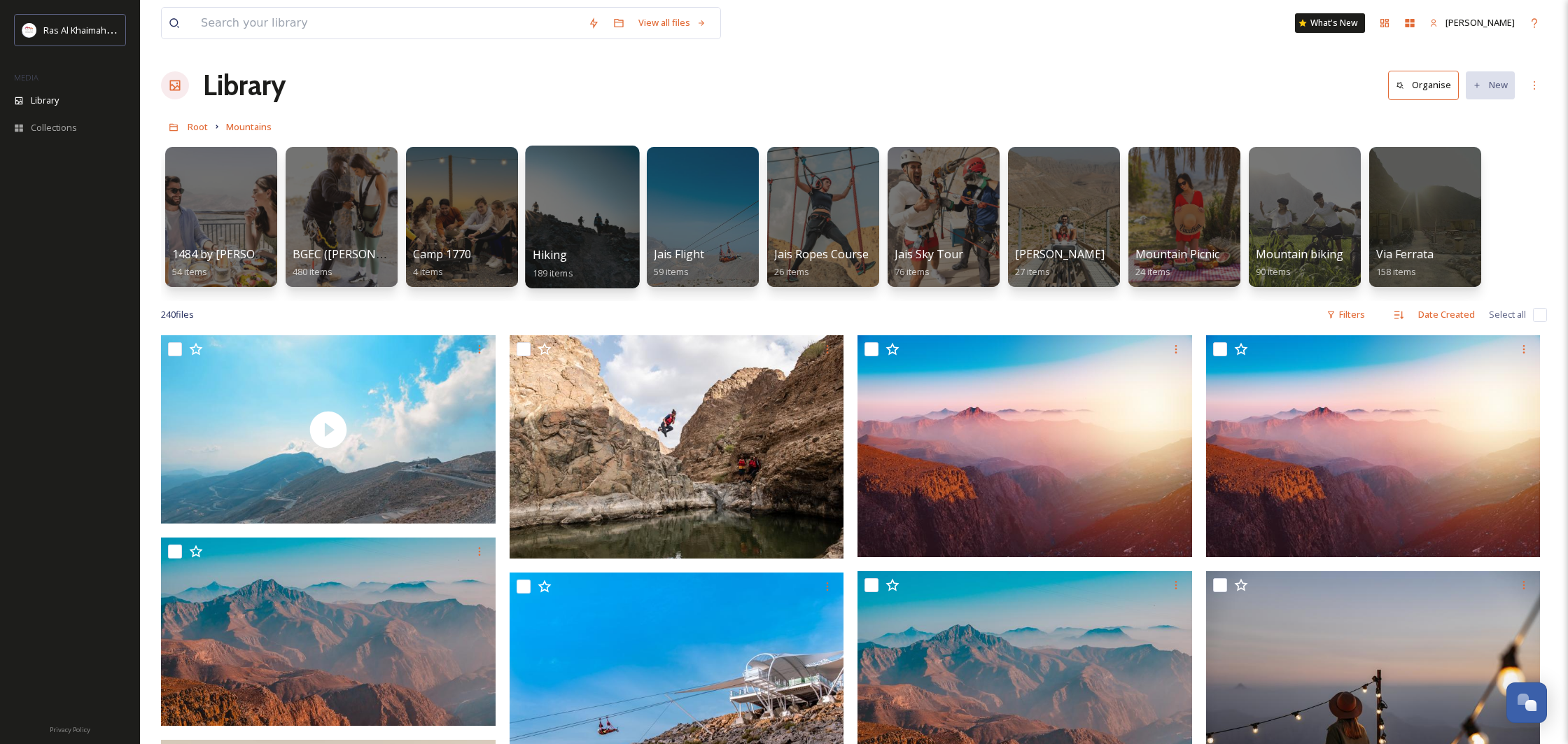
click at [579, 225] on div at bounding box center [582, 217] width 114 height 143
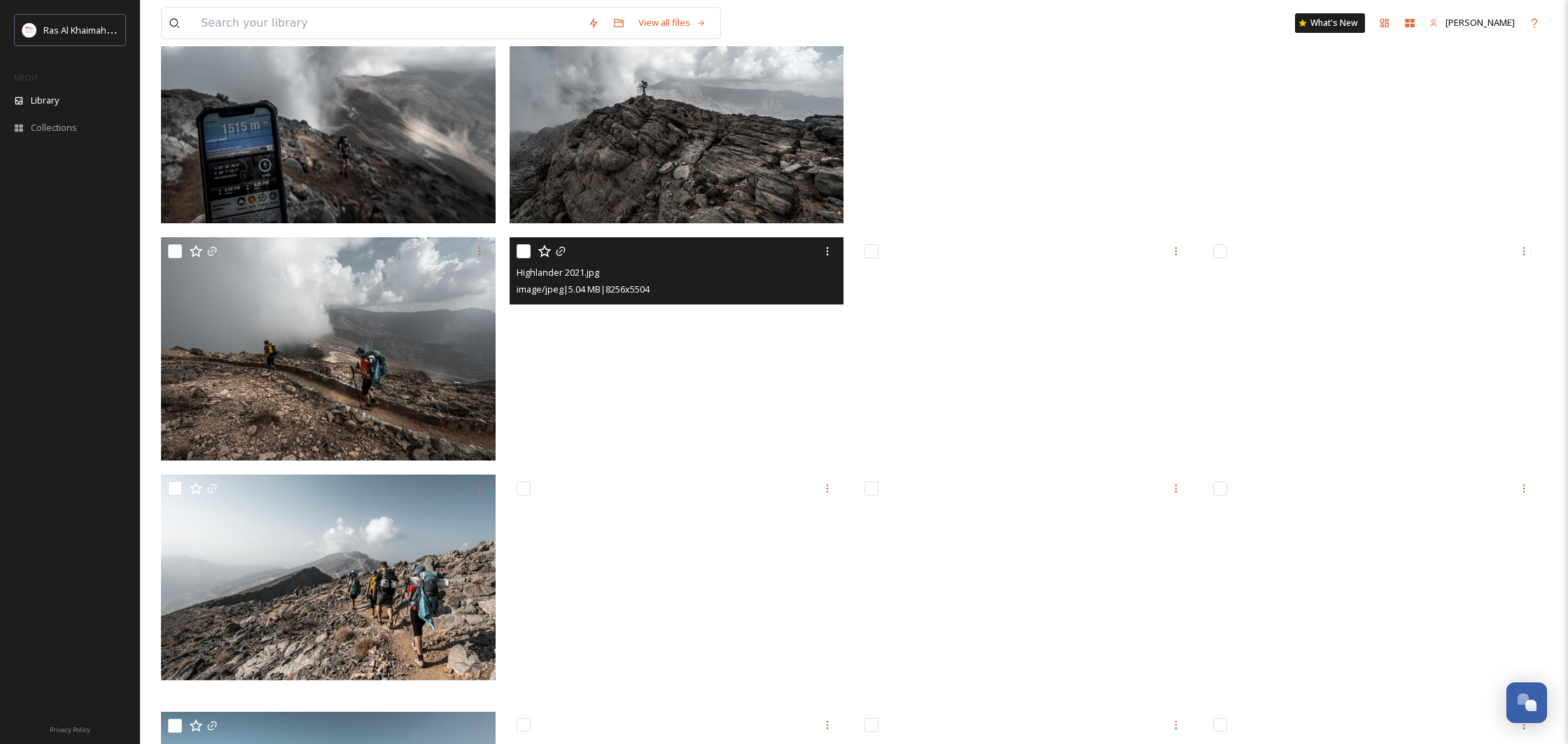
scroll to position [673, 0]
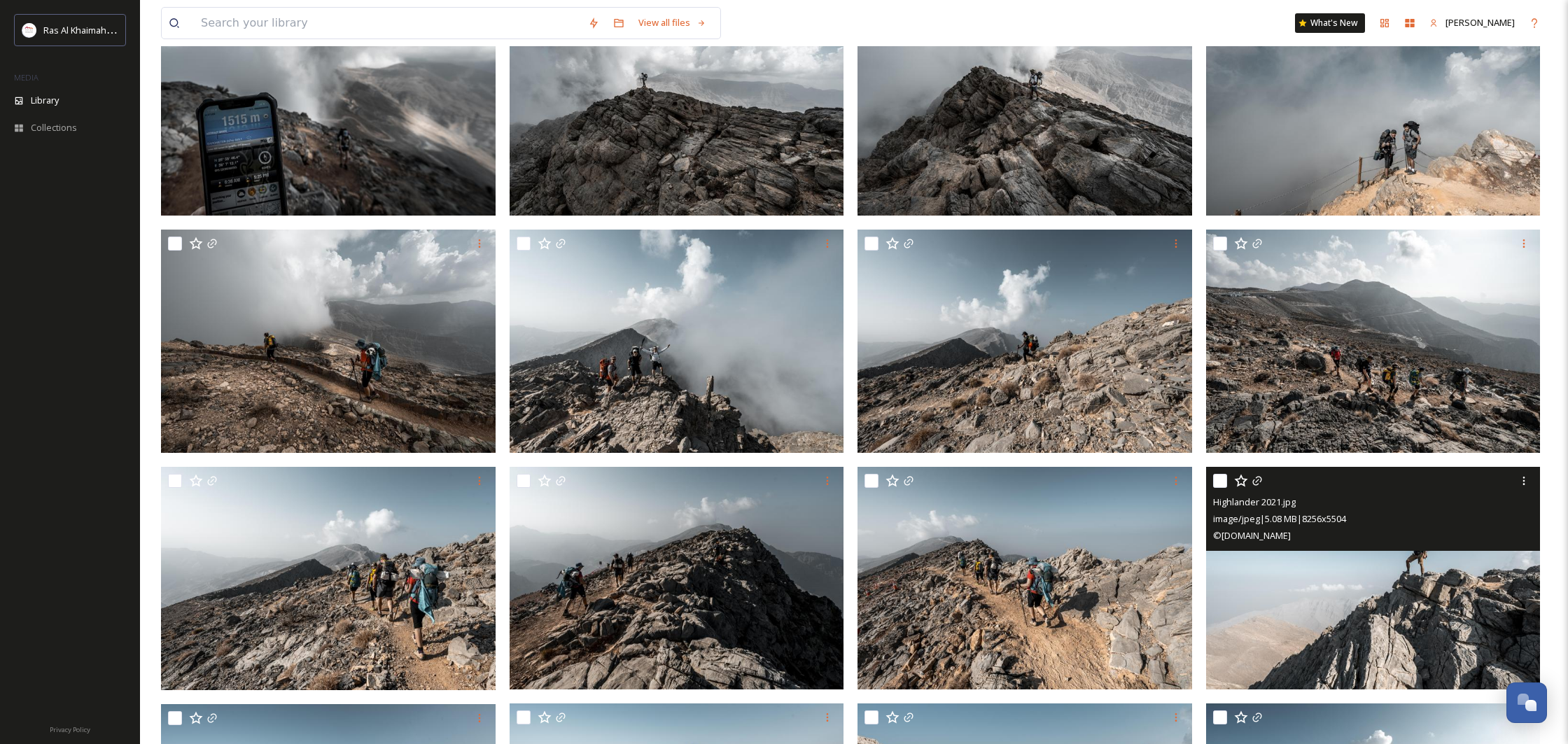
click at [1373, 572] on img at bounding box center [1373, 578] width 334 height 223
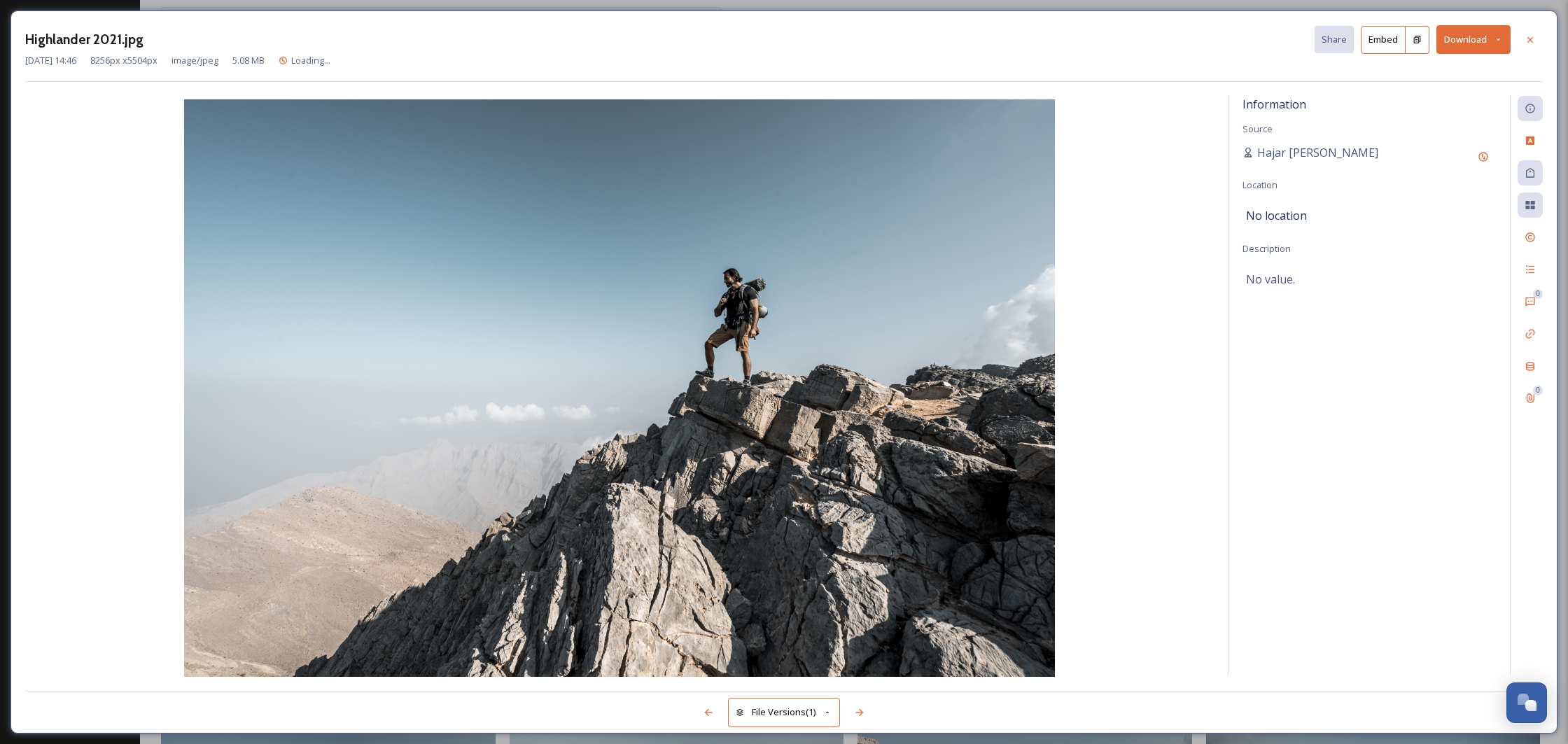
click at [1450, 39] on button "Download" at bounding box center [1473, 39] width 74 height 28
click at [1432, 63] on div "Download Original (8256 x 5504)" at bounding box center [1437, 72] width 146 height 28
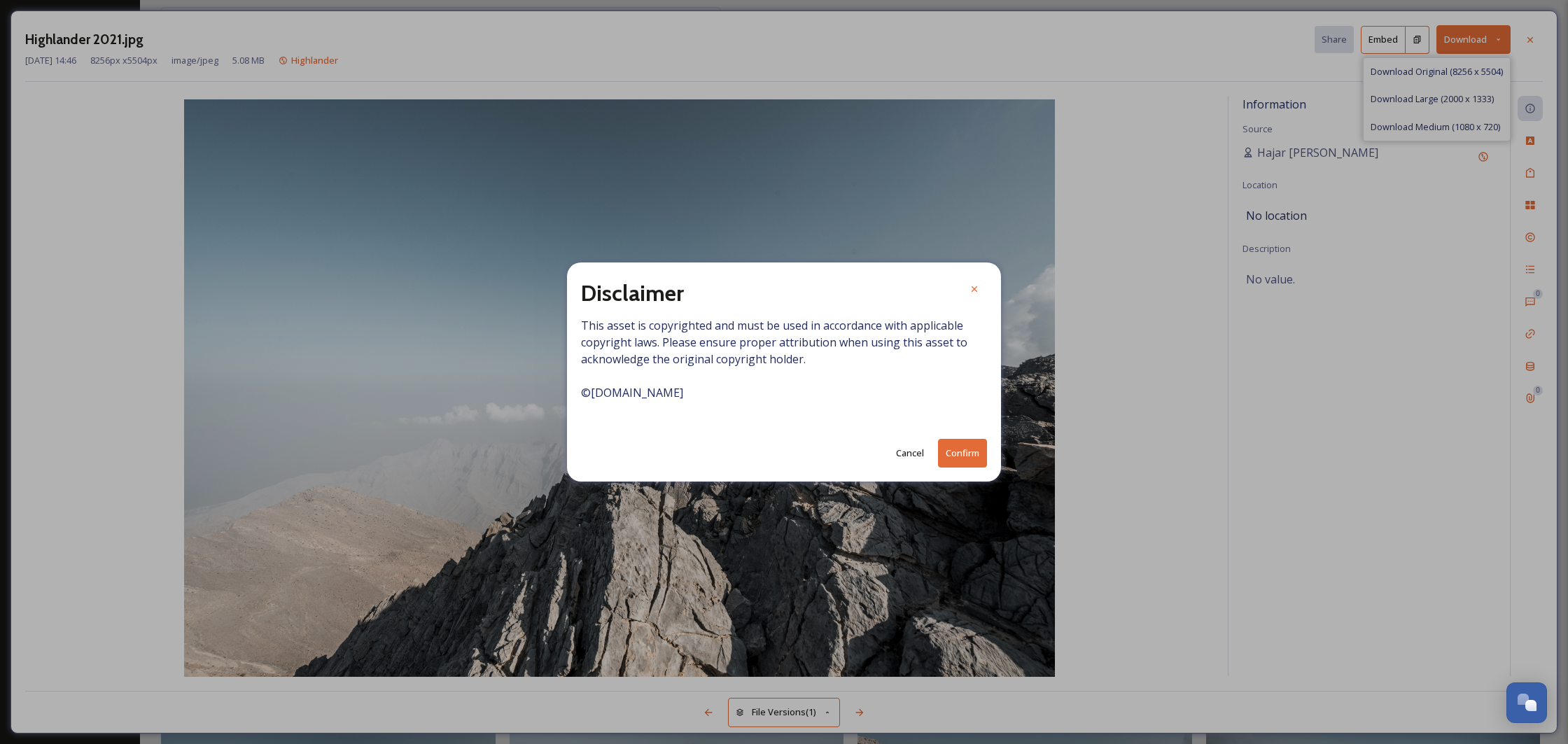
click at [953, 449] on button "Confirm" at bounding box center [963, 453] width 49 height 28
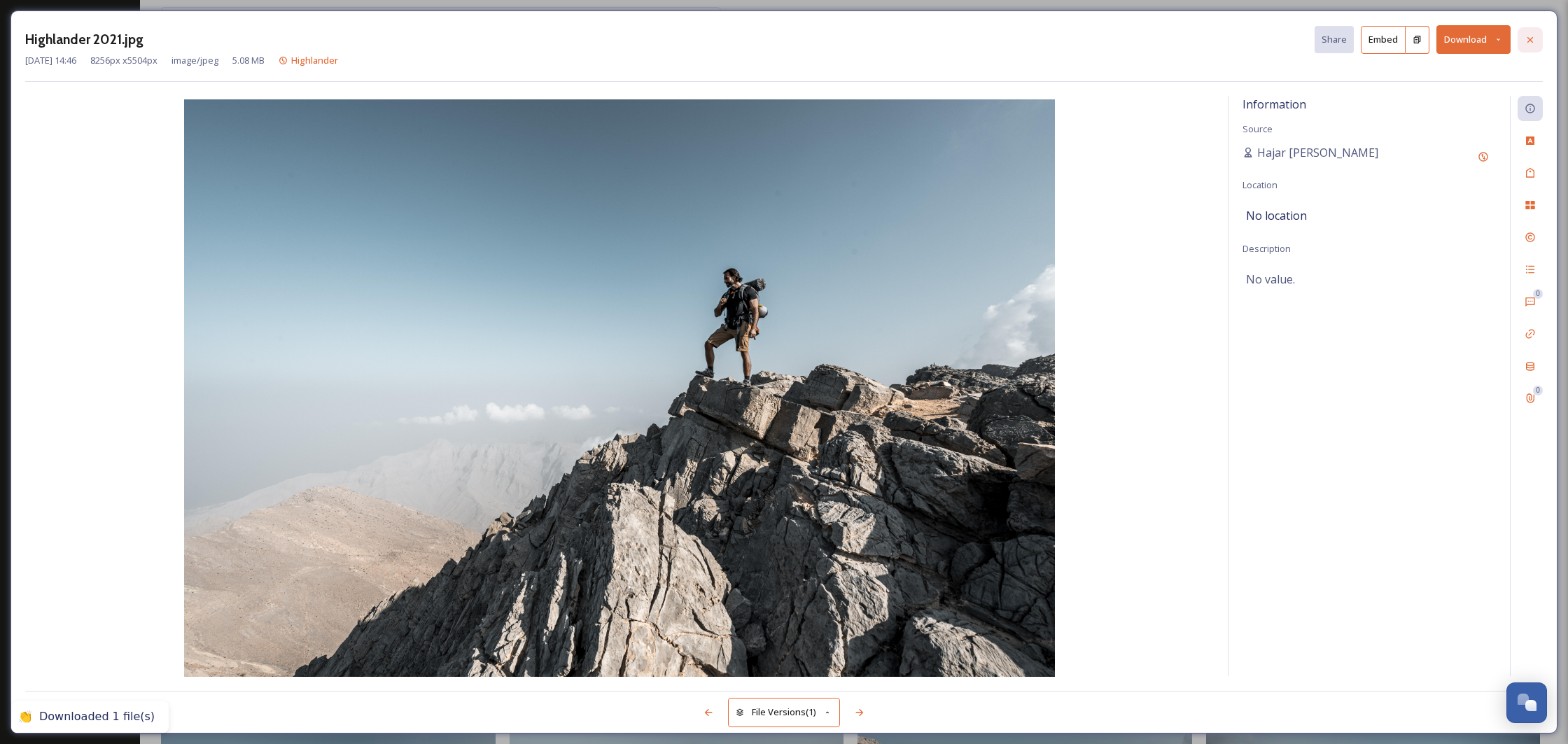
click at [1525, 43] on icon at bounding box center [1530, 40] width 11 height 11
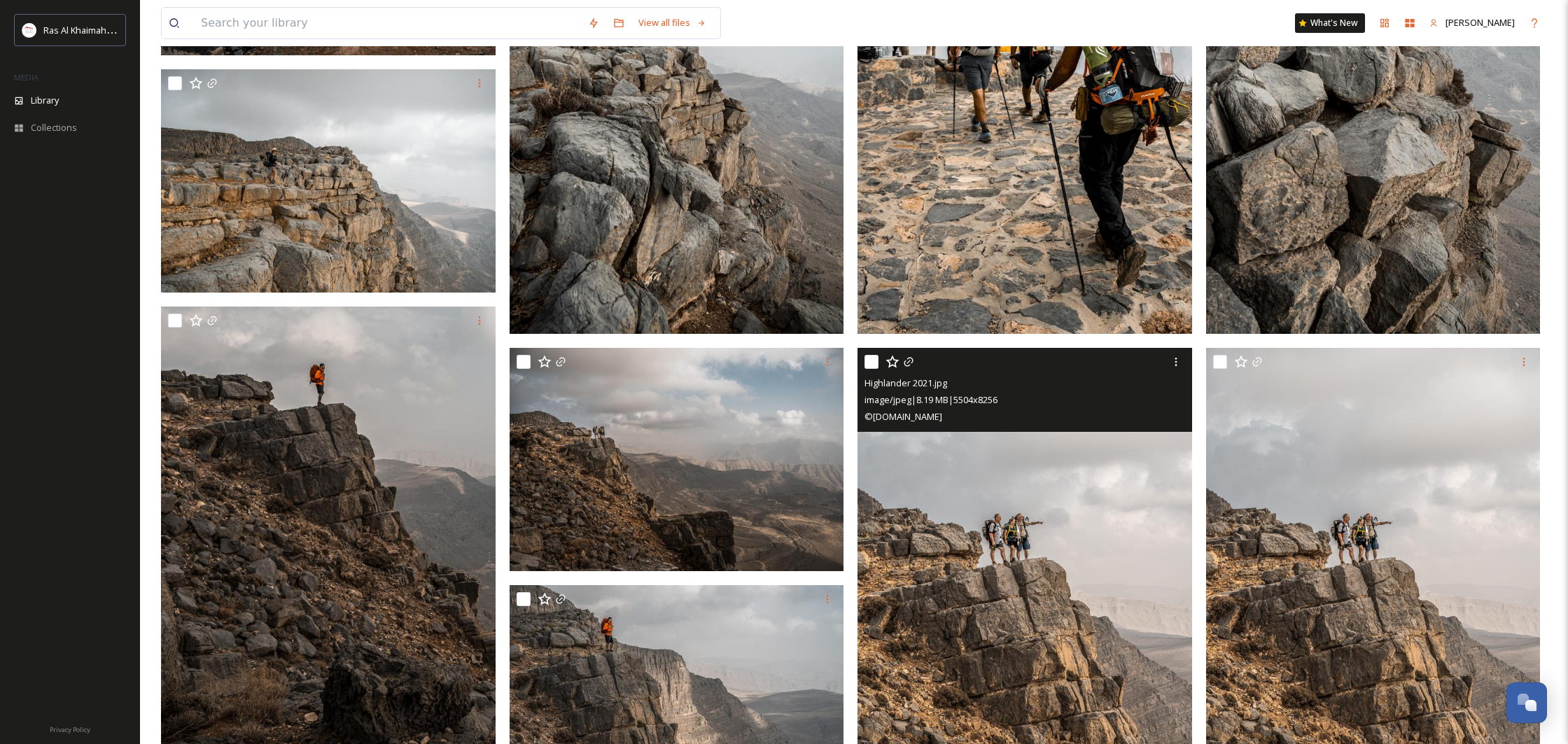
scroll to position [2507, 0]
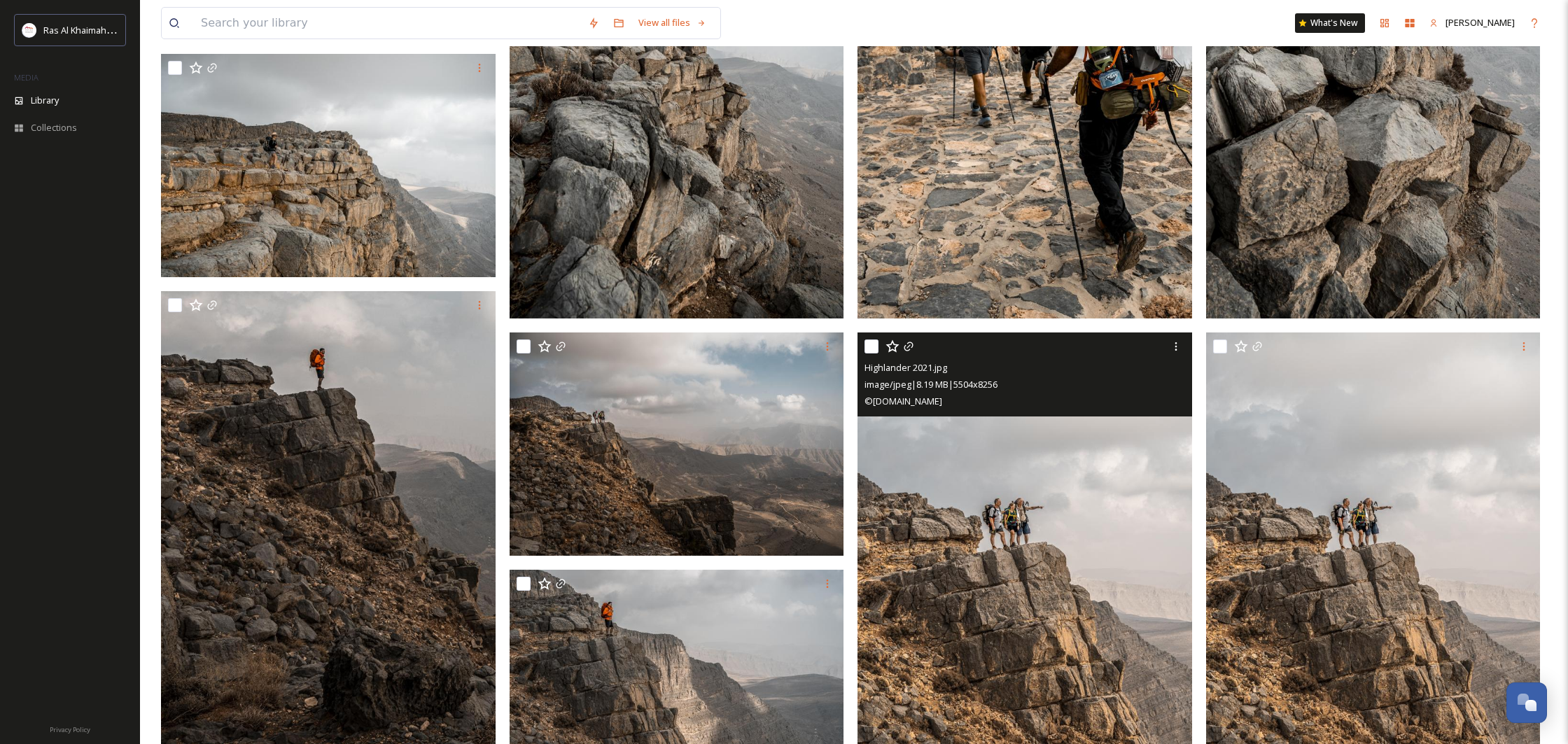
click at [1066, 553] on img at bounding box center [1024, 583] width 334 height 501
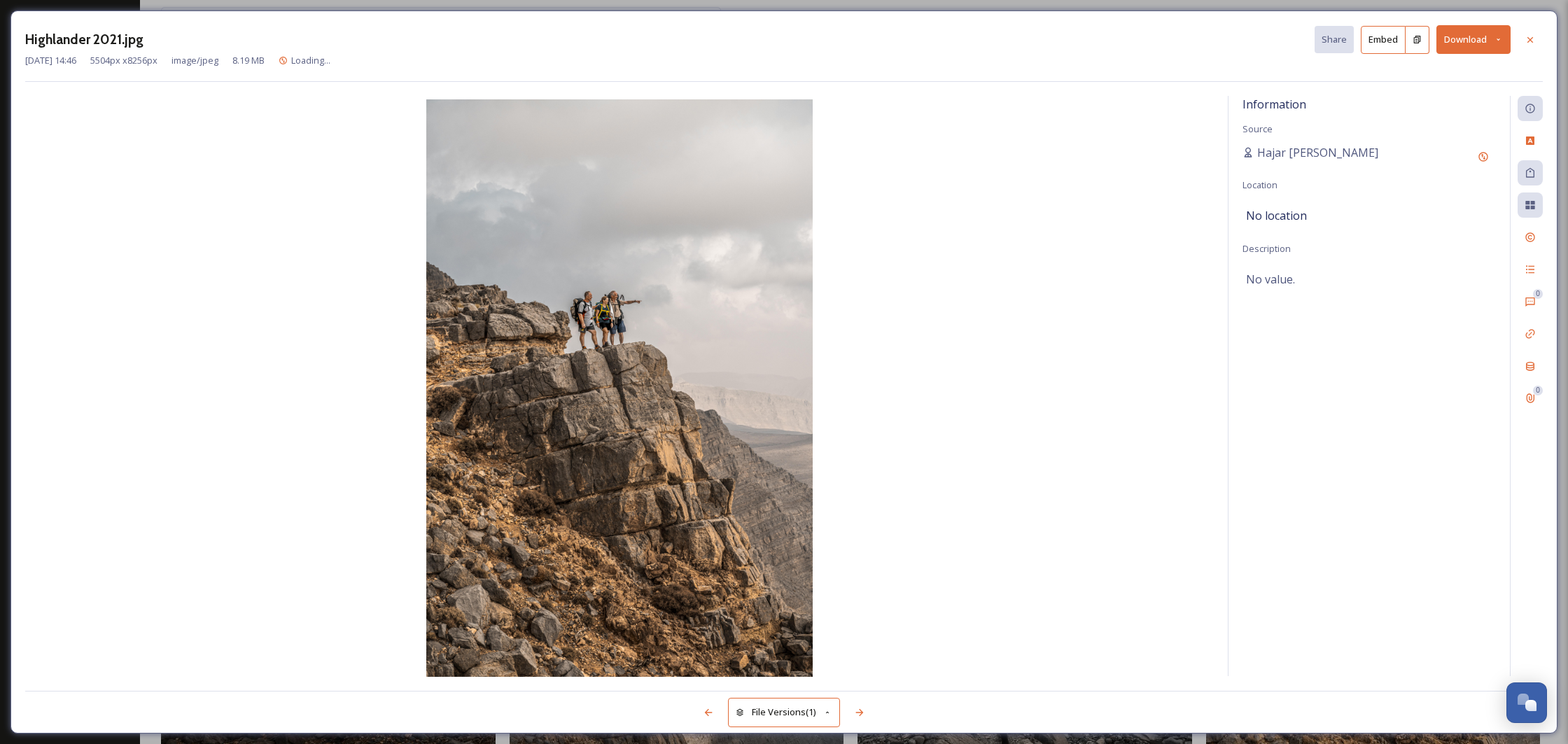
click at [678, 370] on img at bounding box center [619, 389] width 1188 height 580
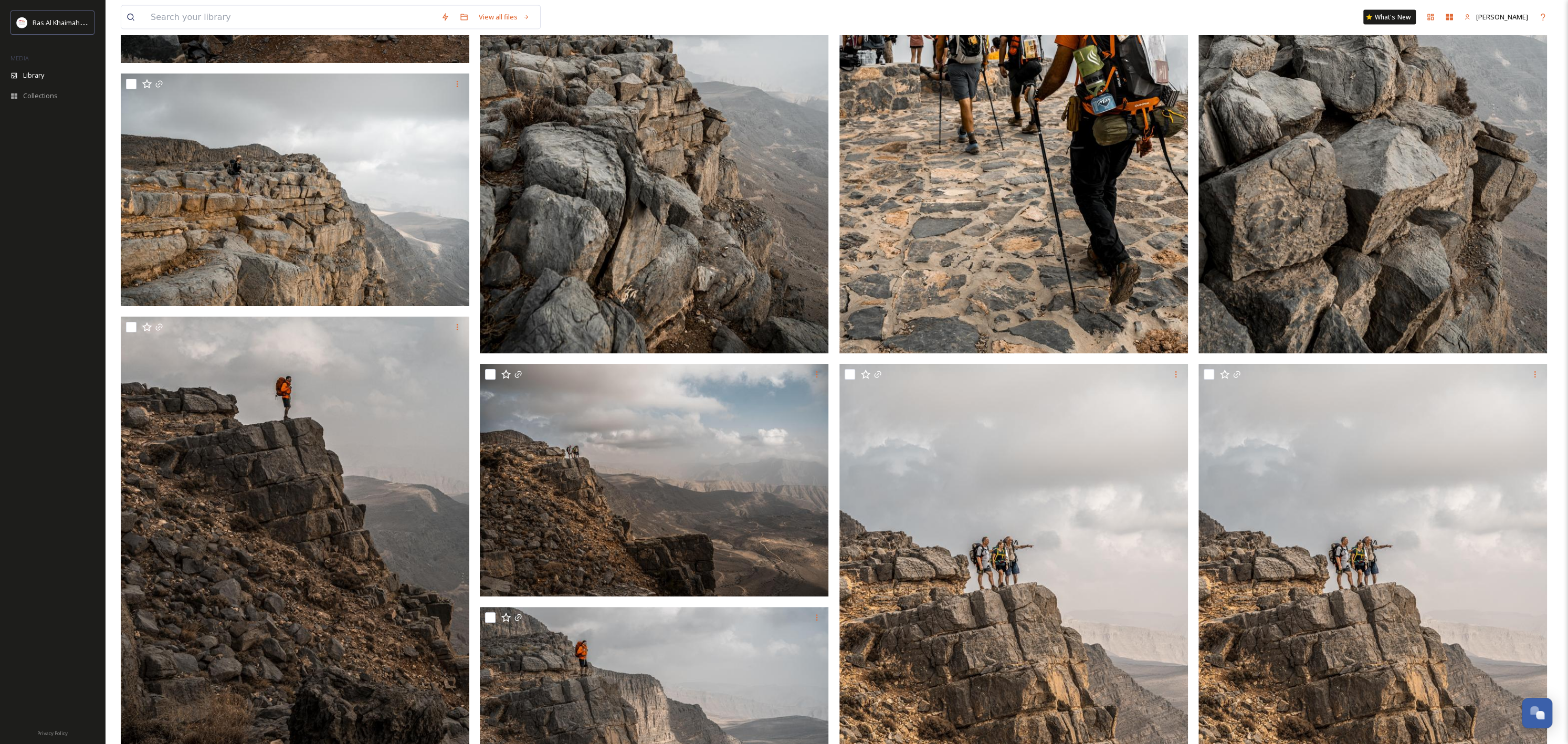
scroll to position [2505, 0]
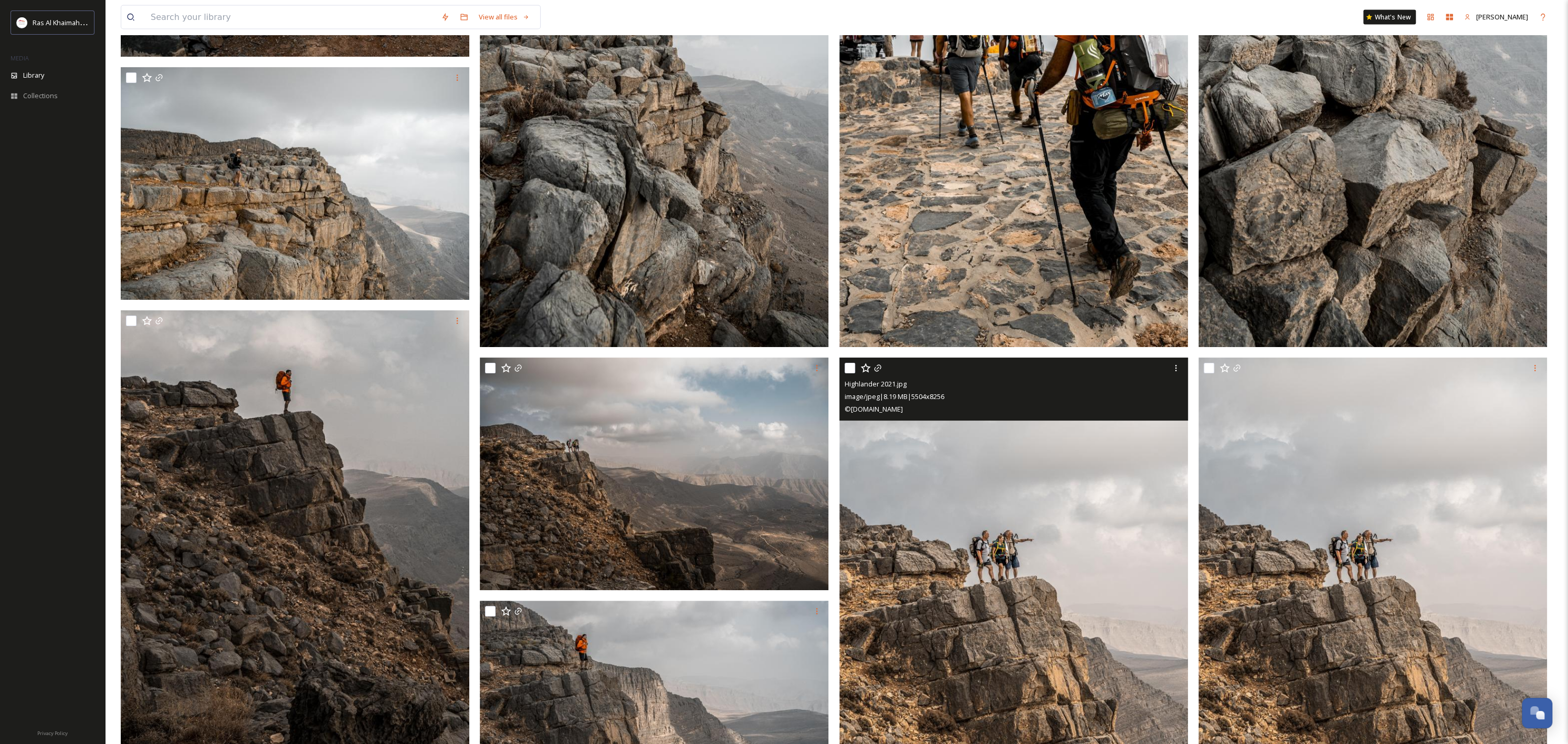
click at [1099, 540] on img at bounding box center [1013, 619] width 349 height 523
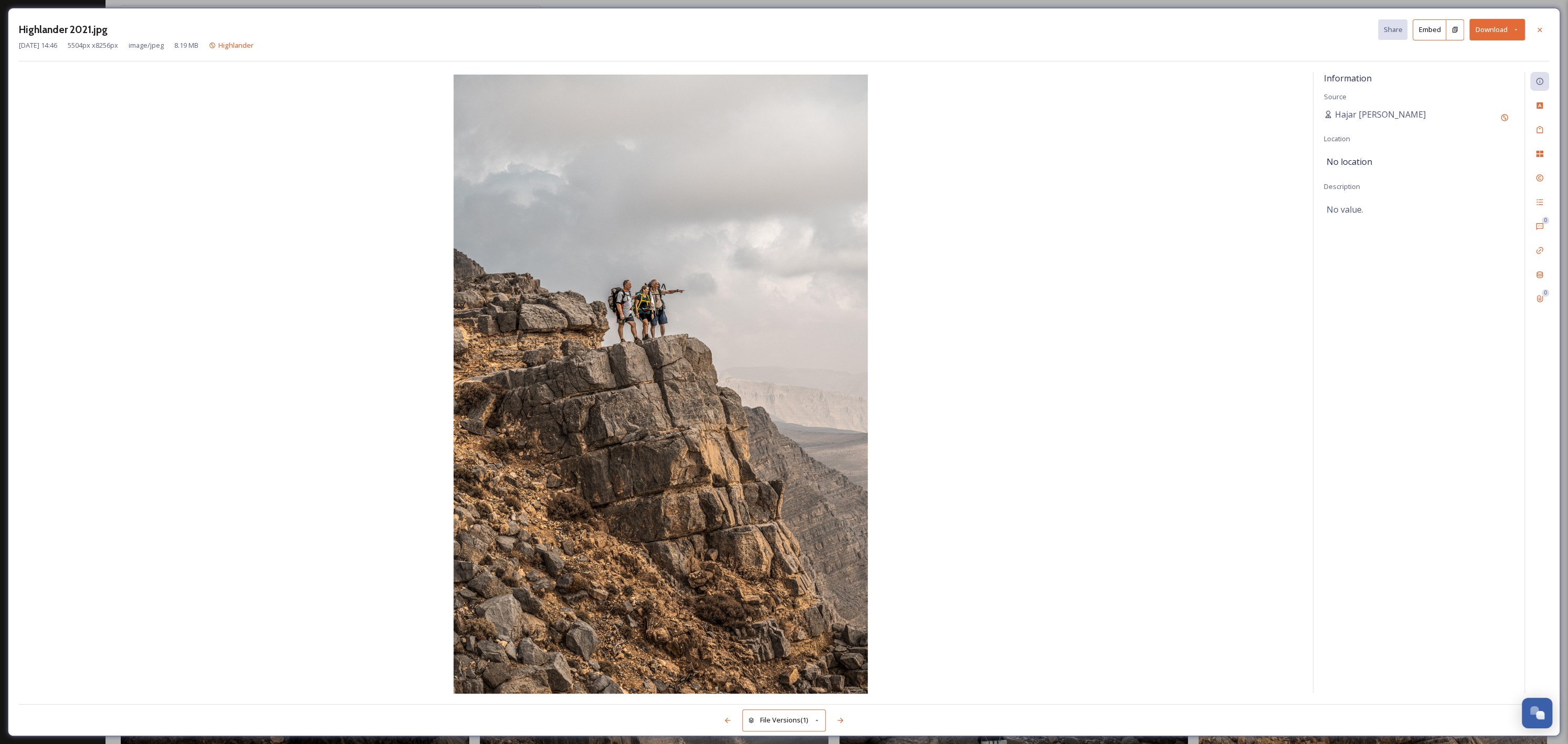
click at [1175, 37] on button "Download" at bounding box center [1497, 29] width 55 height 21
click at [1175, 63] on div "Download Original (5504 x 8256)" at bounding box center [1469, 54] width 110 height 21
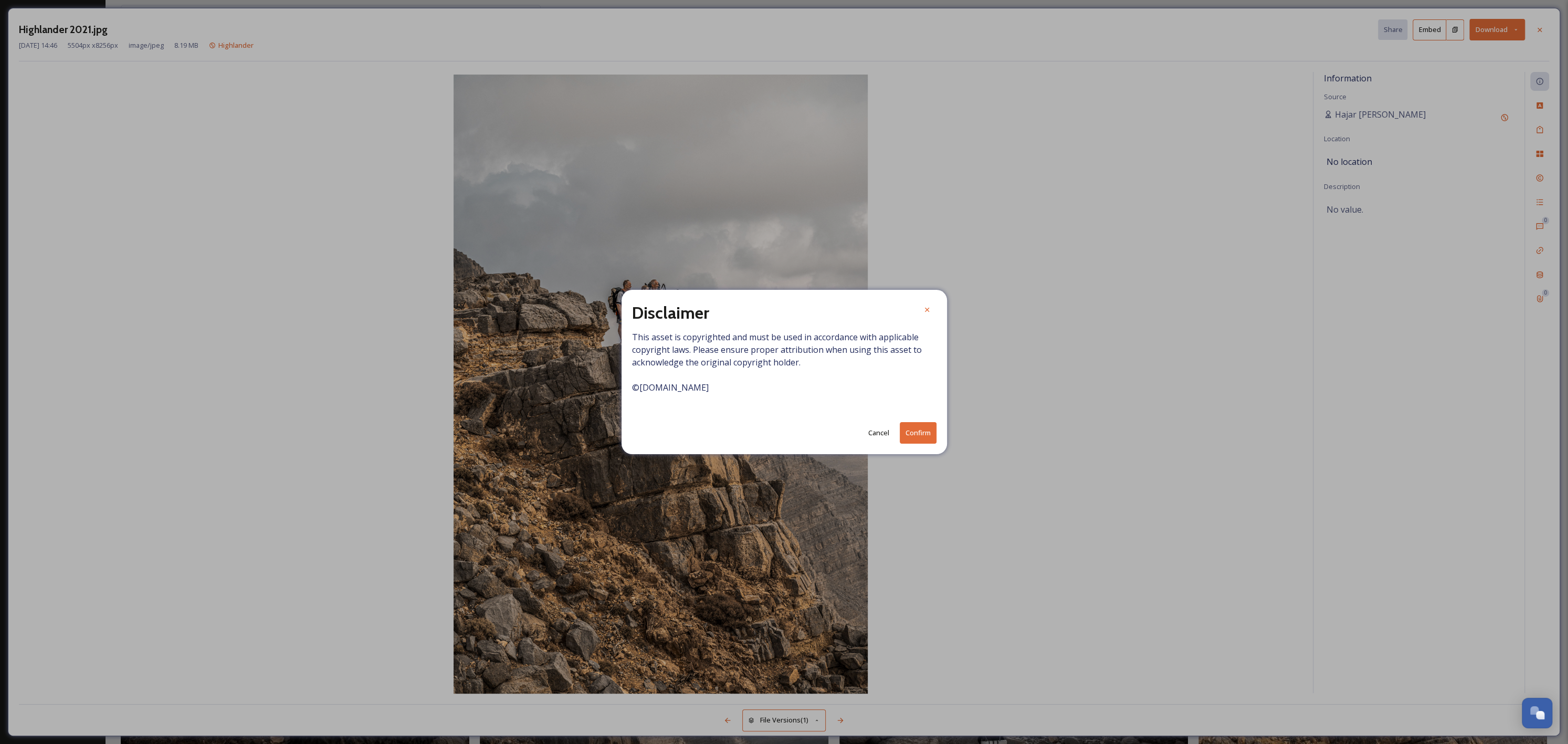
click at [917, 429] on button "Confirm" at bounding box center [918, 432] width 37 height 21
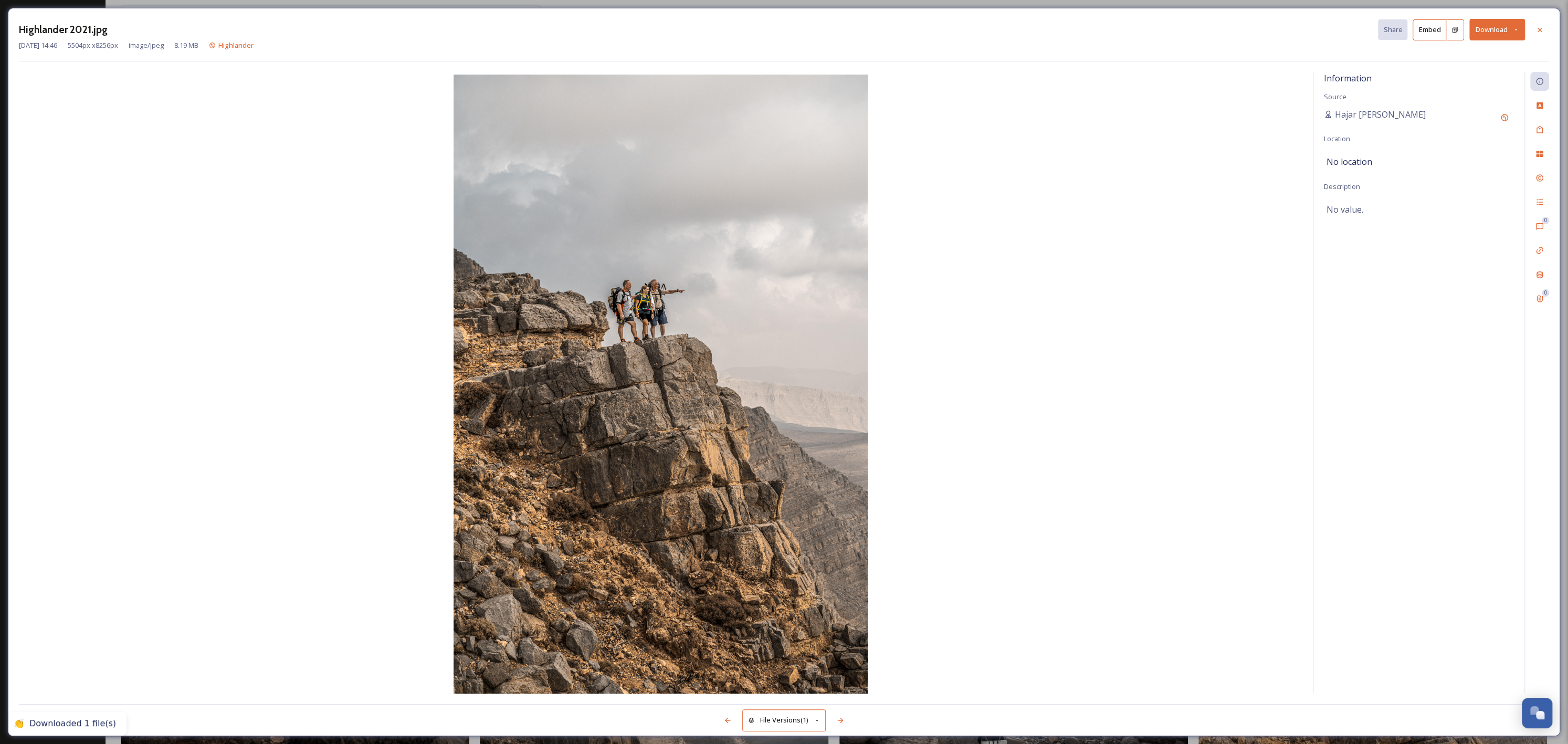
click at [1175, 31] on icon at bounding box center [1540, 30] width 9 height 9
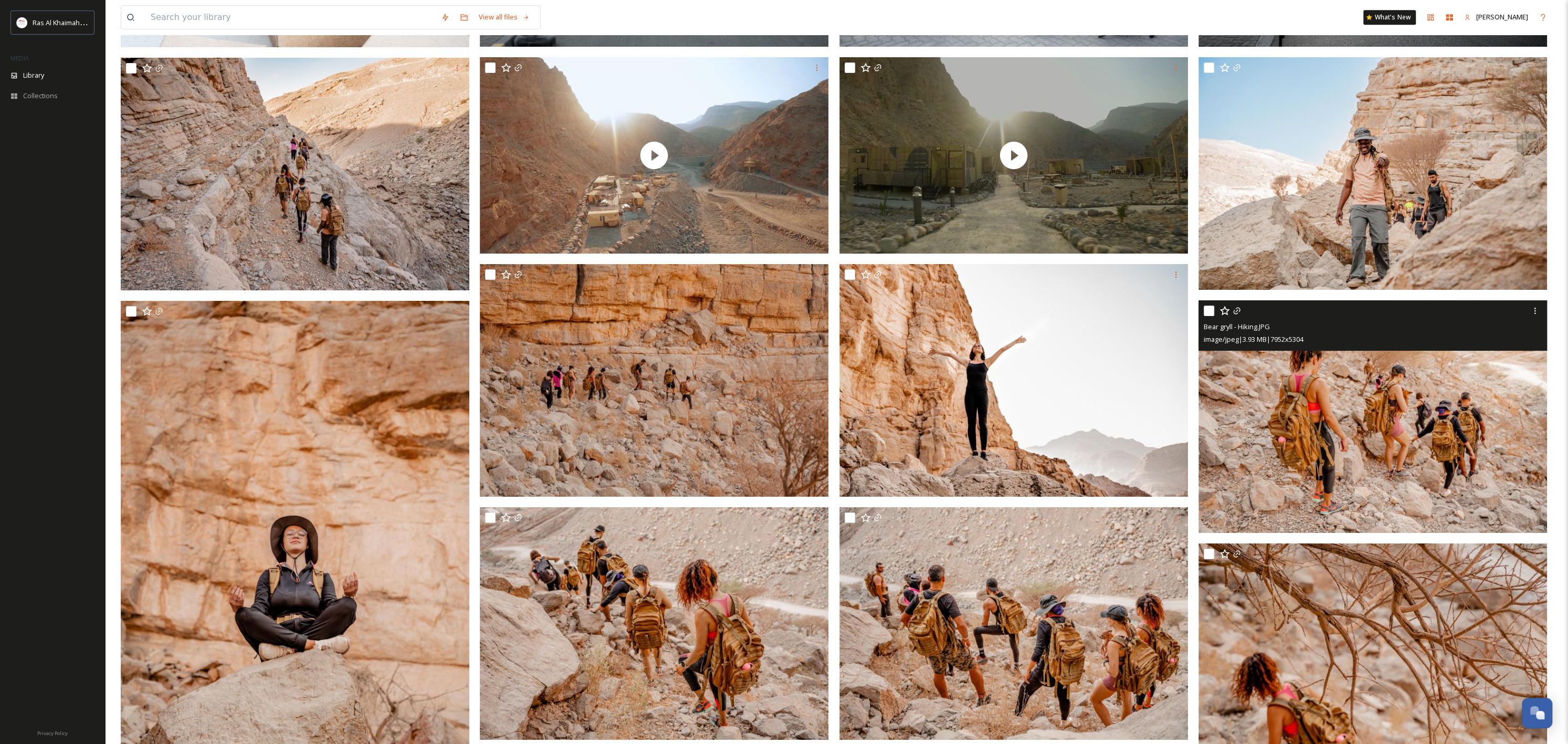
scroll to position [5285, 0]
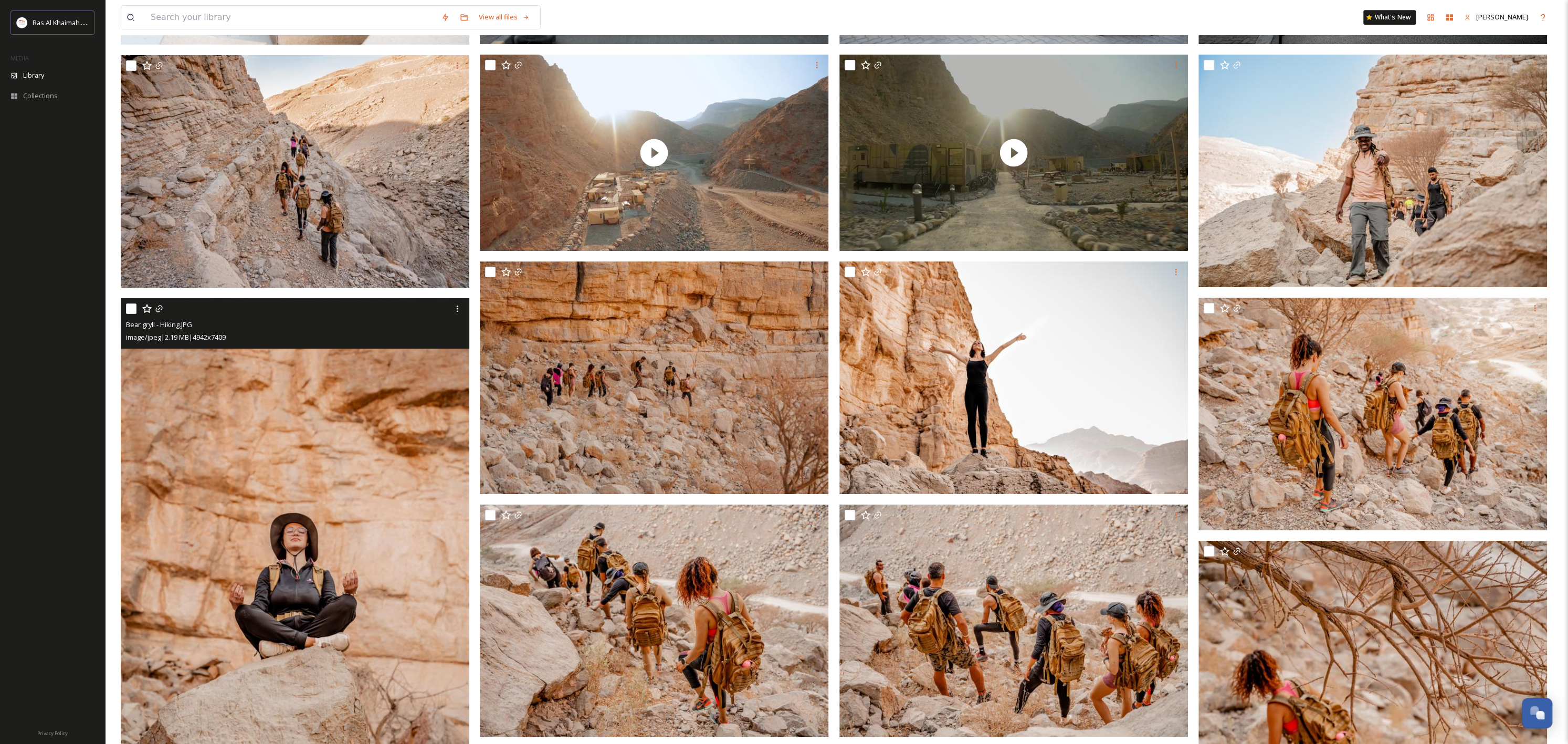
click at [128, 309] on input "checkbox" at bounding box center [131, 308] width 10 height 10
checkbox input "true"
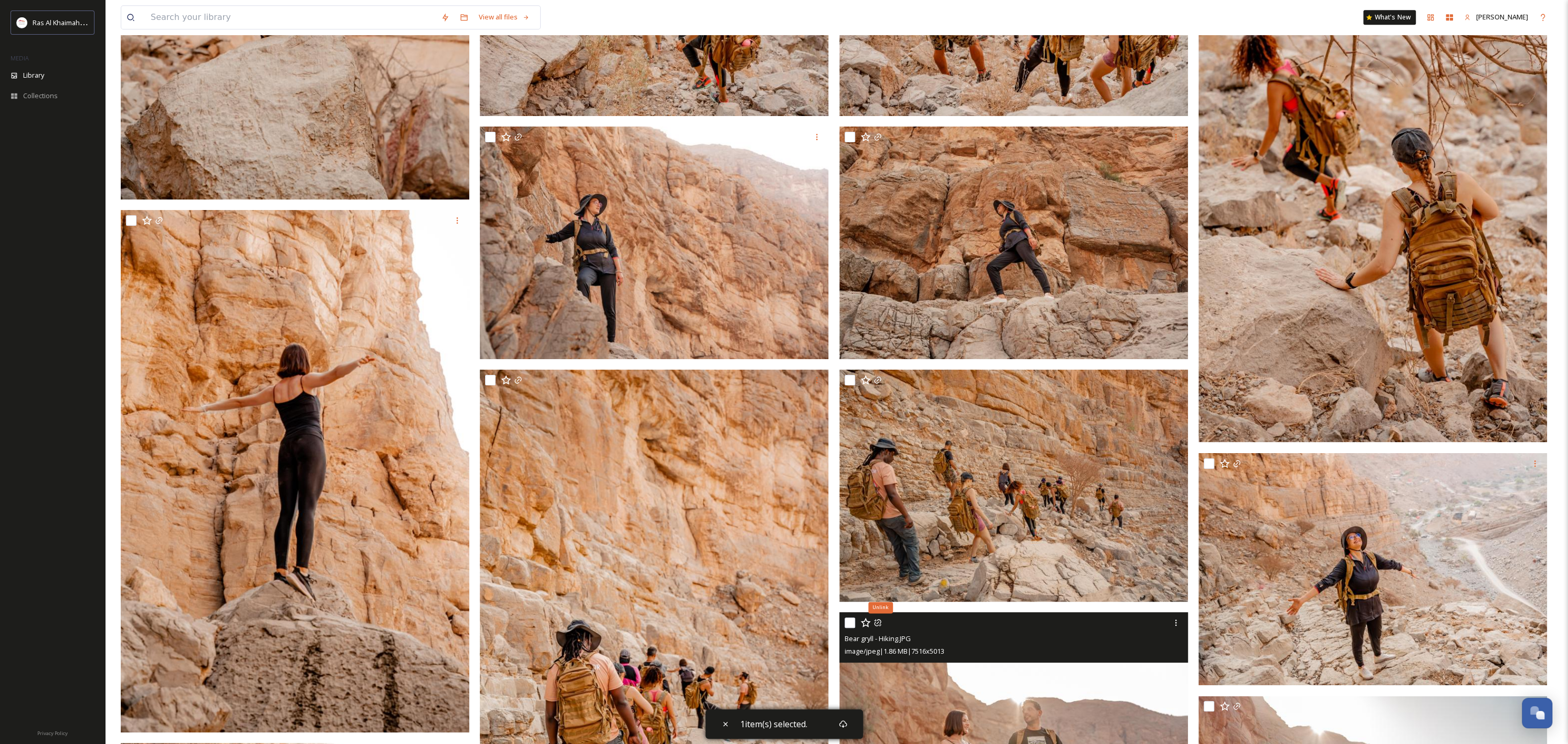
scroll to position [5922, 0]
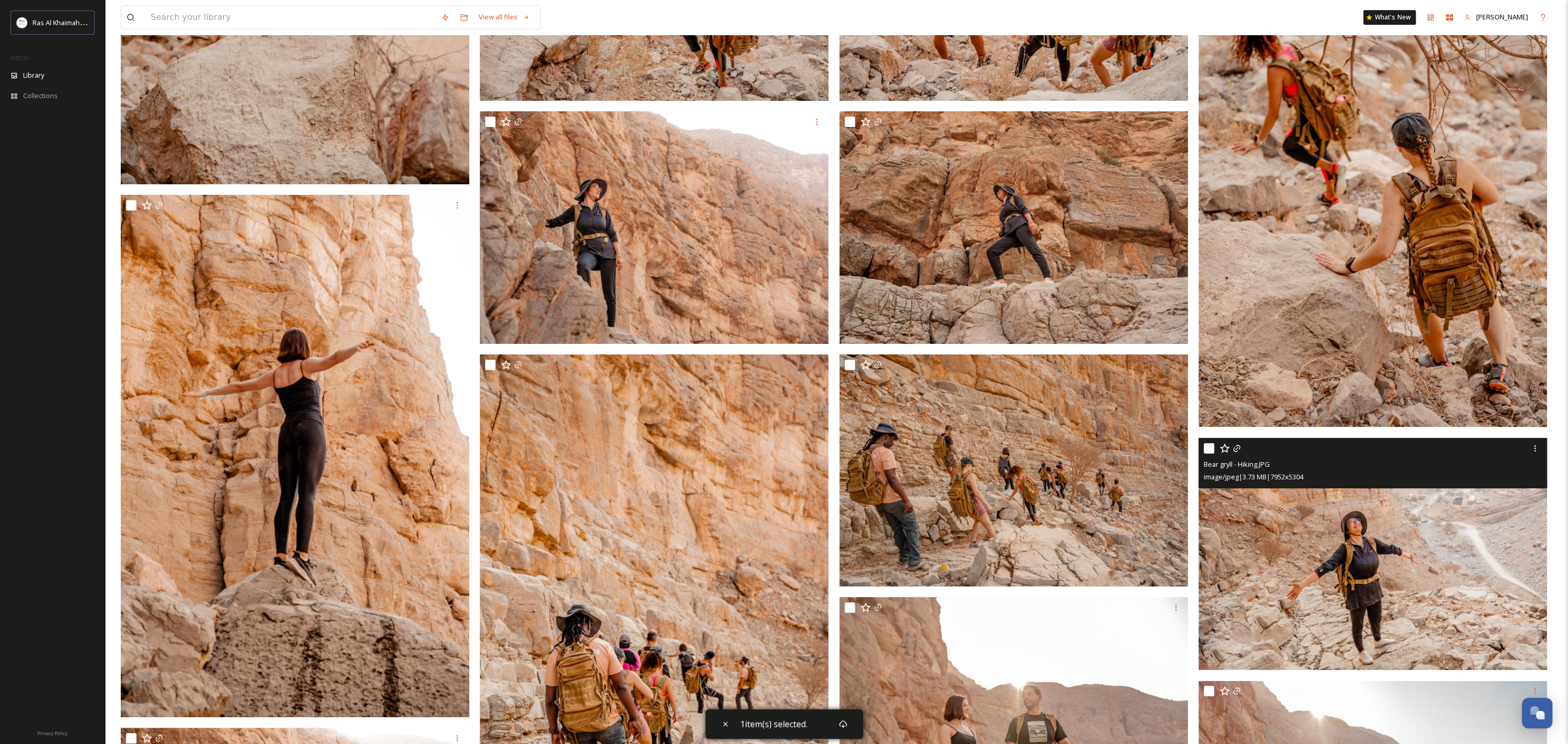
click at [1175, 452] on input "checkbox" at bounding box center [1208, 448] width 10 height 10
checkbox input "true"
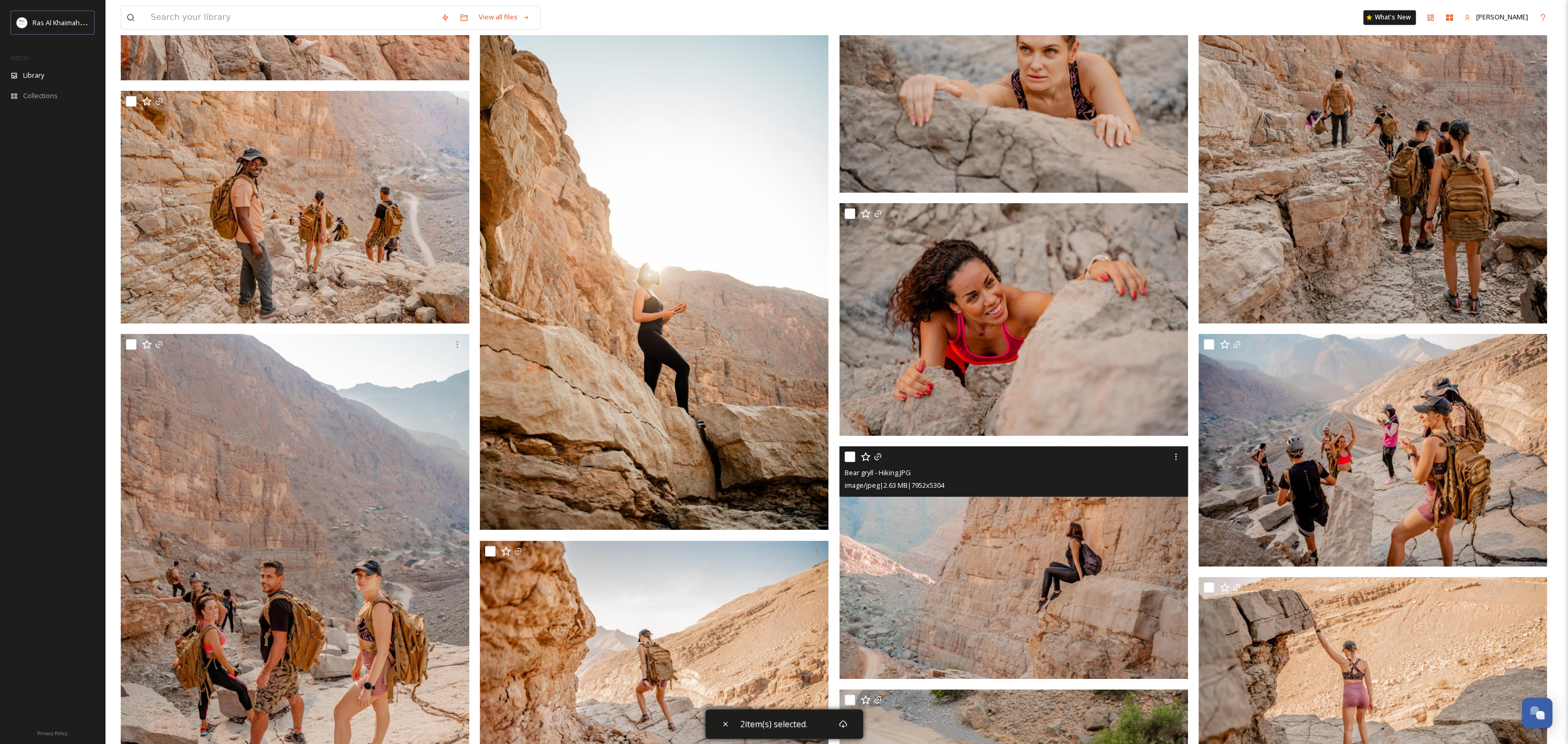
scroll to position [6800, 0]
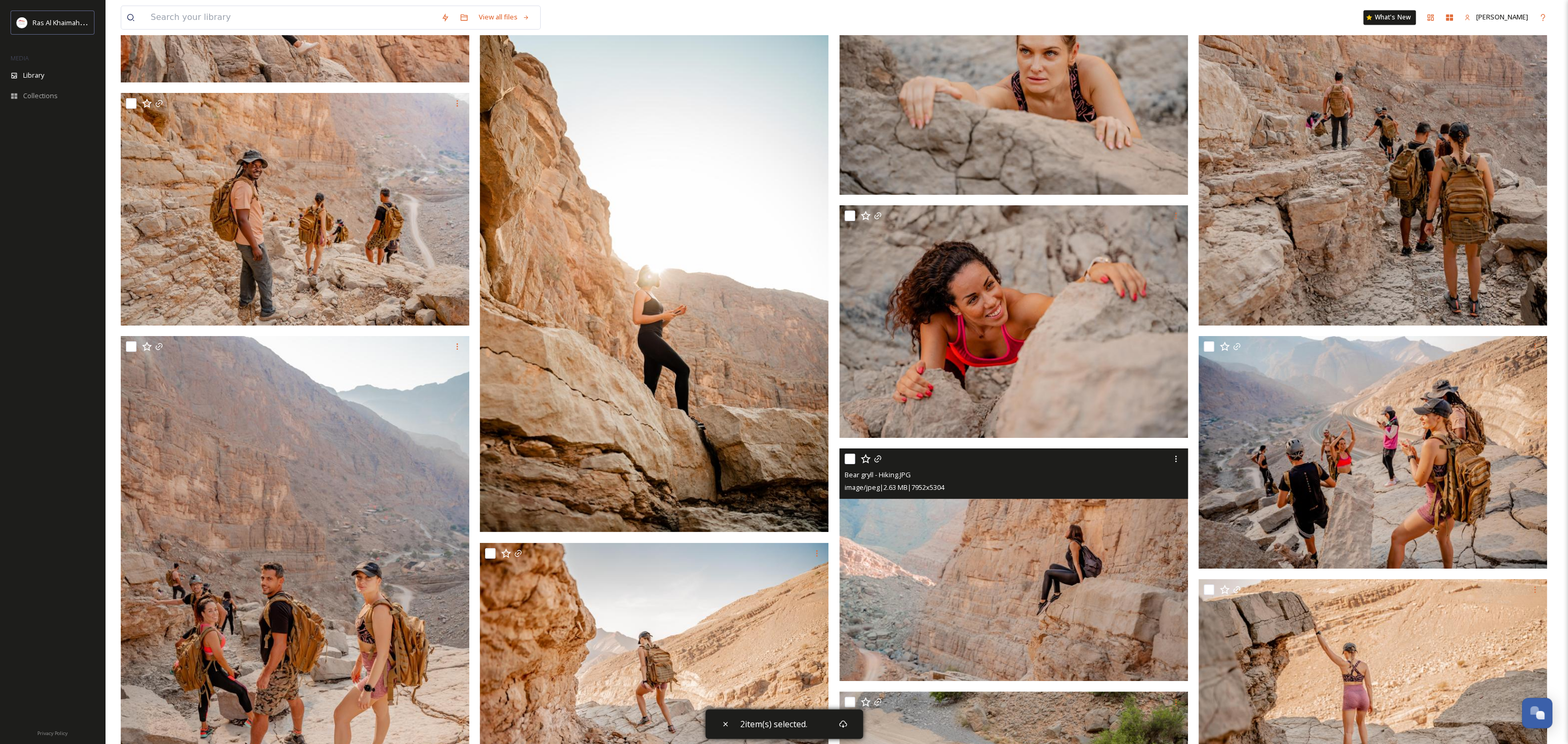
click at [845, 457] on input "checkbox" at bounding box center [850, 458] width 10 height 10
checkbox input "true"
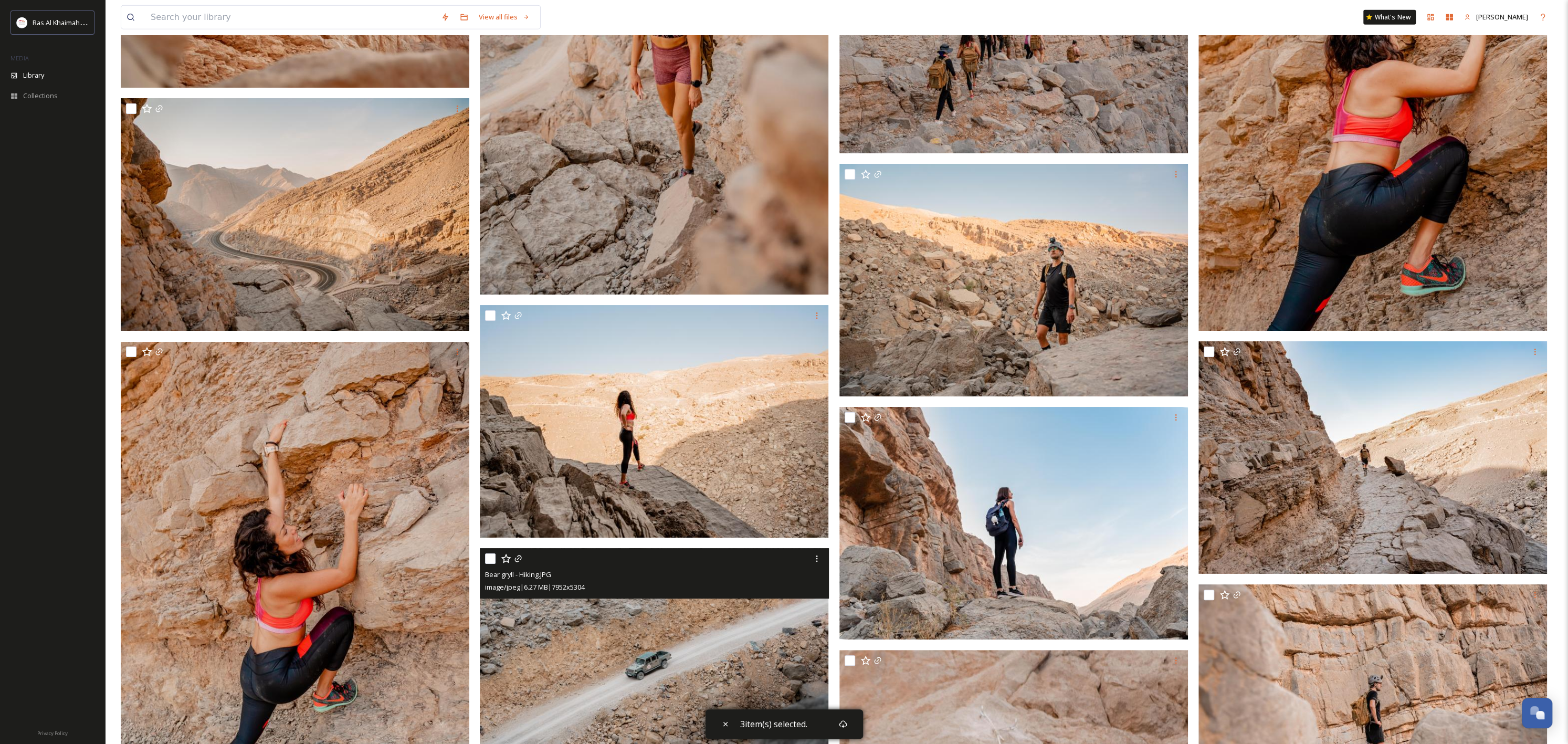
scroll to position [7817, 0]
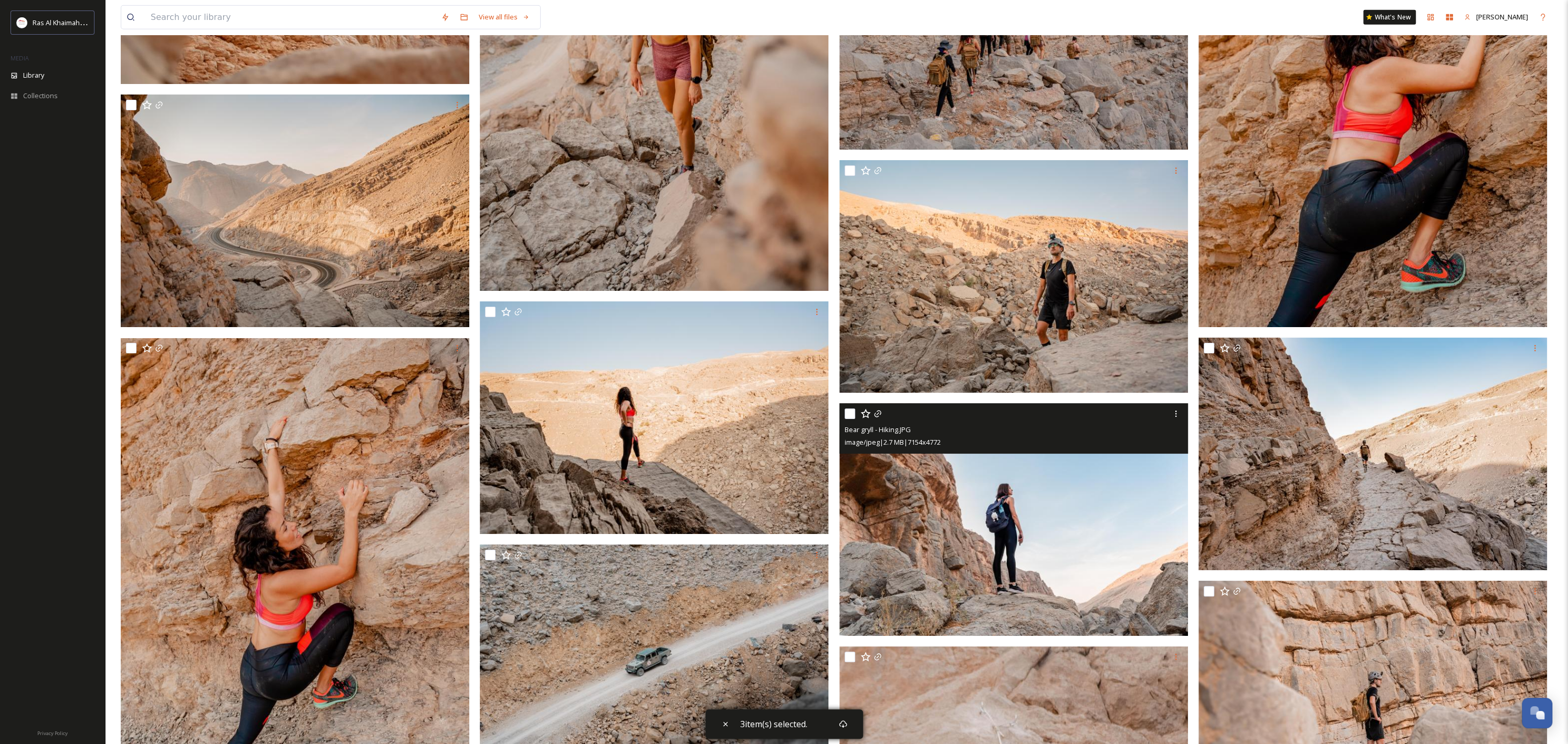
click at [853, 418] on input "checkbox" at bounding box center [850, 413] width 10 height 10
checkbox input "true"
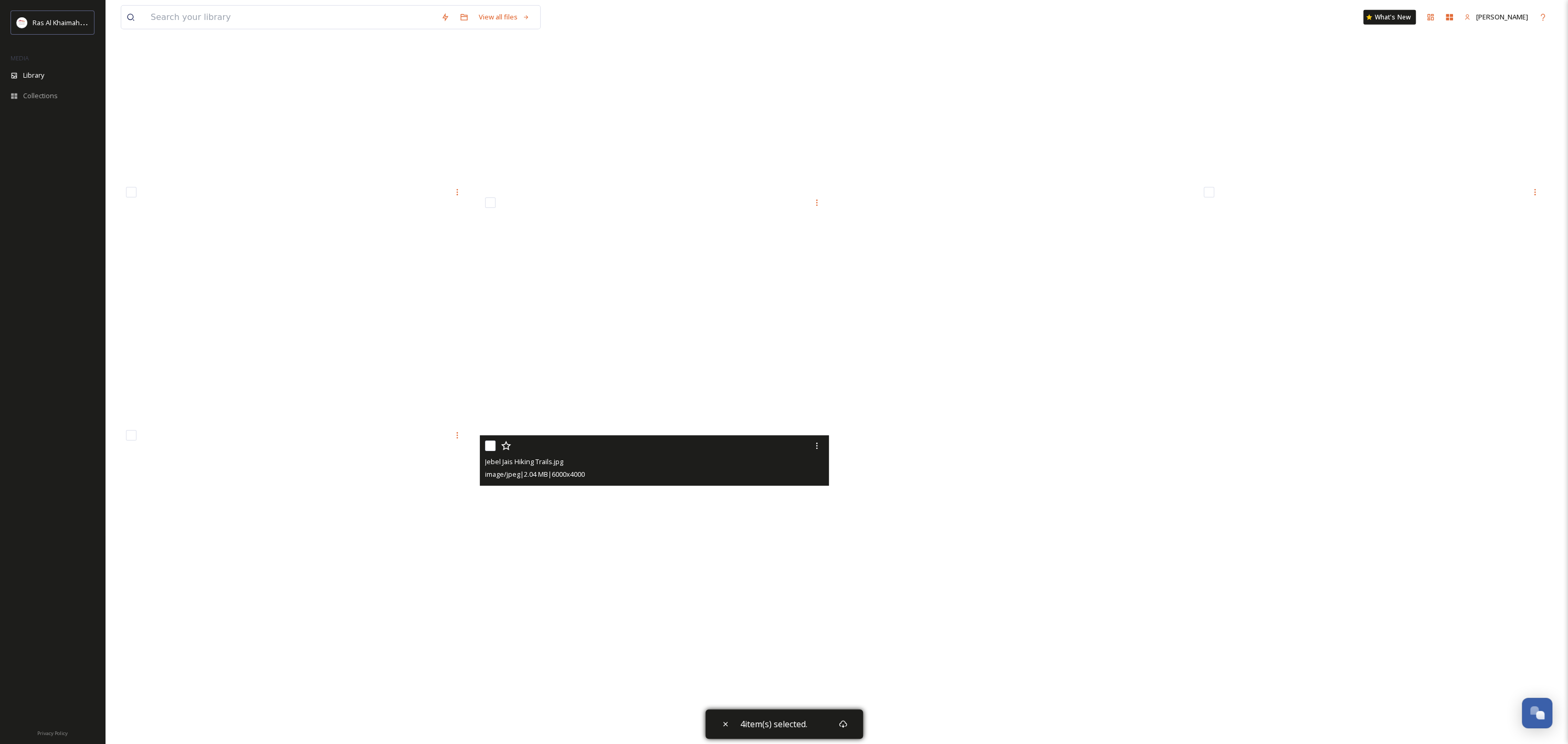
scroll to position [13392, 0]
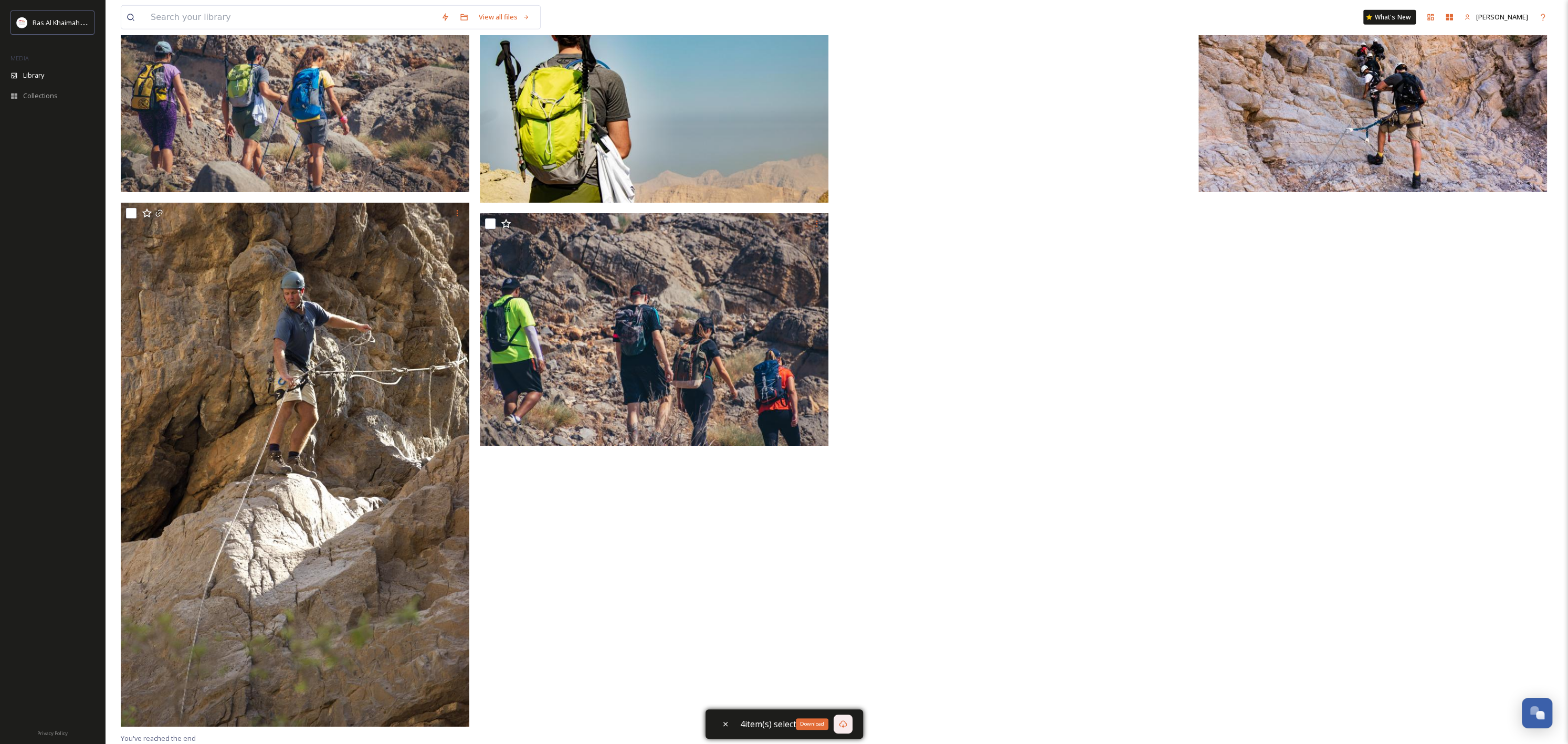
click at [845, 558] on icon at bounding box center [842, 724] width 8 height 7
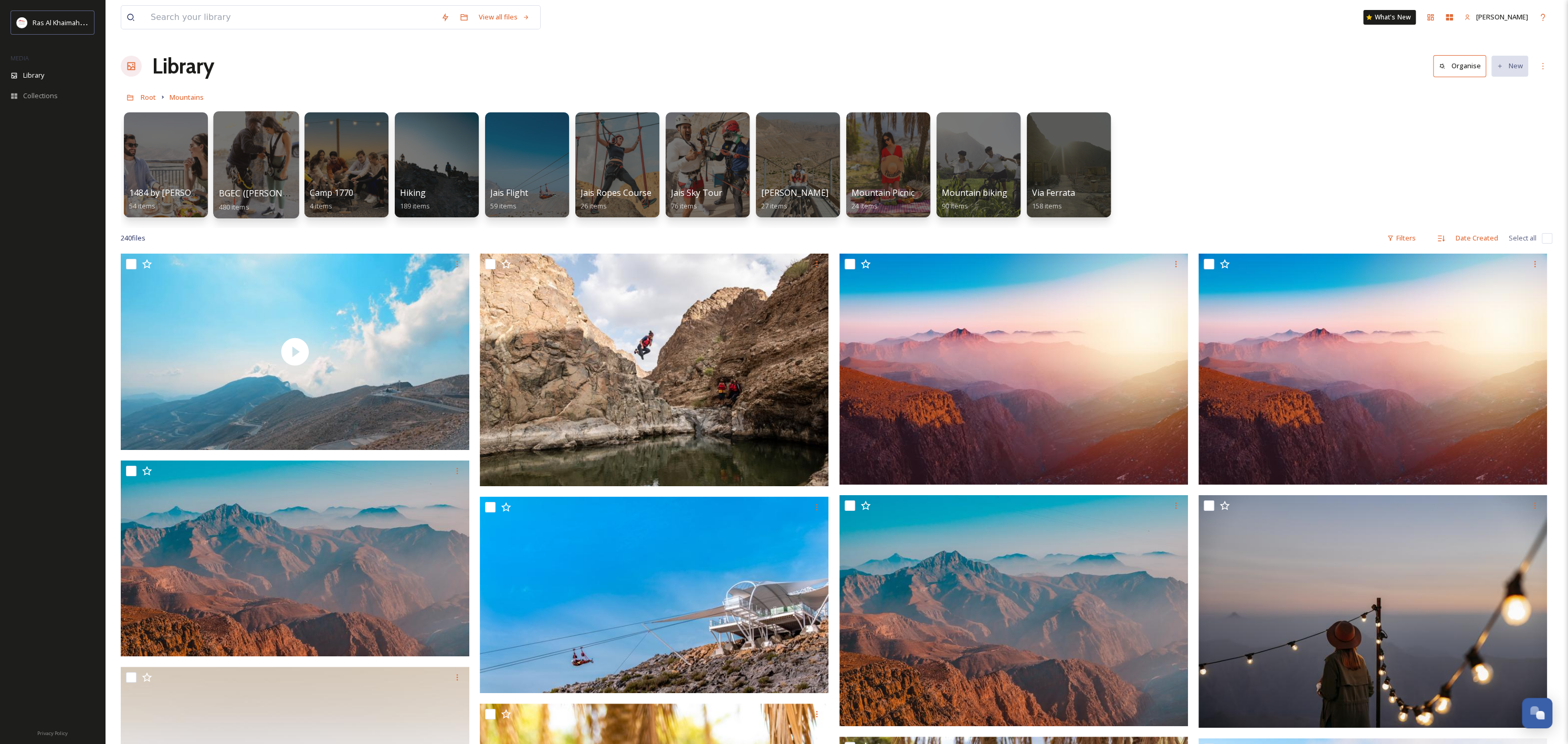
click at [268, 180] on div at bounding box center [256, 165] width 86 height 107
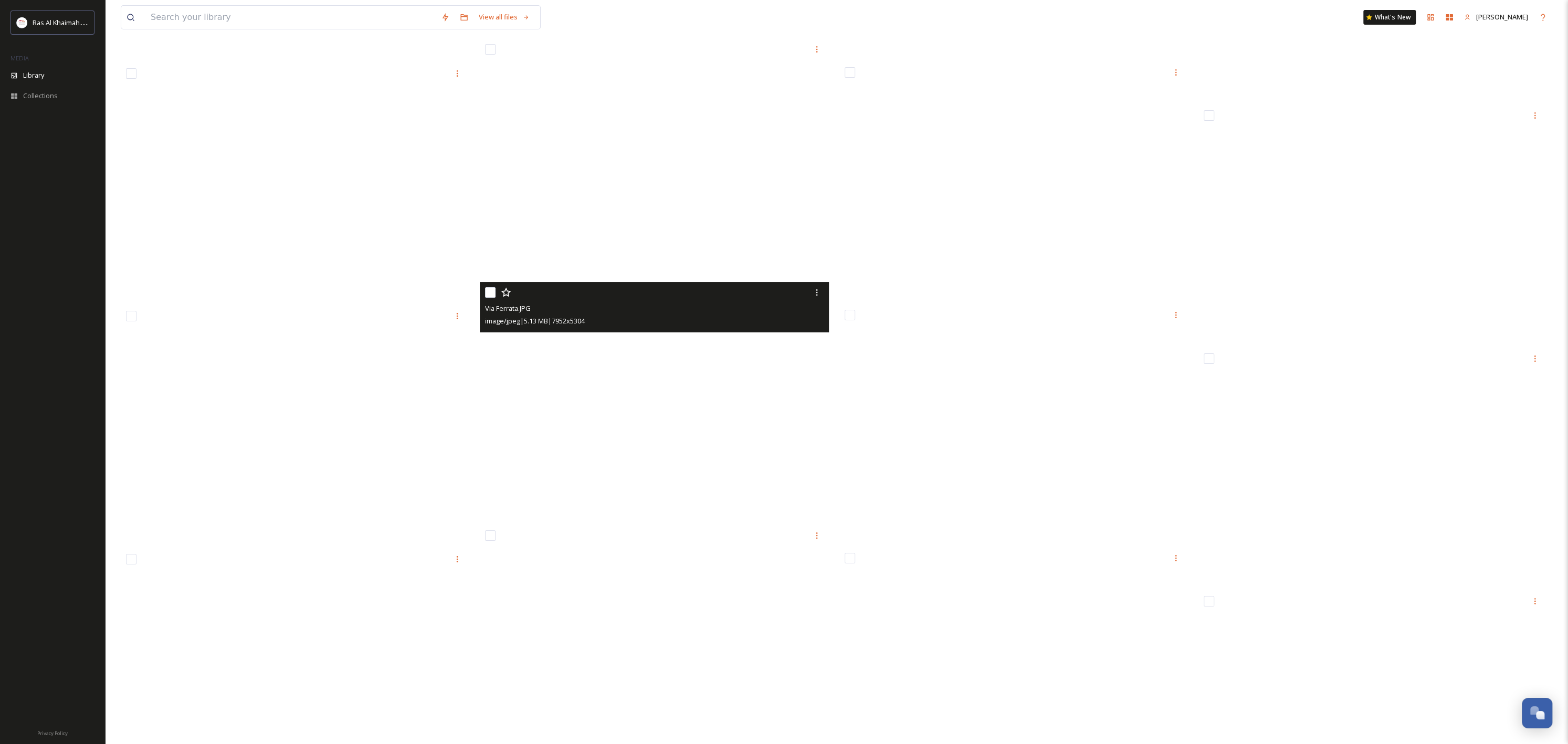
scroll to position [19127, 0]
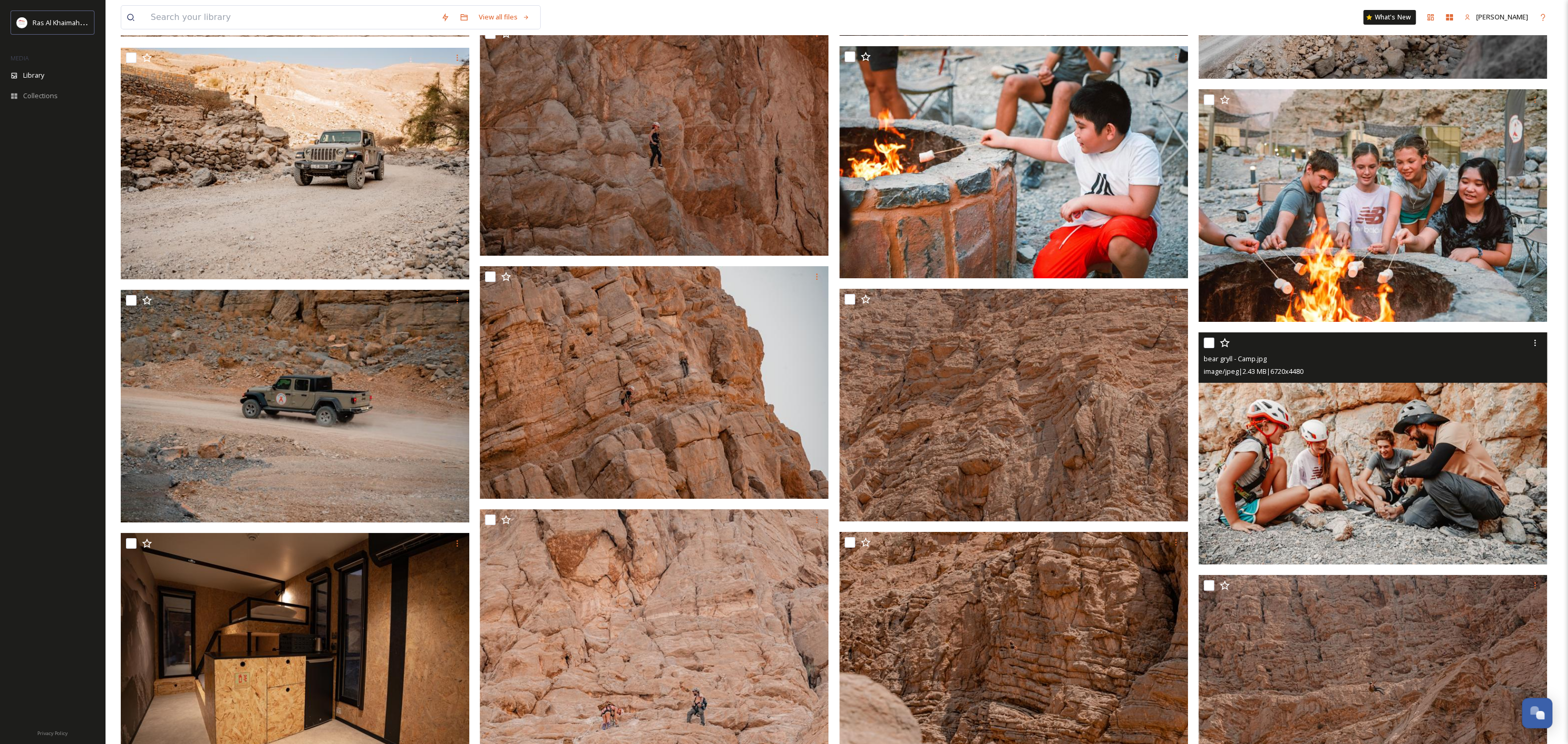
click at [1175, 343] on input "checkbox" at bounding box center [1208, 343] width 10 height 10
checkbox input "true"
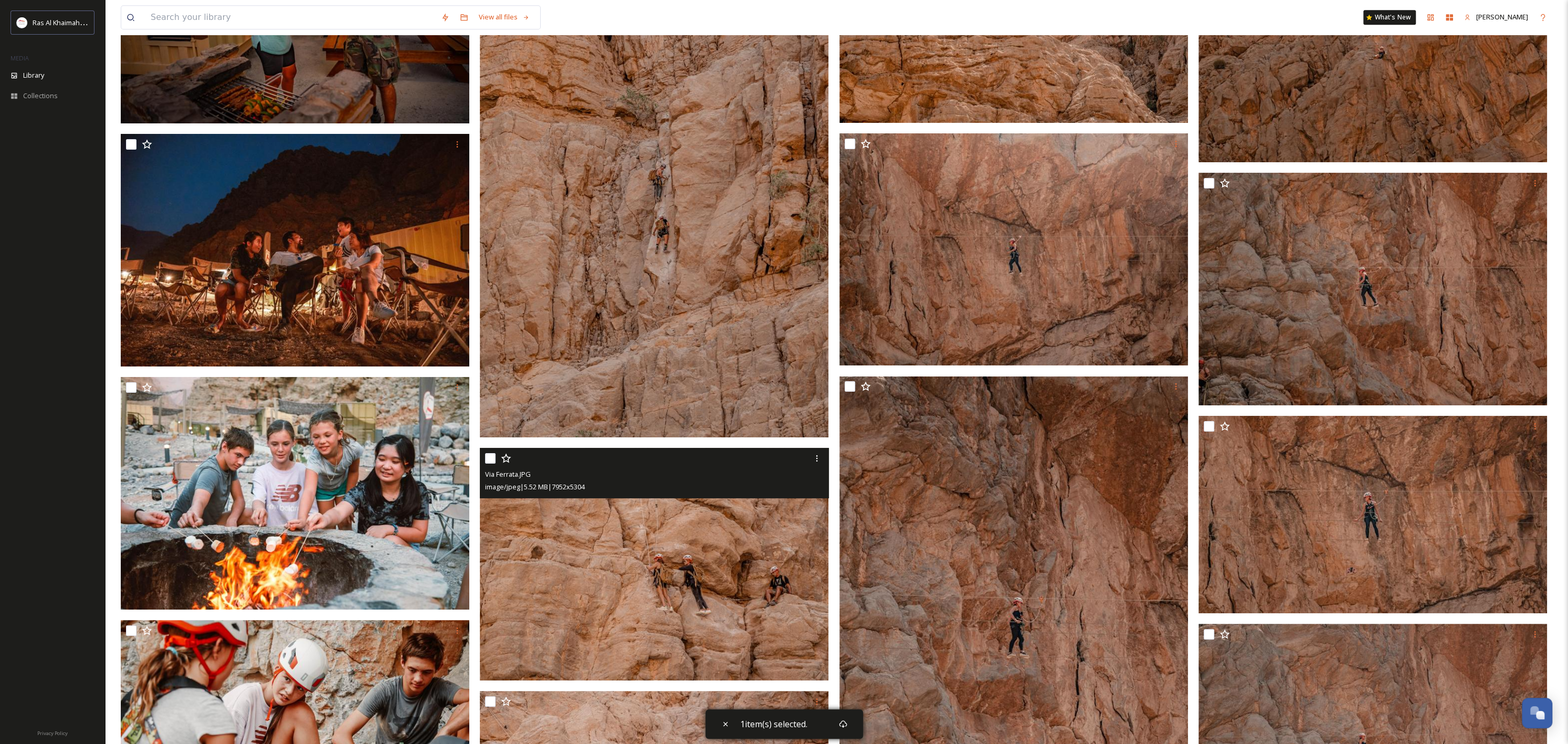
scroll to position [20259, 0]
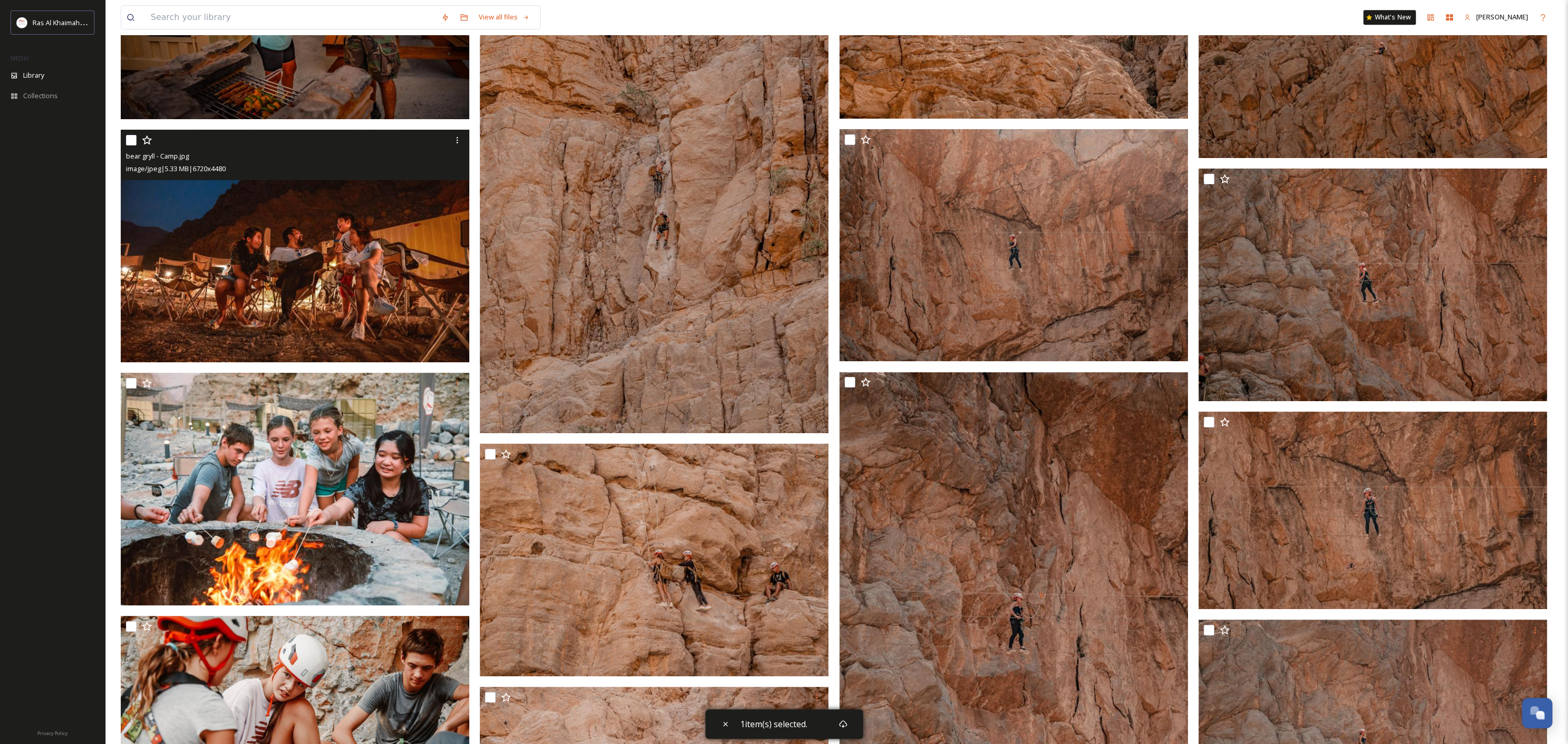
click at [136, 143] on div at bounding box center [296, 140] width 341 height 19
click at [130, 134] on div at bounding box center [296, 140] width 341 height 19
click at [128, 140] on input "checkbox" at bounding box center [131, 140] width 10 height 10
checkbox input "true"
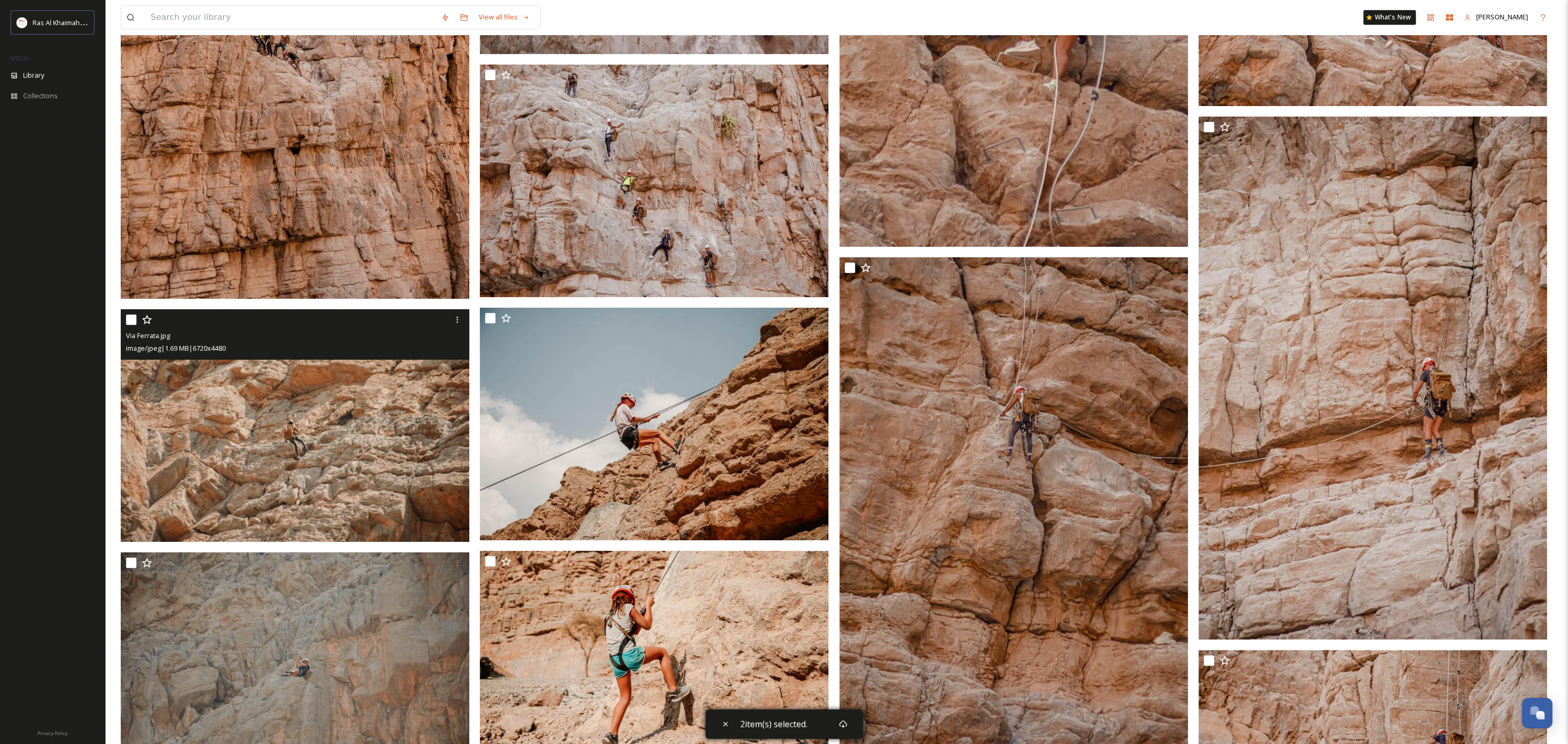
scroll to position [24910, 0]
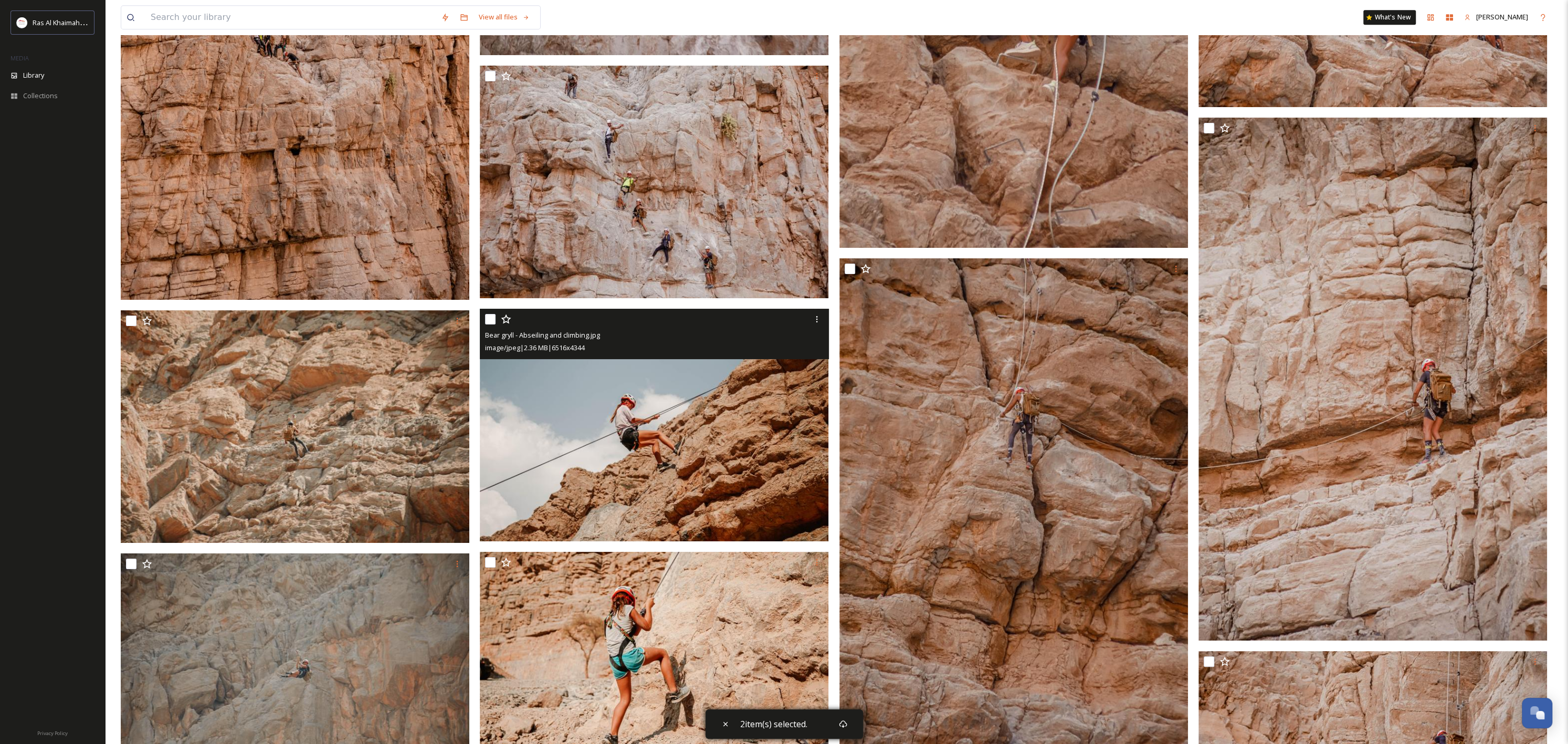
click at [484, 323] on div "Bear gryll - Abseiling and climbing.jpg image/jpeg | 2.36 MB | 6516 x 4344" at bounding box center [654, 334] width 349 height 51
click at [490, 318] on input "checkbox" at bounding box center [490, 319] width 10 height 10
checkbox input "true"
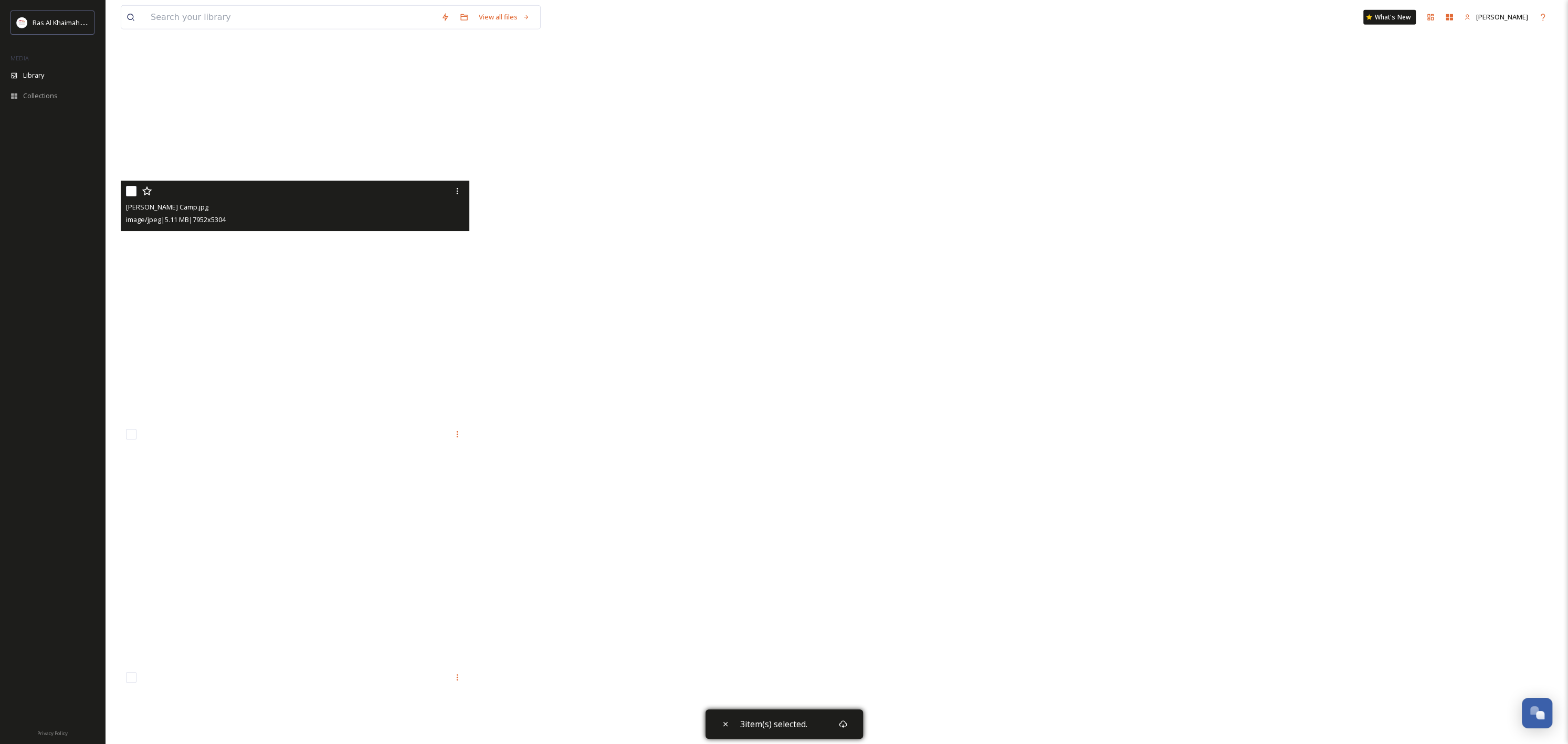
scroll to position [36675, 0]
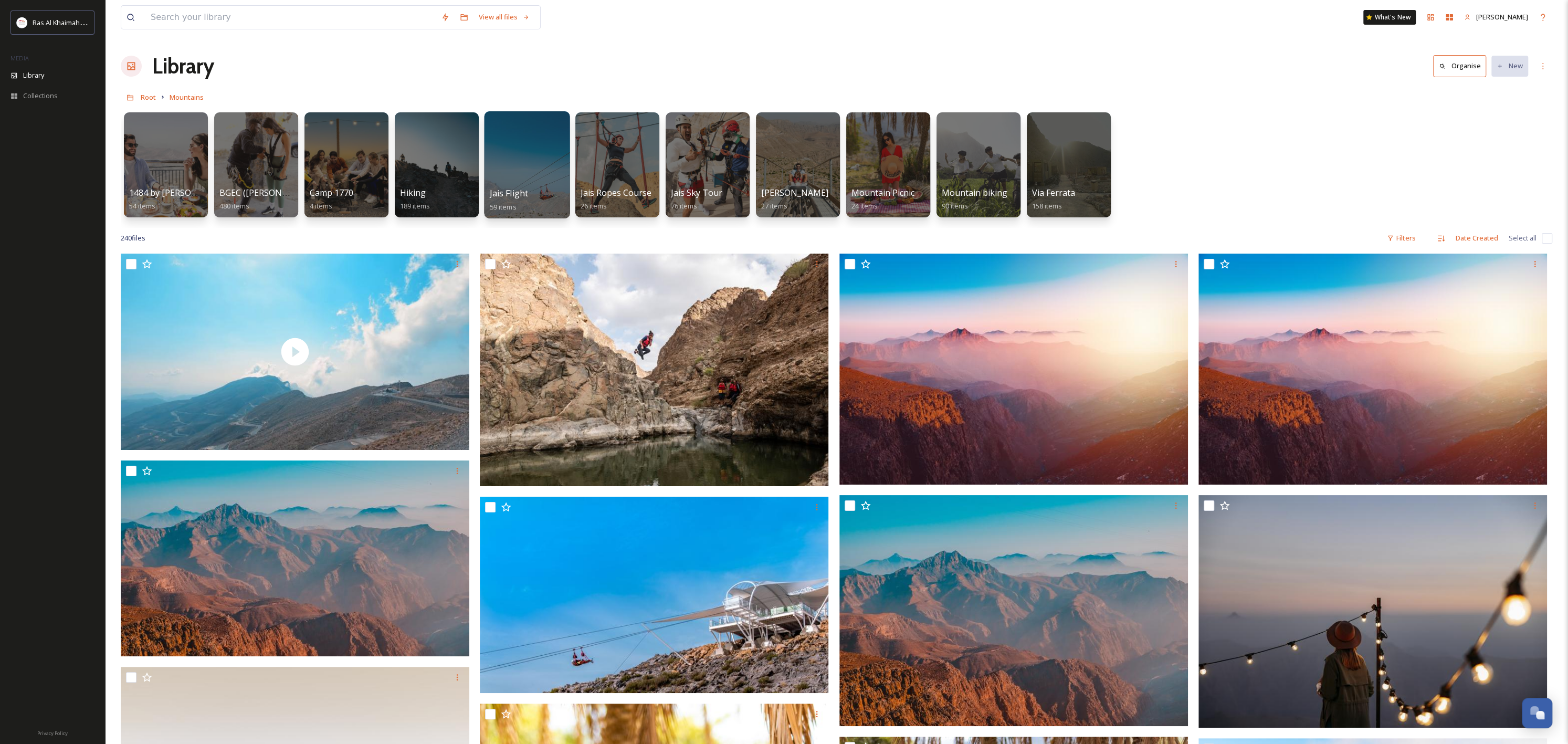
click at [521, 184] on div at bounding box center [527, 165] width 86 height 107
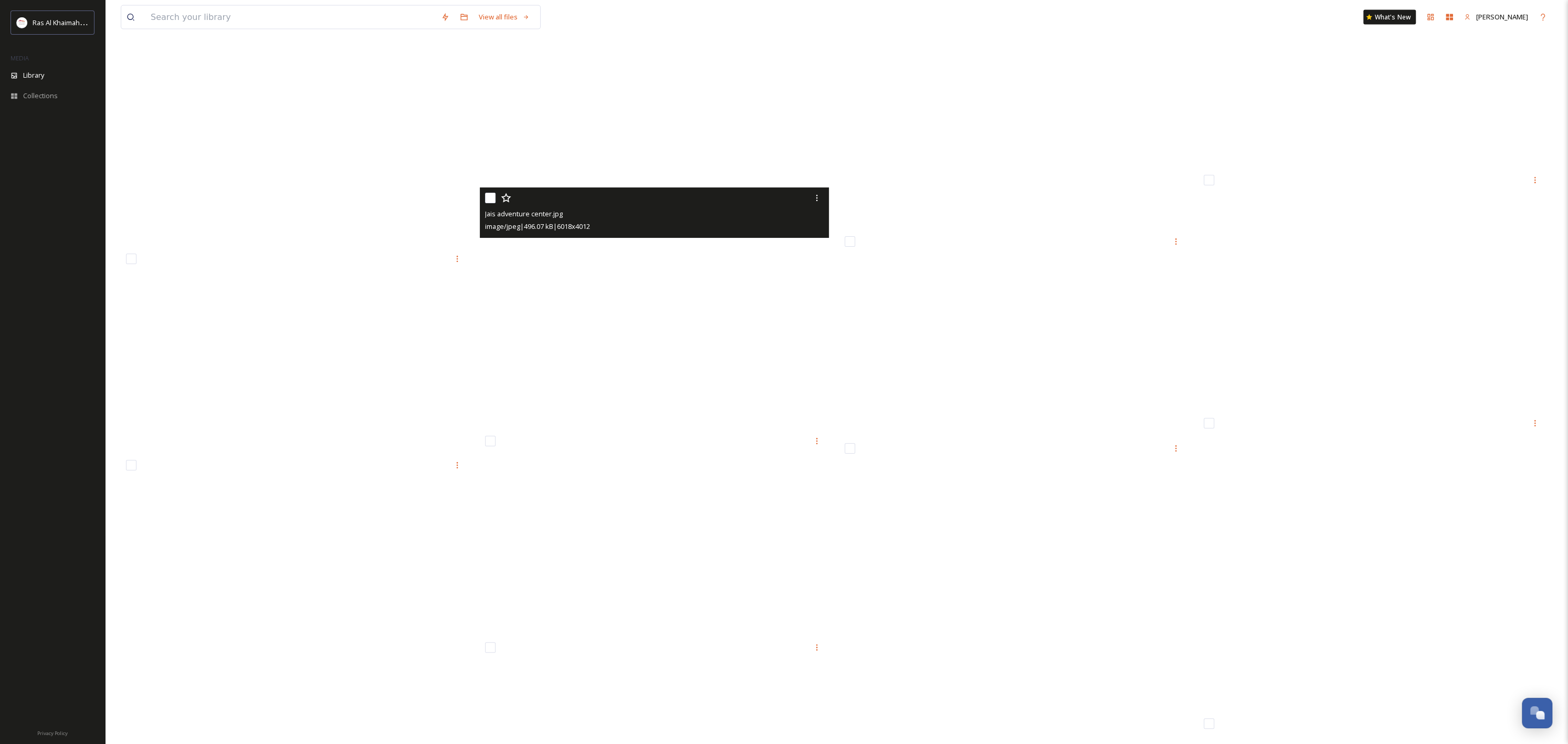
scroll to position [3084, 0]
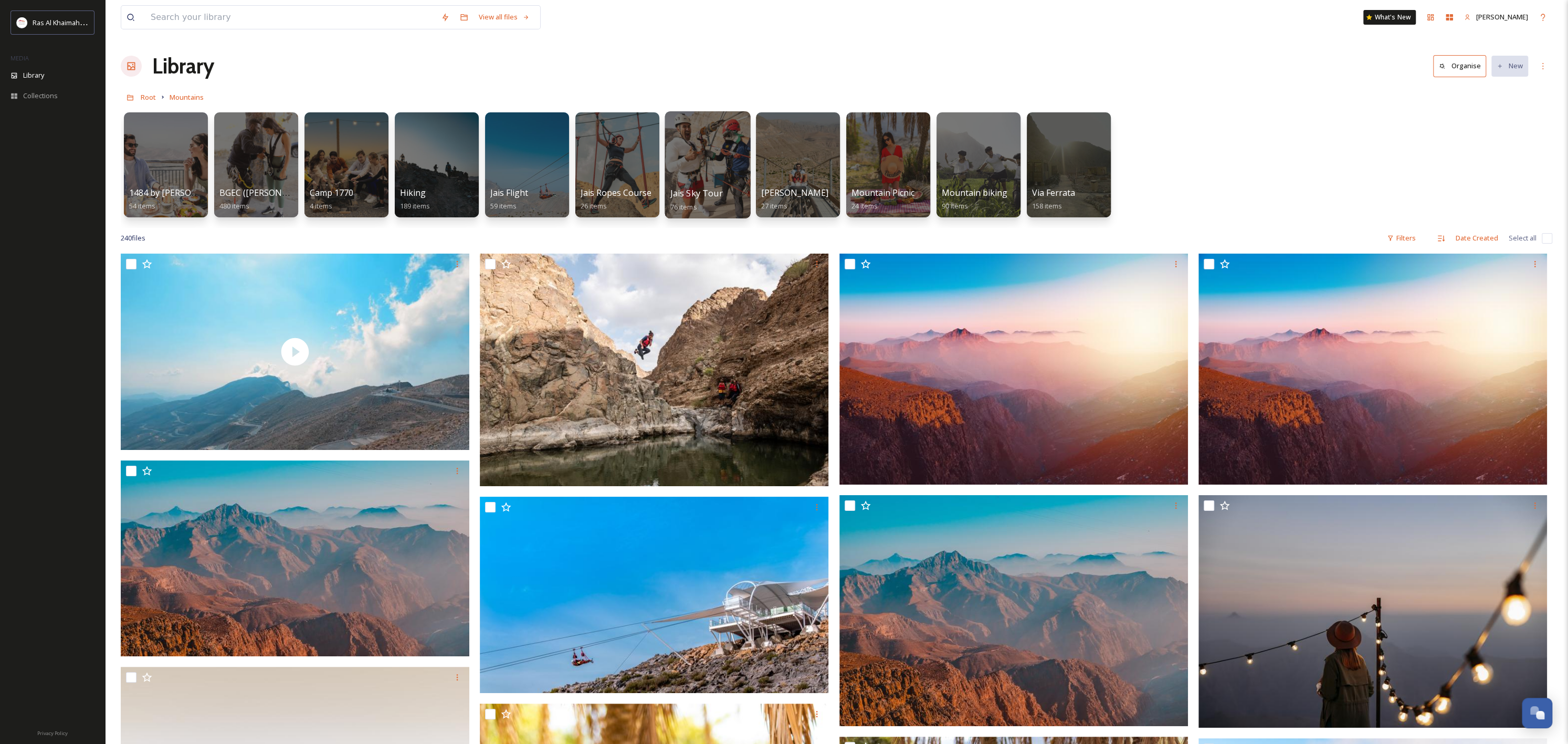
click at [726, 151] on div at bounding box center [707, 165] width 86 height 107
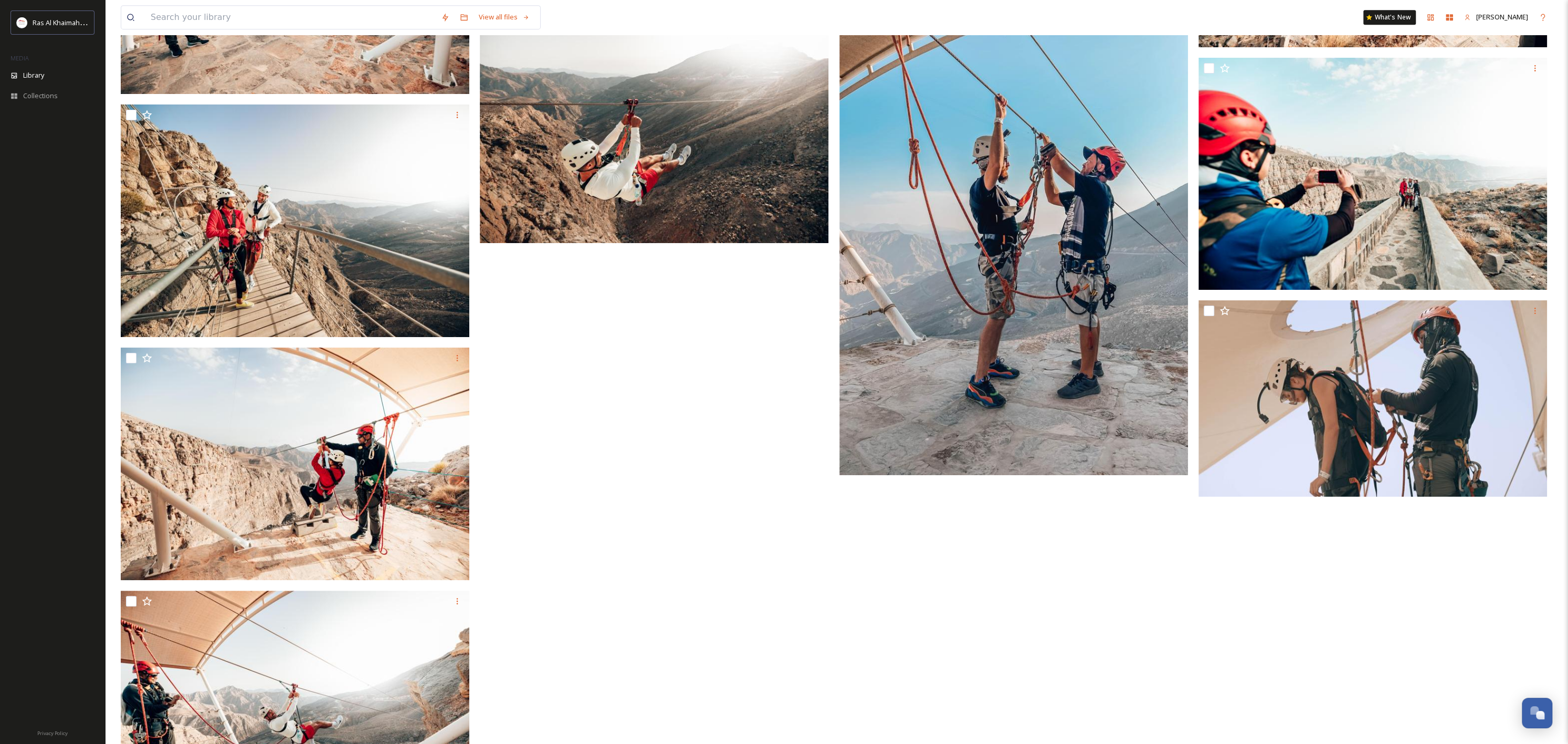
scroll to position [5475, 0]
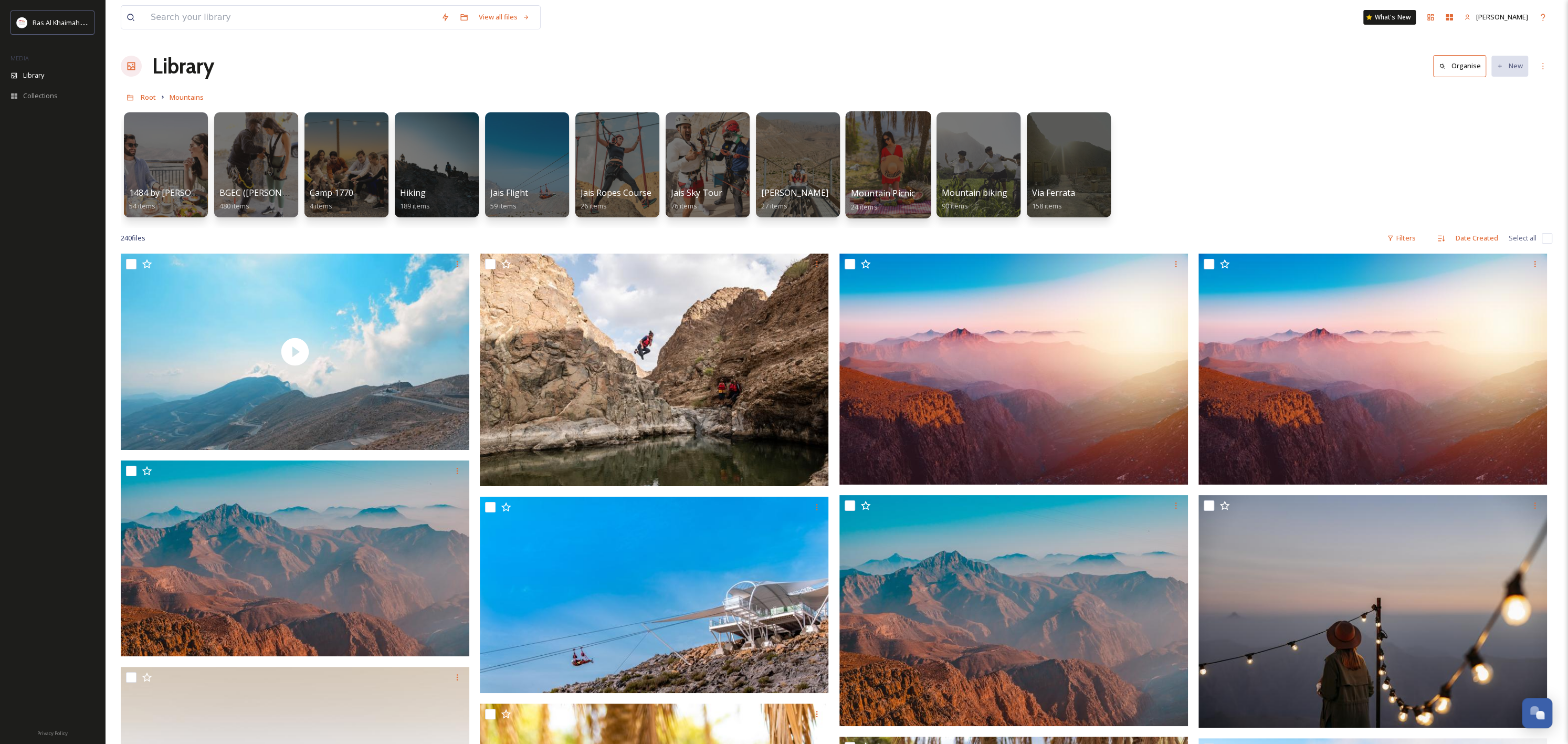
click at [919, 169] on div at bounding box center [887, 165] width 86 height 107
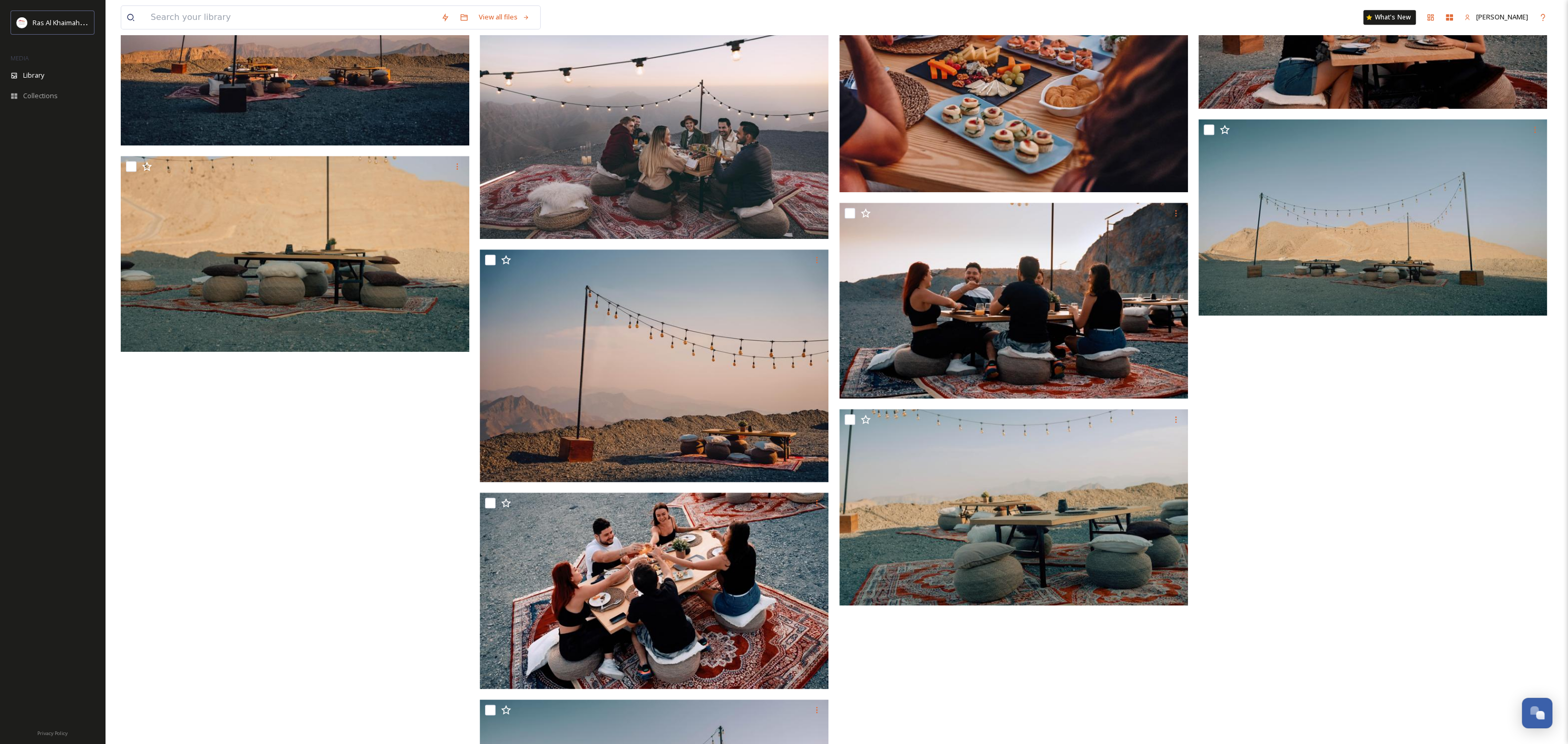
scroll to position [1372, 0]
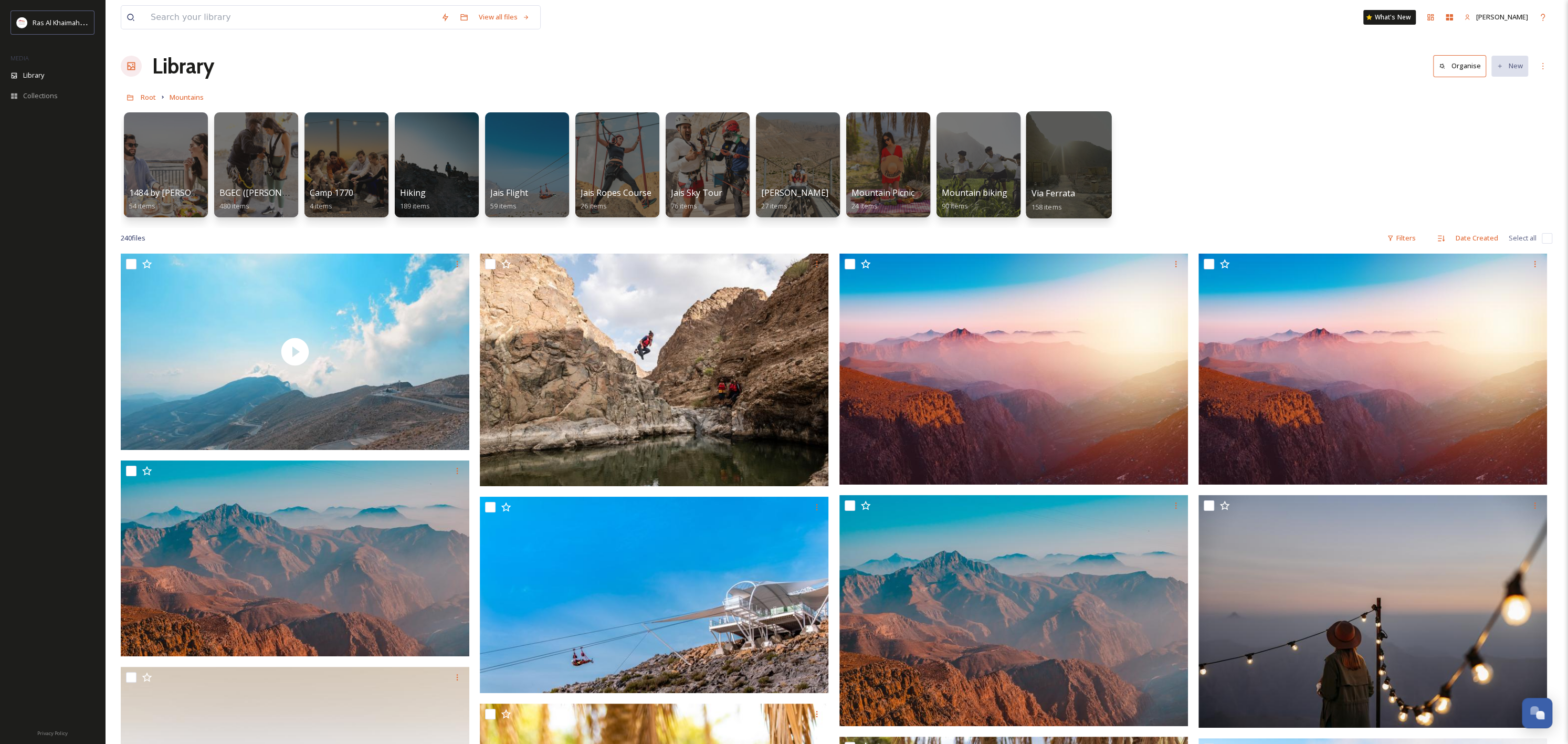
click at [1079, 160] on div at bounding box center [1068, 165] width 86 height 107
